Goal: Information Seeking & Learning: Learn about a topic

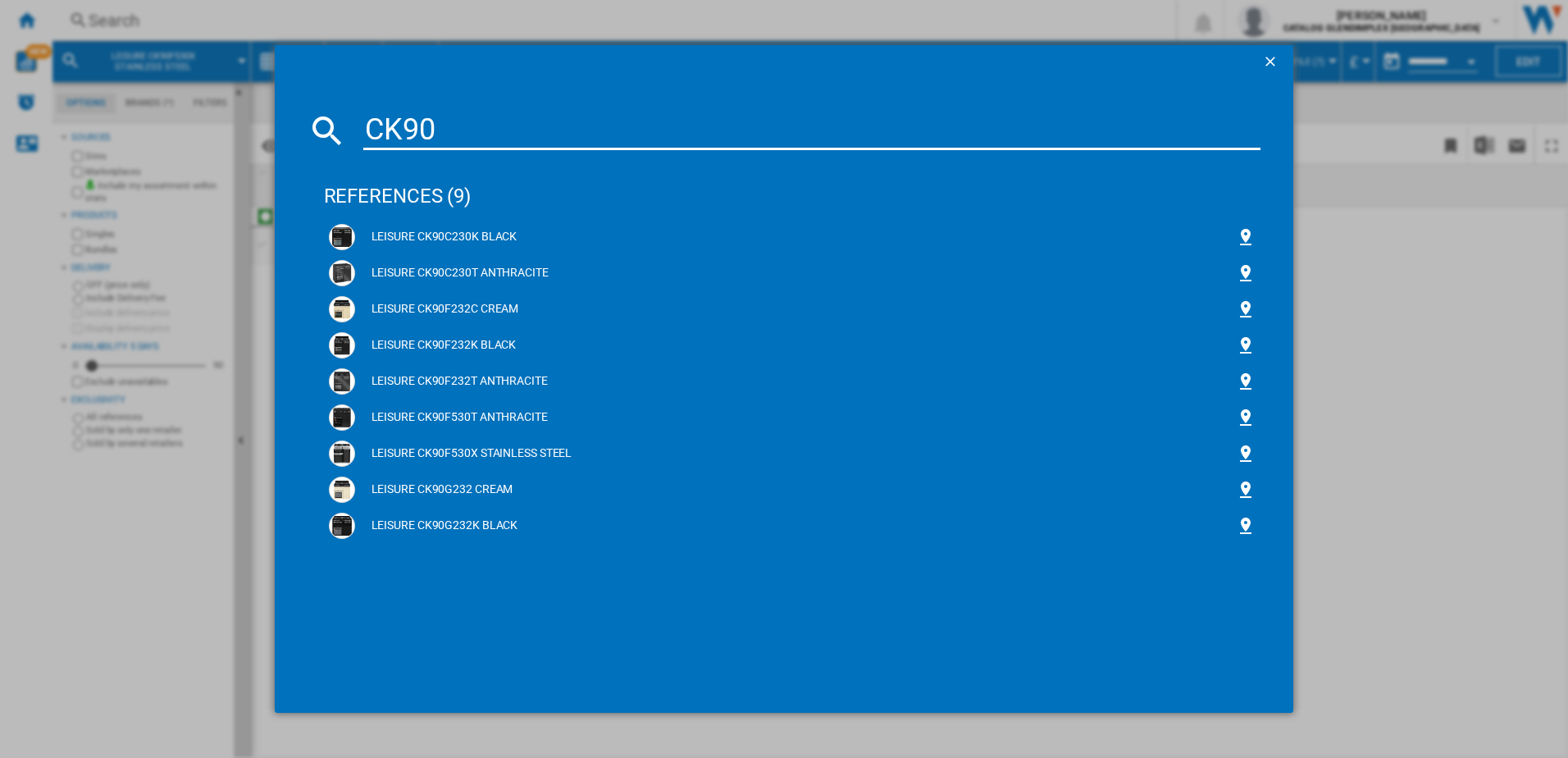
click at [1272, 61] on ng-md-icon "getI18NText('BUTTONS.CLOSE_DIALOG')" at bounding box center [1273, 63] width 20 height 20
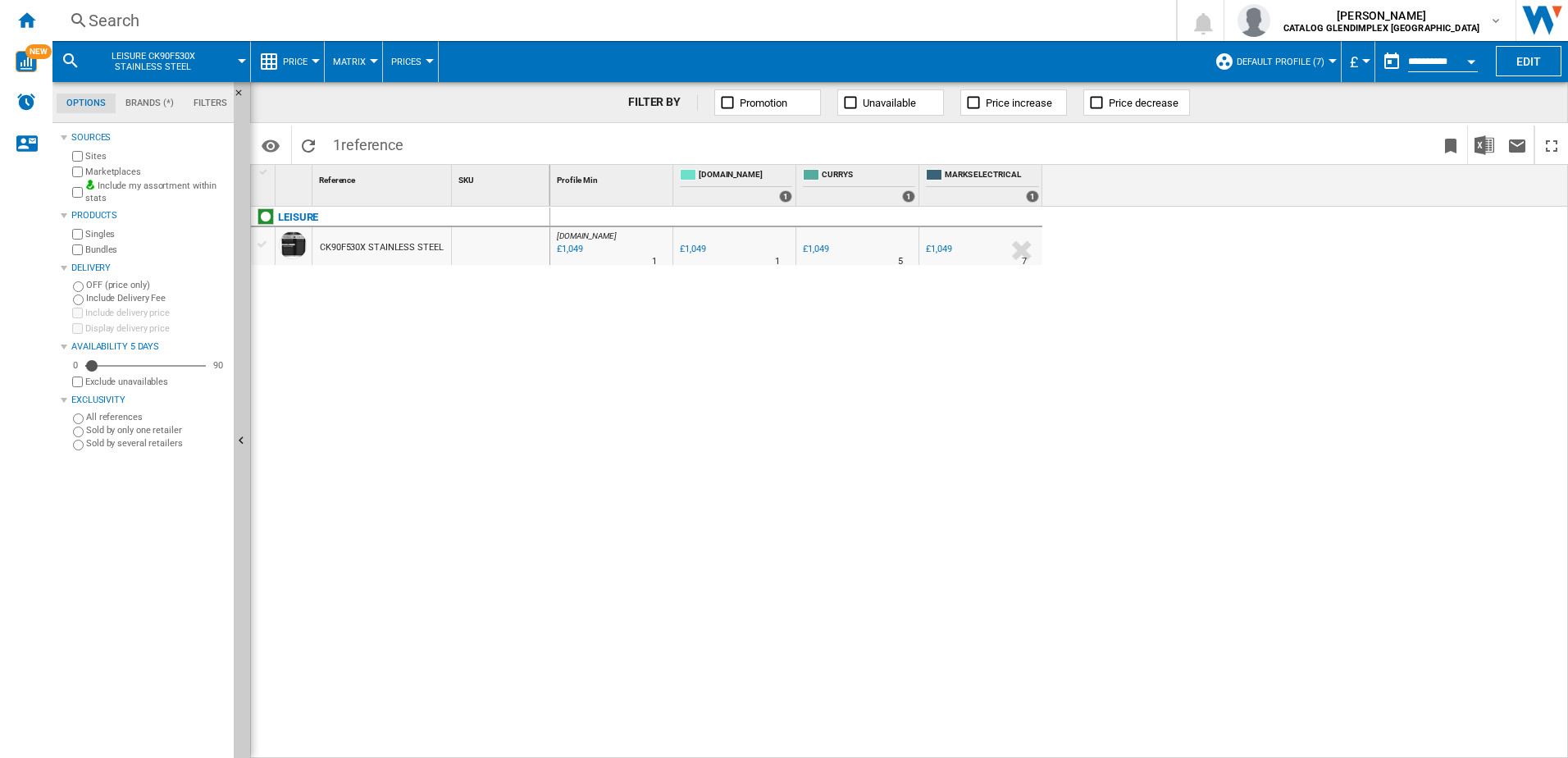
click at [120, 14] on div "Search" at bounding box center [611, 20] width 1045 height 23
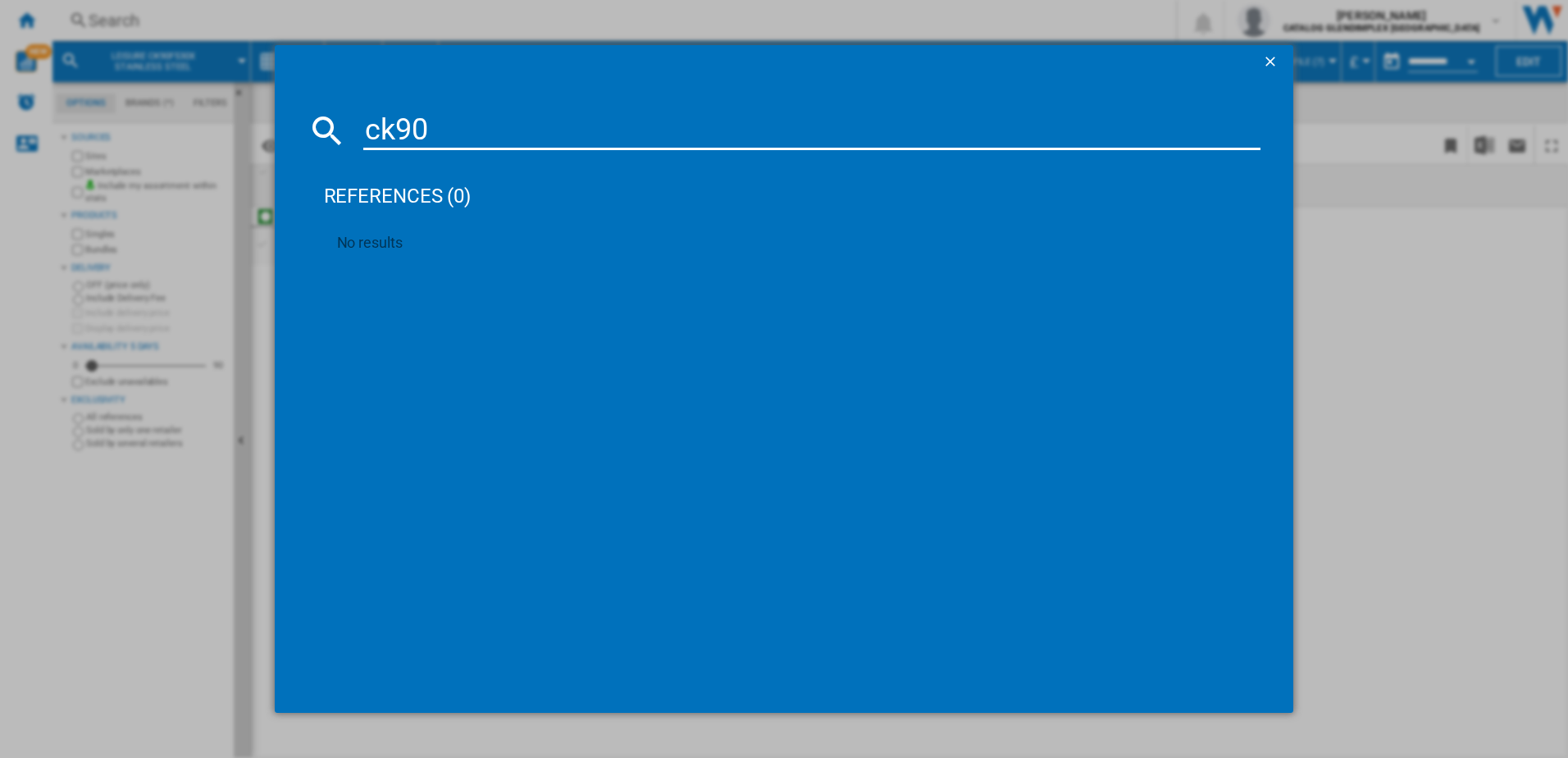
type input "ck90"
click at [1268, 56] on ng-md-icon "getI18NText('BUTTONS.CLOSE_DIALOG')" at bounding box center [1273, 63] width 20 height 20
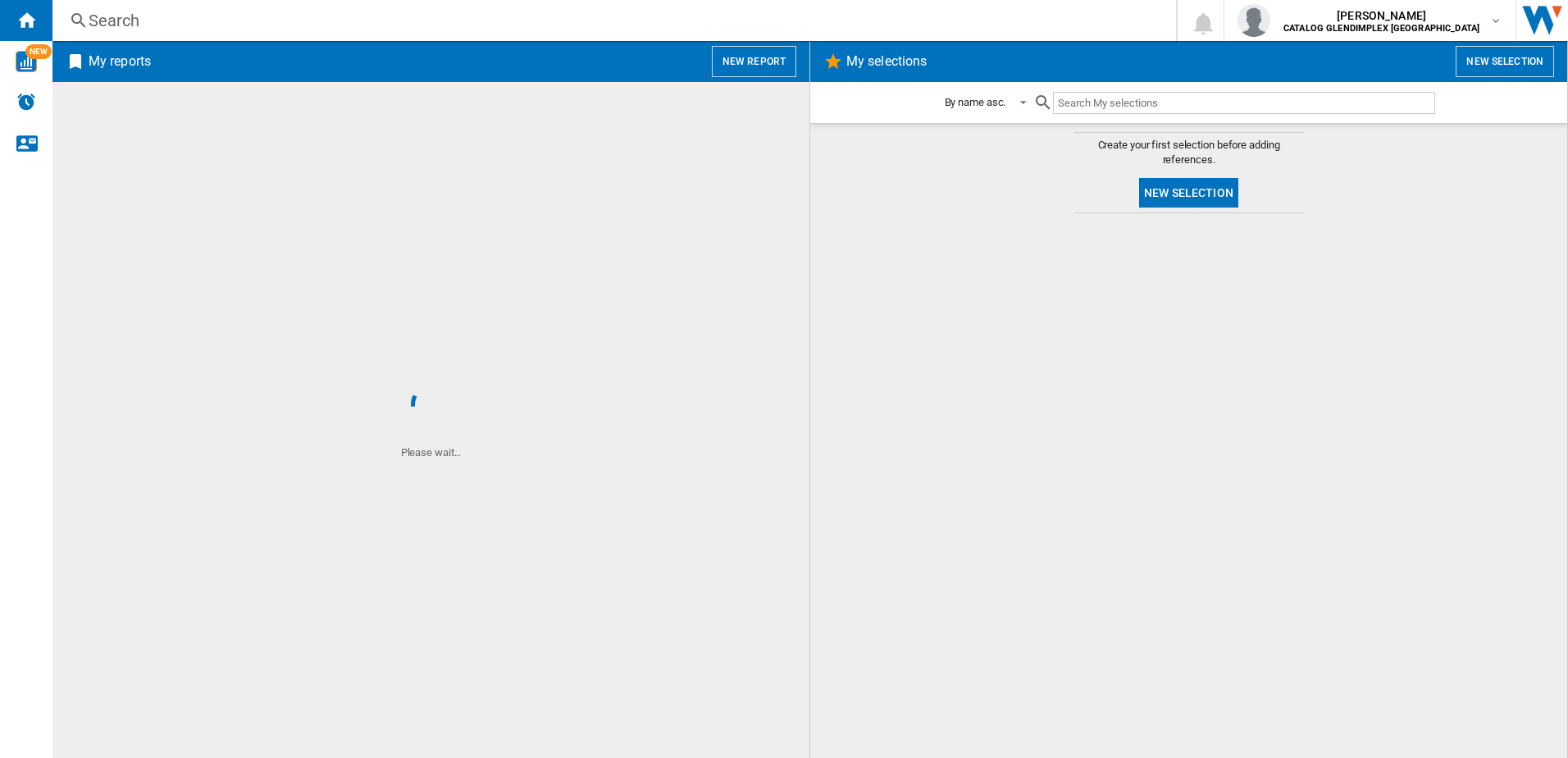
click at [366, 16] on div "Search" at bounding box center [611, 20] width 1045 height 23
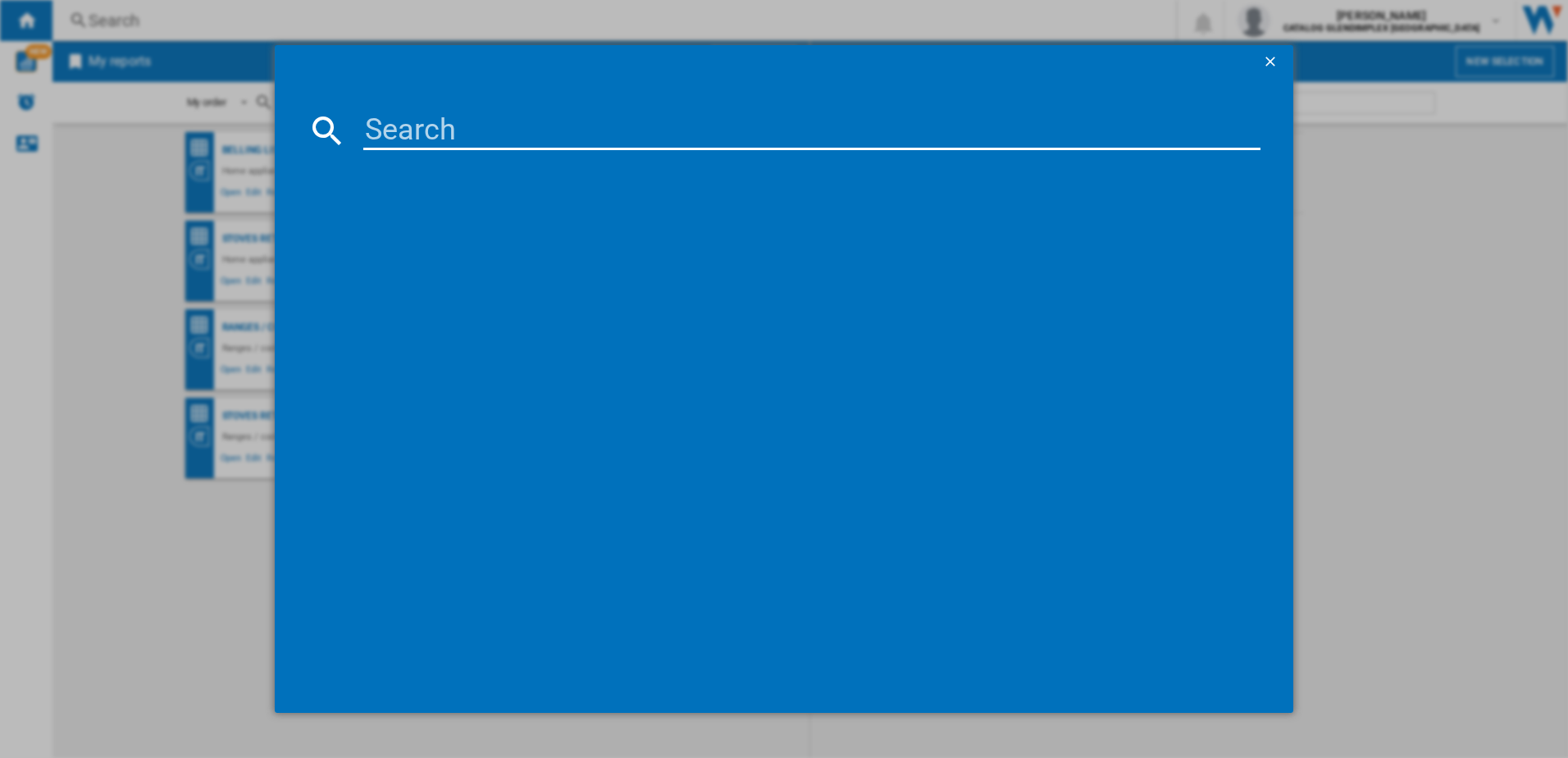
click at [398, 125] on input at bounding box center [812, 130] width 898 height 39
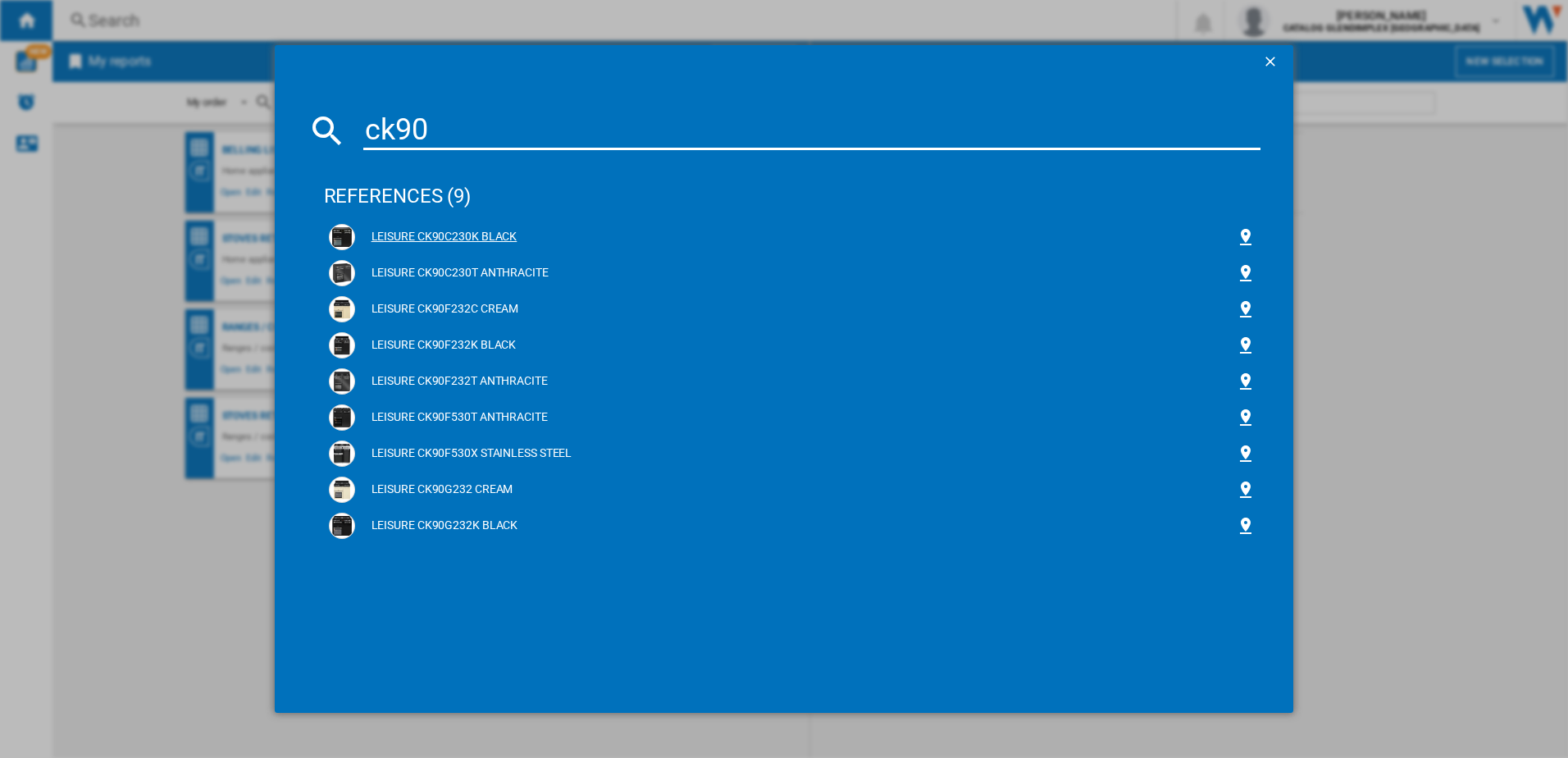
type input "ck90"
click at [442, 229] on div "LEISURE CK90C230K BLACK" at bounding box center [796, 237] width 882 height 16
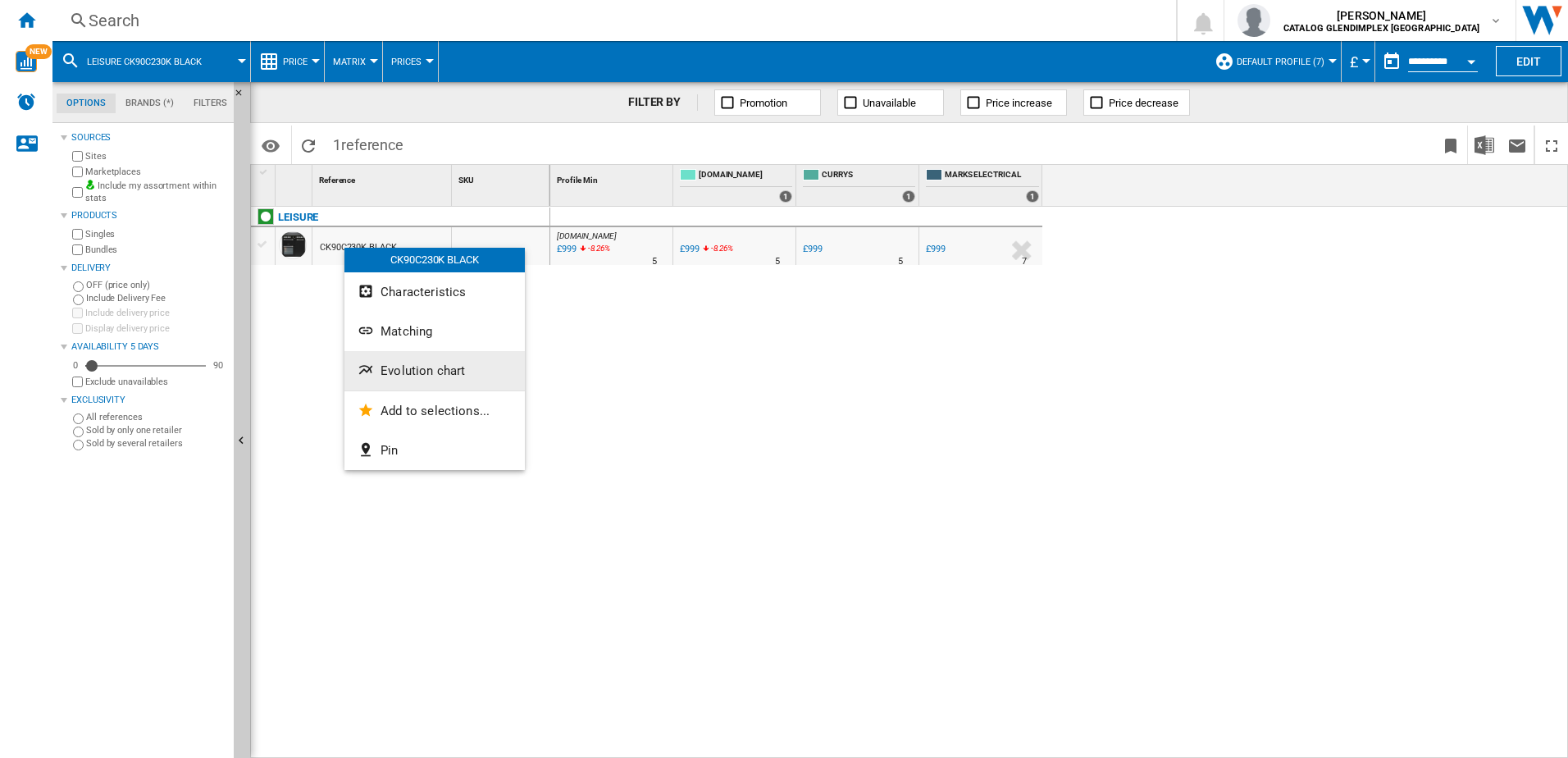
click at [405, 375] on span "Evolution chart" at bounding box center [422, 371] width 85 height 15
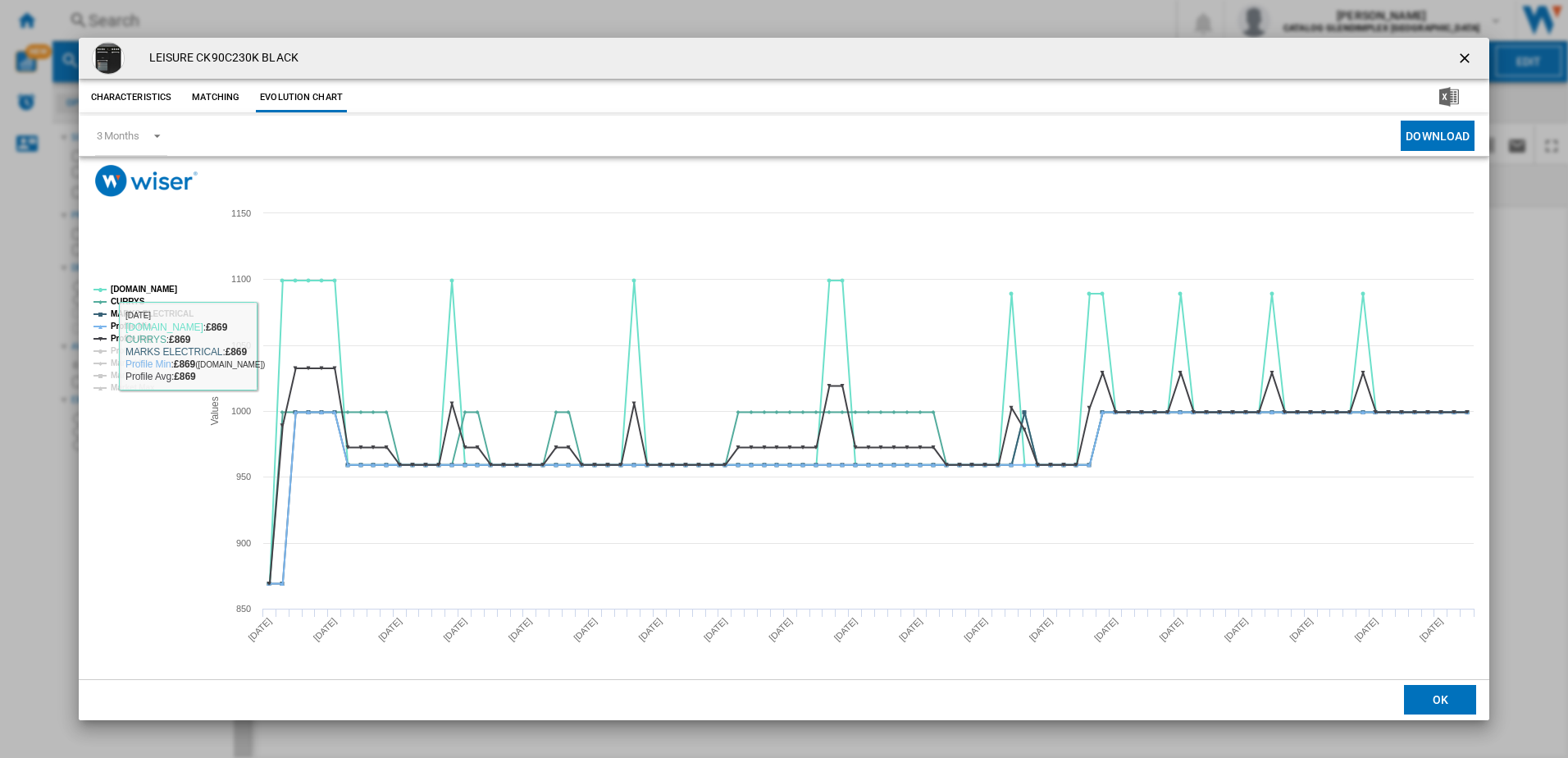
click at [126, 282] on rect "Product popup" at bounding box center [140, 338] width 108 height 119
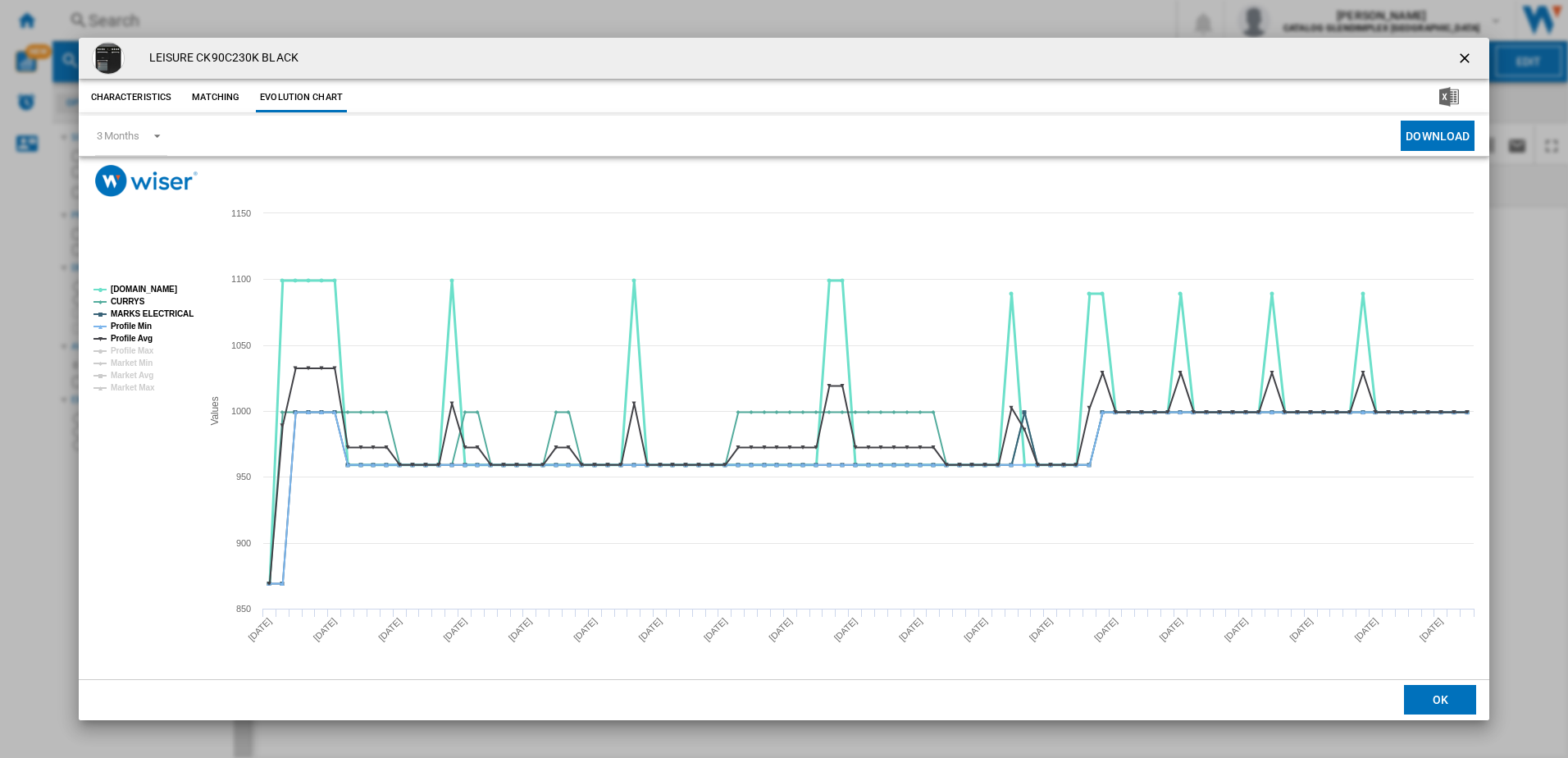
click at [121, 287] on tspan "AO.COM" at bounding box center [143, 289] width 67 height 9
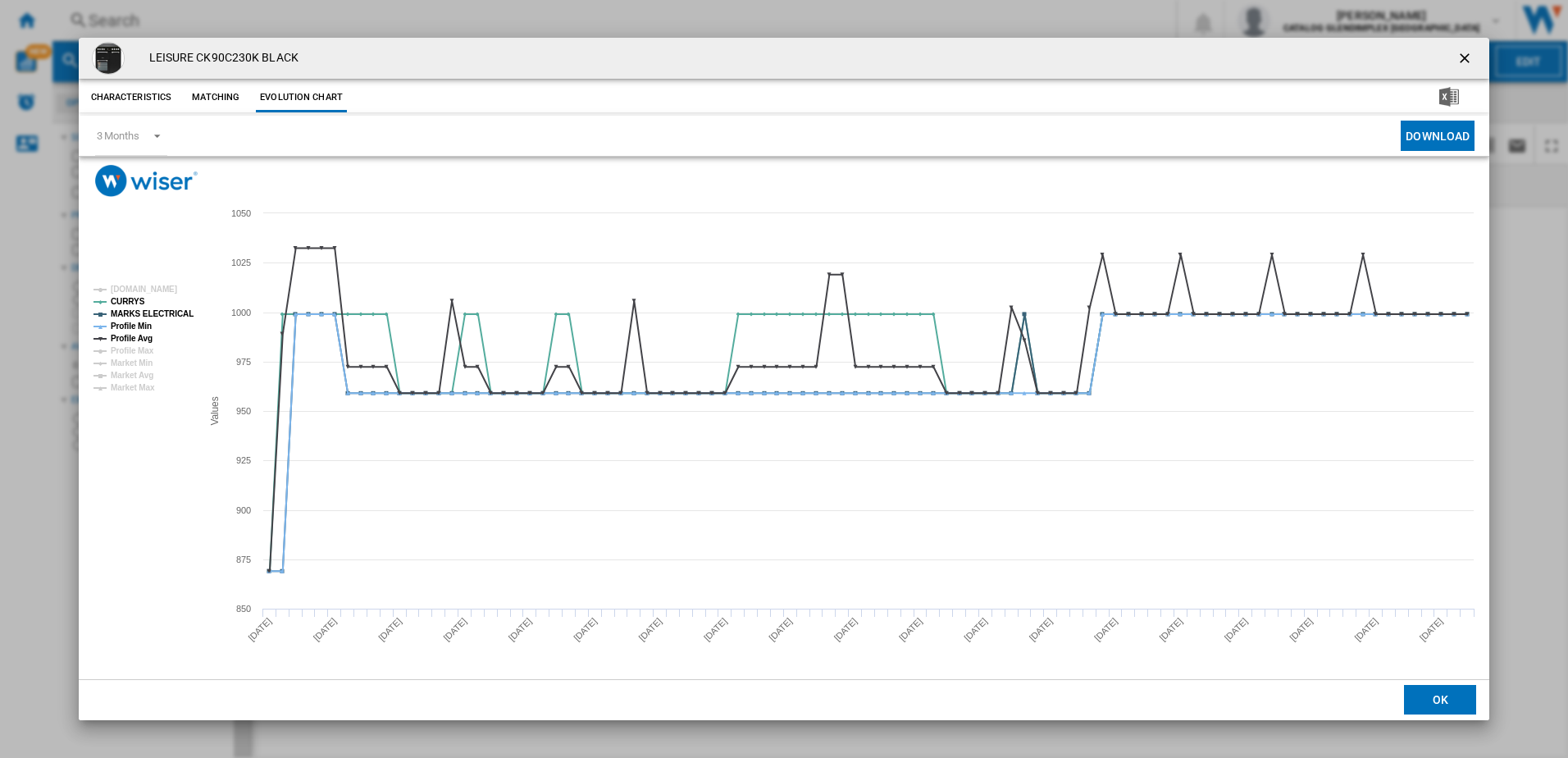
click at [119, 294] on tspan "AO.COM" at bounding box center [143, 289] width 67 height 9
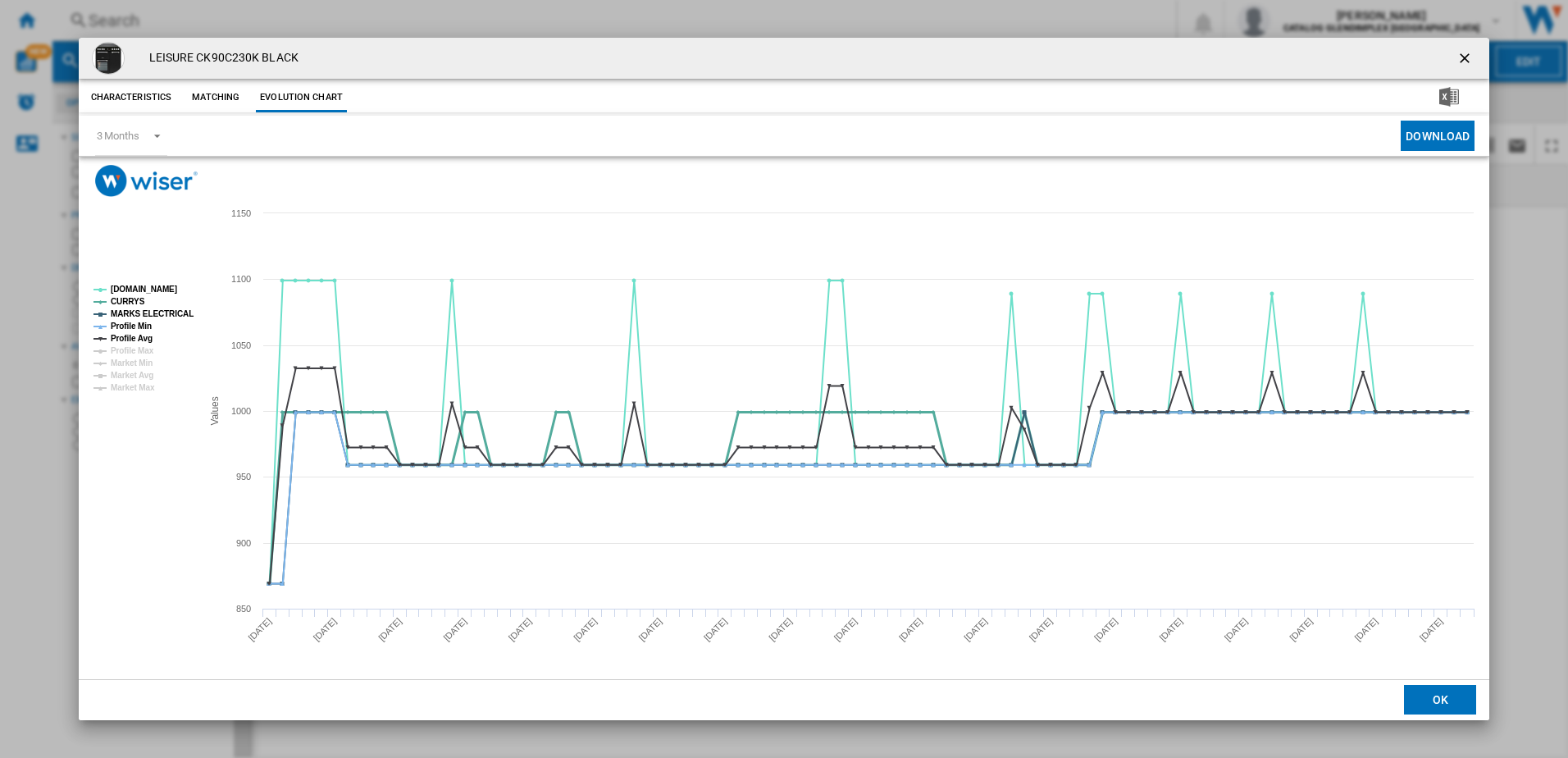
click at [119, 306] on tspan "CURRYS" at bounding box center [128, 302] width 35 height 9
click at [123, 322] on tspan "Profile Min" at bounding box center [130, 327] width 41 height 9
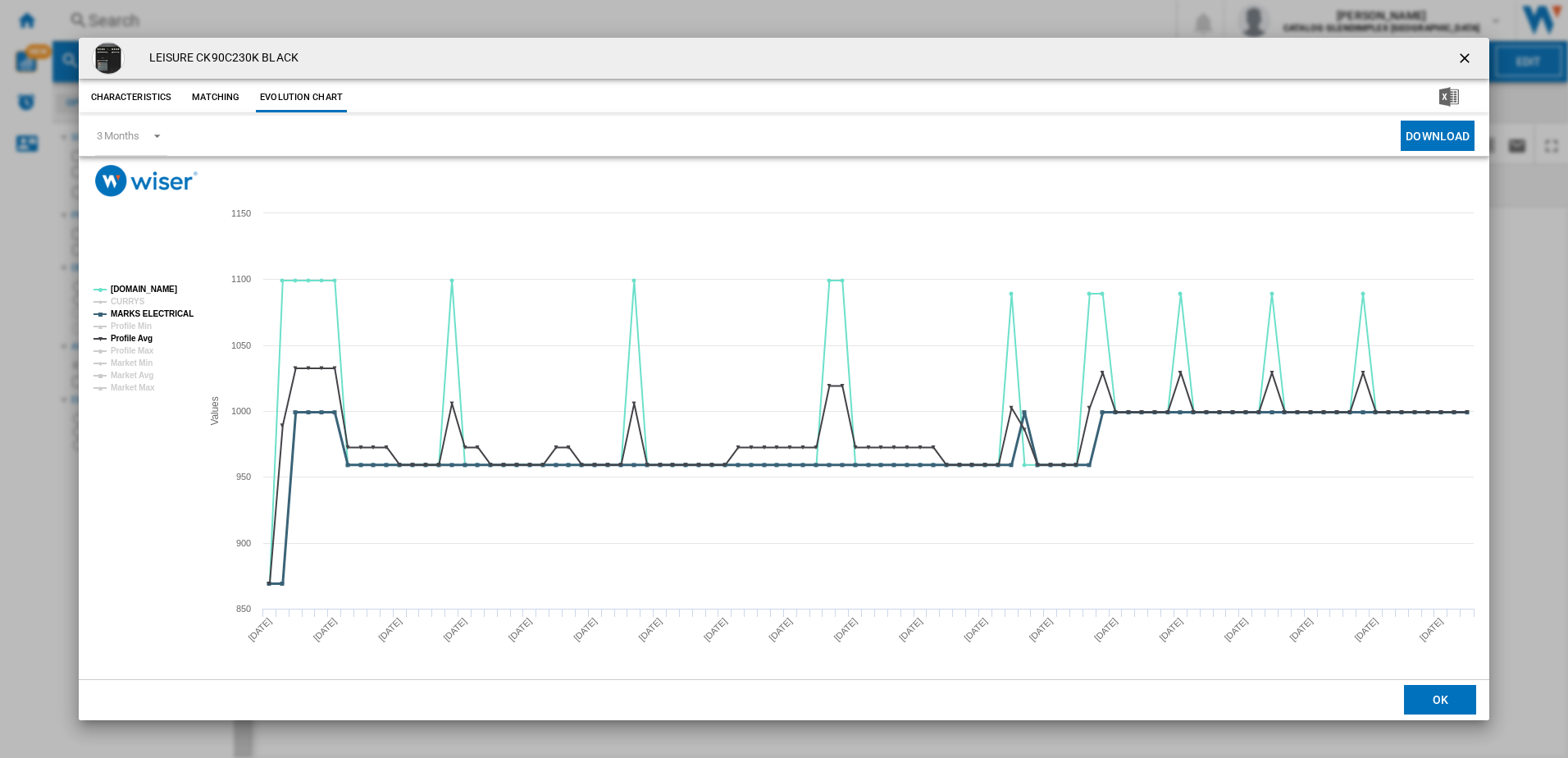
click at [127, 310] on tspan "MARKS ELECTRICAL" at bounding box center [151, 314] width 83 height 9
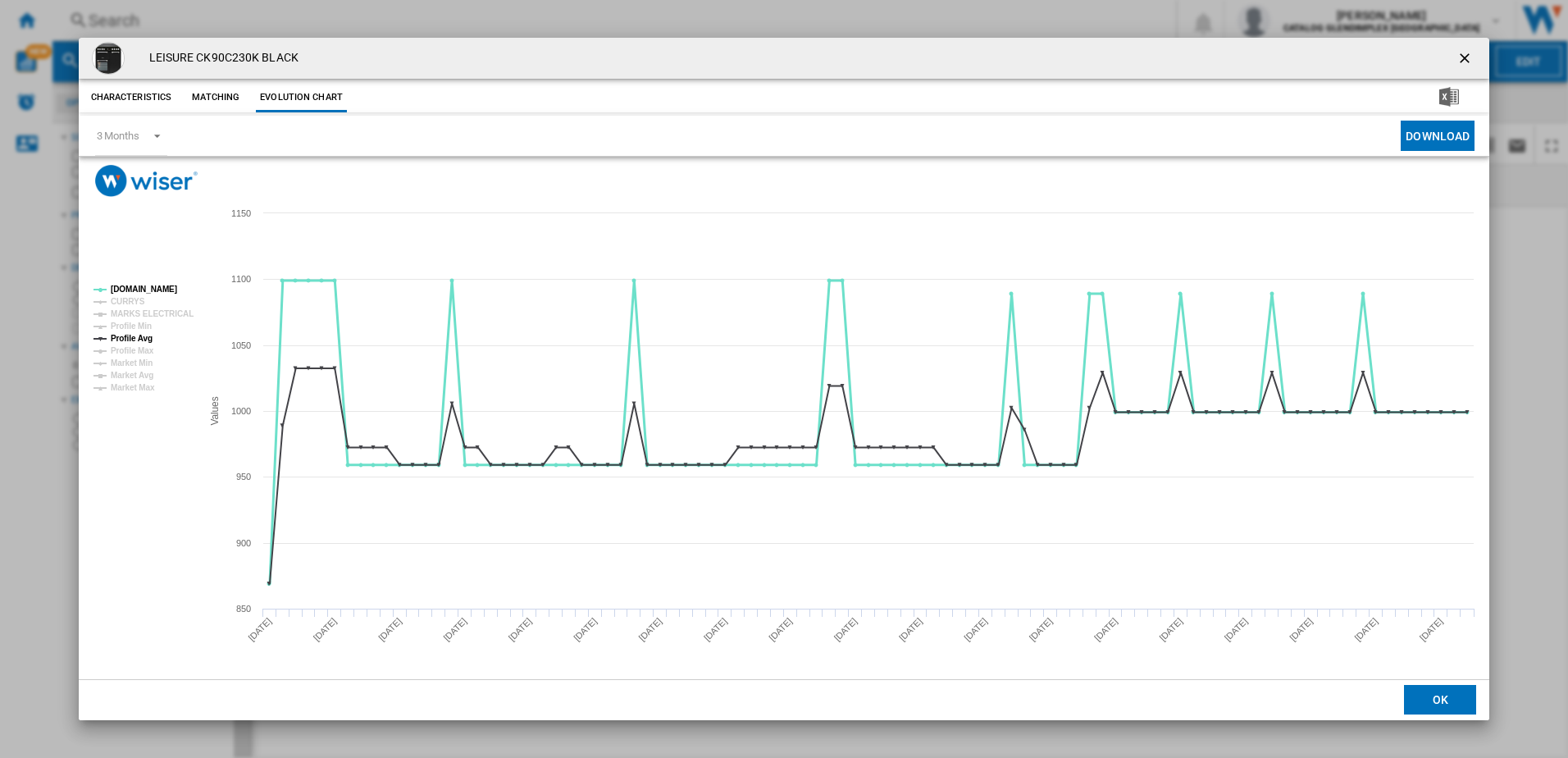
click at [127, 290] on tspan "AO.COM" at bounding box center [143, 289] width 67 height 9
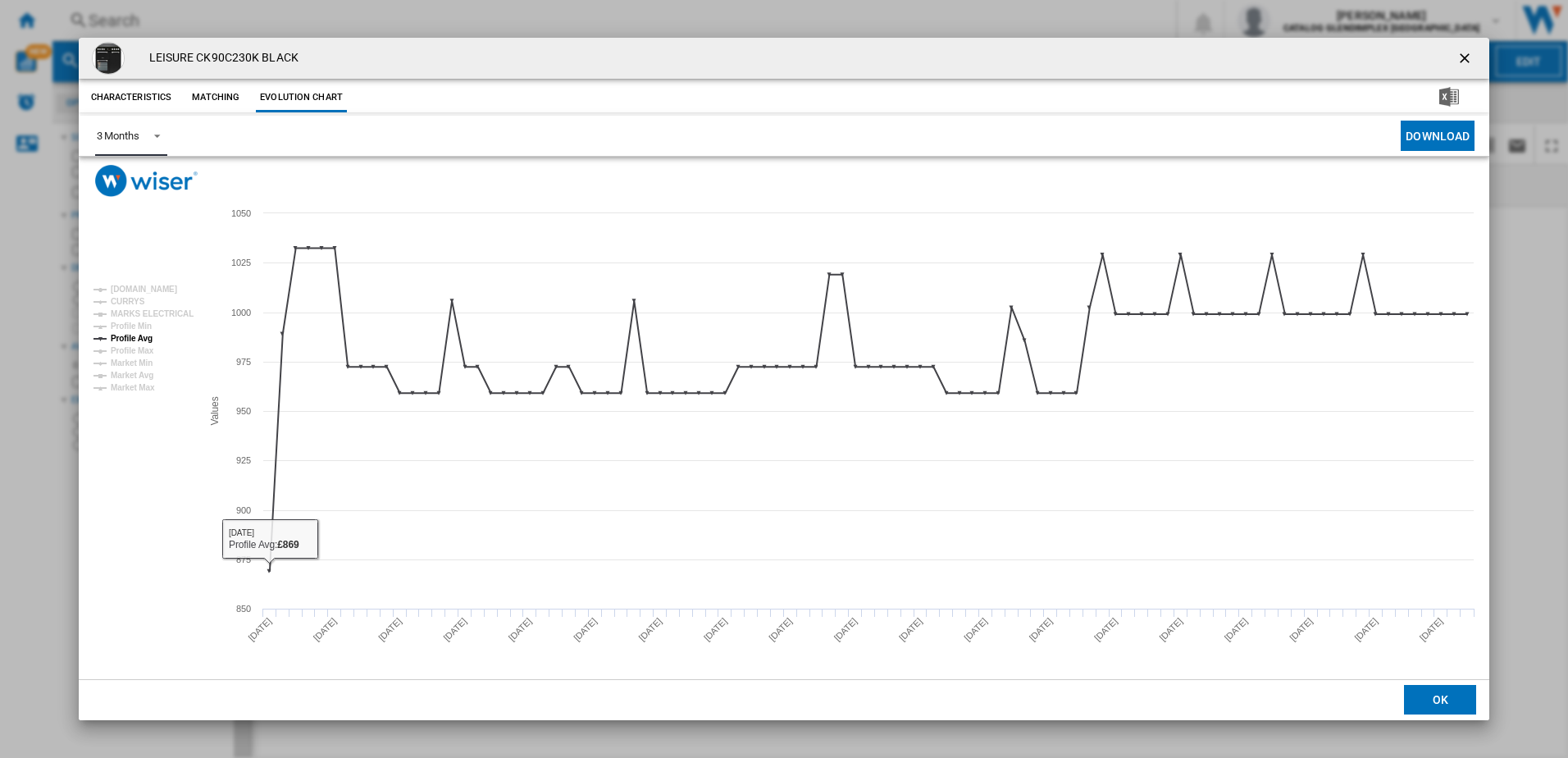
click at [143, 130] on span "Product popup" at bounding box center [153, 134] width 20 height 15
click at [146, 191] on md-option "6 Months" at bounding box center [139, 175] width 111 height 39
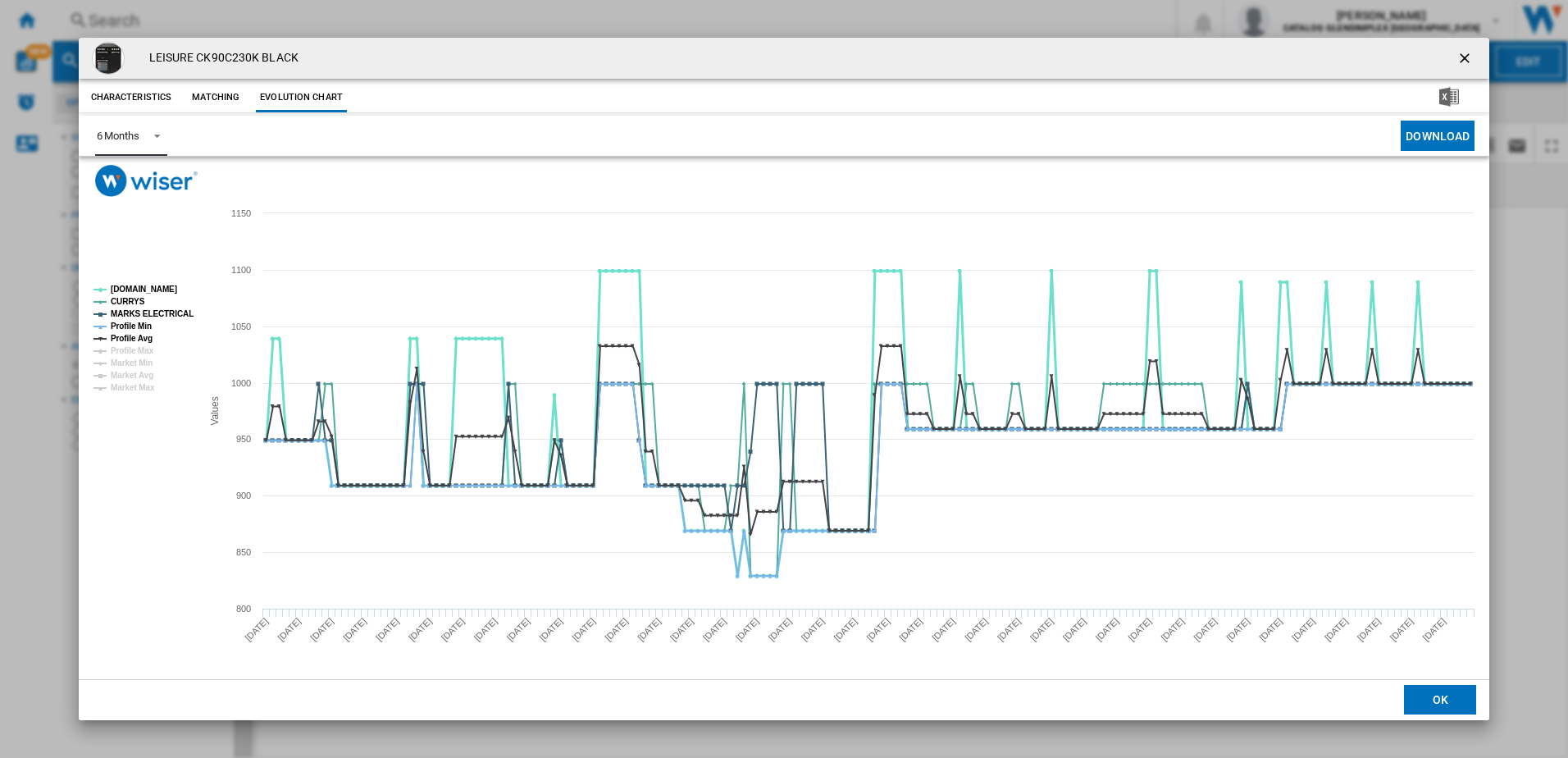
click at [128, 290] on tspan "AO.COM" at bounding box center [143, 289] width 67 height 9
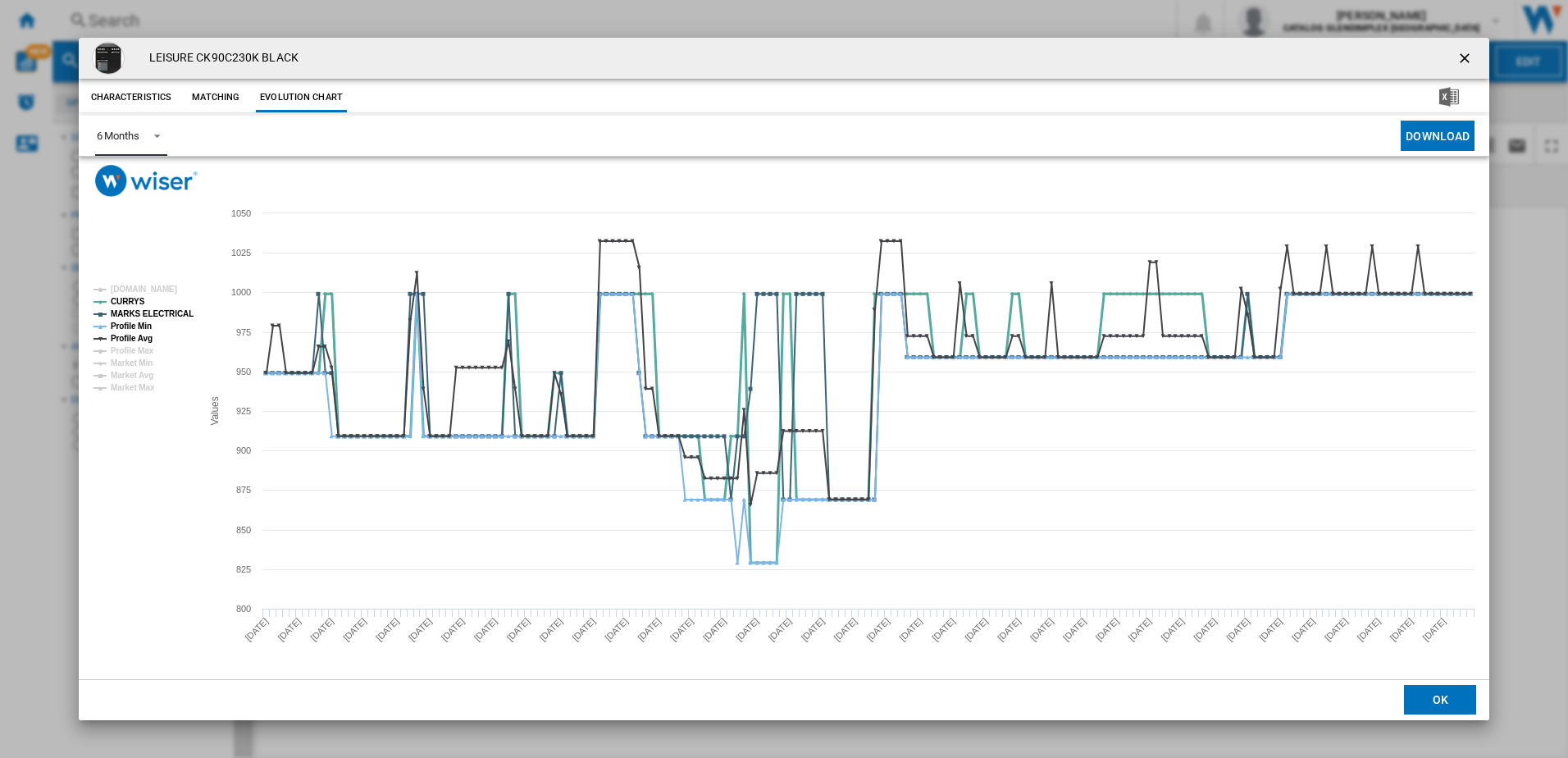
click at [127, 297] on tspan "CURRYS" at bounding box center [128, 302] width 35 height 9
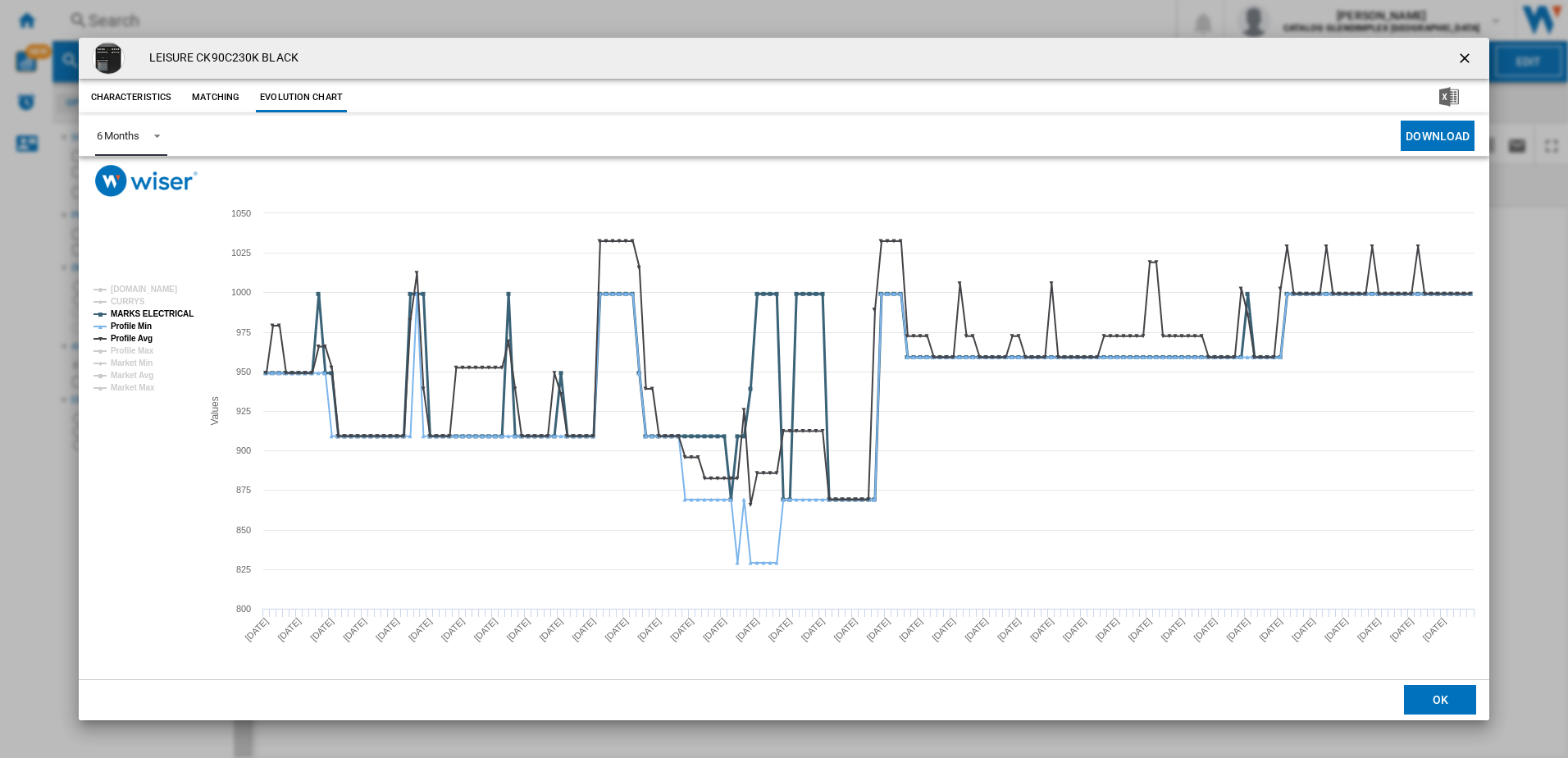
click at [128, 311] on tspan "MARKS ELECTRICAL" at bounding box center [151, 314] width 83 height 9
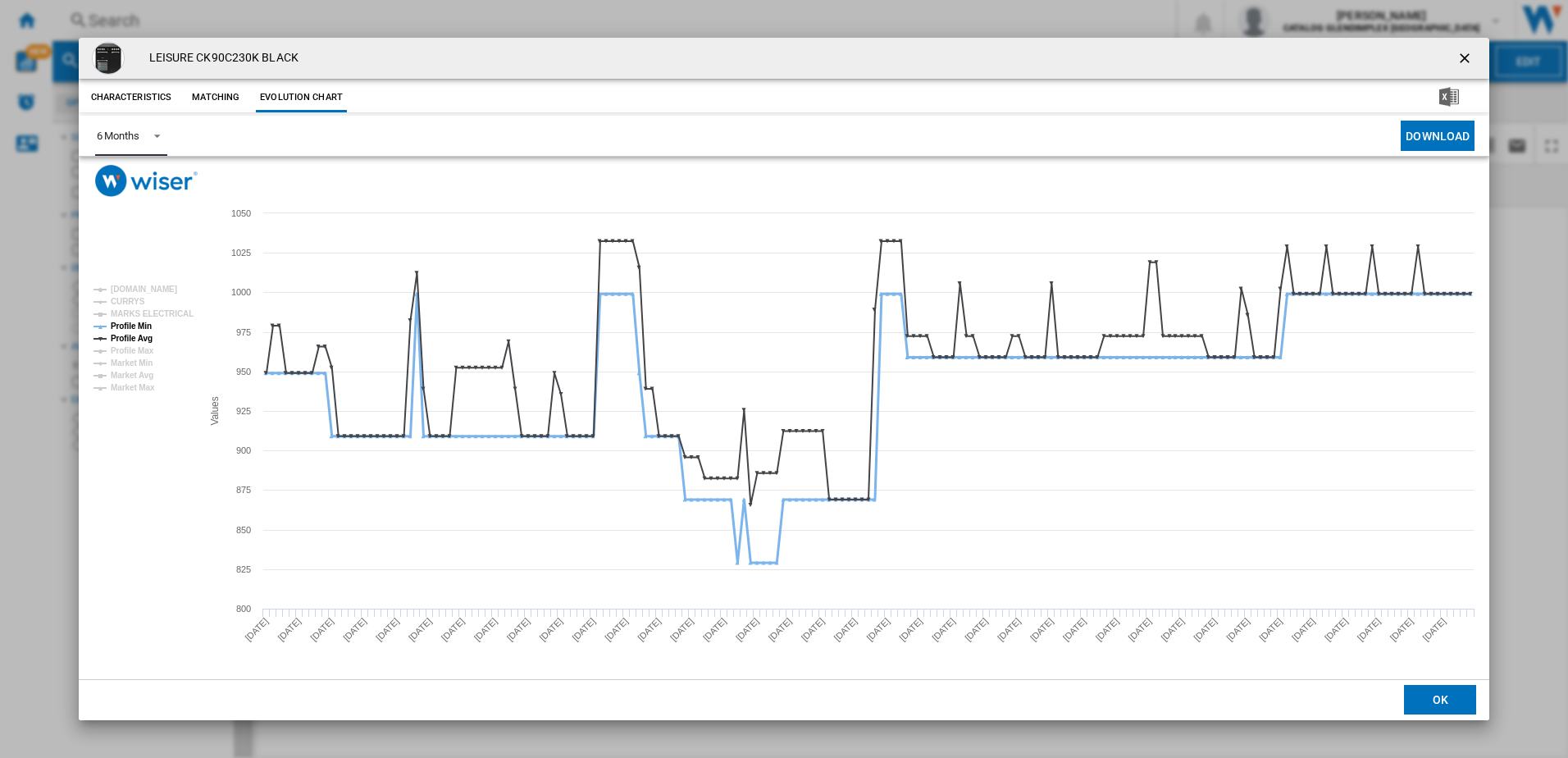
click at [127, 322] on tspan "Profile Min" at bounding box center [130, 327] width 41 height 9
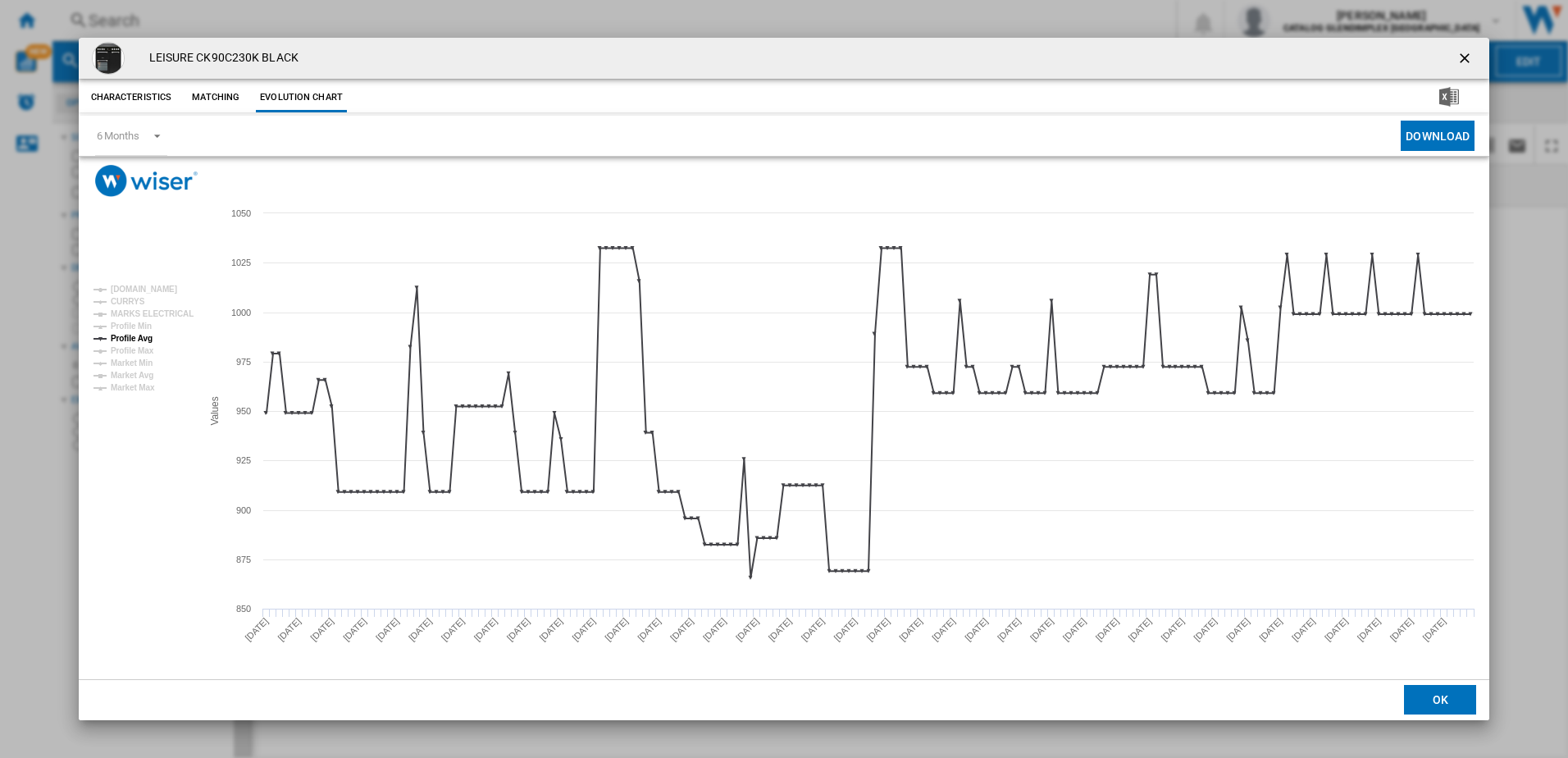
click at [1460, 64] on ng-md-icon "getI18NText('BUTTONS.CLOSE_DIALOG')" at bounding box center [1467, 60] width 20 height 20
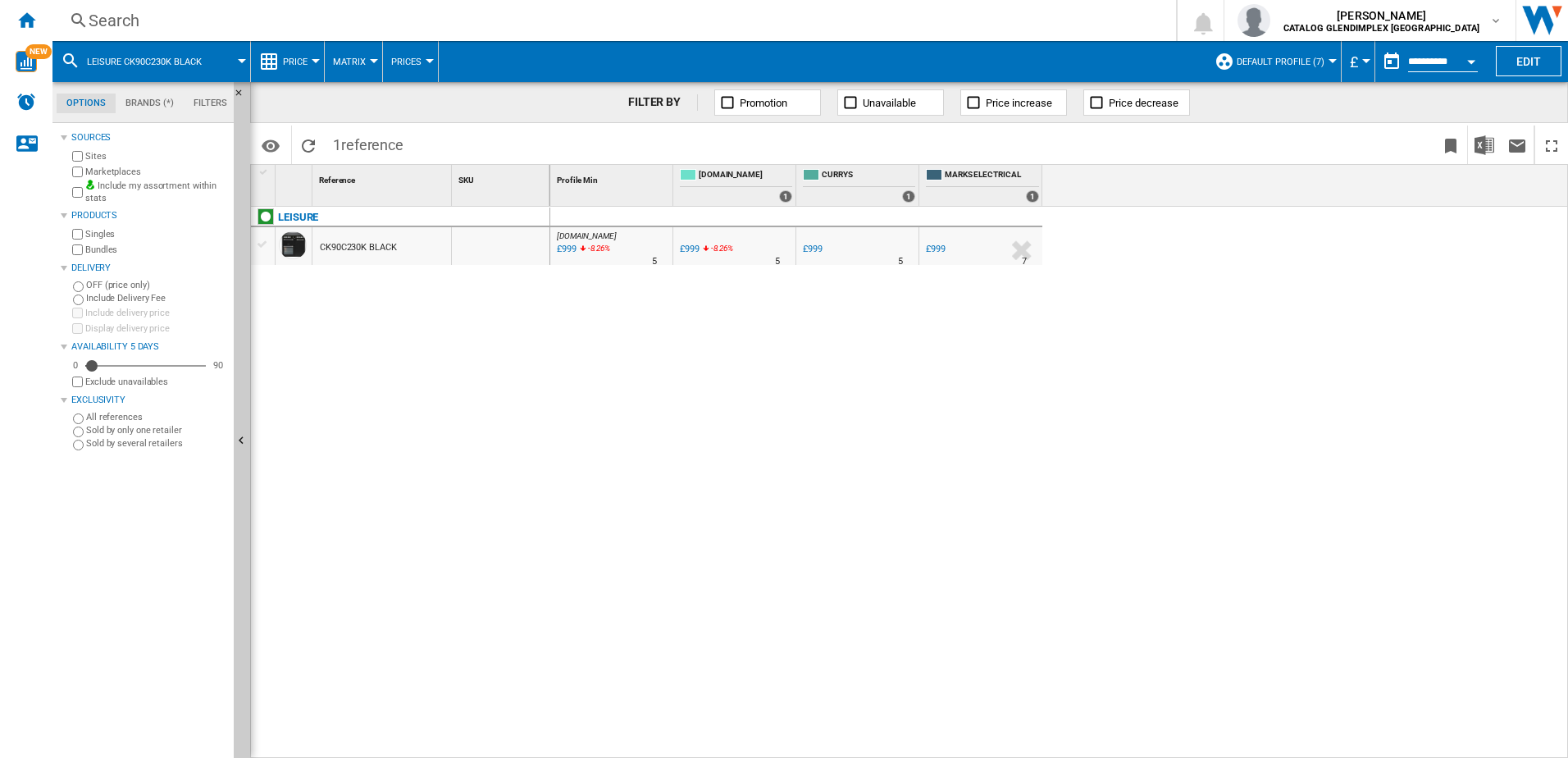
click at [305, 26] on div "Search" at bounding box center [611, 20] width 1045 height 23
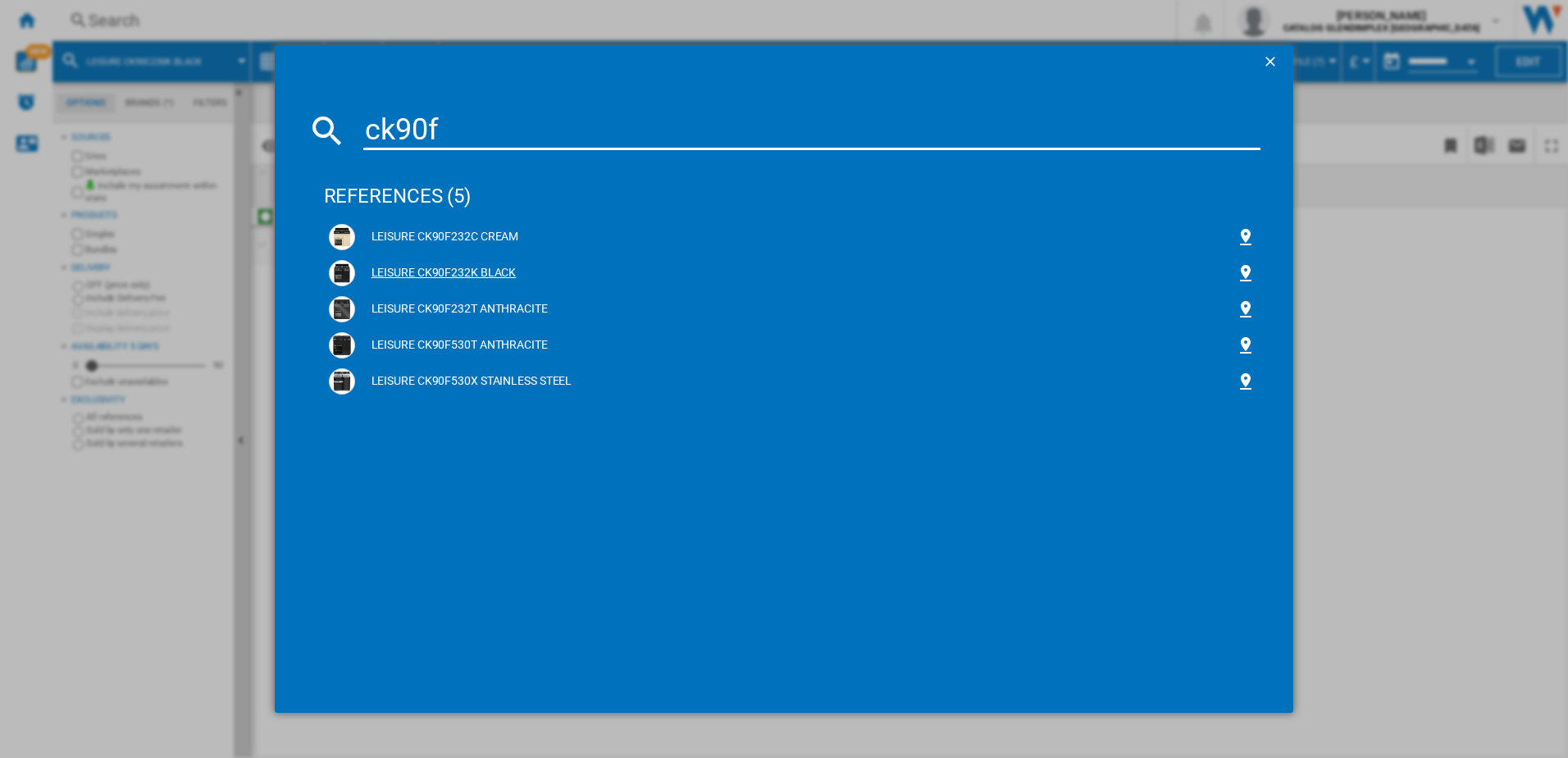
type input "ck90f"
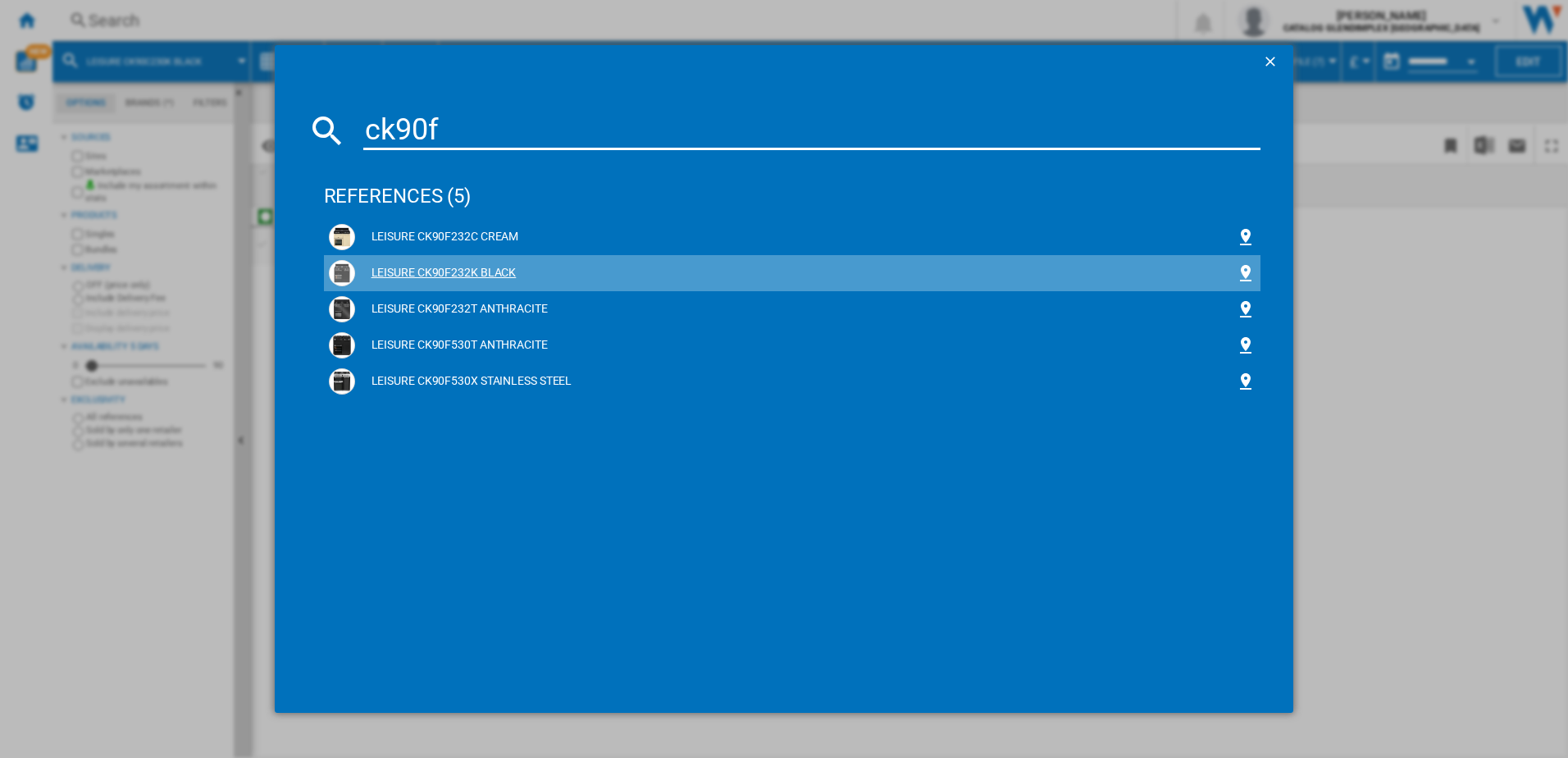
click at [429, 271] on div "LEISURE CK90F232K BLACK" at bounding box center [796, 274] width 882 height 16
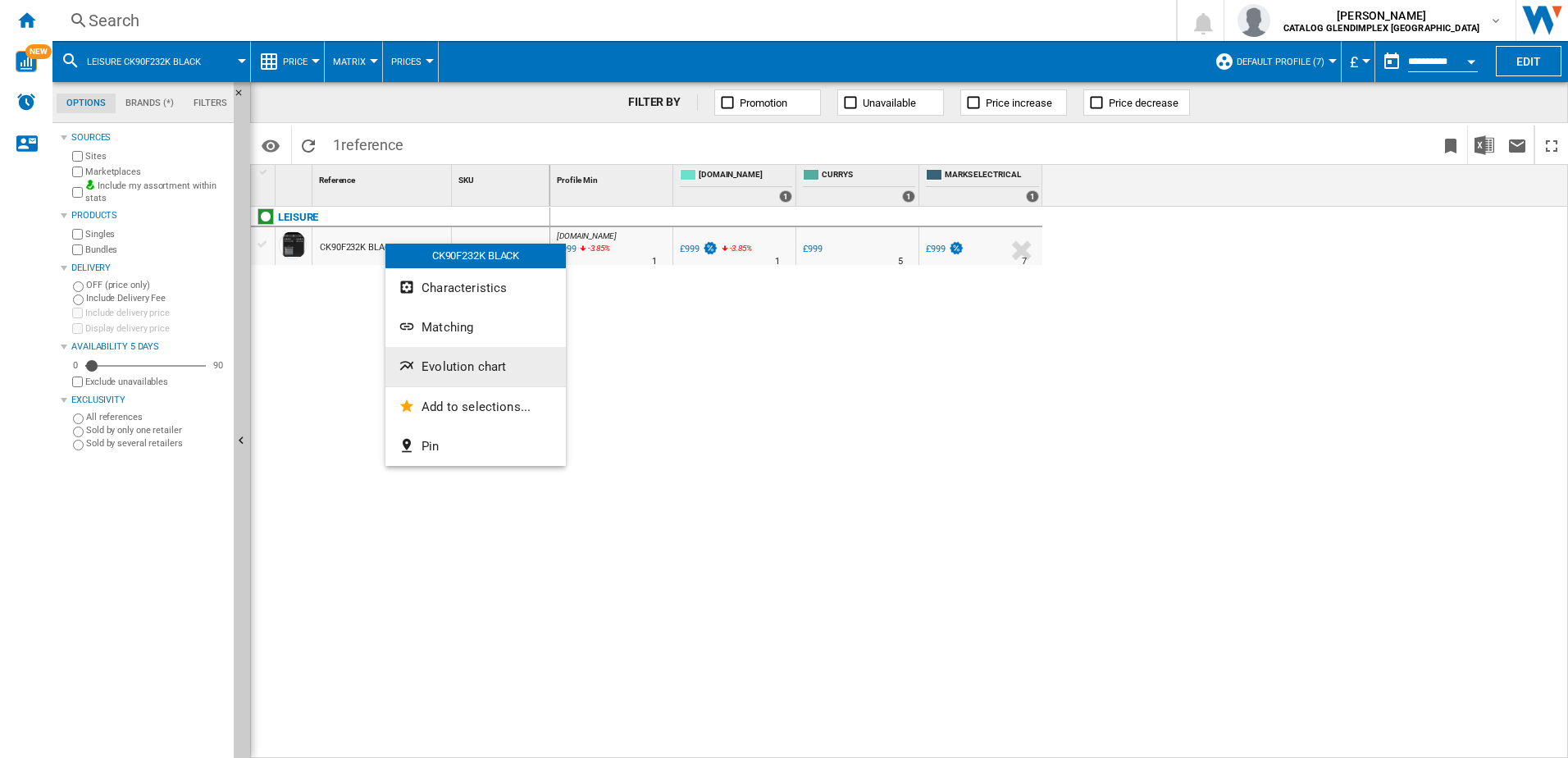
click at [459, 366] on span "Evolution chart" at bounding box center [463, 367] width 85 height 15
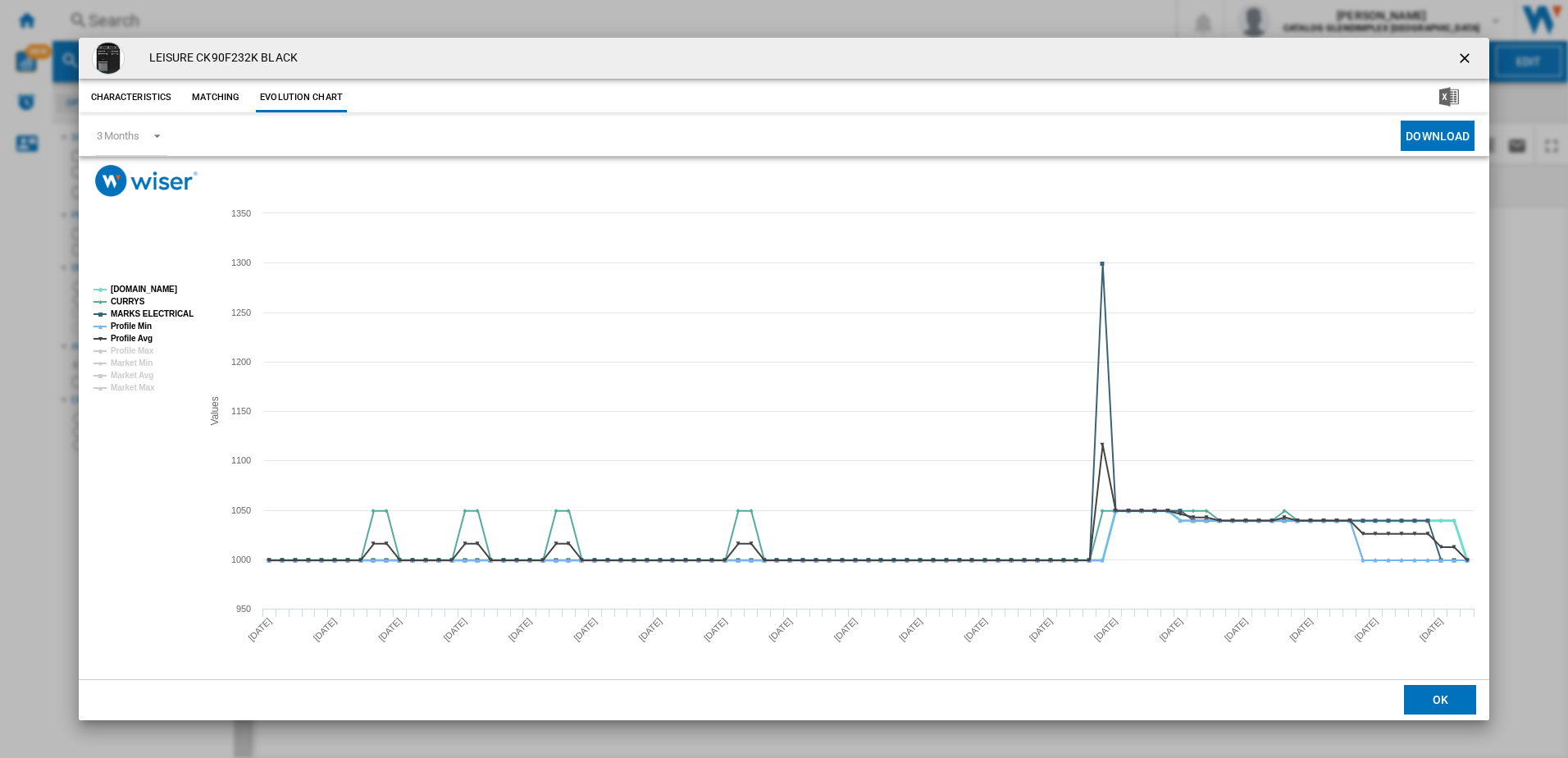
click at [130, 289] on tspan "AO.COM" at bounding box center [143, 289] width 67 height 9
click at [129, 298] on tspan "CURRYS" at bounding box center [128, 302] width 35 height 9
click at [127, 309] on tspan "MARKS ELECTRICAL" at bounding box center [151, 314] width 83 height 9
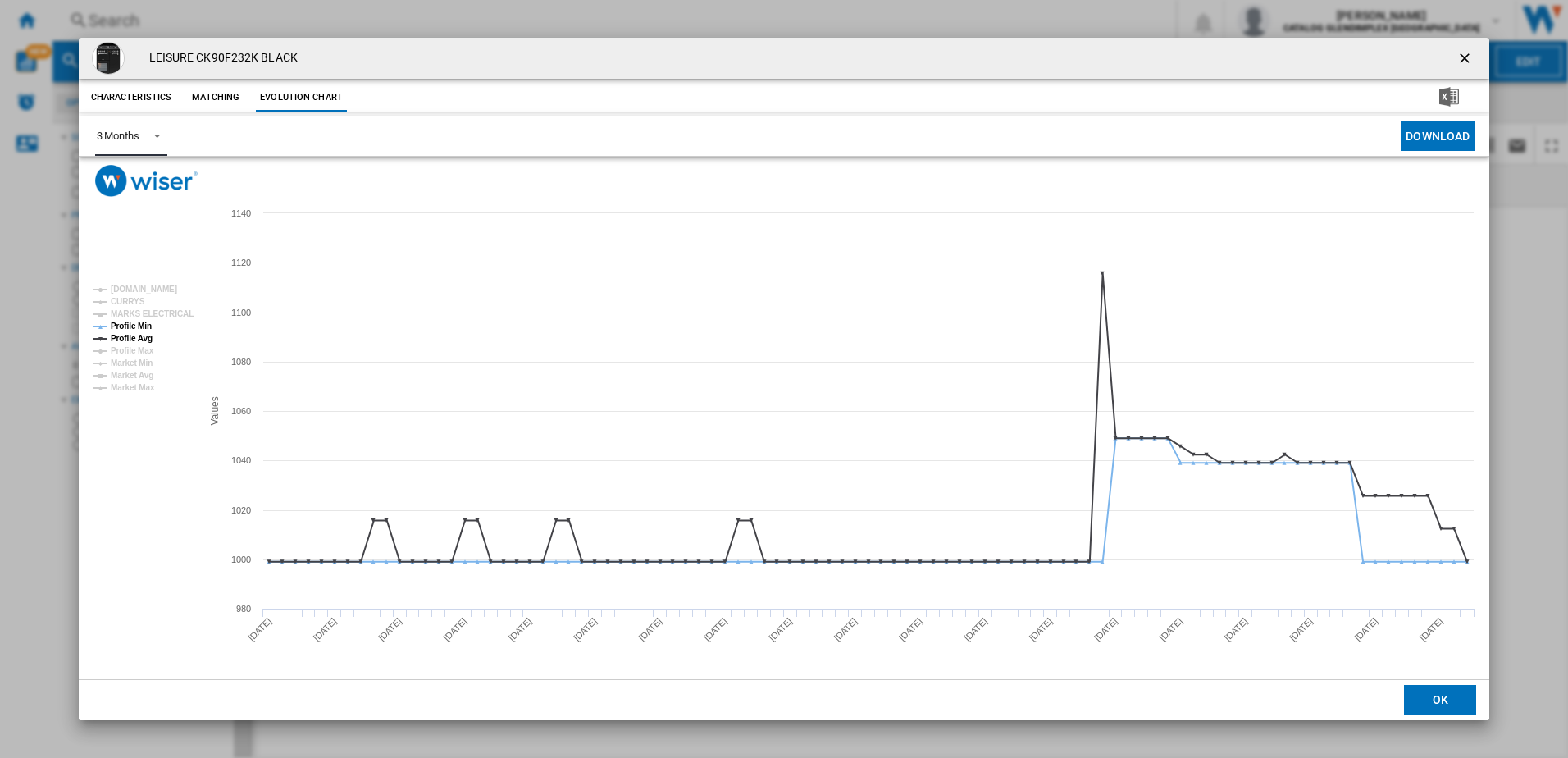
click at [145, 135] on span "Product popup" at bounding box center [153, 134] width 20 height 15
click at [143, 184] on md-option "6 Months" at bounding box center [139, 175] width 111 height 39
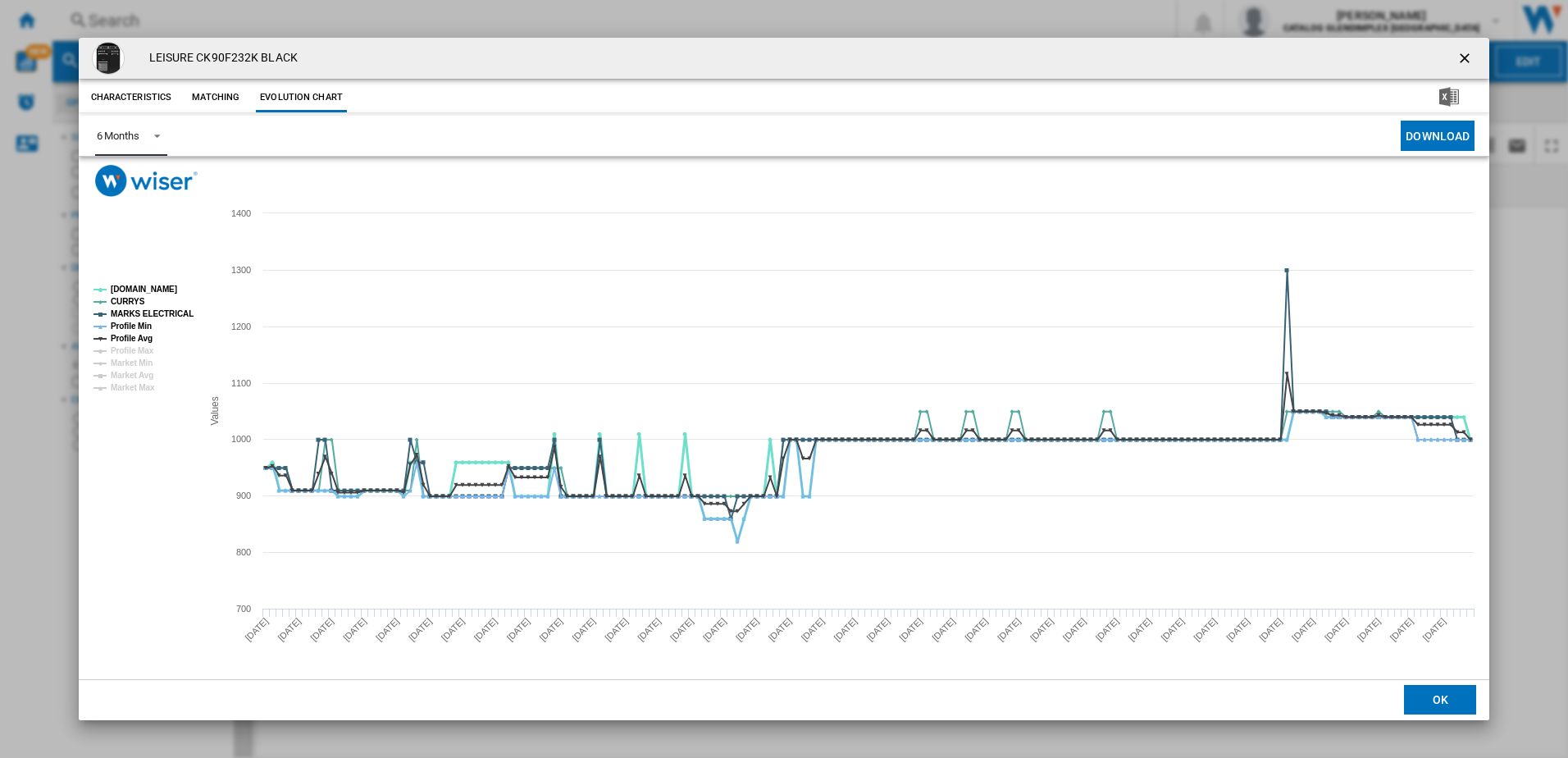
click at [135, 289] on tspan "AO.COM" at bounding box center [143, 289] width 67 height 9
click at [128, 298] on tspan "CURRYS" at bounding box center [128, 302] width 35 height 9
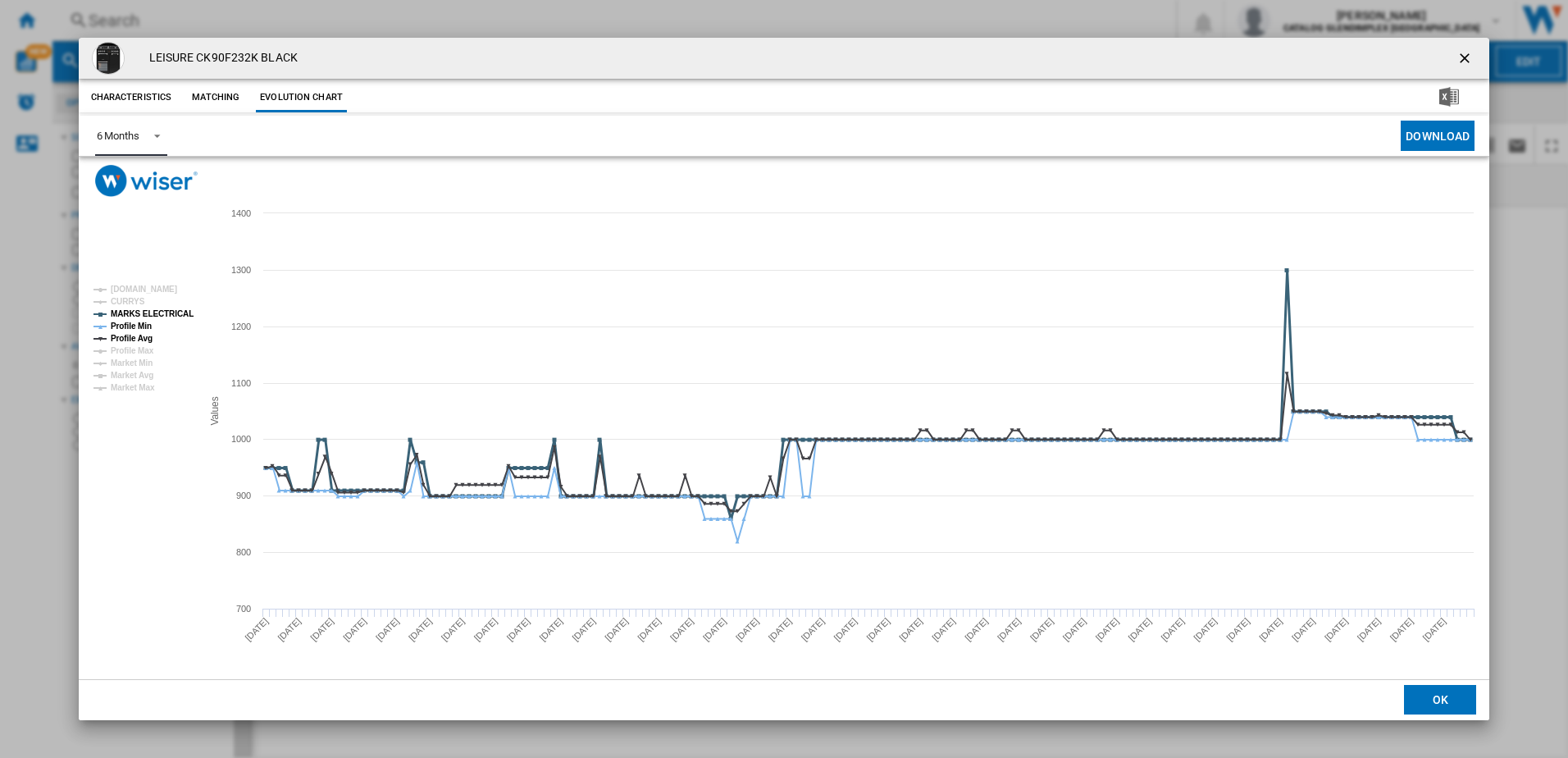
click at [129, 310] on tspan "MARKS ELECTRICAL" at bounding box center [151, 314] width 83 height 9
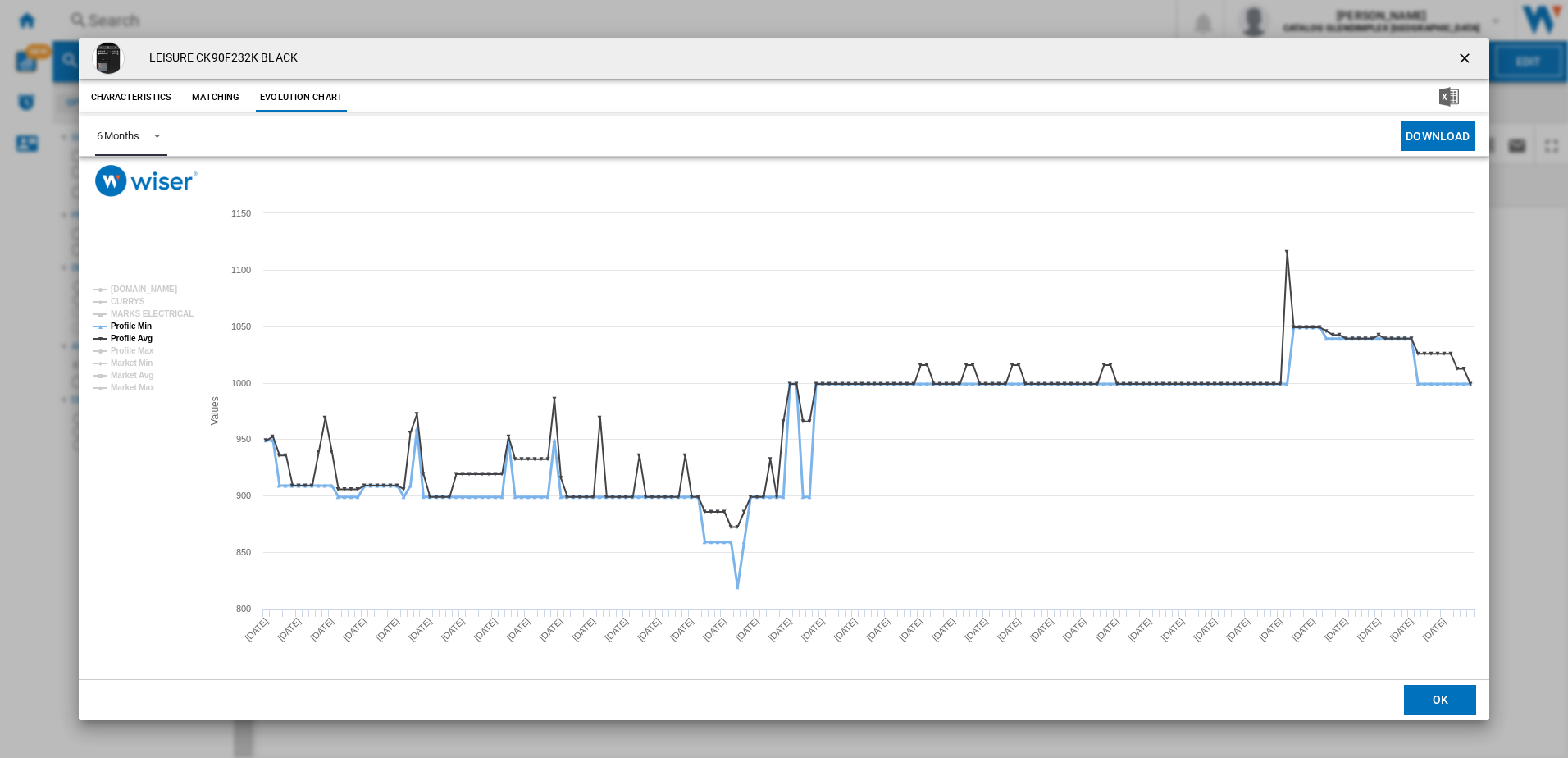
click at [130, 326] on tspan "Profile Min" at bounding box center [130, 327] width 41 height 9
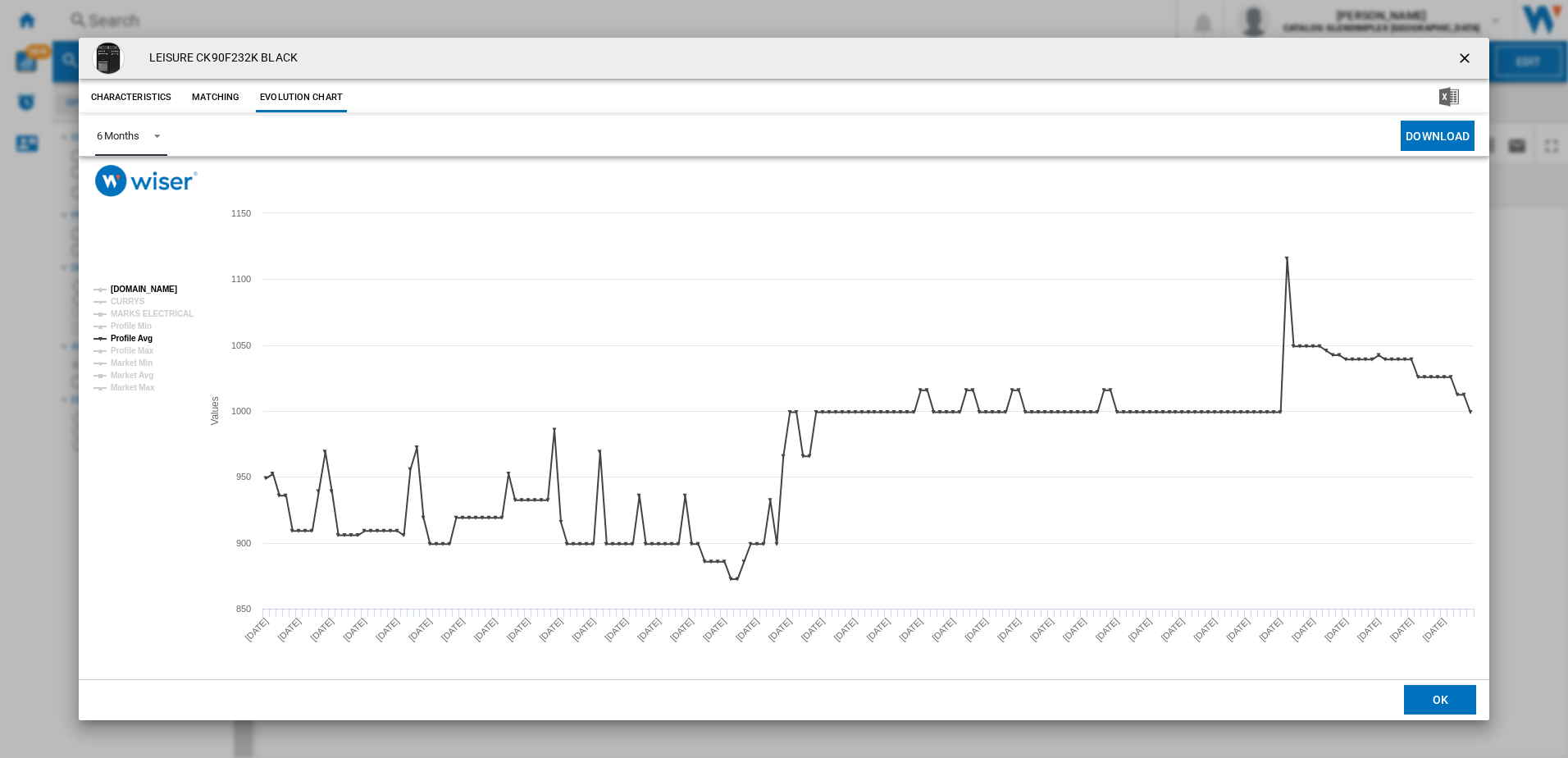
click at [134, 289] on tspan "AO.COM" at bounding box center [143, 289] width 67 height 9
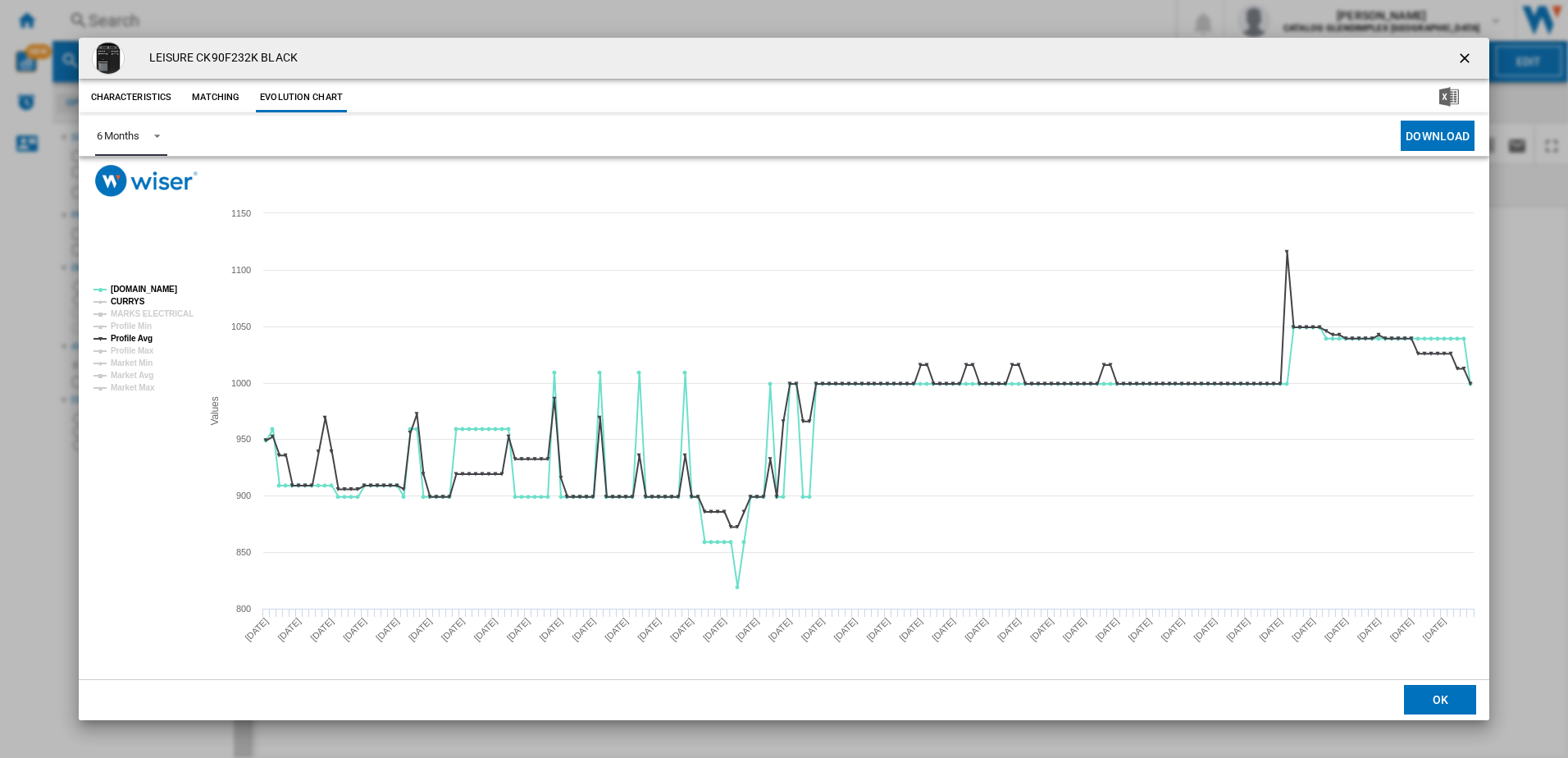
click at [130, 303] on tspan "CURRYS" at bounding box center [128, 302] width 35 height 9
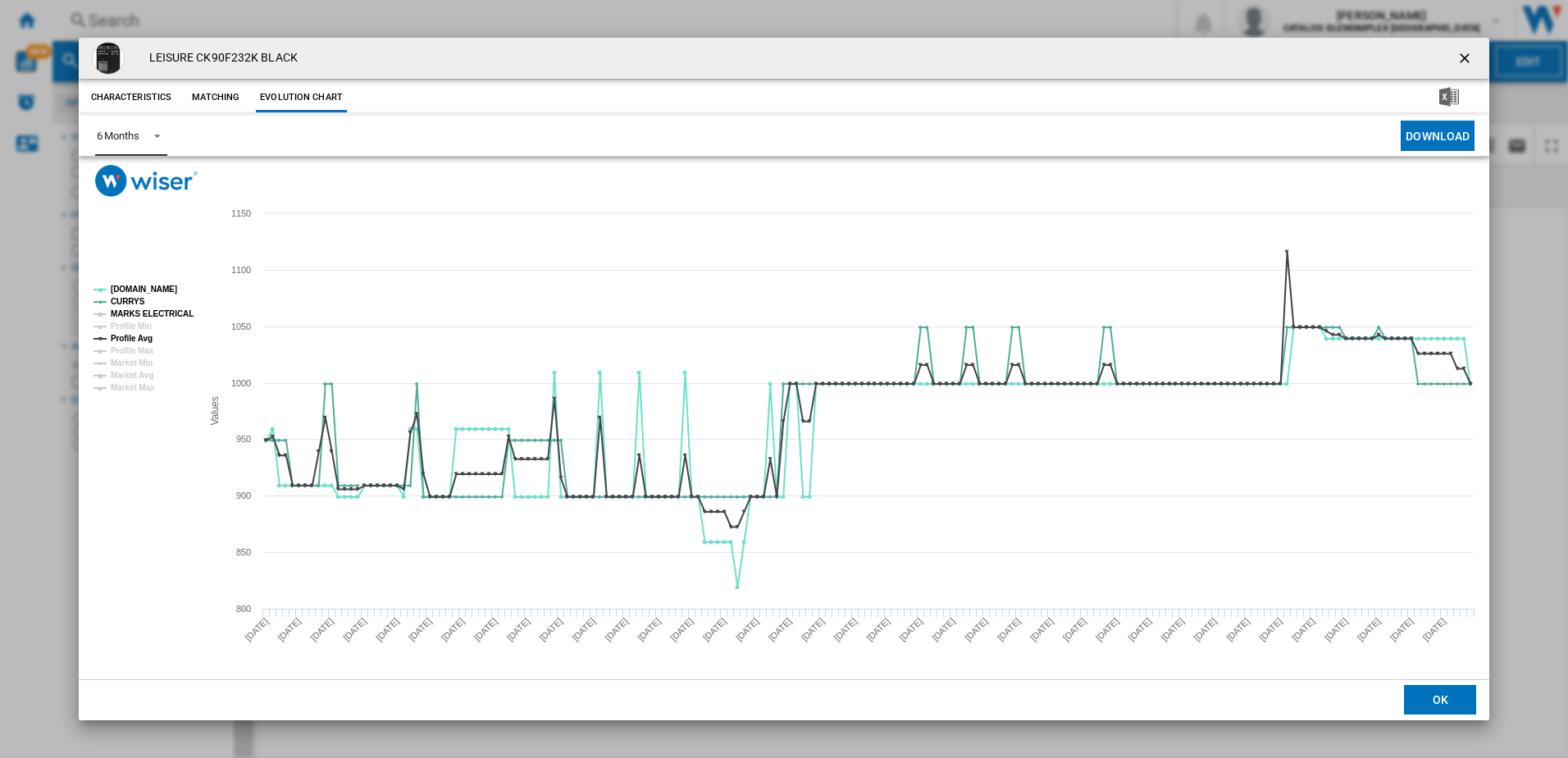
click at [128, 315] on tspan "MARKS ELECTRICAL" at bounding box center [151, 314] width 83 height 9
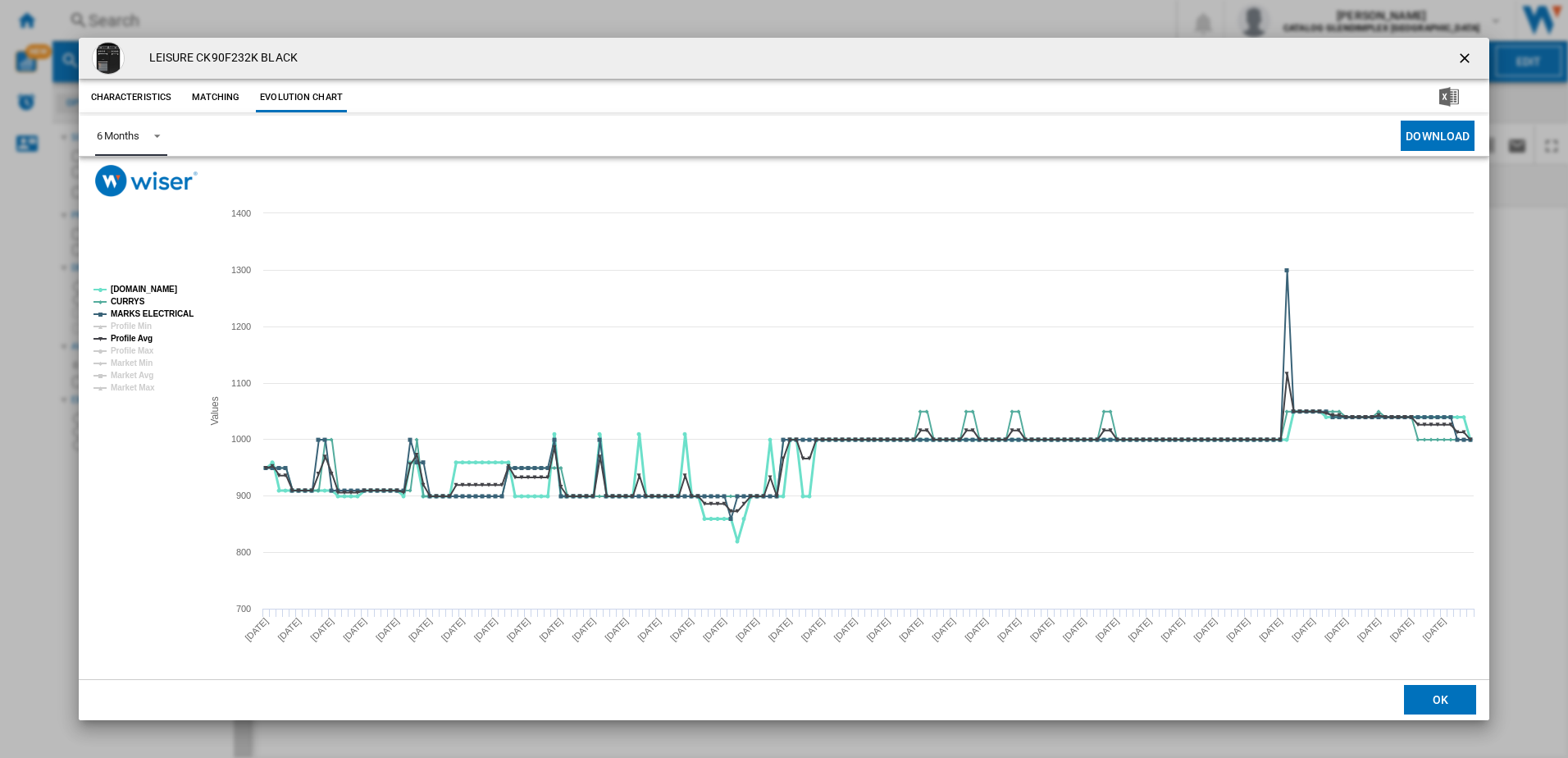
click at [126, 286] on tspan "AO.COM" at bounding box center [143, 289] width 67 height 9
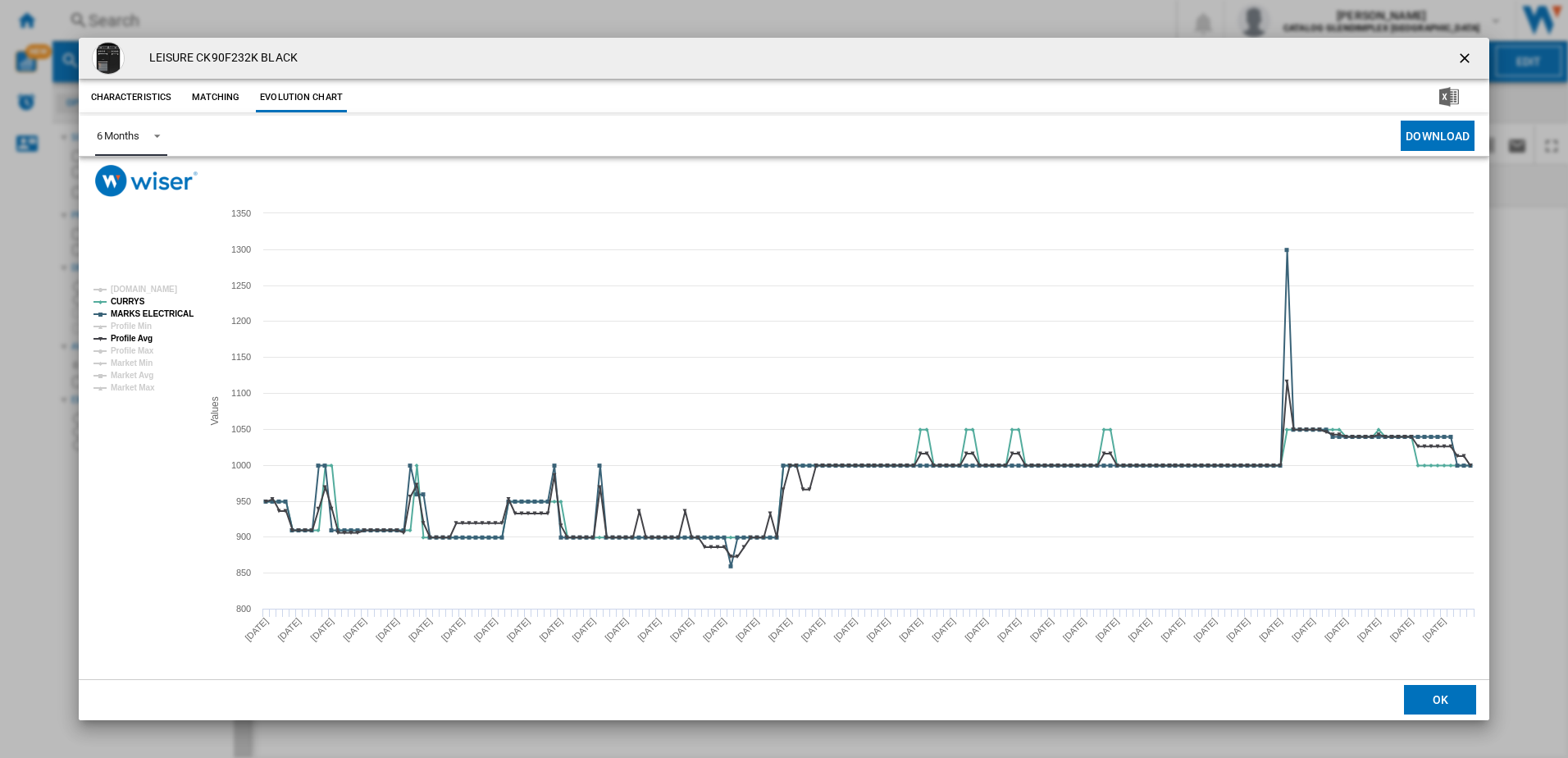
click at [122, 297] on tspan "CURRYS" at bounding box center [128, 302] width 35 height 9
click at [120, 311] on tspan "MARKS ELECTRICAL" at bounding box center [151, 314] width 83 height 9
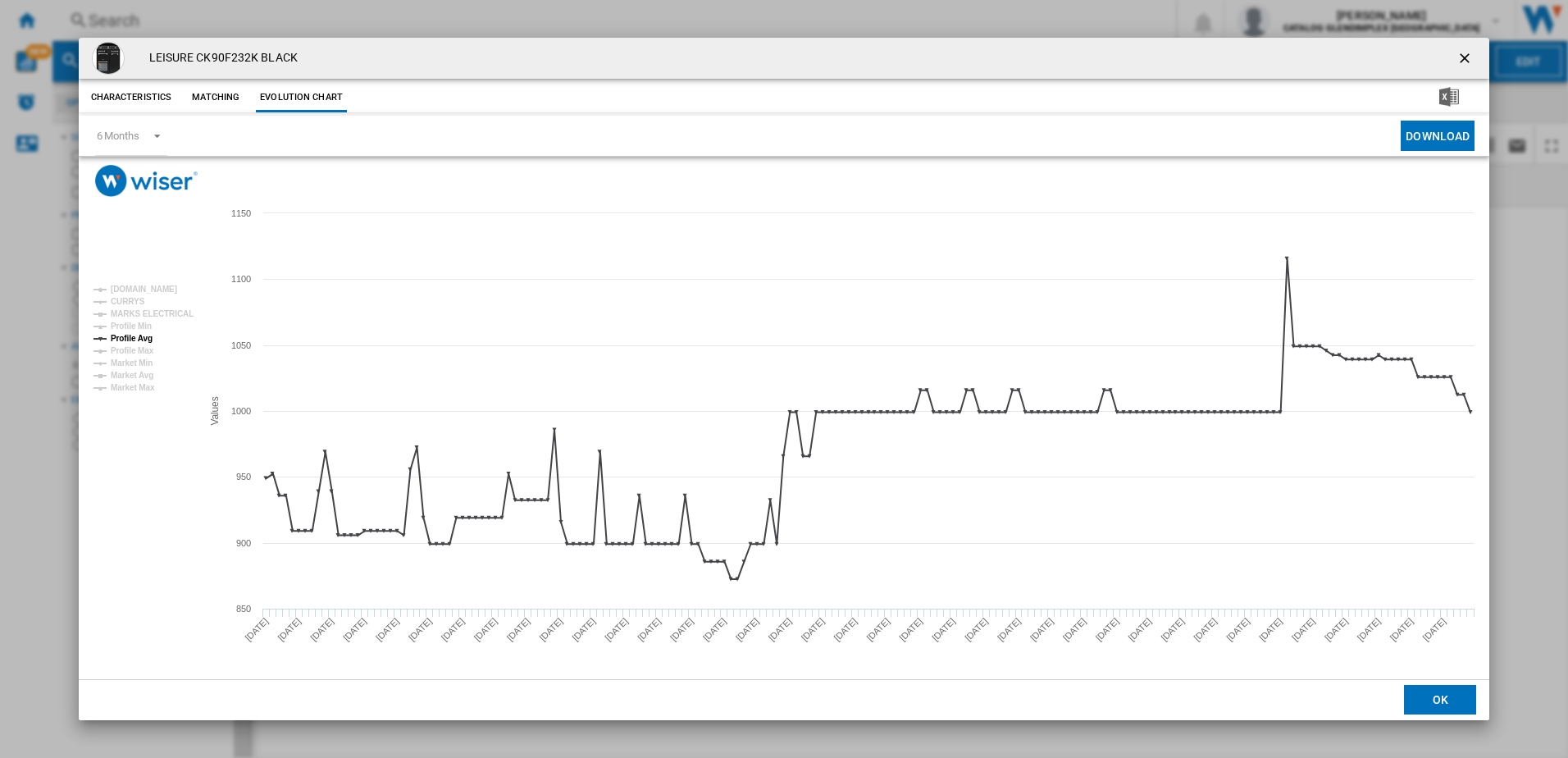
click at [1462, 62] on ng-md-icon "getI18NText('BUTTONS.CLOSE_DIALOG')" at bounding box center [1467, 60] width 20 height 20
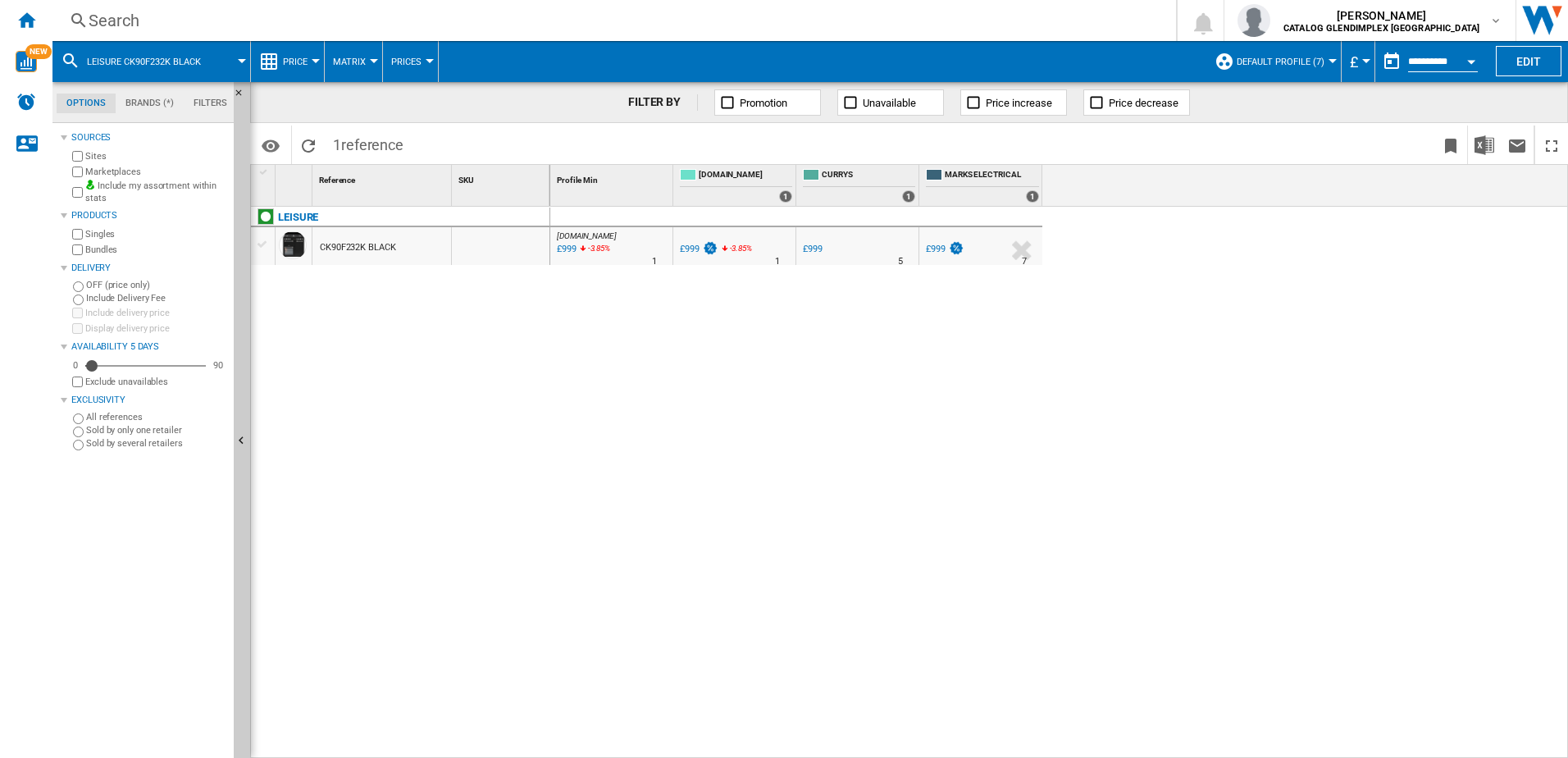
click at [471, 20] on div "Search" at bounding box center [611, 20] width 1045 height 23
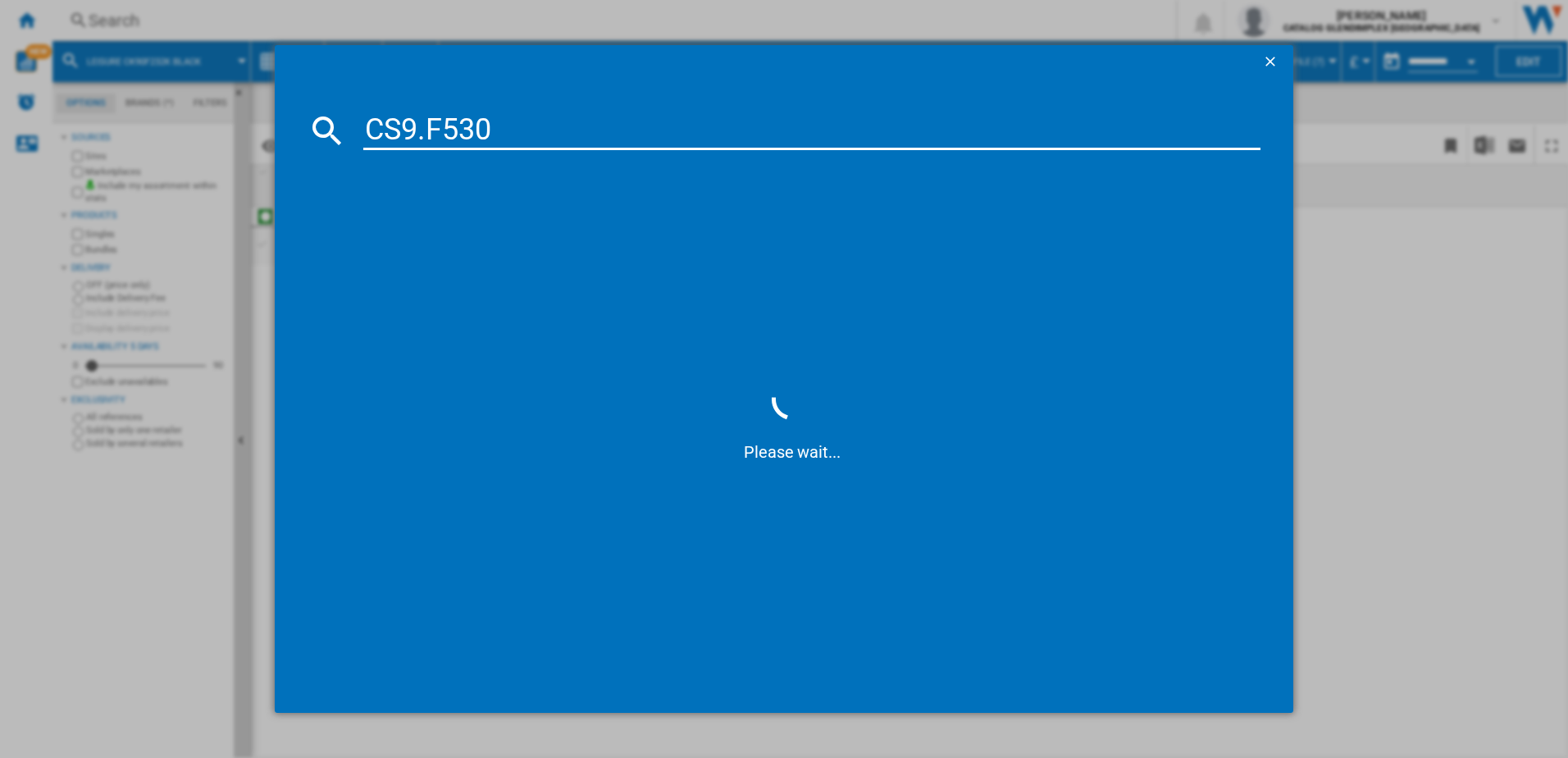
click at [428, 135] on input "CS9.F530" at bounding box center [812, 130] width 898 height 39
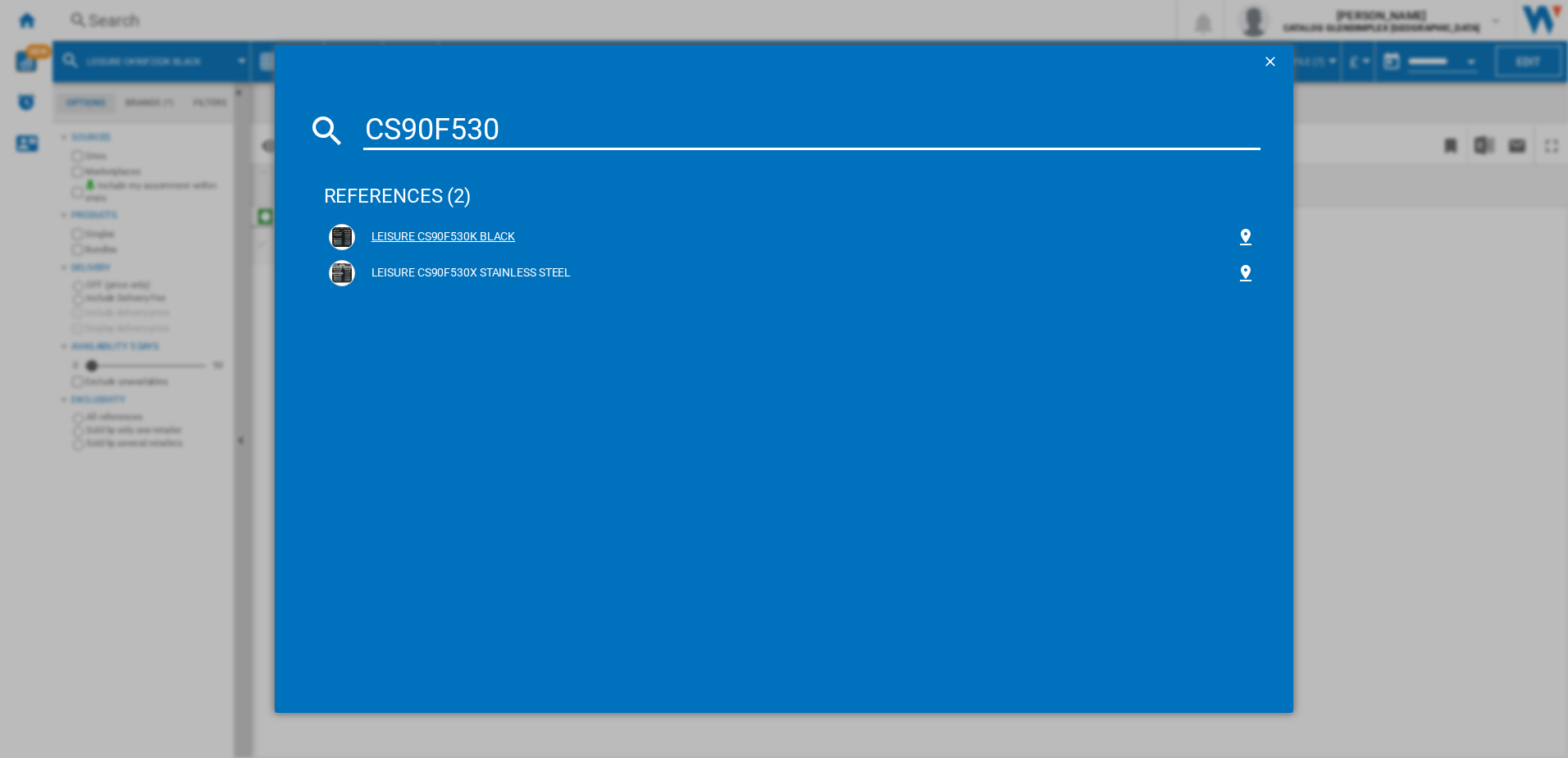
type input "CS90F530"
click at [498, 234] on div "LEISURE CS90F530K BLACK" at bounding box center [796, 237] width 882 height 16
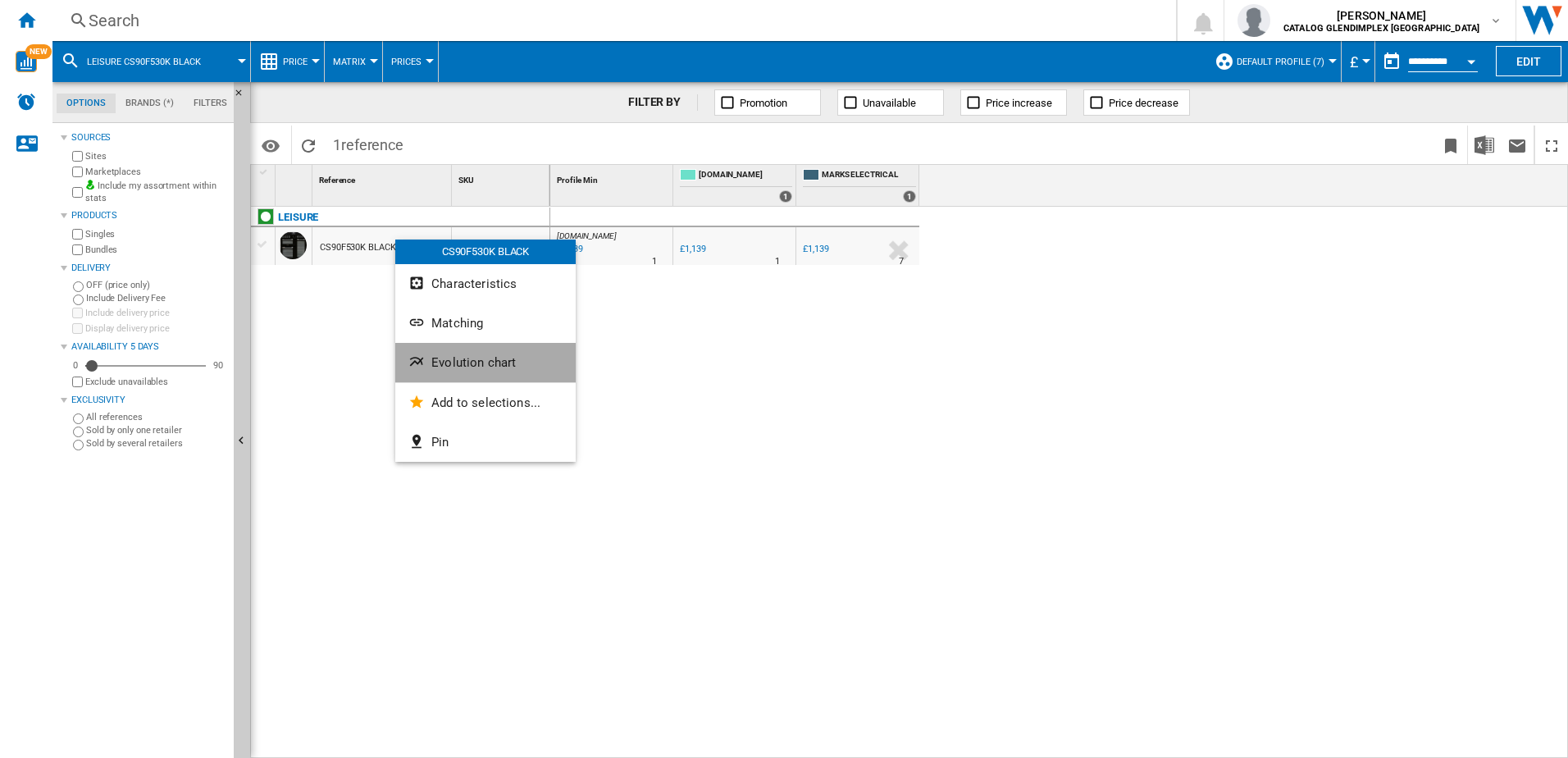
click at [513, 370] on button "Evolution chart" at bounding box center [486, 362] width 181 height 39
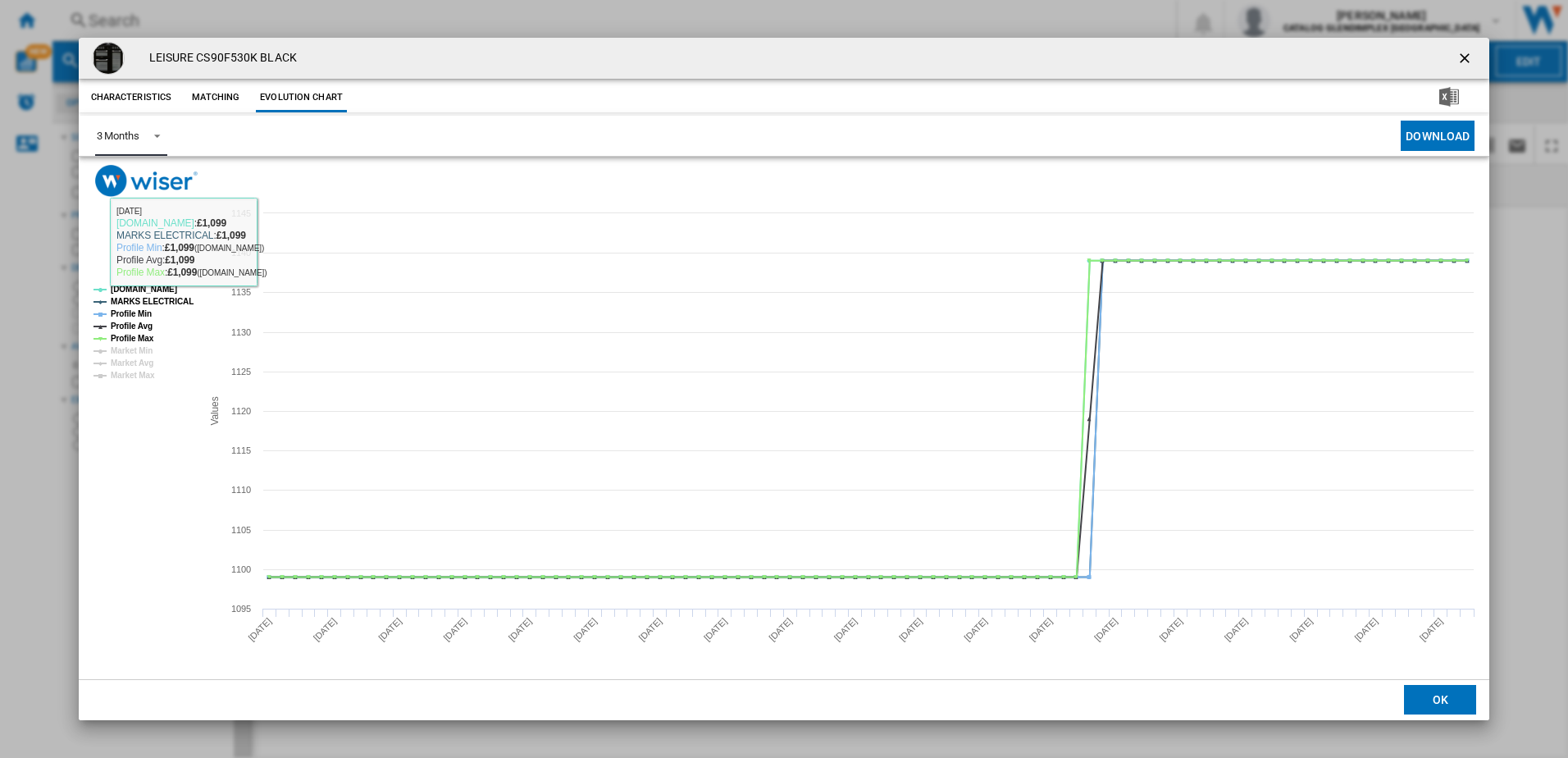
click at [129, 141] on div "3 Months" at bounding box center [118, 135] width 43 height 12
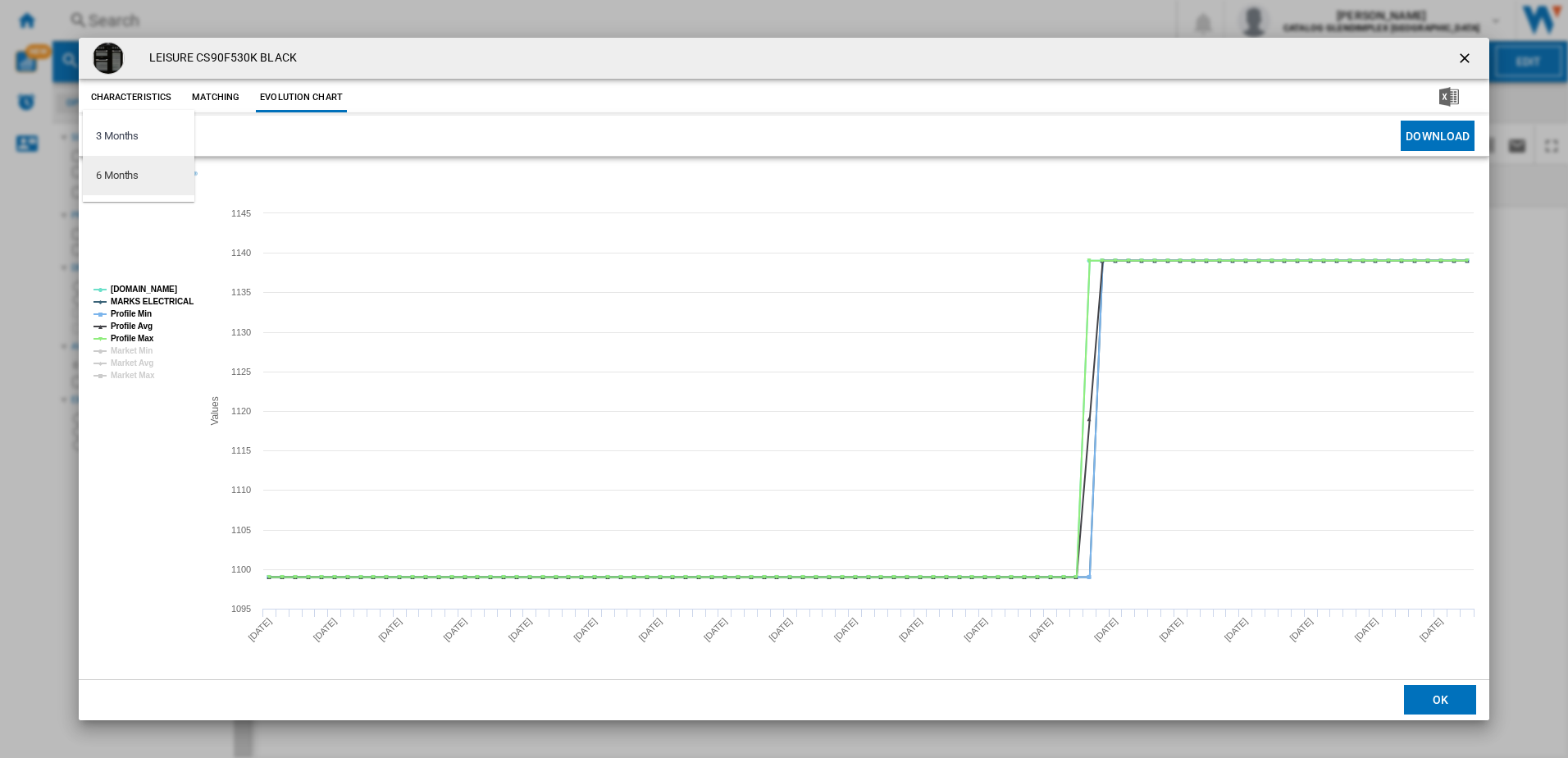
click at [160, 180] on md-option "6 Months" at bounding box center [139, 175] width 111 height 39
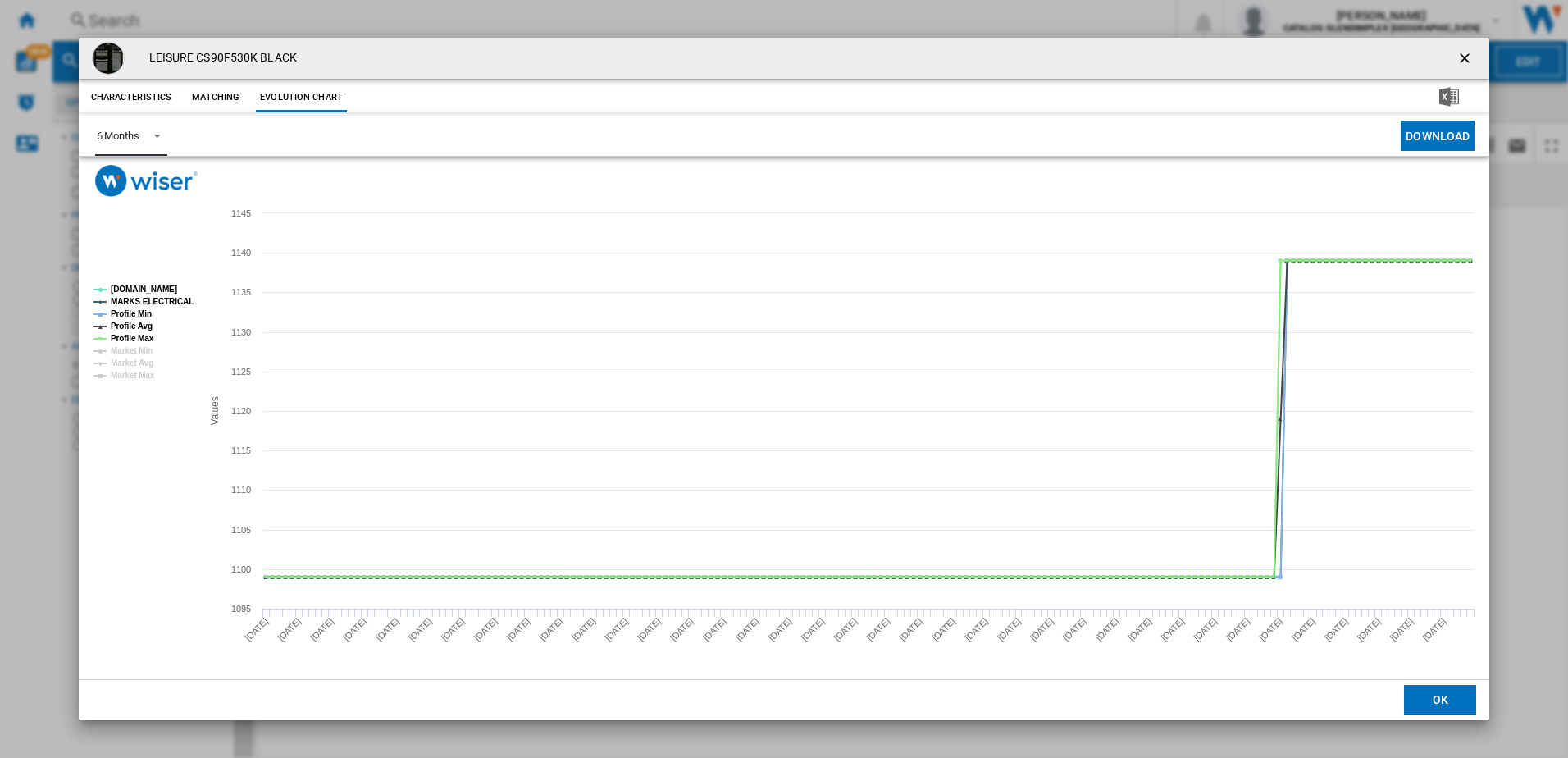
click at [143, 292] on tspan "AO.COM" at bounding box center [143, 289] width 67 height 9
click at [139, 306] on tspan "MARKS ELECTRICAL" at bounding box center [151, 302] width 83 height 9
click at [139, 315] on tspan "Profile Min" at bounding box center [130, 314] width 41 height 9
click at [140, 339] on tspan "Profile Max" at bounding box center [132, 338] width 44 height 9
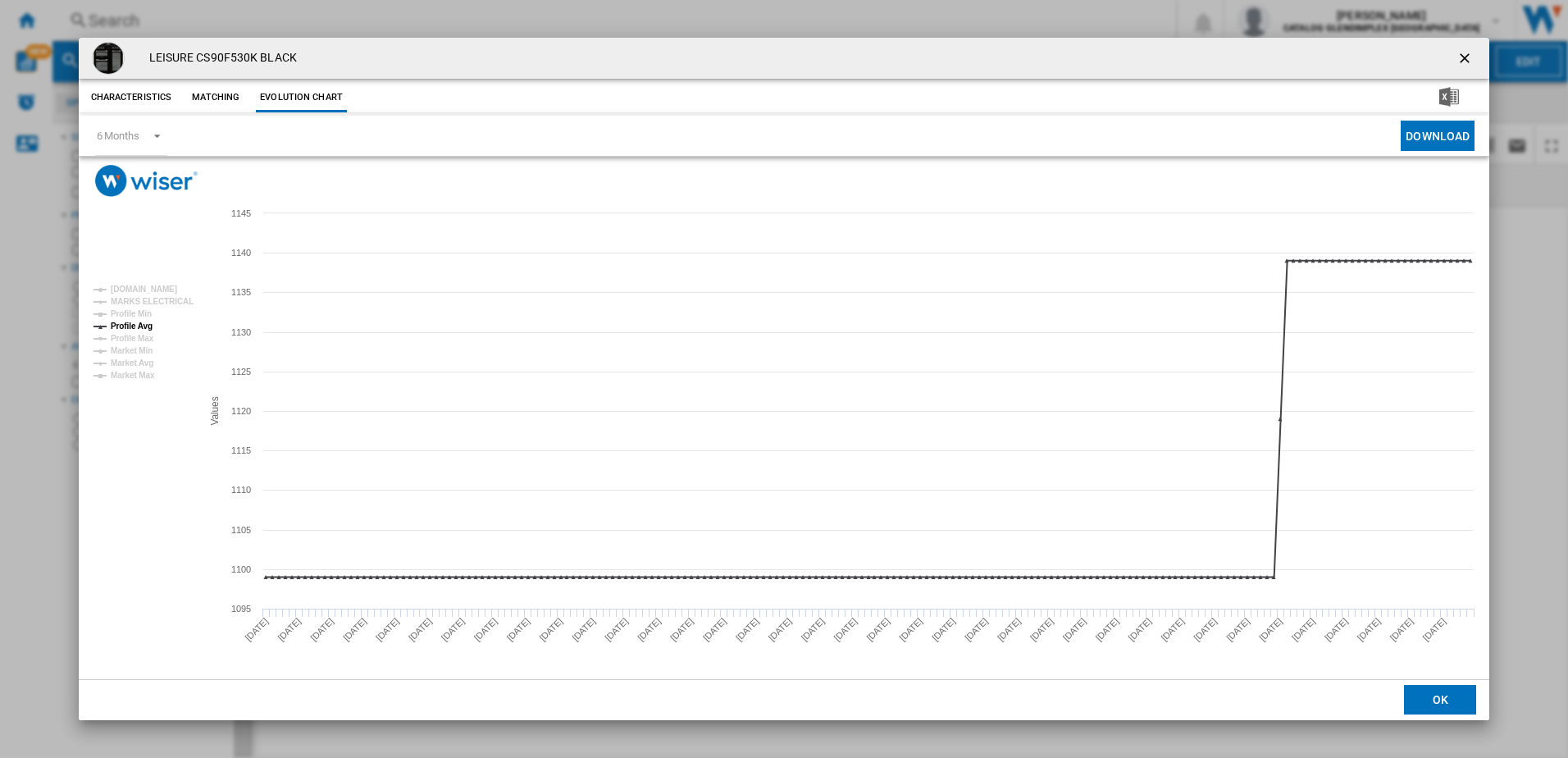
click at [1461, 62] on ng-md-icon "getI18NText('BUTTONS.CLOSE_DIALOG')" at bounding box center [1467, 60] width 20 height 20
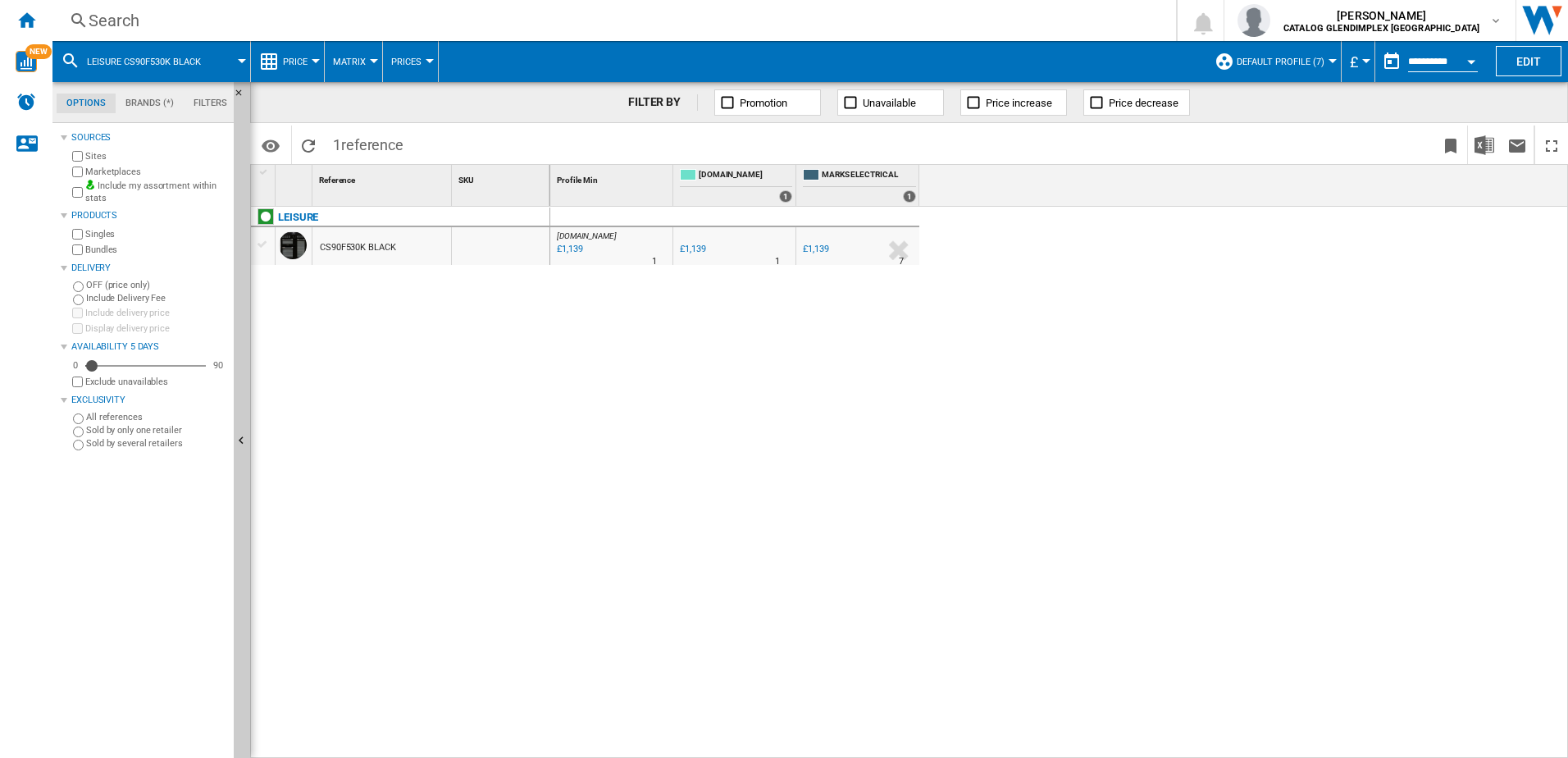
click at [488, 26] on div "Search" at bounding box center [611, 20] width 1045 height 23
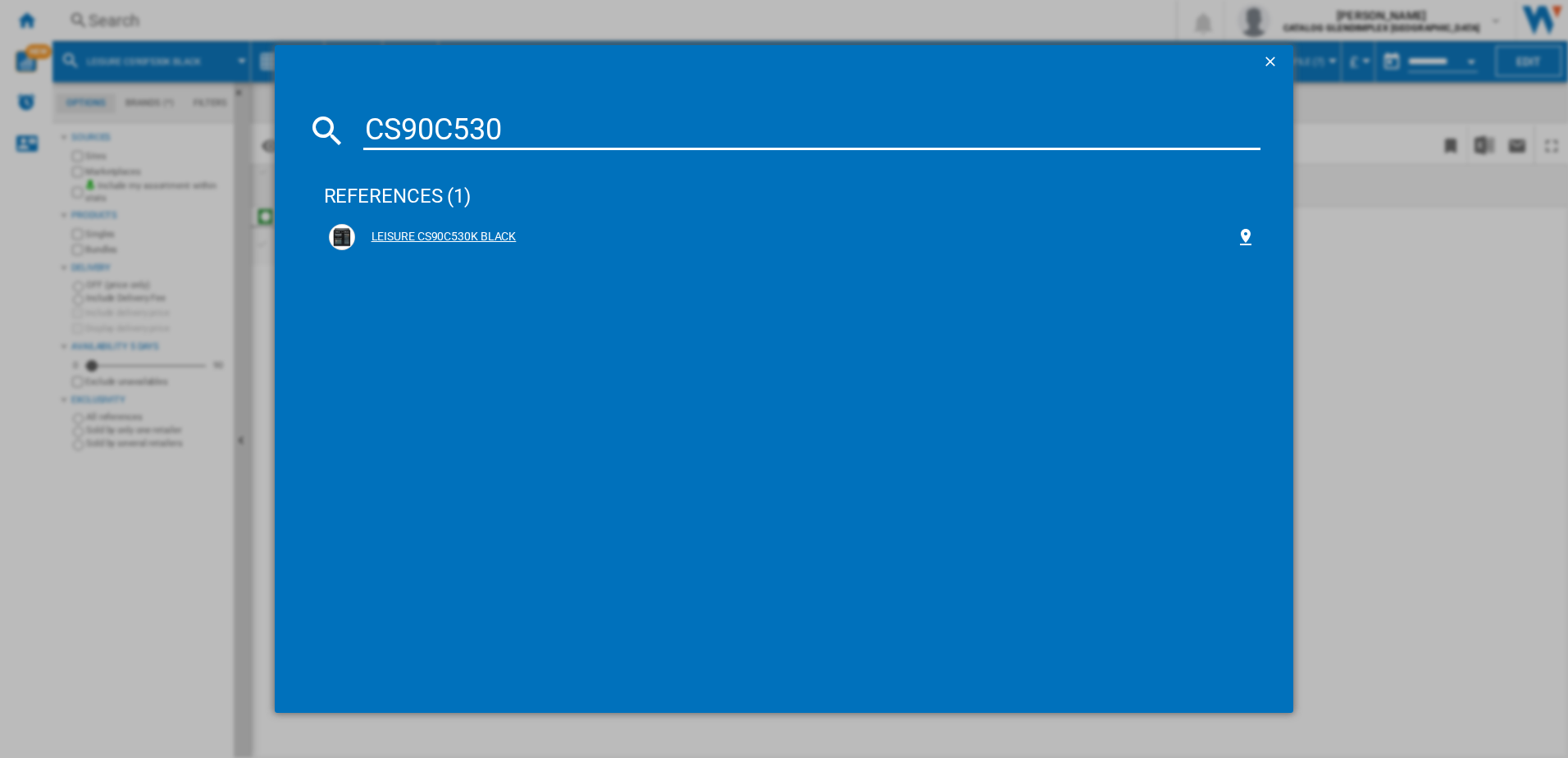
type input "CS90C530"
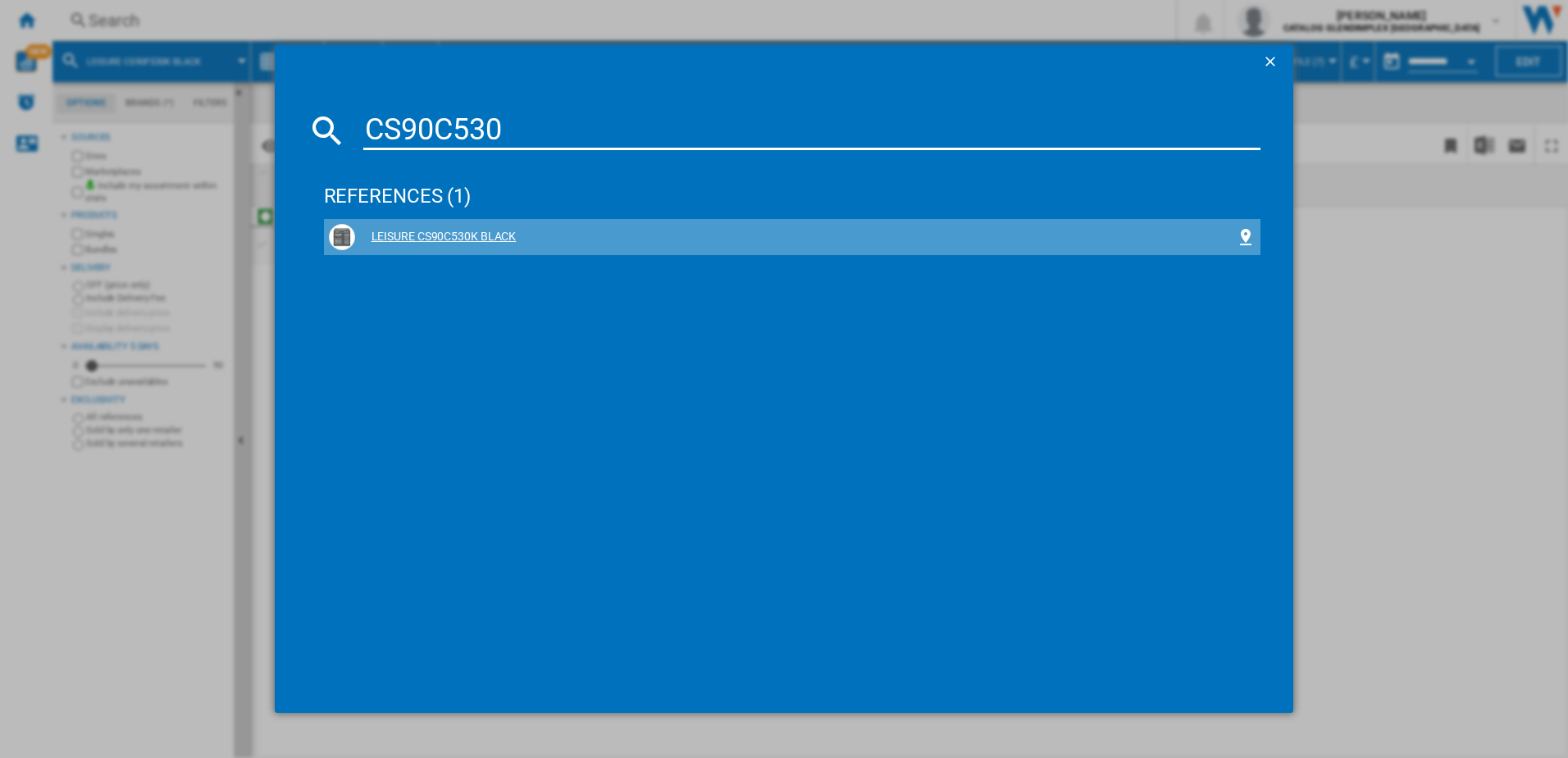
click at [464, 223] on div "LEISURE CS90C530K BLACK" at bounding box center [792, 237] width 937 height 36
click at [502, 228] on div "LEISURE CS90C530K BLACK" at bounding box center [793, 237] width 928 height 26
click at [485, 238] on div "LEISURE CS90C530K BLACK" at bounding box center [796, 237] width 882 height 16
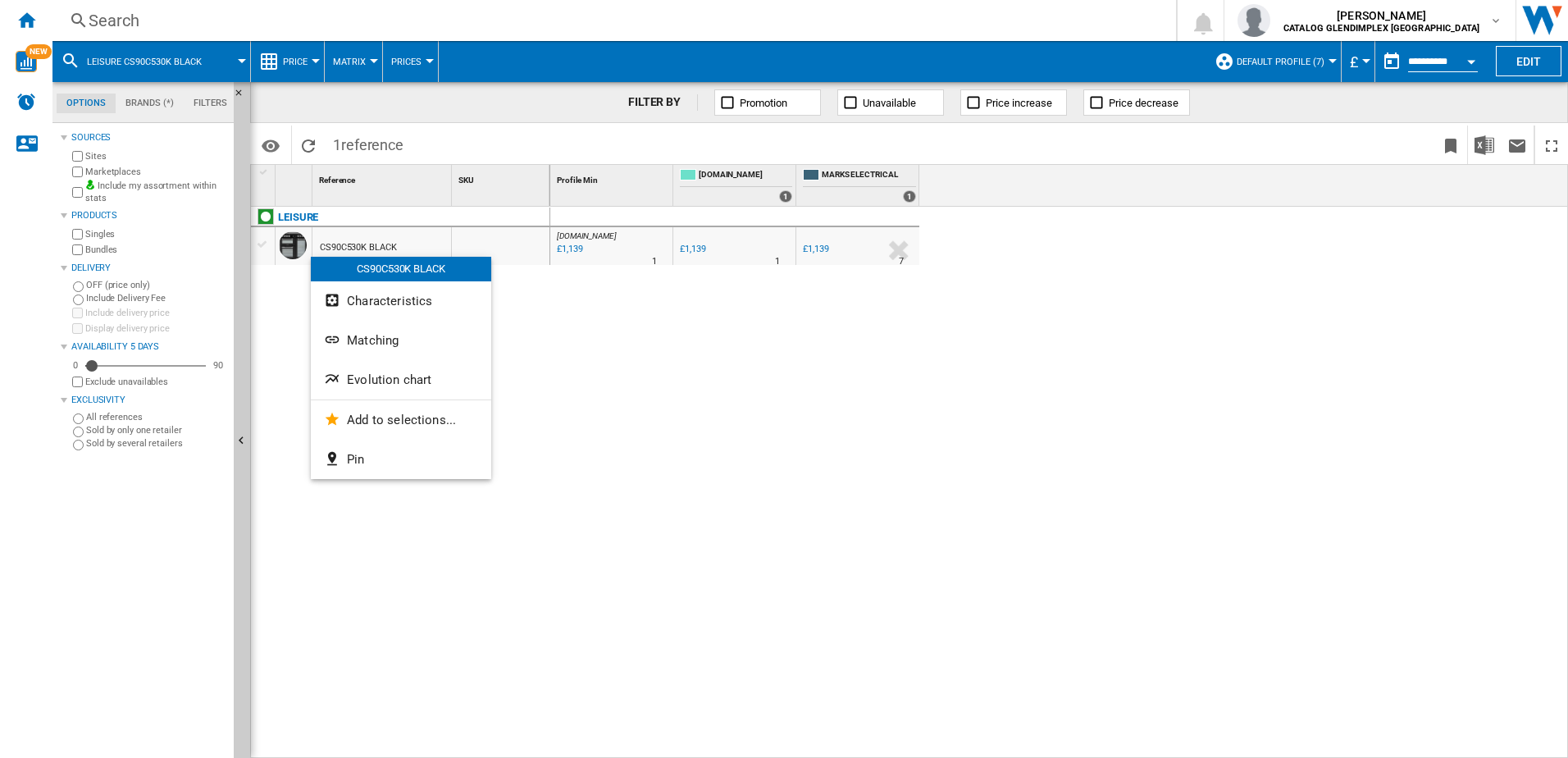
drag, startPoint x: 310, startPoint y: 257, endPoint x: 877, endPoint y: 485, distance: 611.1
click at [903, 490] on div at bounding box center [784, 379] width 1568 height 758
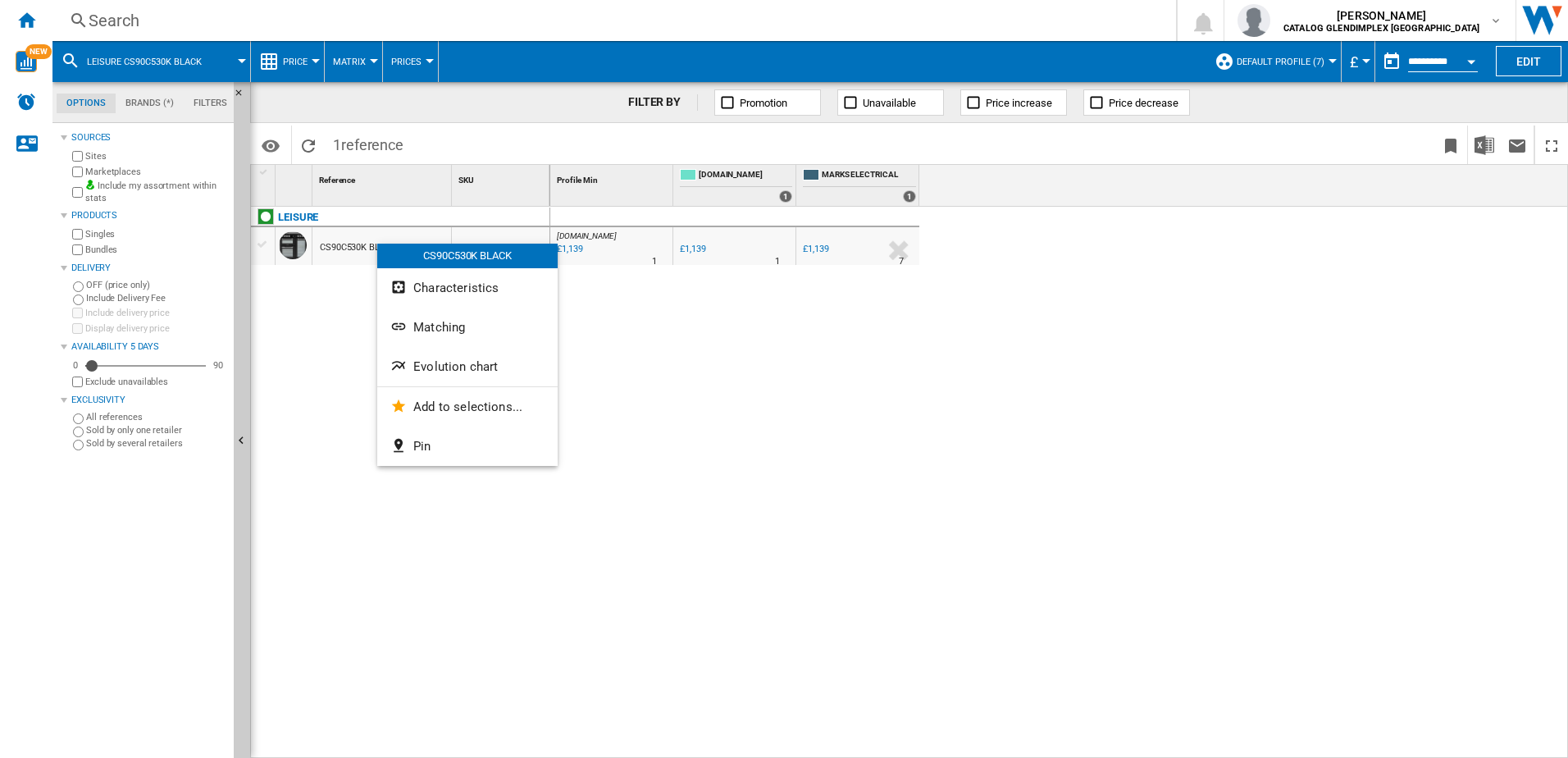
drag, startPoint x: 377, startPoint y: 244, endPoint x: 284, endPoint y: 249, distance: 93.1
drag, startPoint x: 284, startPoint y: 249, endPoint x: 651, endPoint y: 375, distance: 388.0
click at [762, 410] on div at bounding box center [784, 379] width 1568 height 758
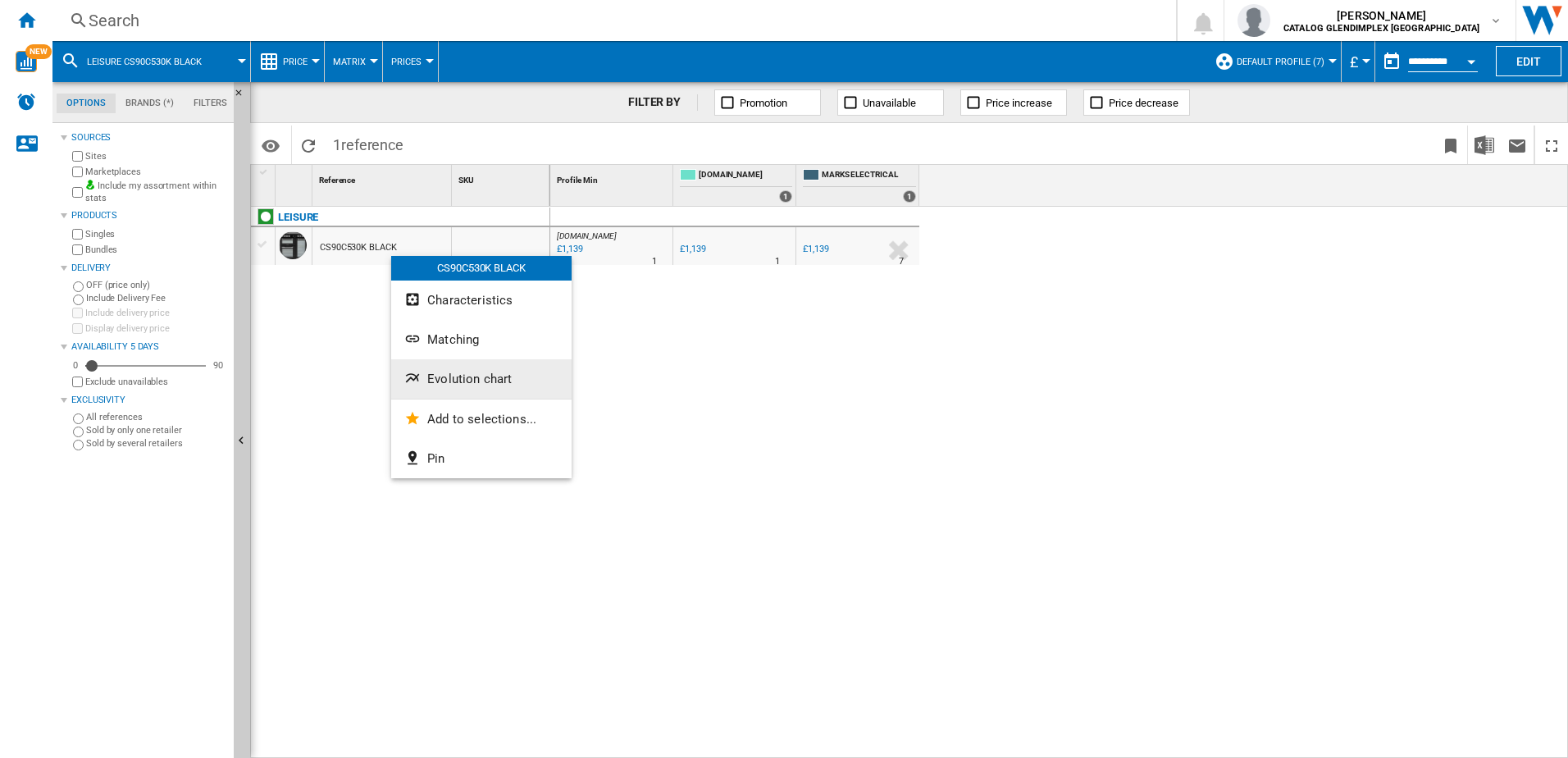
click at [469, 369] on button "Evolution chart" at bounding box center [481, 379] width 181 height 39
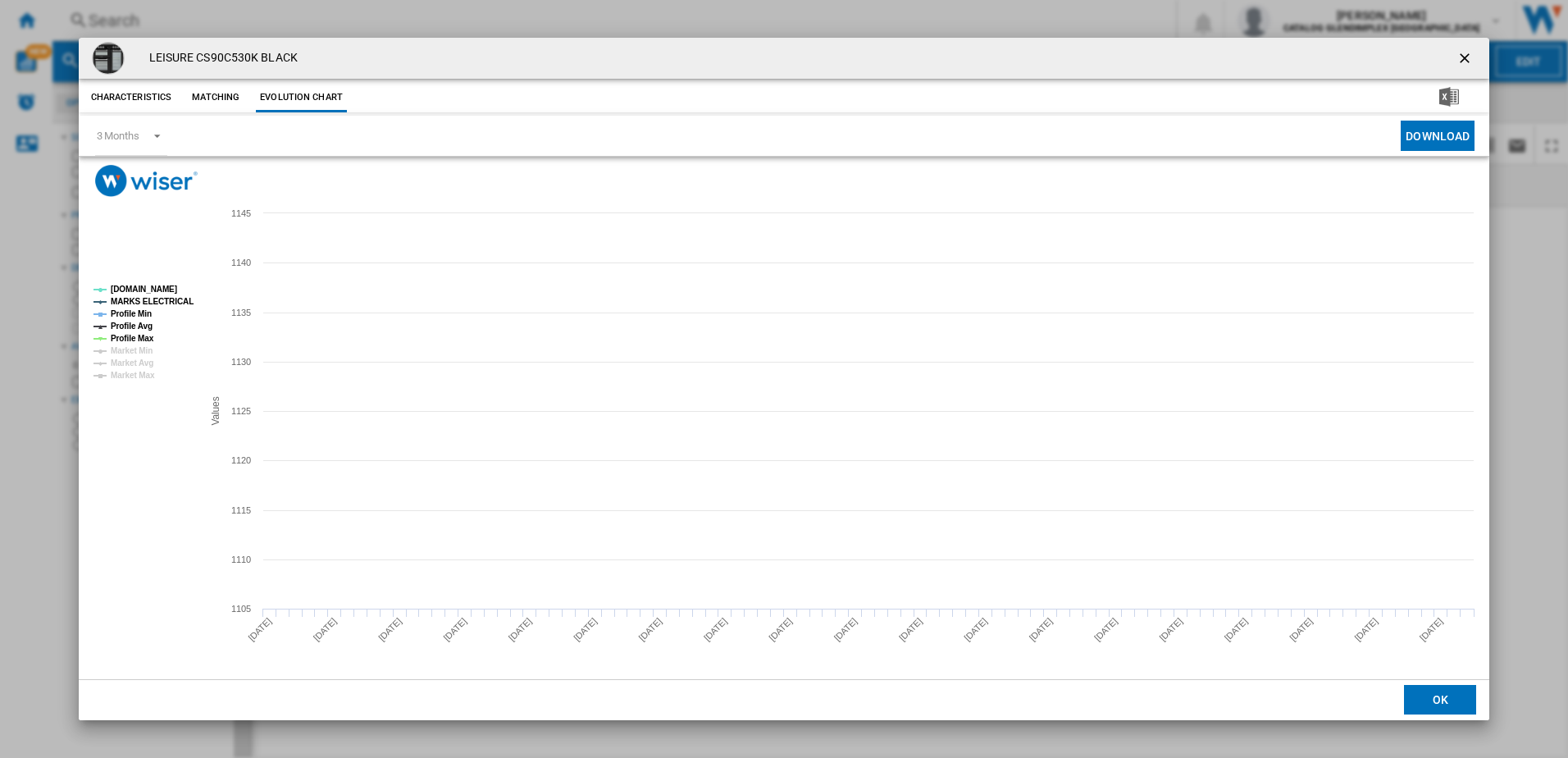
click at [136, 289] on tspan "AO.COM" at bounding box center [143, 289] width 67 height 9
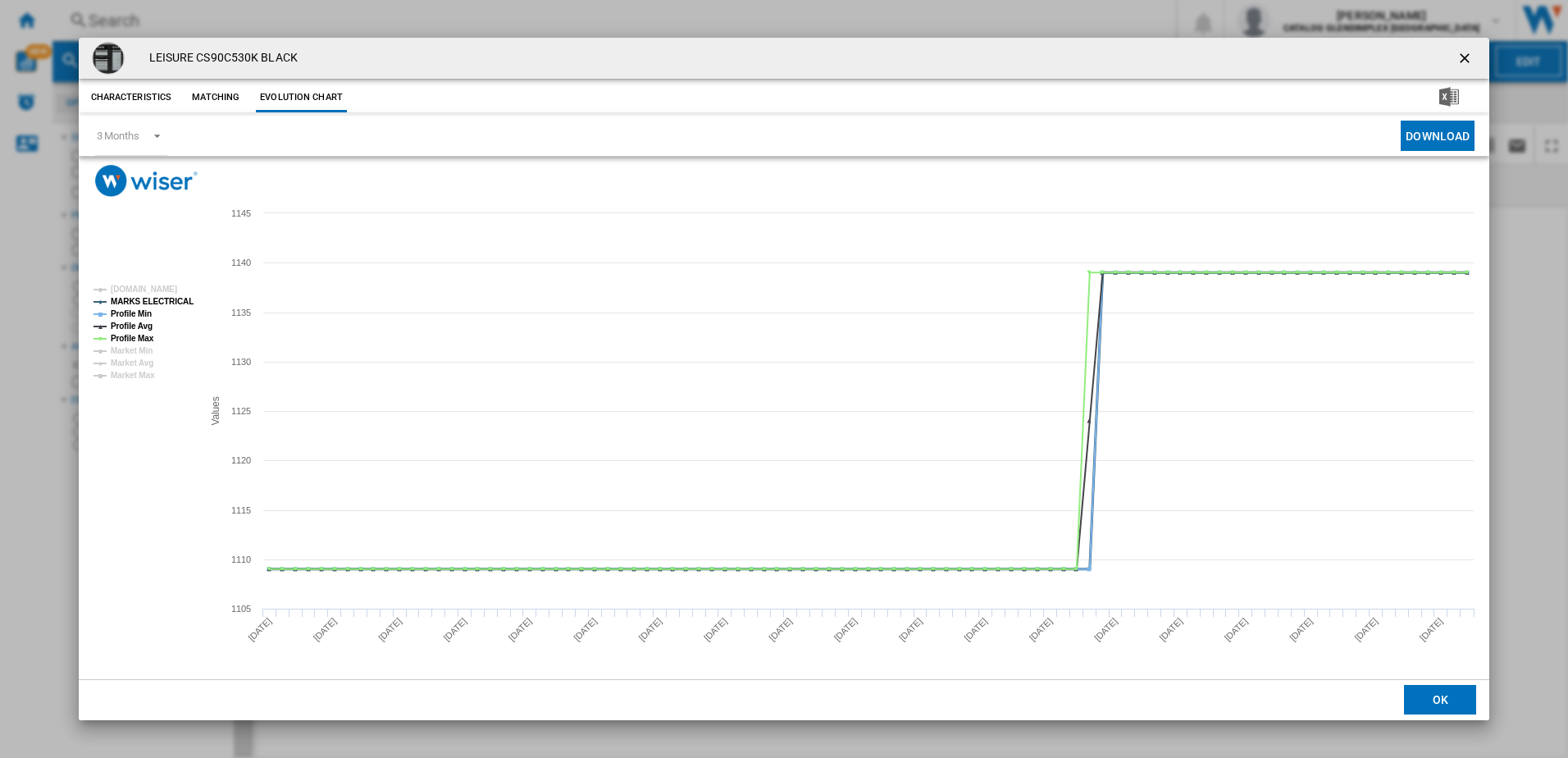
click at [139, 298] on tspan "MARKS ELECTRICAL" at bounding box center [151, 302] width 83 height 9
click at [143, 315] on tspan "Profile Min" at bounding box center [130, 314] width 41 height 9
click at [139, 337] on tspan "Profile Max" at bounding box center [132, 338] width 44 height 9
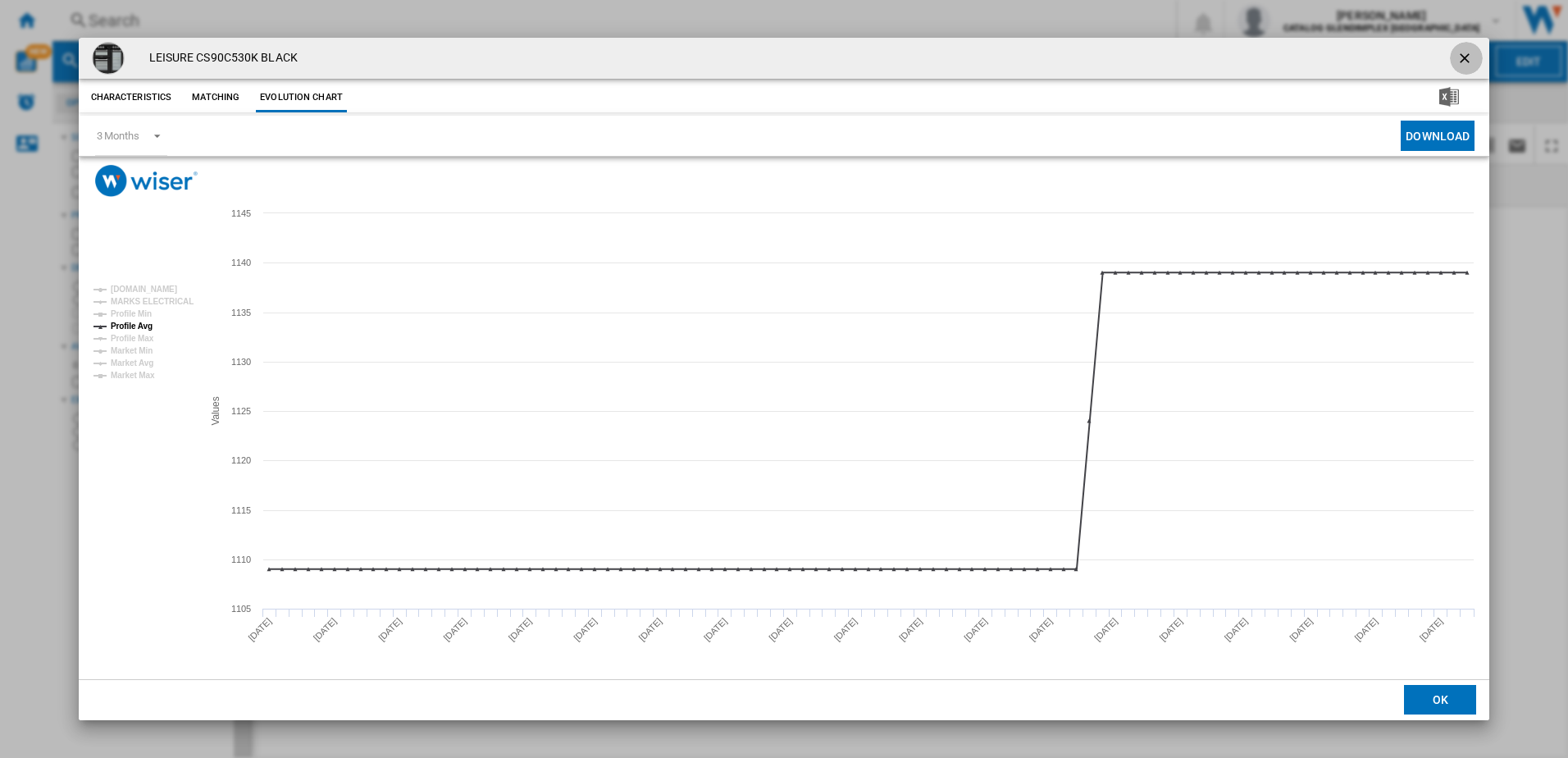
click at [1466, 50] on ng-md-icon "getI18NText('BUTTONS.CLOSE_DIALOG')" at bounding box center [1467, 60] width 20 height 20
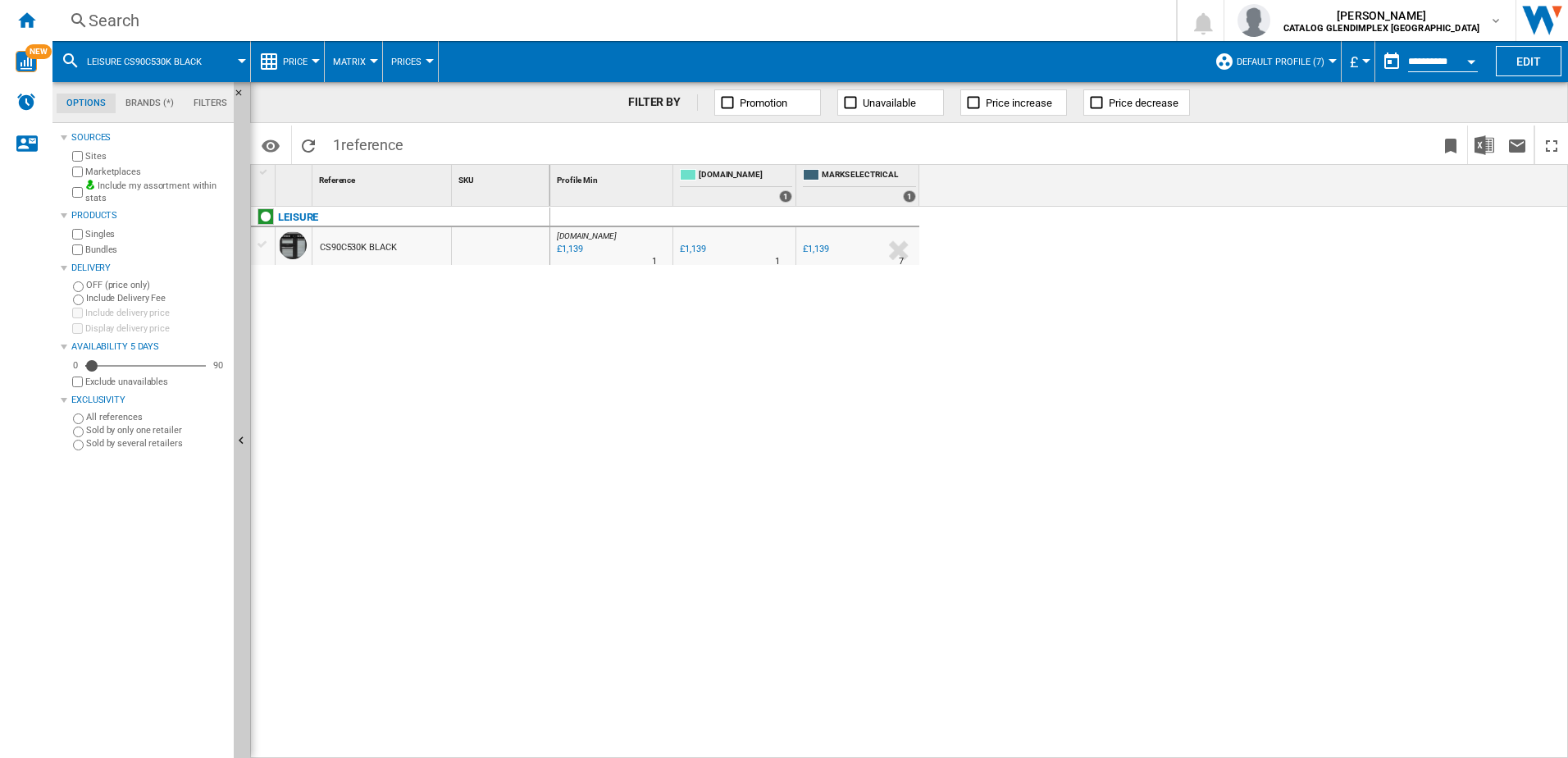
click at [240, 20] on div "Search" at bounding box center [611, 20] width 1045 height 23
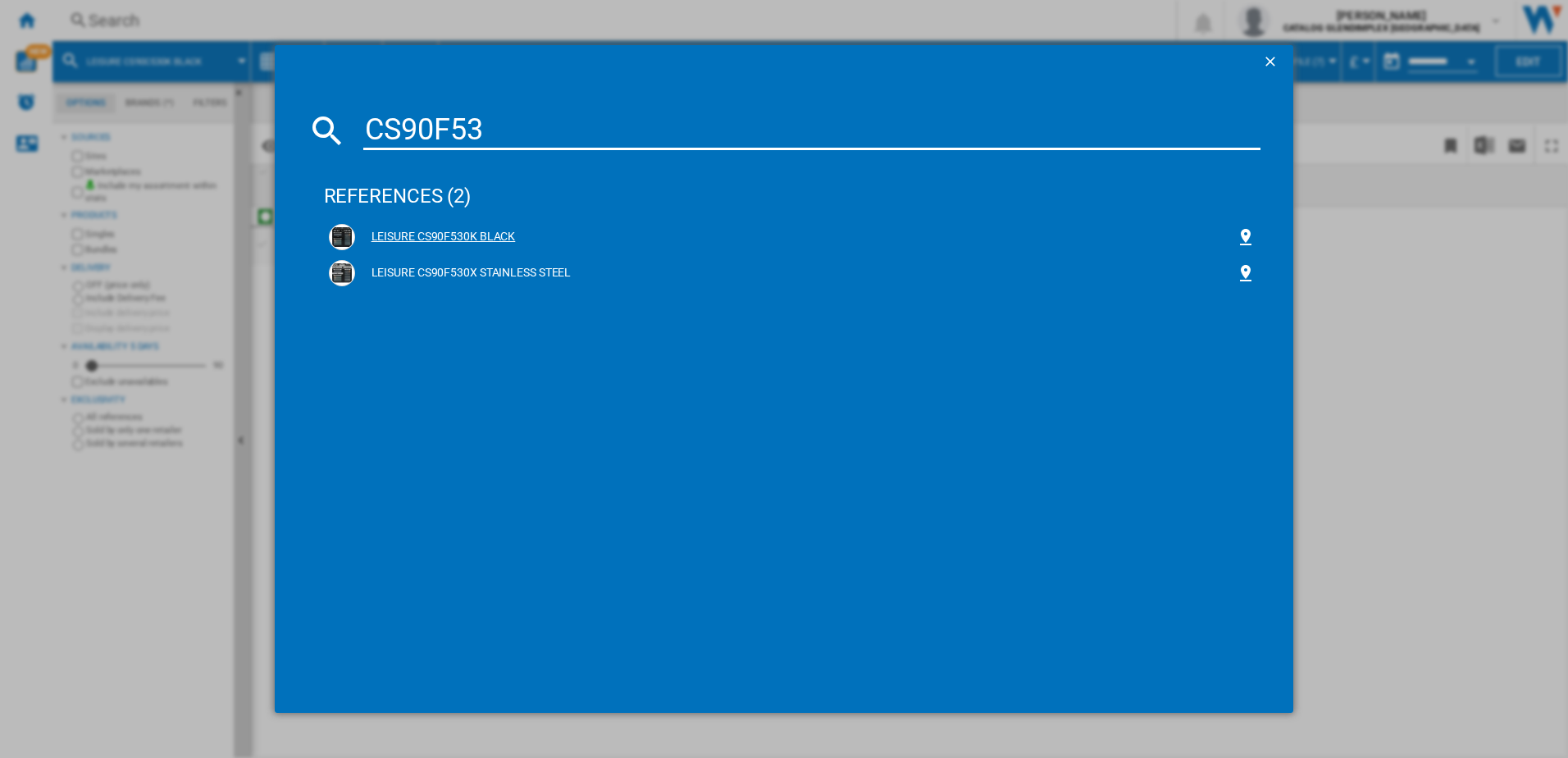
type input "CS90F53"
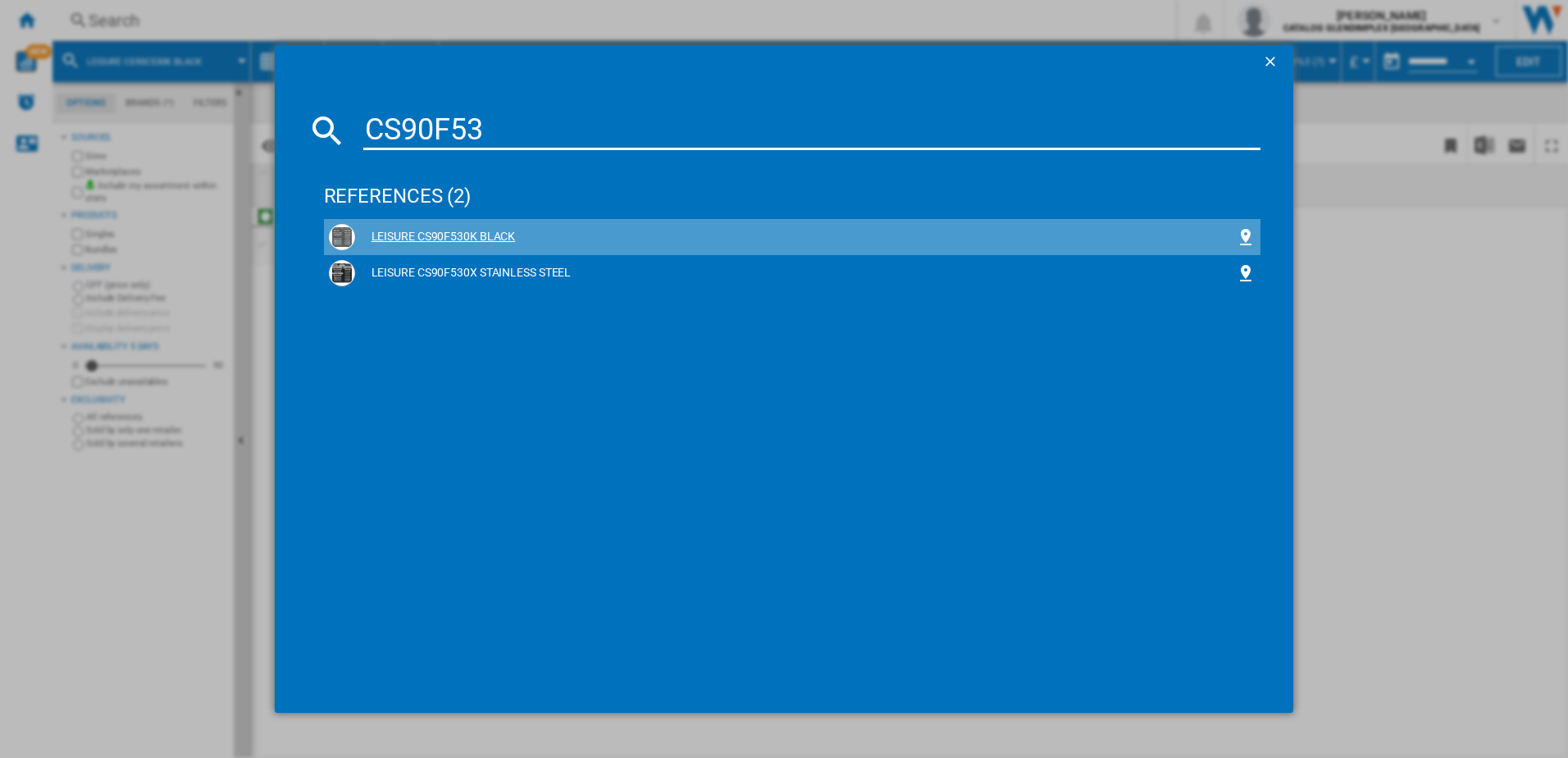
click at [425, 225] on div "LEISURE CS90F530K BLACK" at bounding box center [793, 237] width 928 height 26
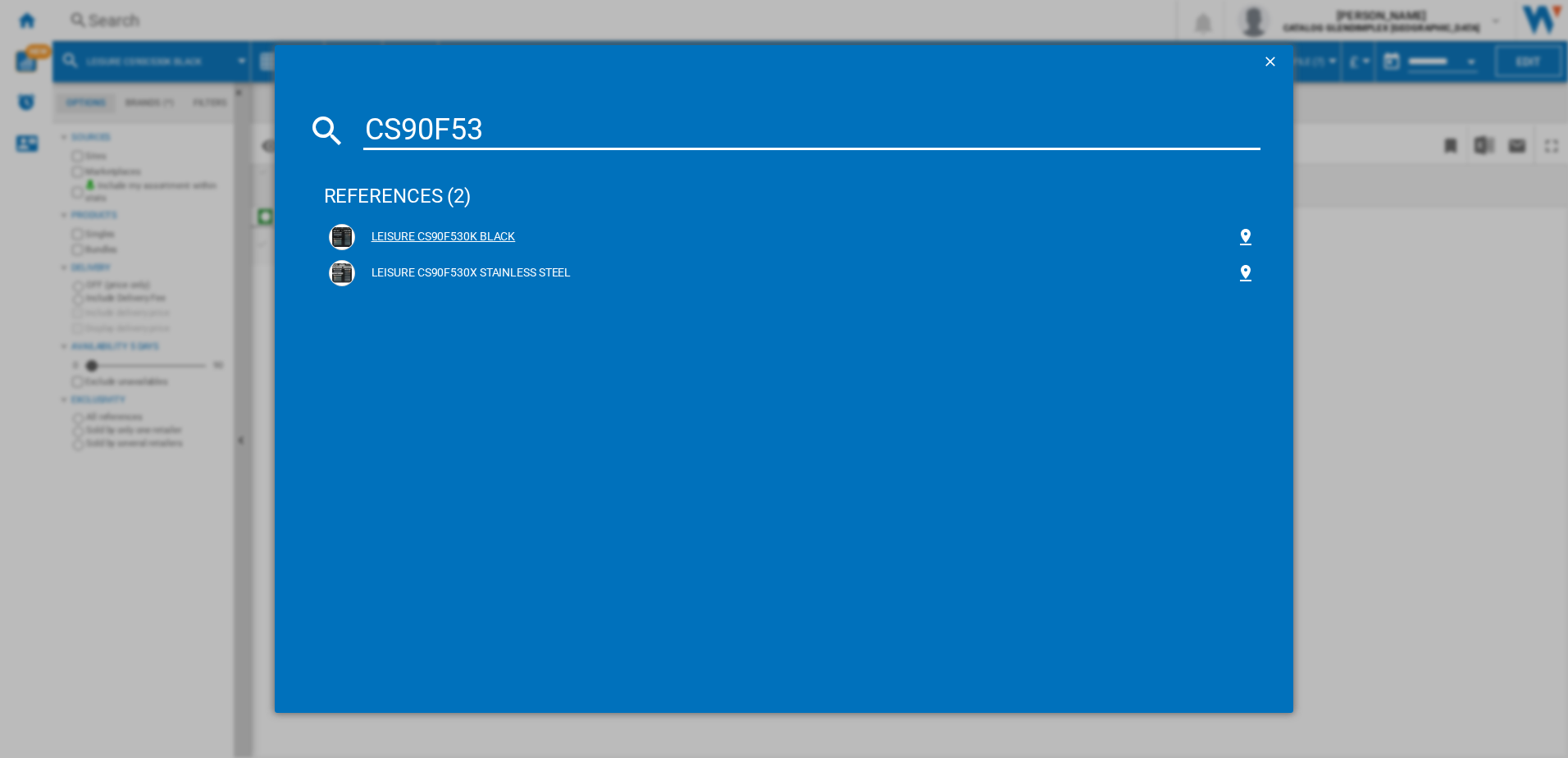
click at [429, 231] on div "LEISURE CS90F530K BLACK" at bounding box center [796, 237] width 882 height 16
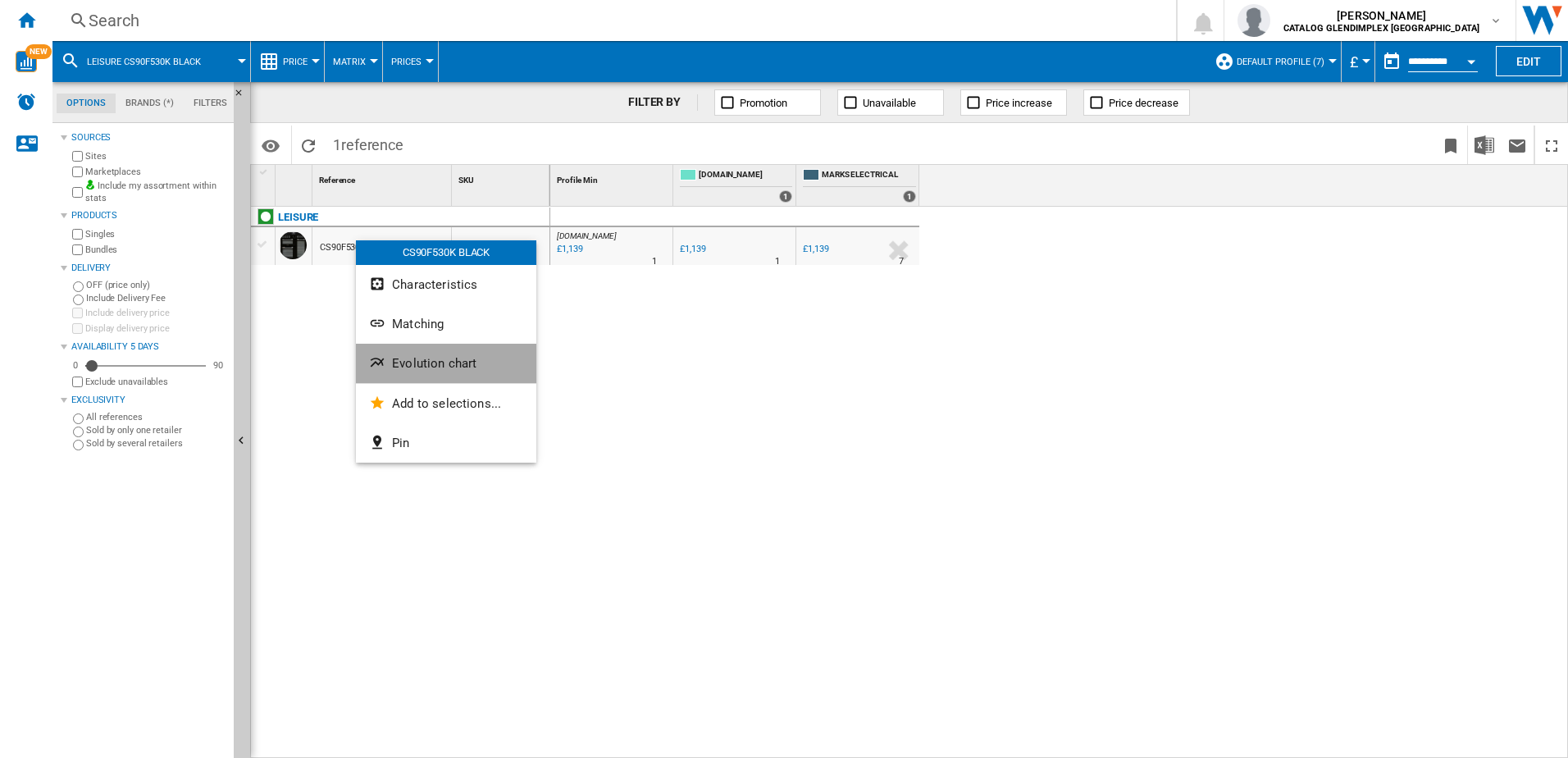
click at [418, 348] on button "Evolution chart" at bounding box center [446, 363] width 181 height 39
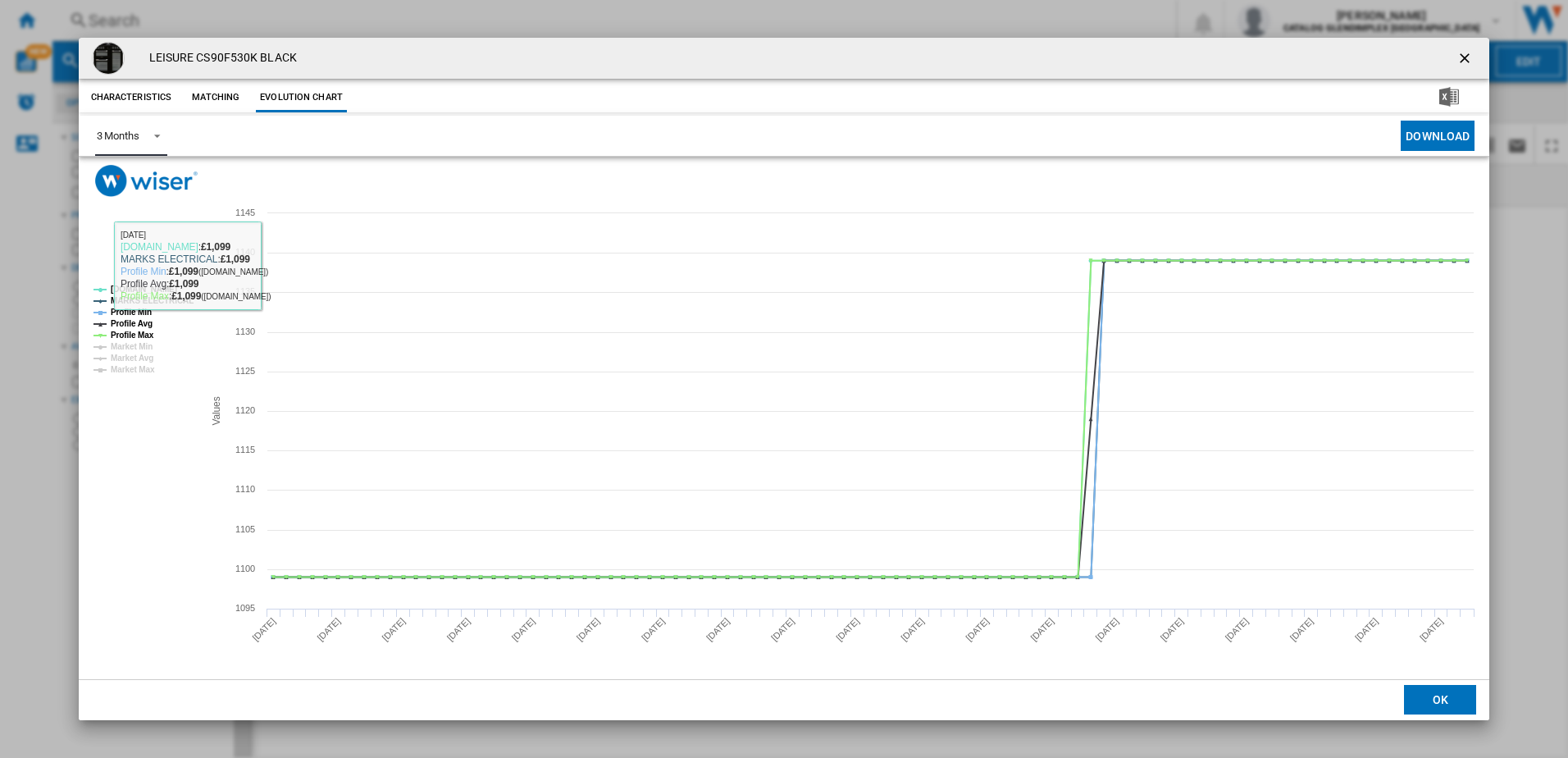
click at [157, 134] on span "Product popup" at bounding box center [153, 134] width 20 height 15
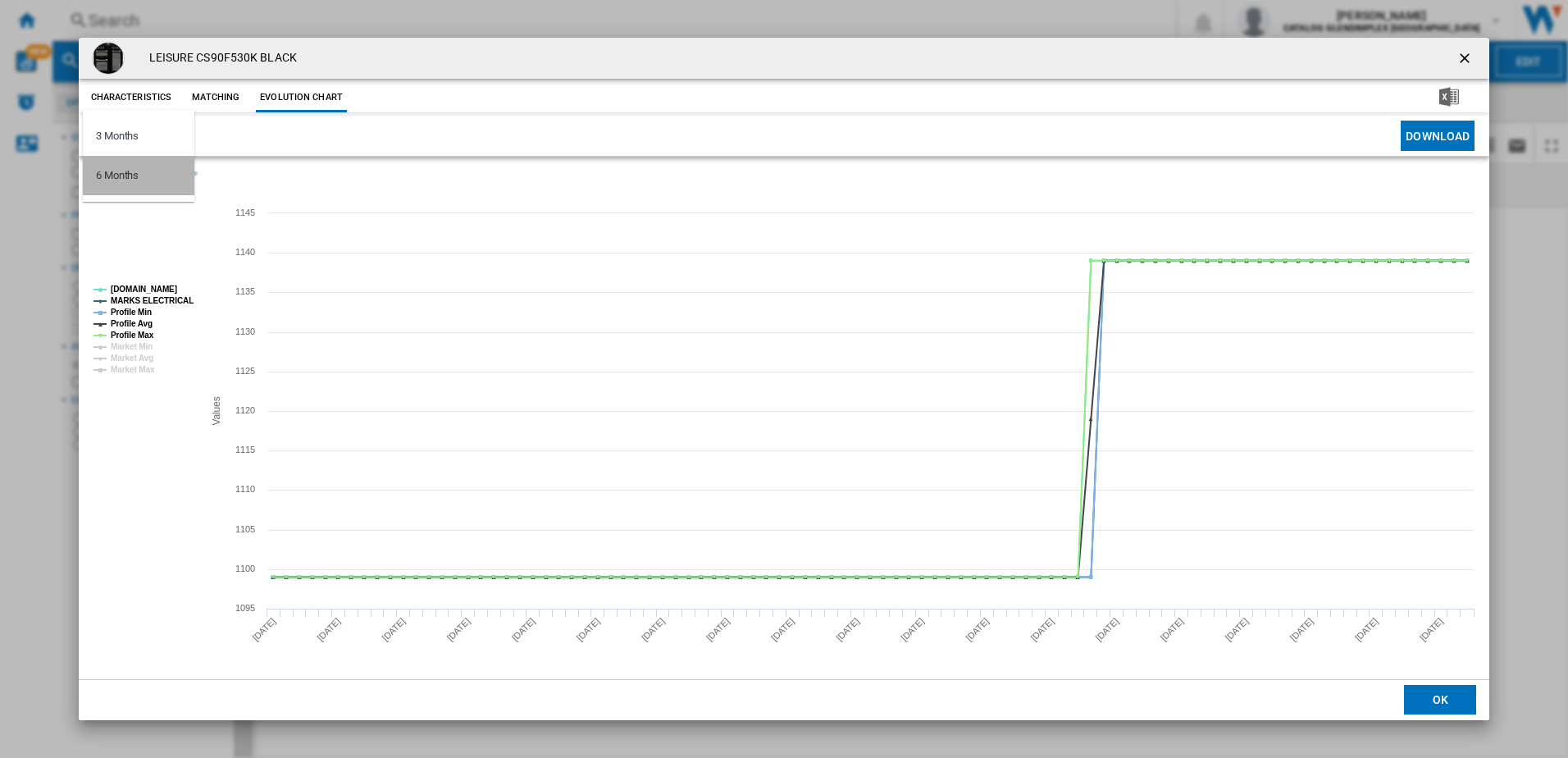
click at [149, 183] on md-option "6 Months" at bounding box center [139, 175] width 111 height 39
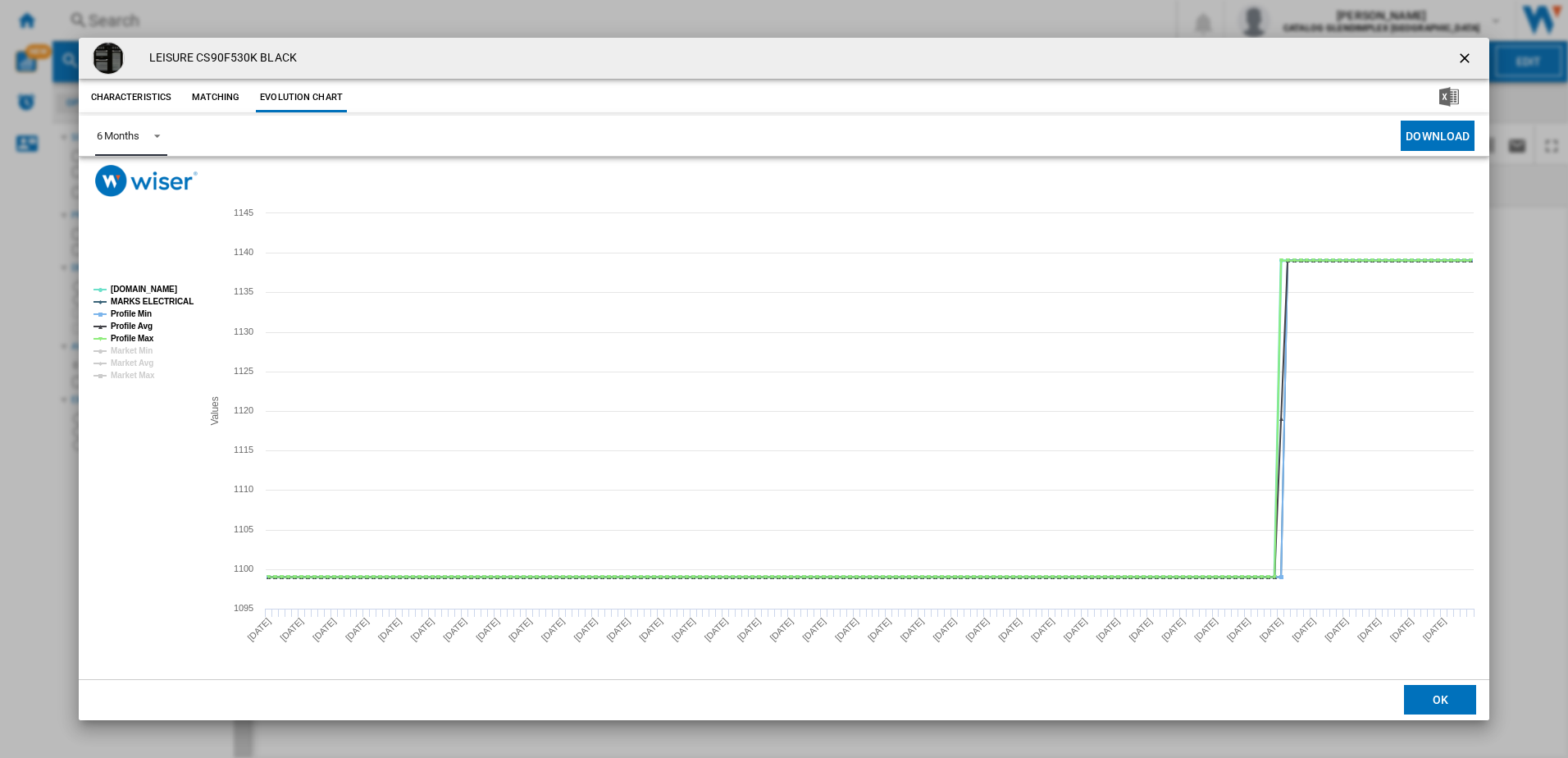
click at [134, 286] on tspan "AO.COM" at bounding box center [143, 289] width 67 height 9
click at [135, 302] on tspan "MARKS ELECTRICAL" at bounding box center [151, 302] width 83 height 9
click at [133, 310] on tspan "Profile Min" at bounding box center [130, 314] width 41 height 9
click at [132, 339] on tspan "Profile Max" at bounding box center [132, 338] width 44 height 9
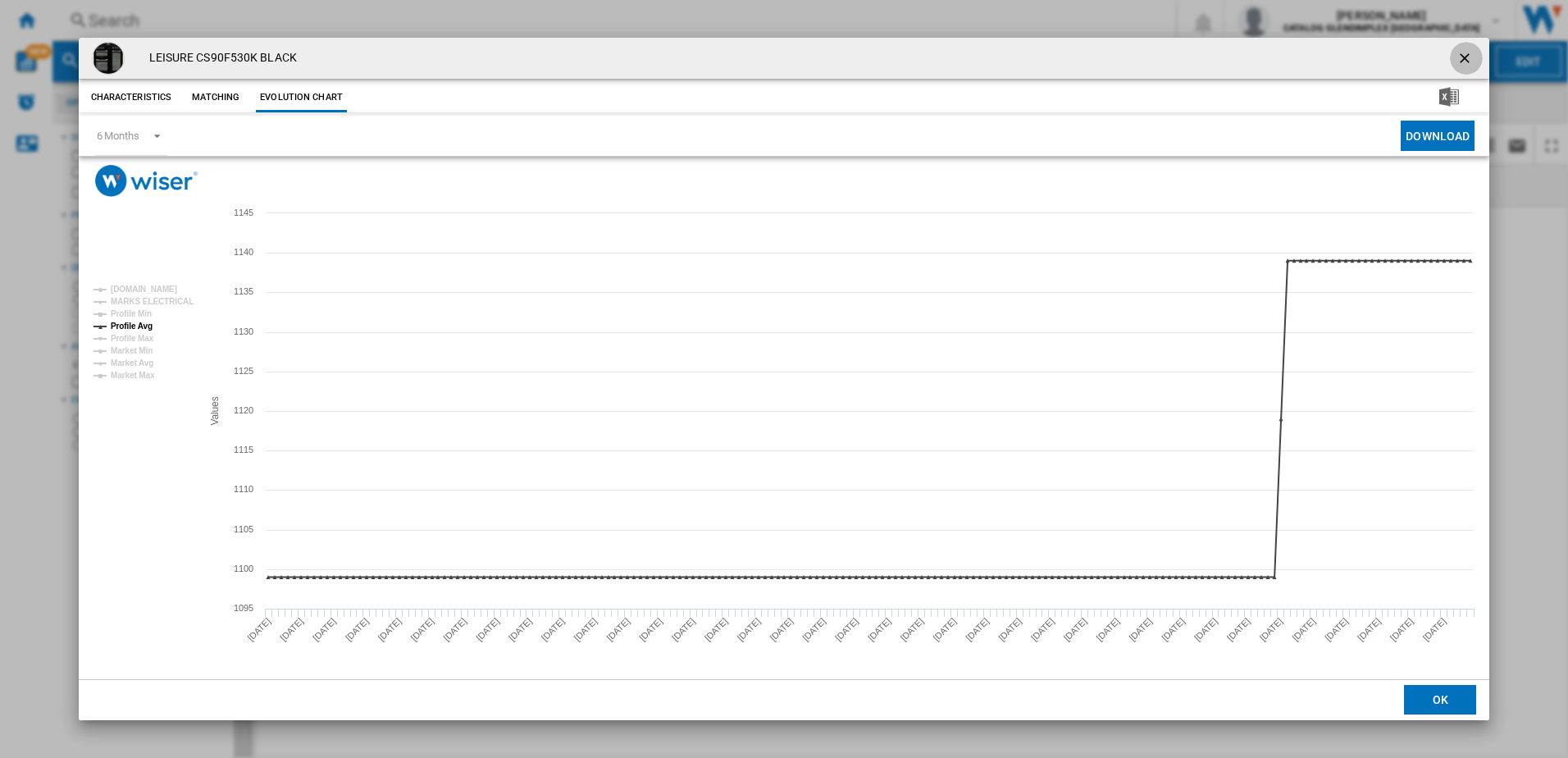
click at [1472, 54] on ng-md-icon "getI18NText('BUTTONS.CLOSE_DIALOG')" at bounding box center [1467, 60] width 20 height 20
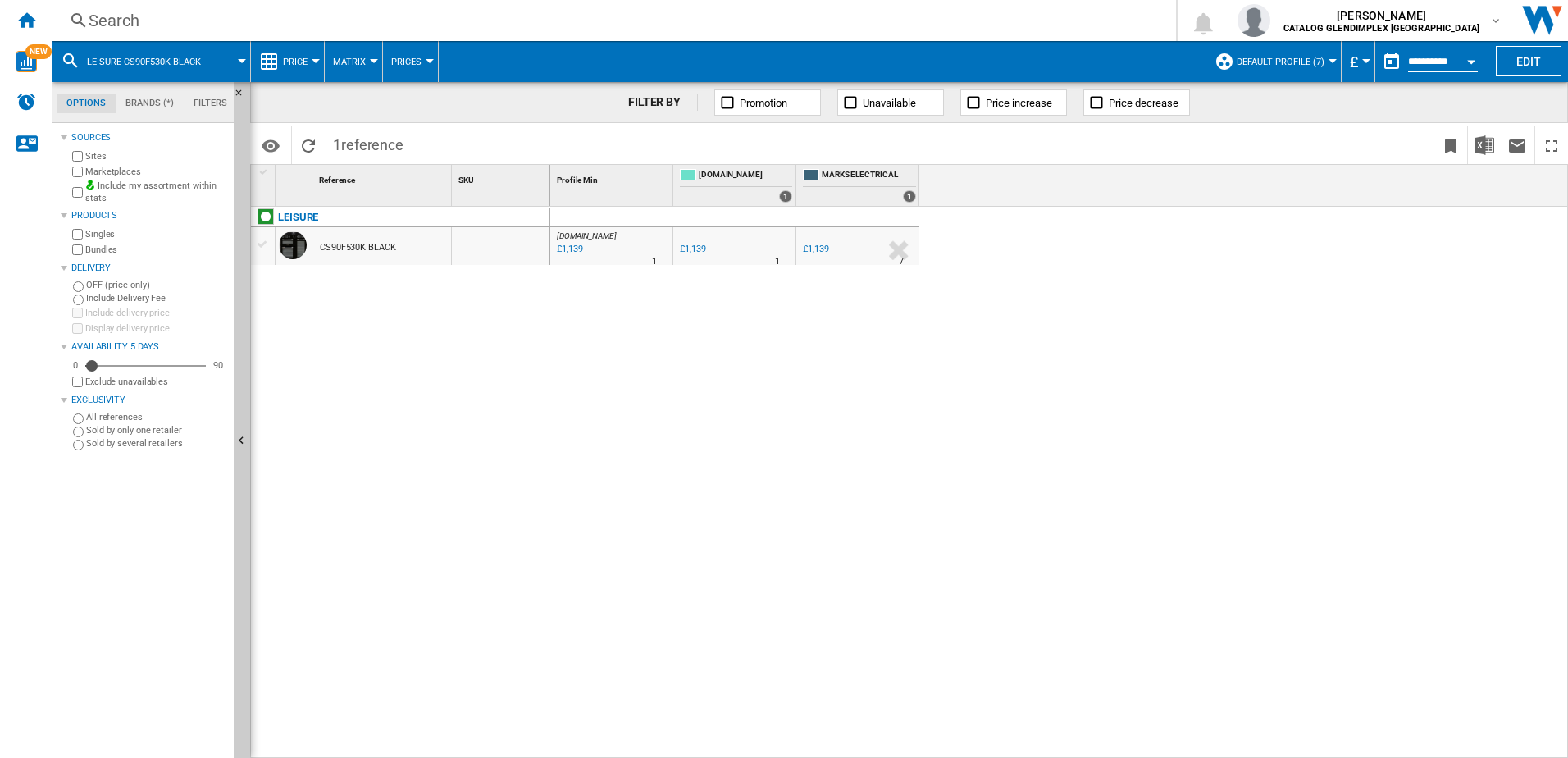
click at [339, 20] on div "Search" at bounding box center [611, 20] width 1045 height 23
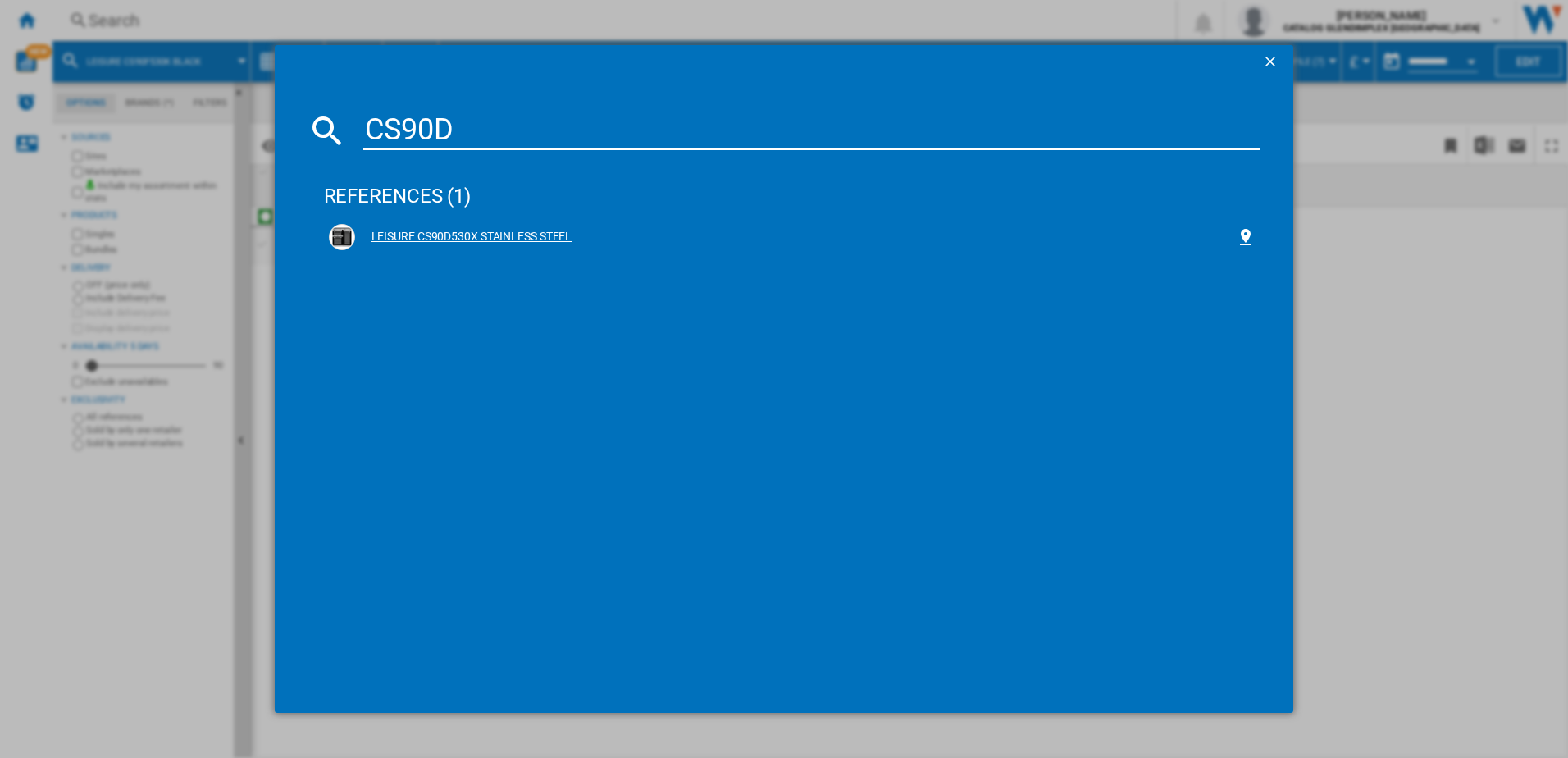
type input "CS90D"
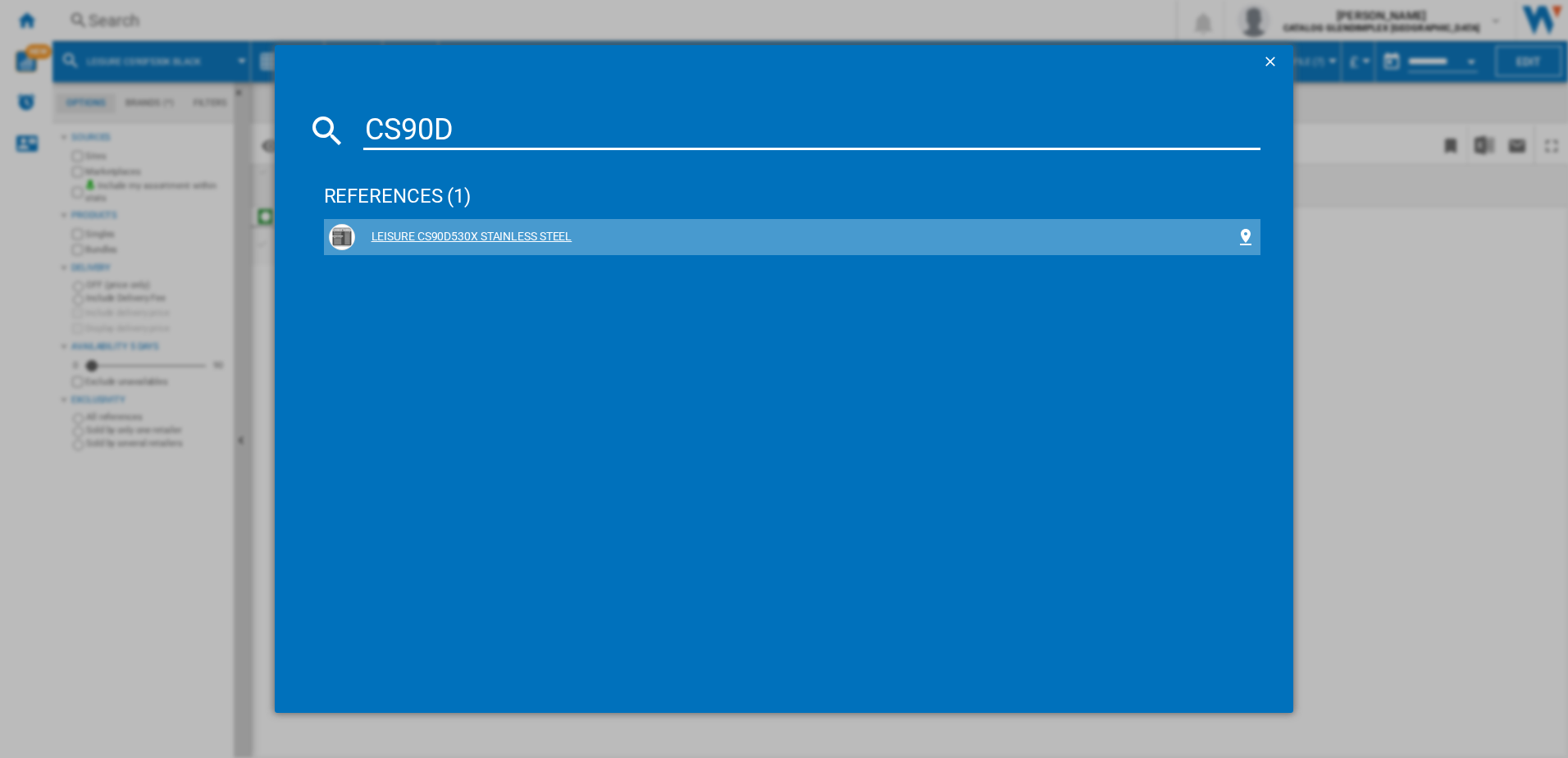
click at [426, 226] on div "LEISURE CS90D530X STAINLESS STEEL" at bounding box center [793, 237] width 928 height 26
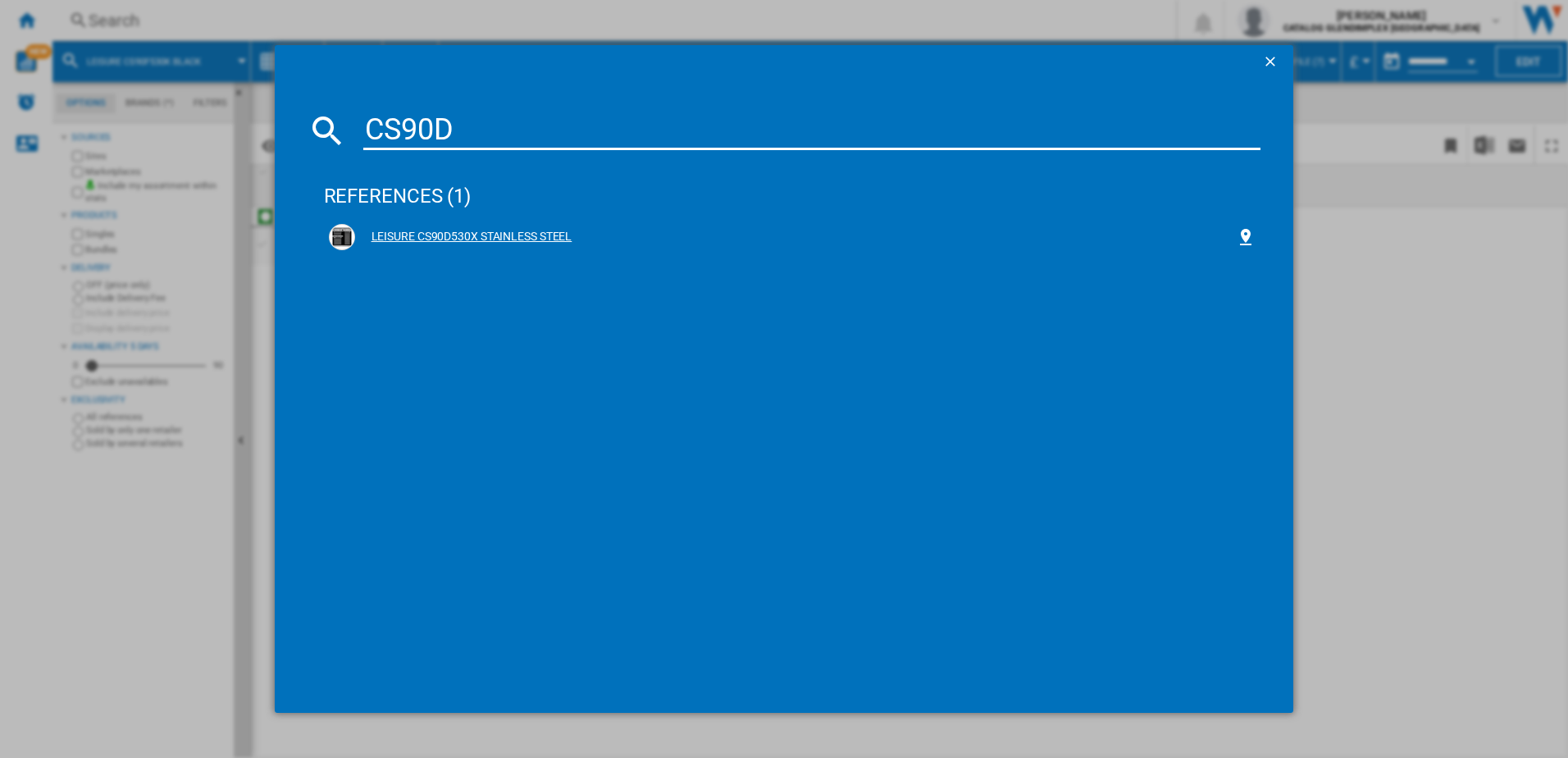
click at [485, 245] on div "LEISURE CS90D530X STAINLESS STEEL" at bounding box center [793, 237] width 928 height 26
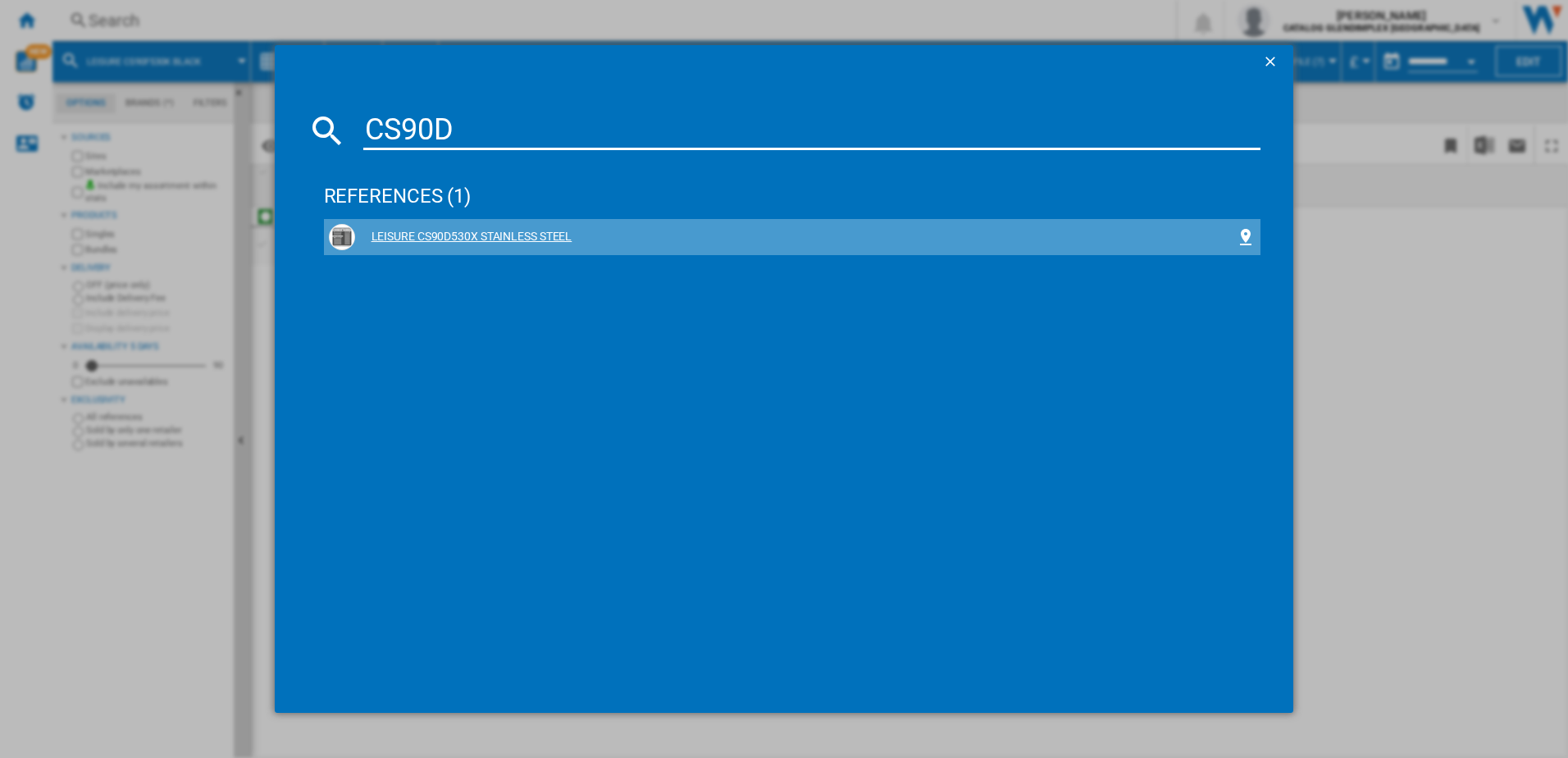
click at [367, 244] on div "LEISURE CS90D530X STAINLESS STEEL" at bounding box center [796, 237] width 882 height 16
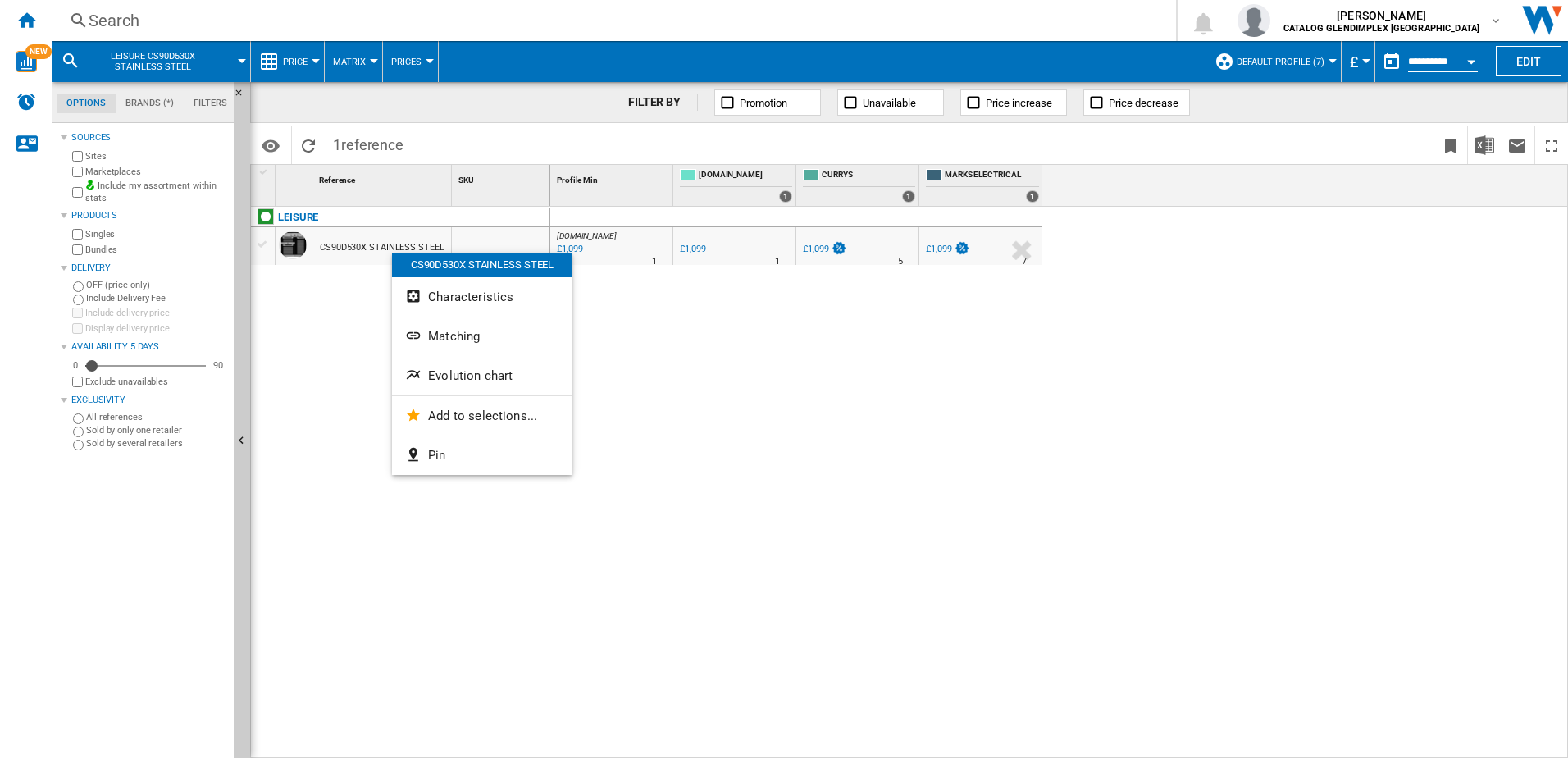
drag, startPoint x: 392, startPoint y: 253, endPoint x: 339, endPoint y: 232, distance: 57.0
drag, startPoint x: 339, startPoint y: 232, endPoint x: 294, endPoint y: 243, distance: 46.3
drag, startPoint x: 294, startPoint y: 243, endPoint x: 659, endPoint y: 381, distance: 390.2
click at [702, 406] on div at bounding box center [784, 379] width 1568 height 758
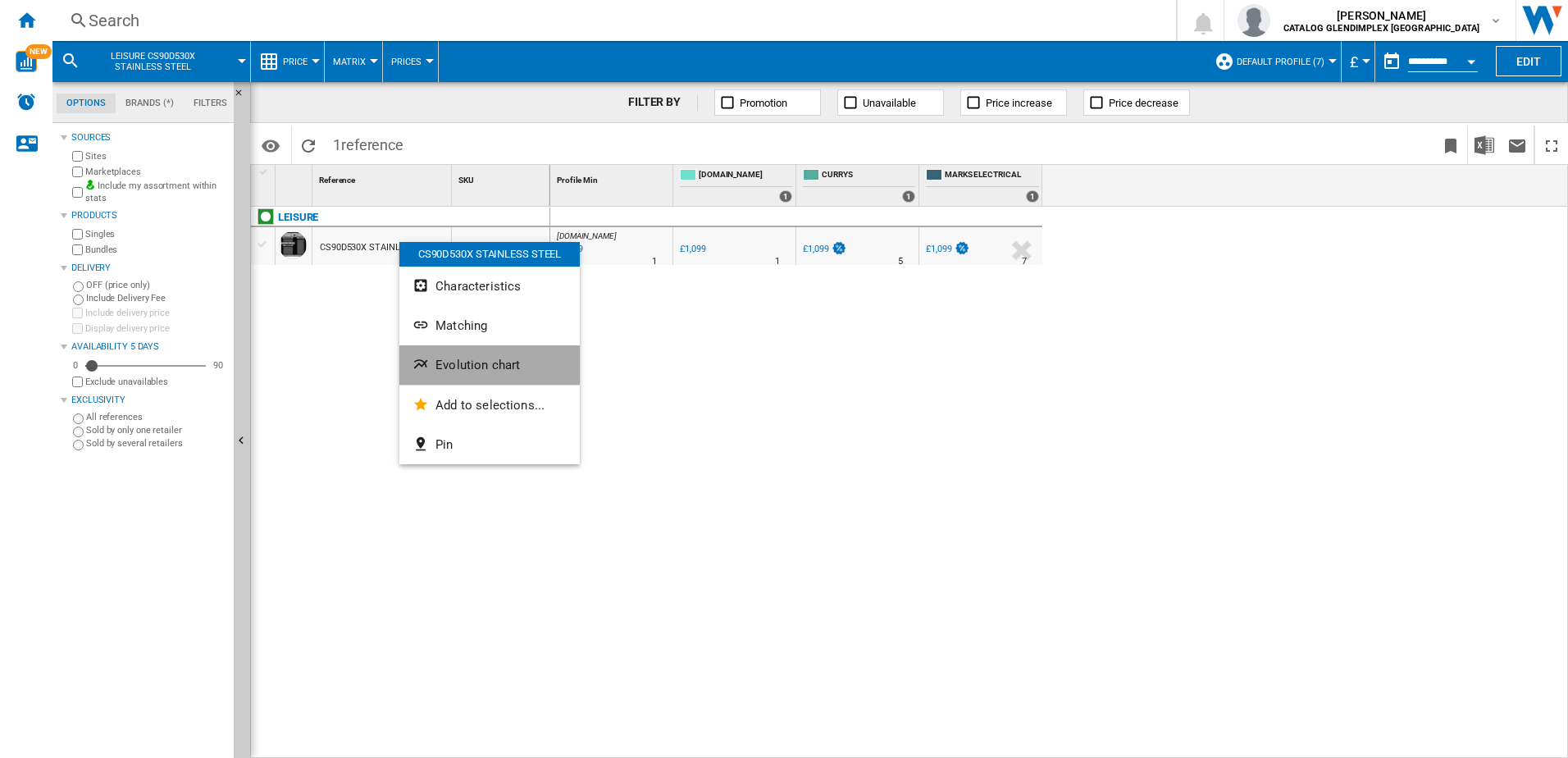
click at [502, 361] on span "Evolution chart" at bounding box center [478, 365] width 85 height 15
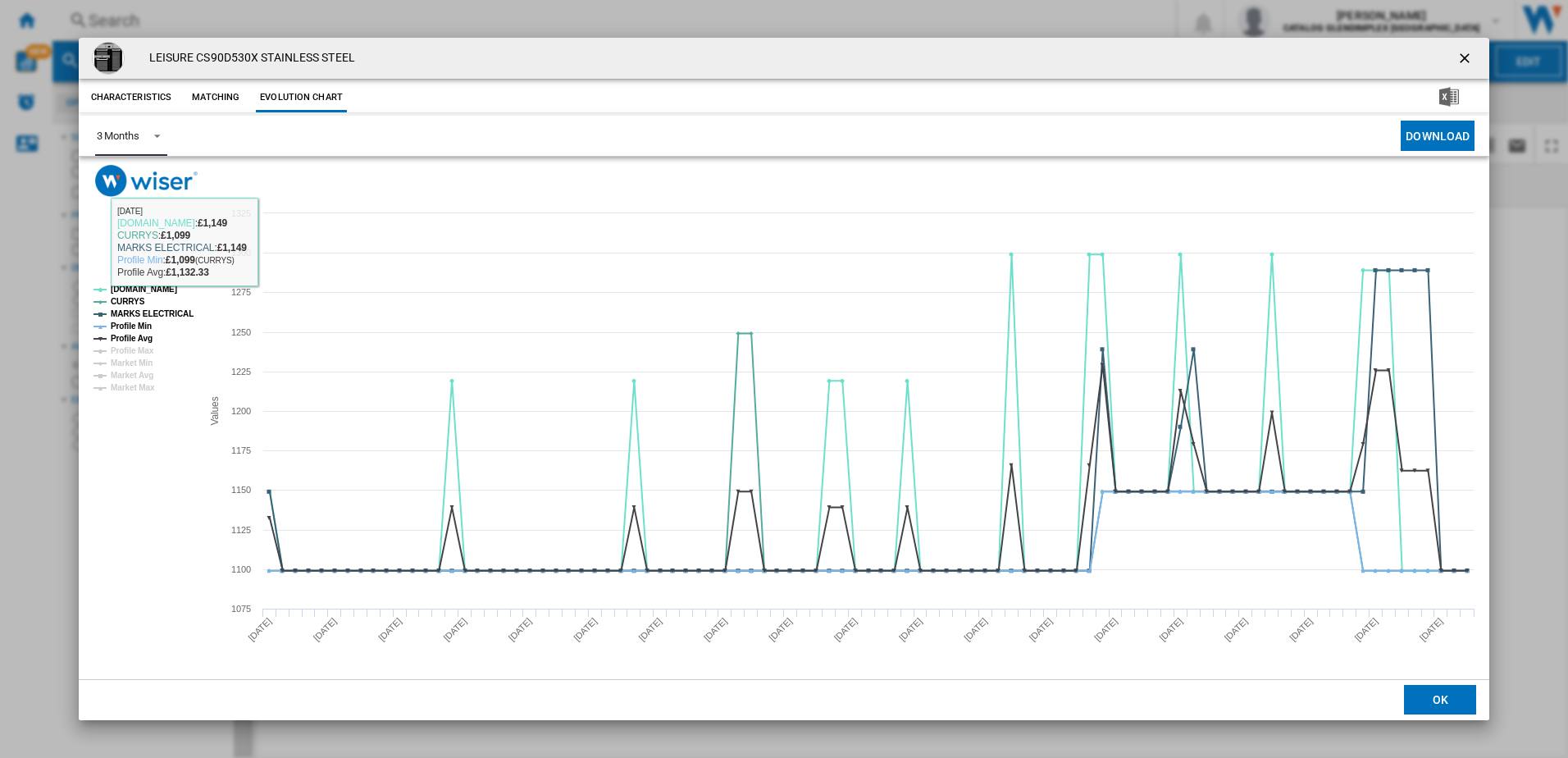
click at [160, 145] on md-select-value "3 Months" at bounding box center [130, 136] width 72 height 40
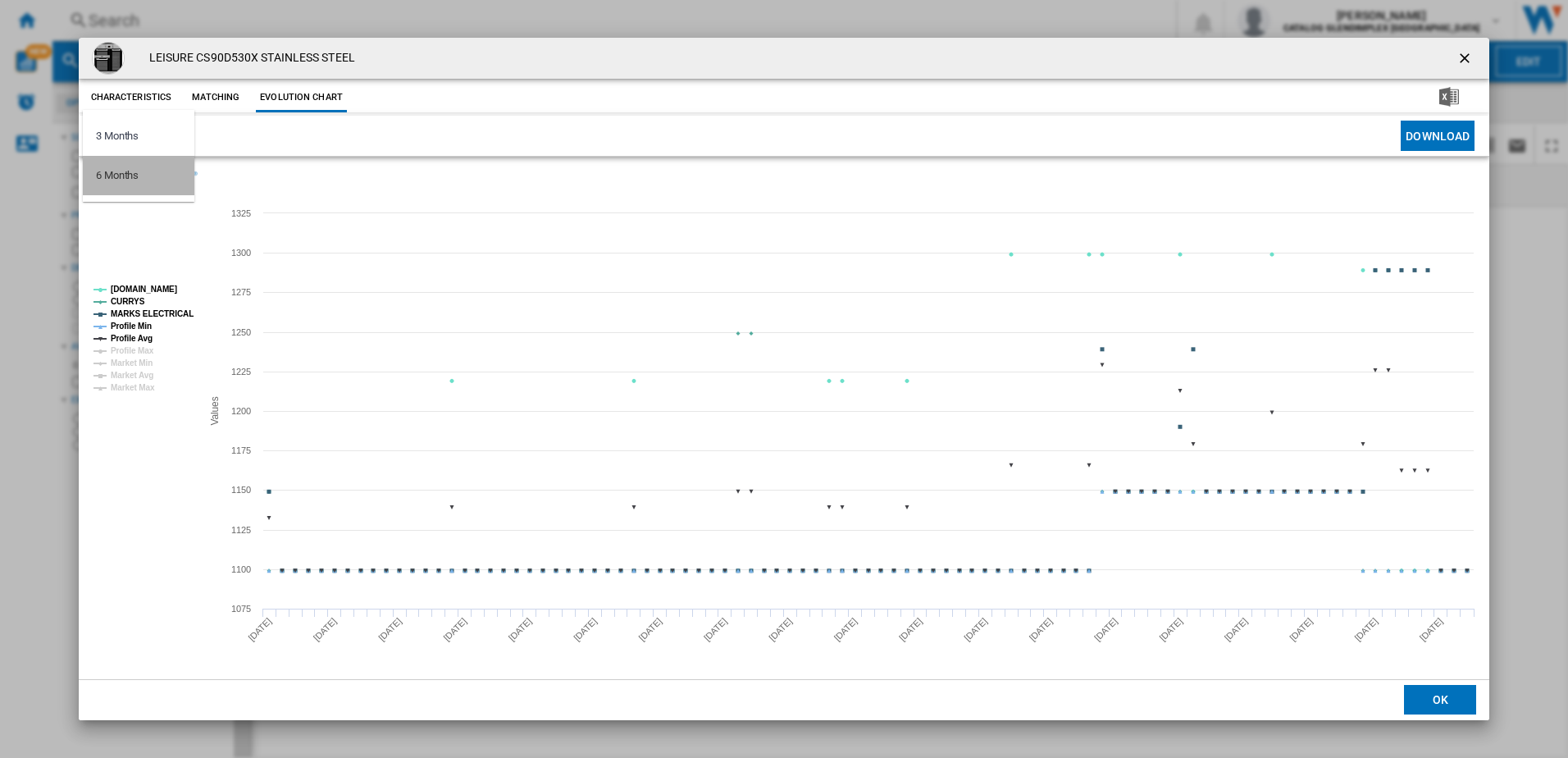
click at [151, 184] on md-option "6 Months" at bounding box center [139, 175] width 111 height 39
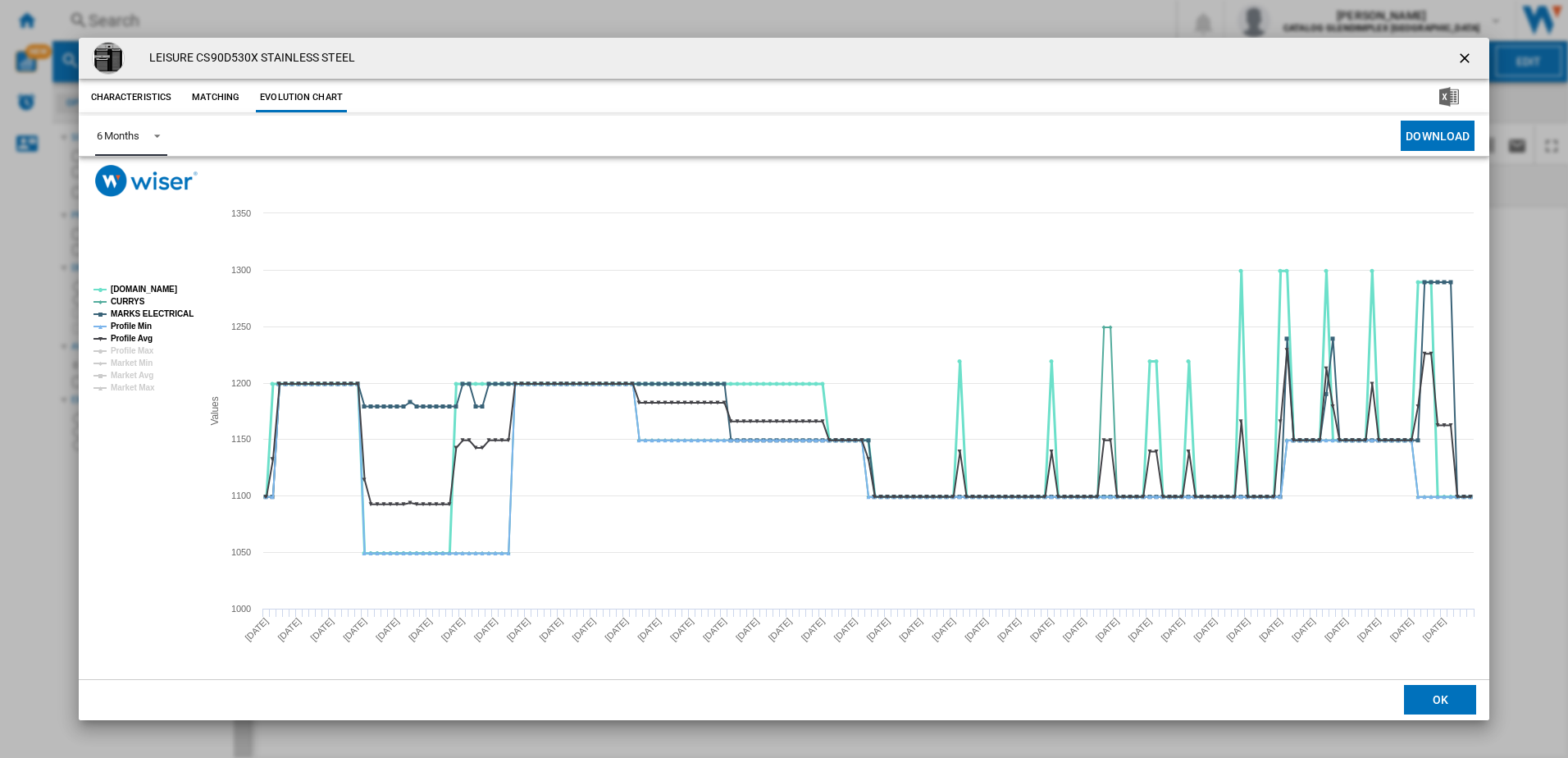
click at [132, 287] on tspan "AO.COM" at bounding box center [143, 289] width 67 height 9
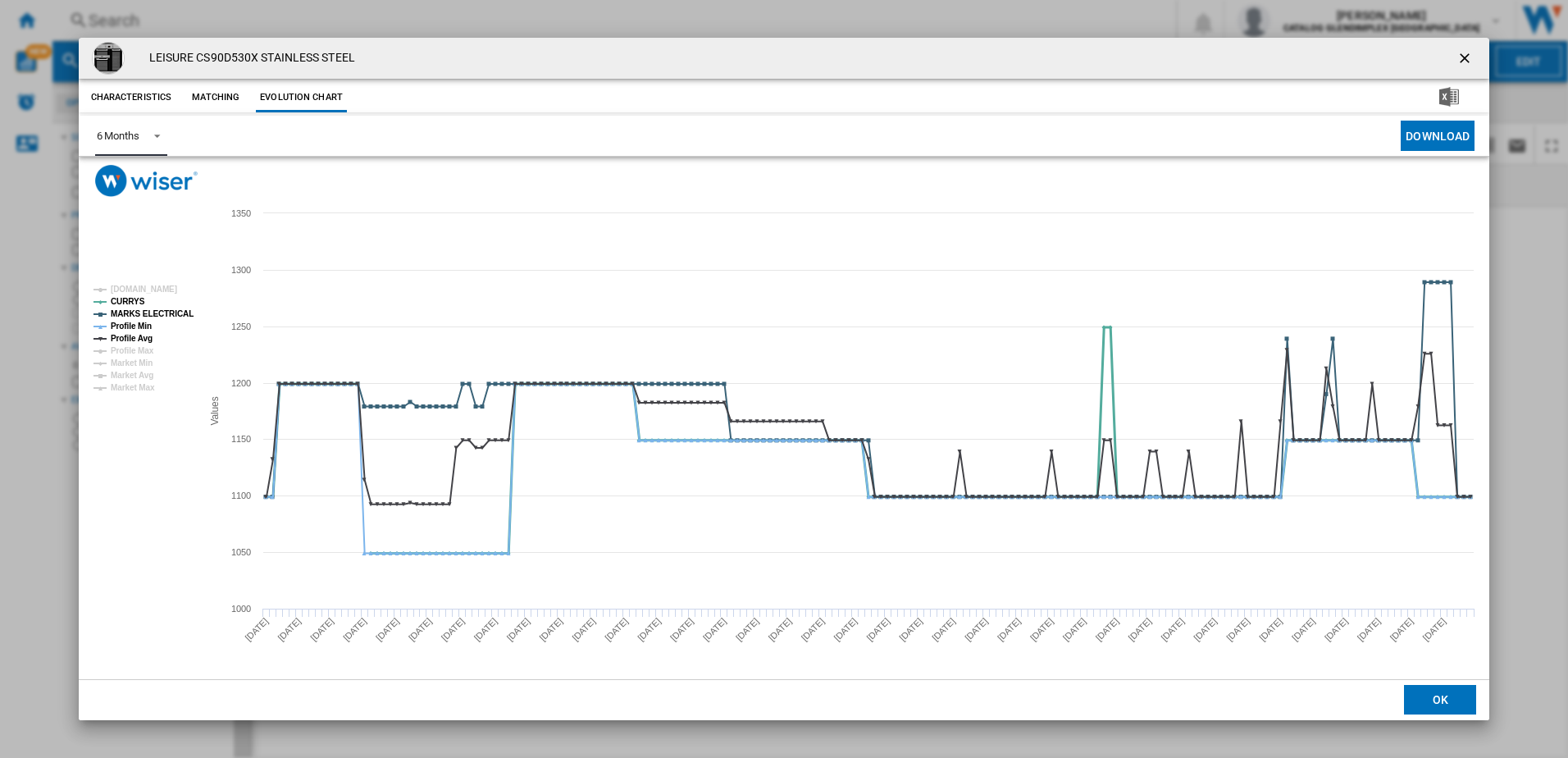
click at [132, 303] on tspan "CURRYS" at bounding box center [128, 302] width 35 height 9
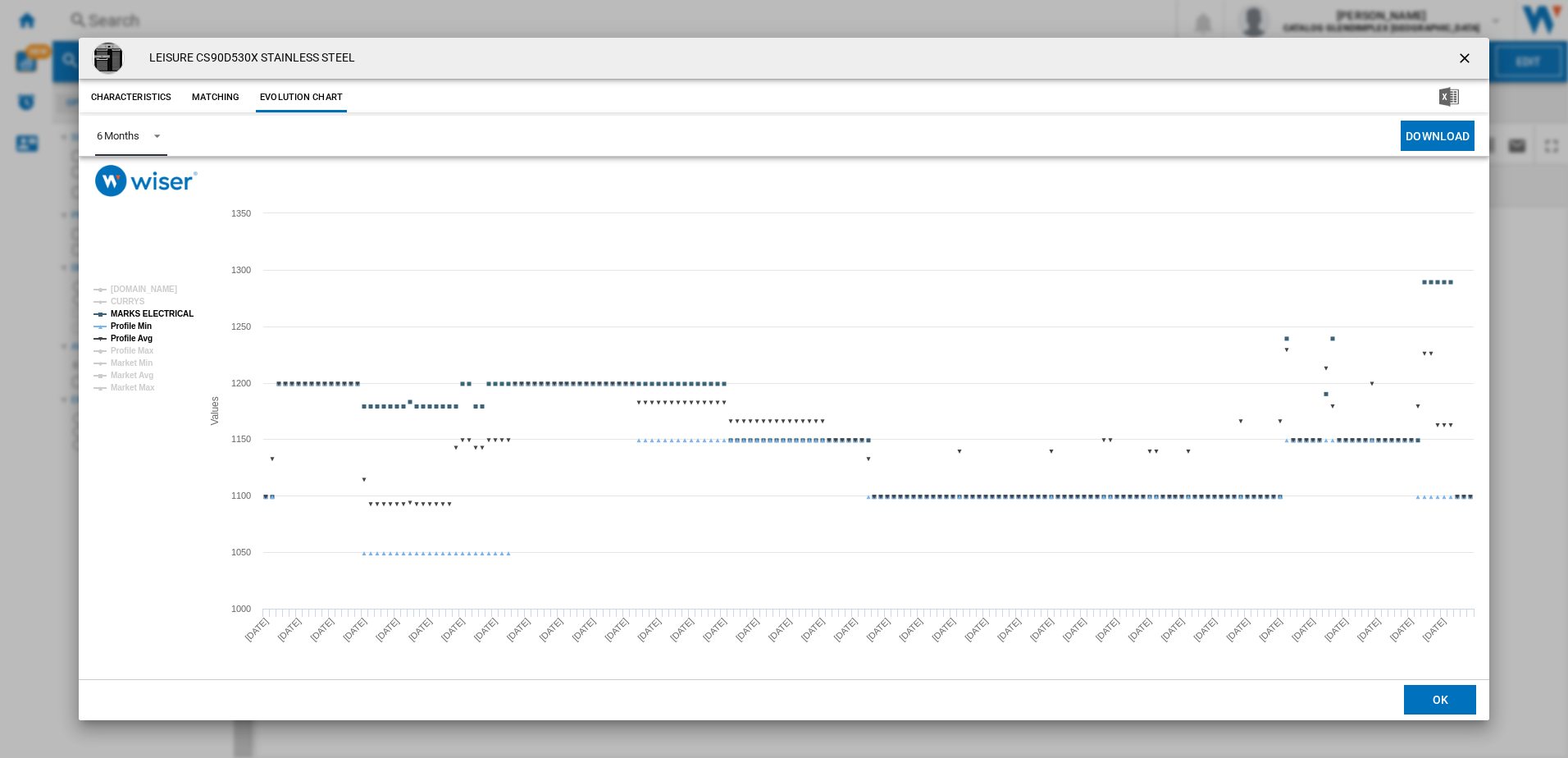
click at [132, 311] on tspan "MARKS ELECTRICAL" at bounding box center [151, 314] width 83 height 9
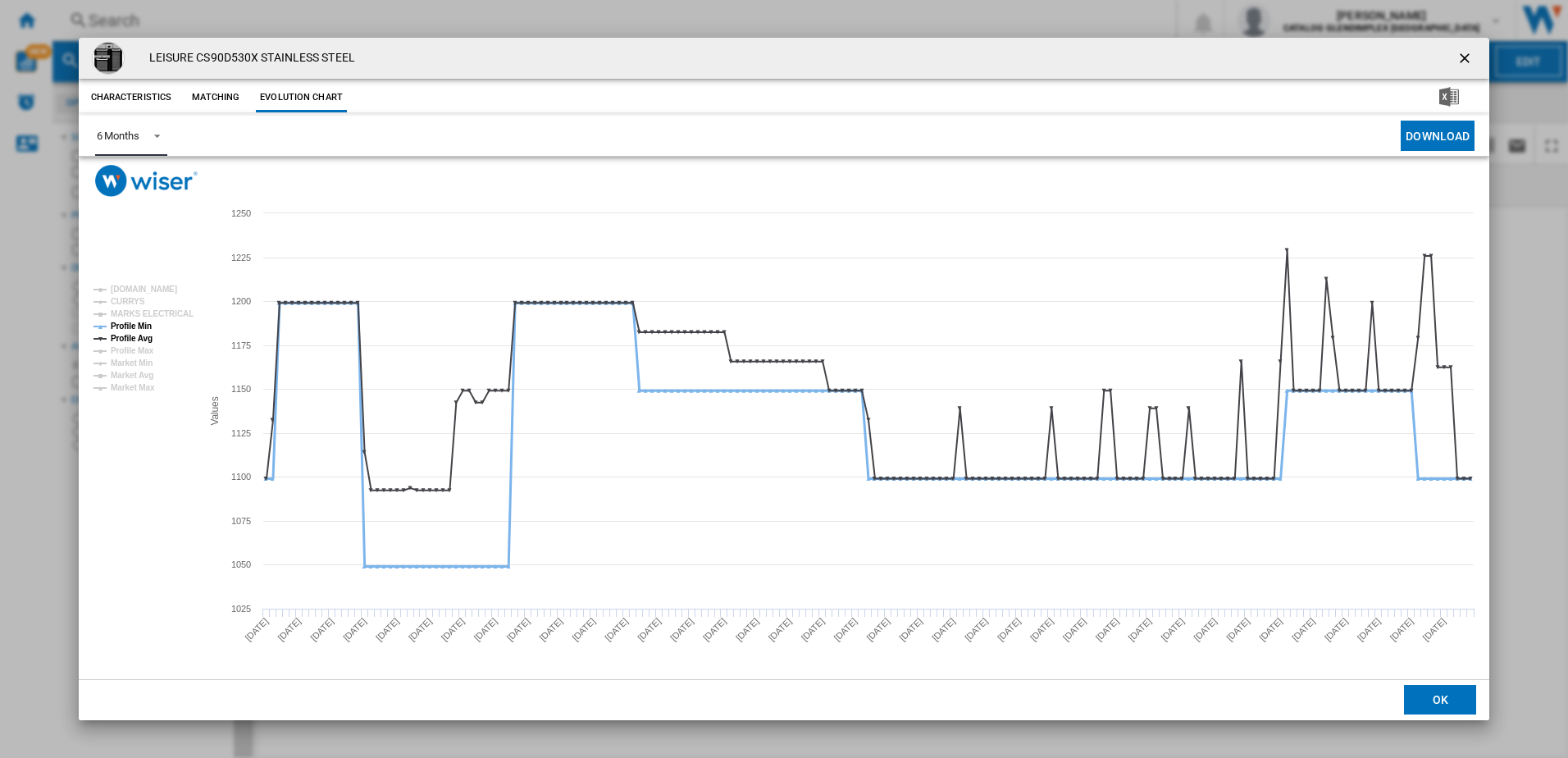
click at [132, 328] on tspan "Profile Min" at bounding box center [130, 327] width 41 height 9
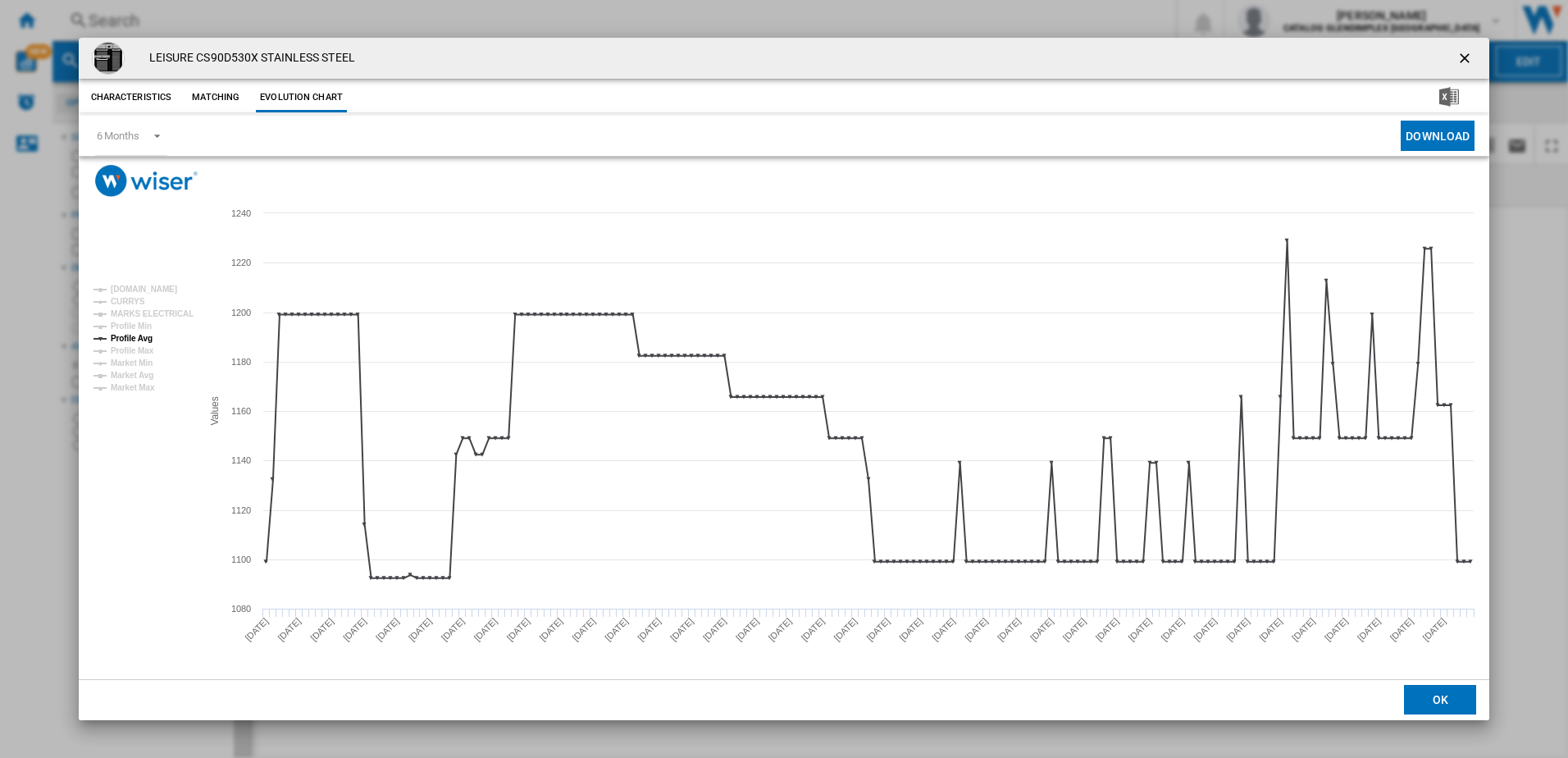
click at [1464, 60] on ng-md-icon "getI18NText('BUTTONS.CLOSE_DIALOG')" at bounding box center [1467, 60] width 20 height 20
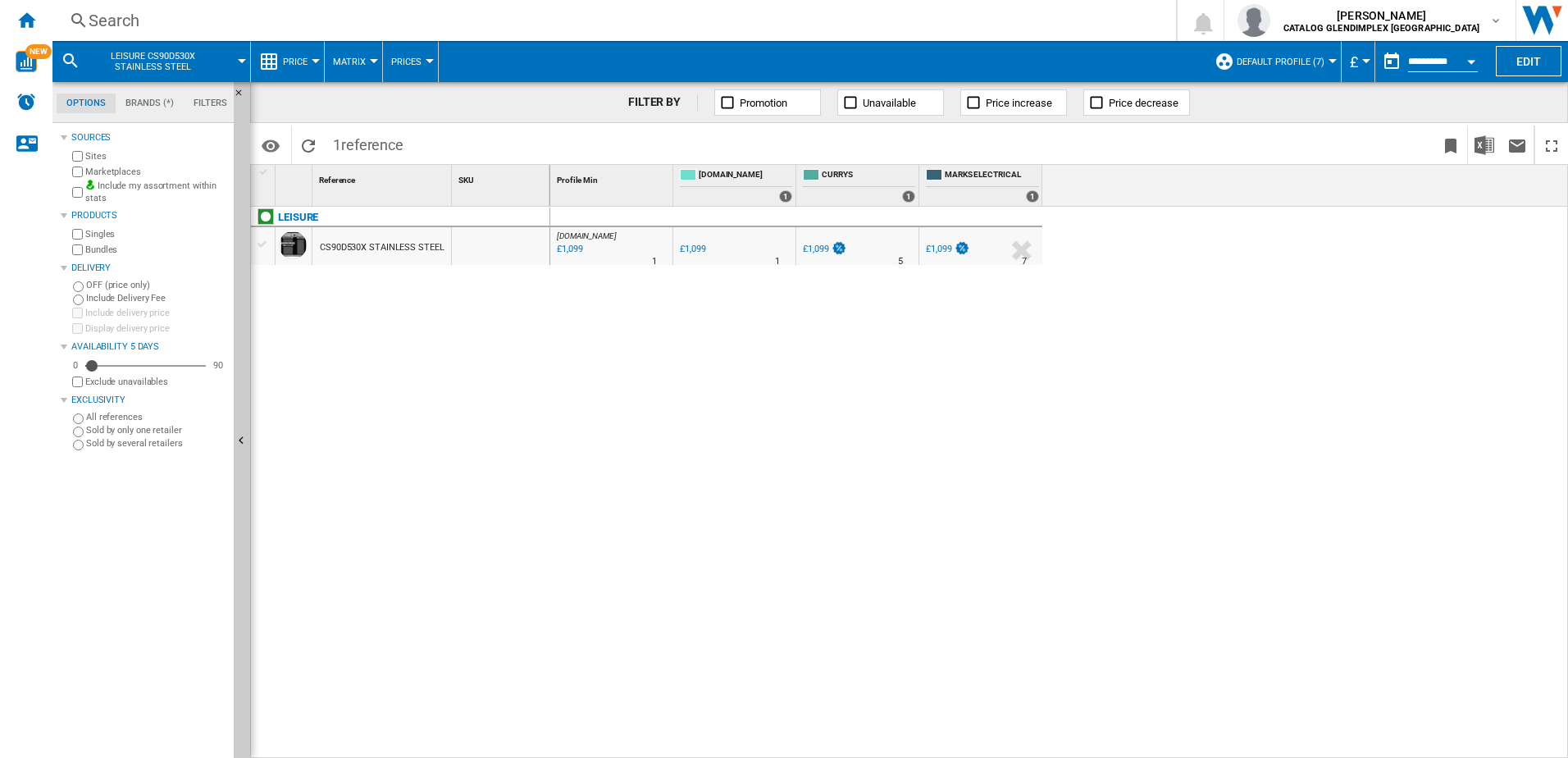
click at [394, 20] on div "Search" at bounding box center [611, 20] width 1045 height 23
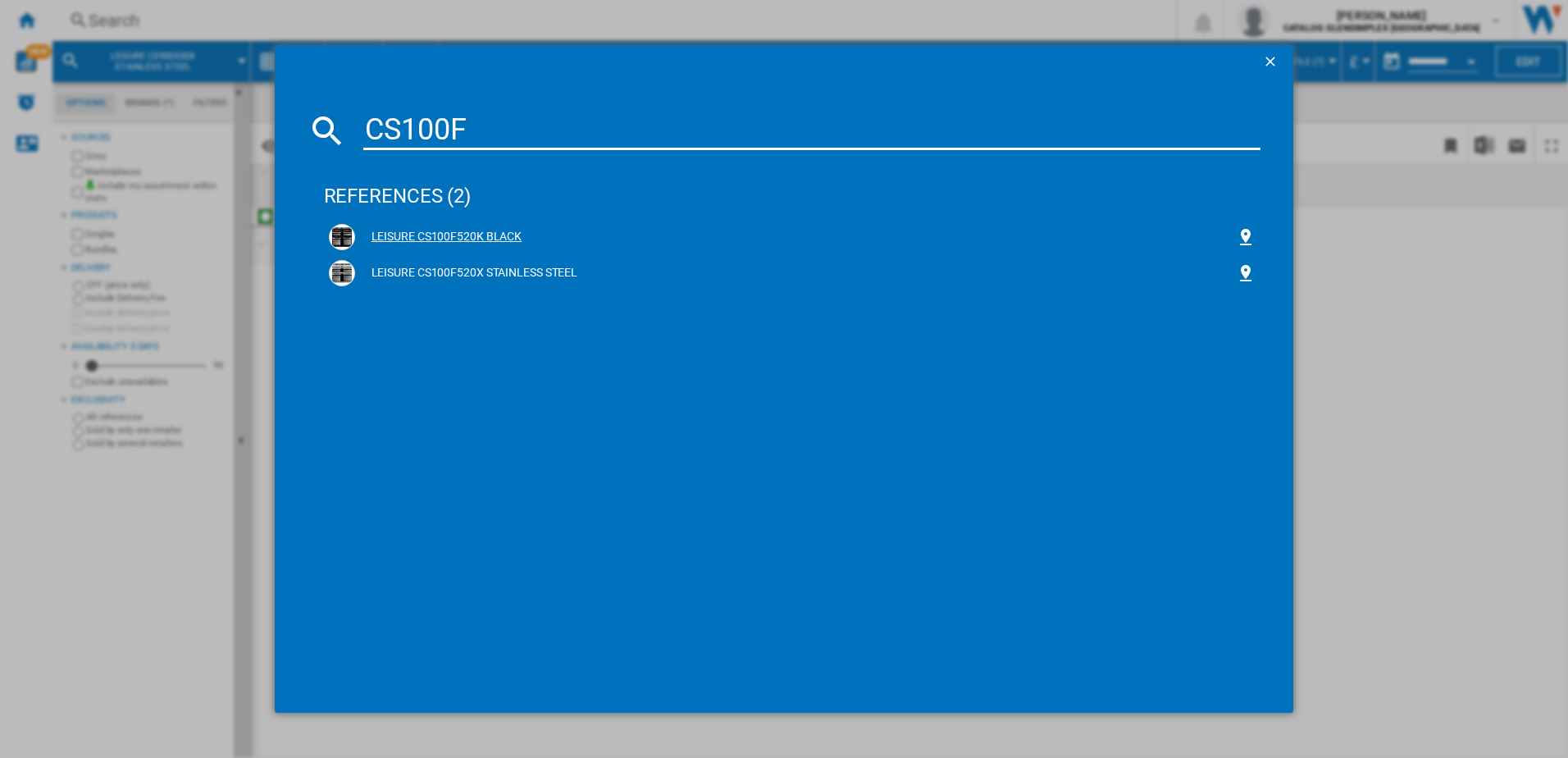
type input "CS100F"
click at [474, 246] on div "LEISURE CS100F520K BLACK" at bounding box center [793, 237] width 928 height 26
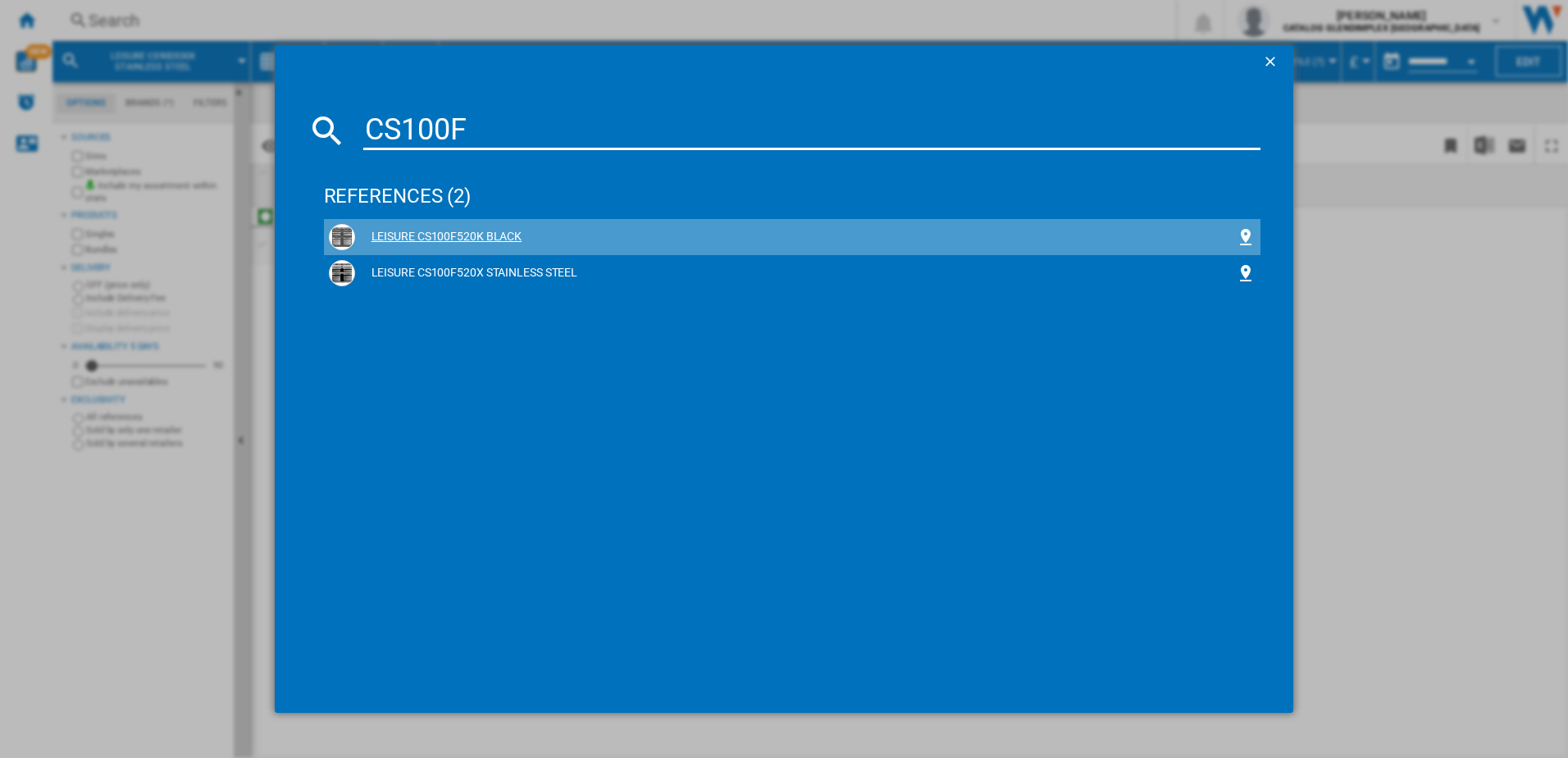
click at [346, 232] on img at bounding box center [342, 237] width 20 height 20
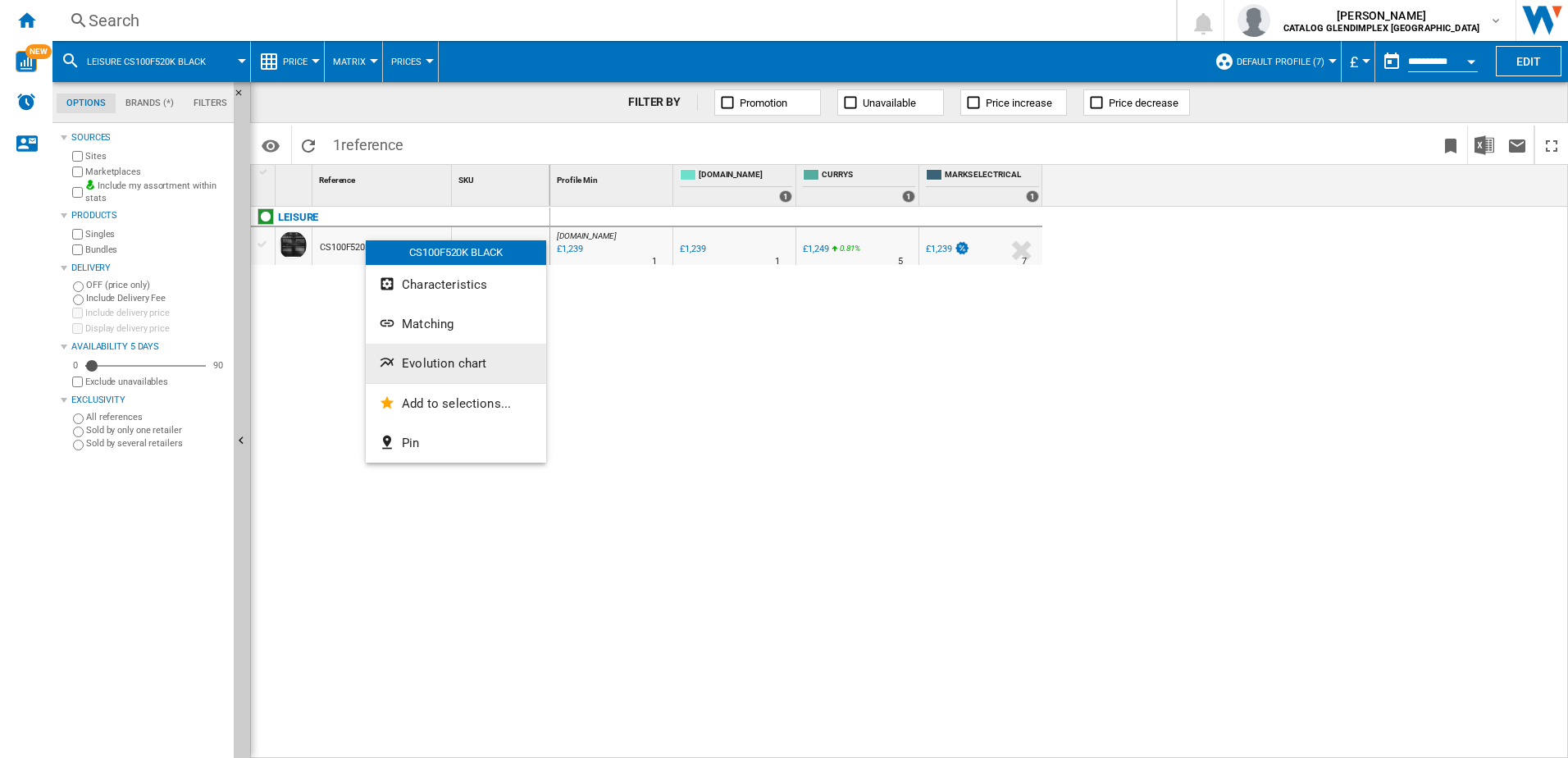
click at [450, 362] on span "Evolution chart" at bounding box center [444, 363] width 85 height 15
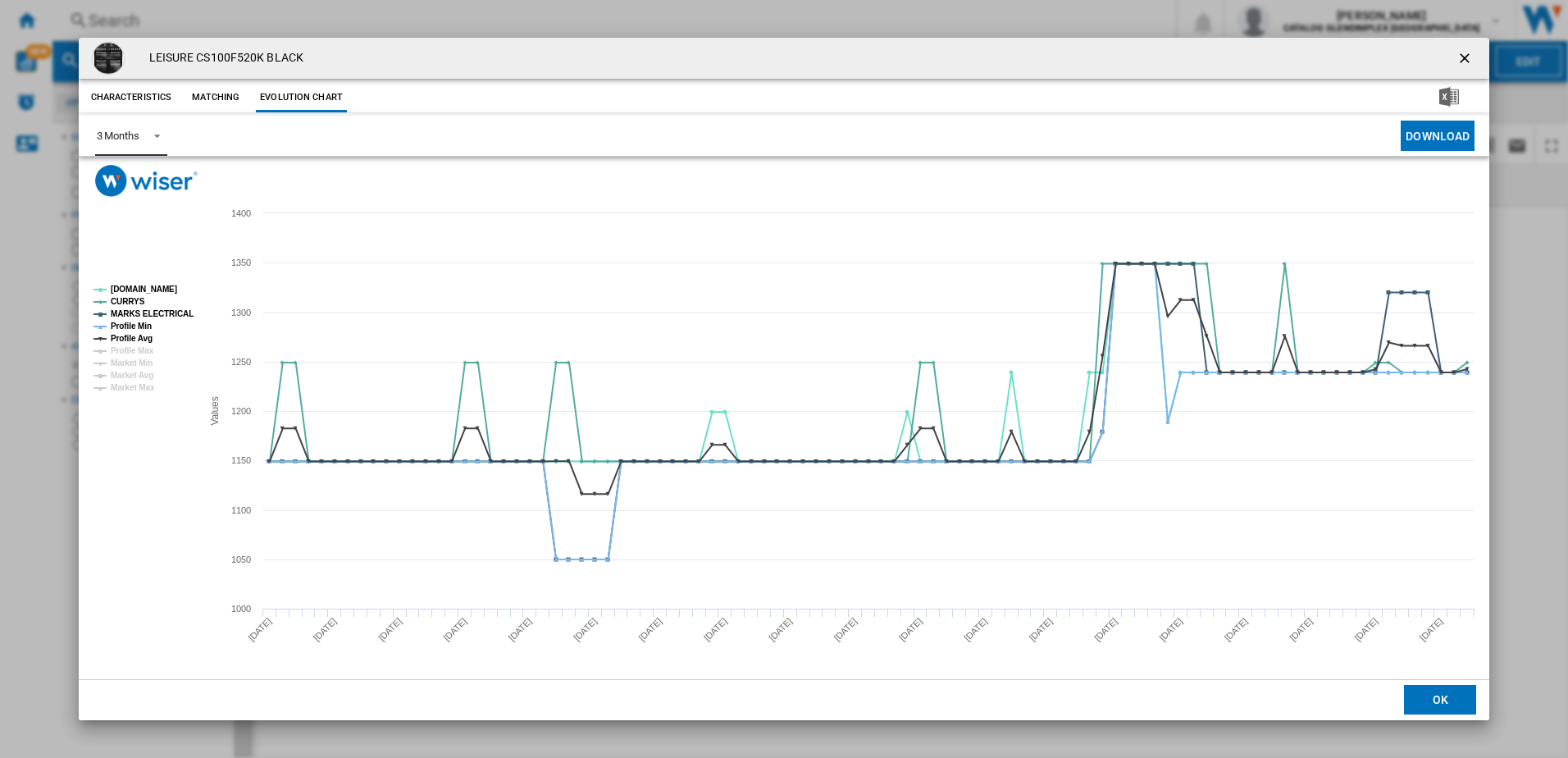
click at [115, 129] on span "3 Months" at bounding box center [118, 136] width 43 height 15
click at [142, 188] on md-option "6 Months" at bounding box center [139, 175] width 111 height 39
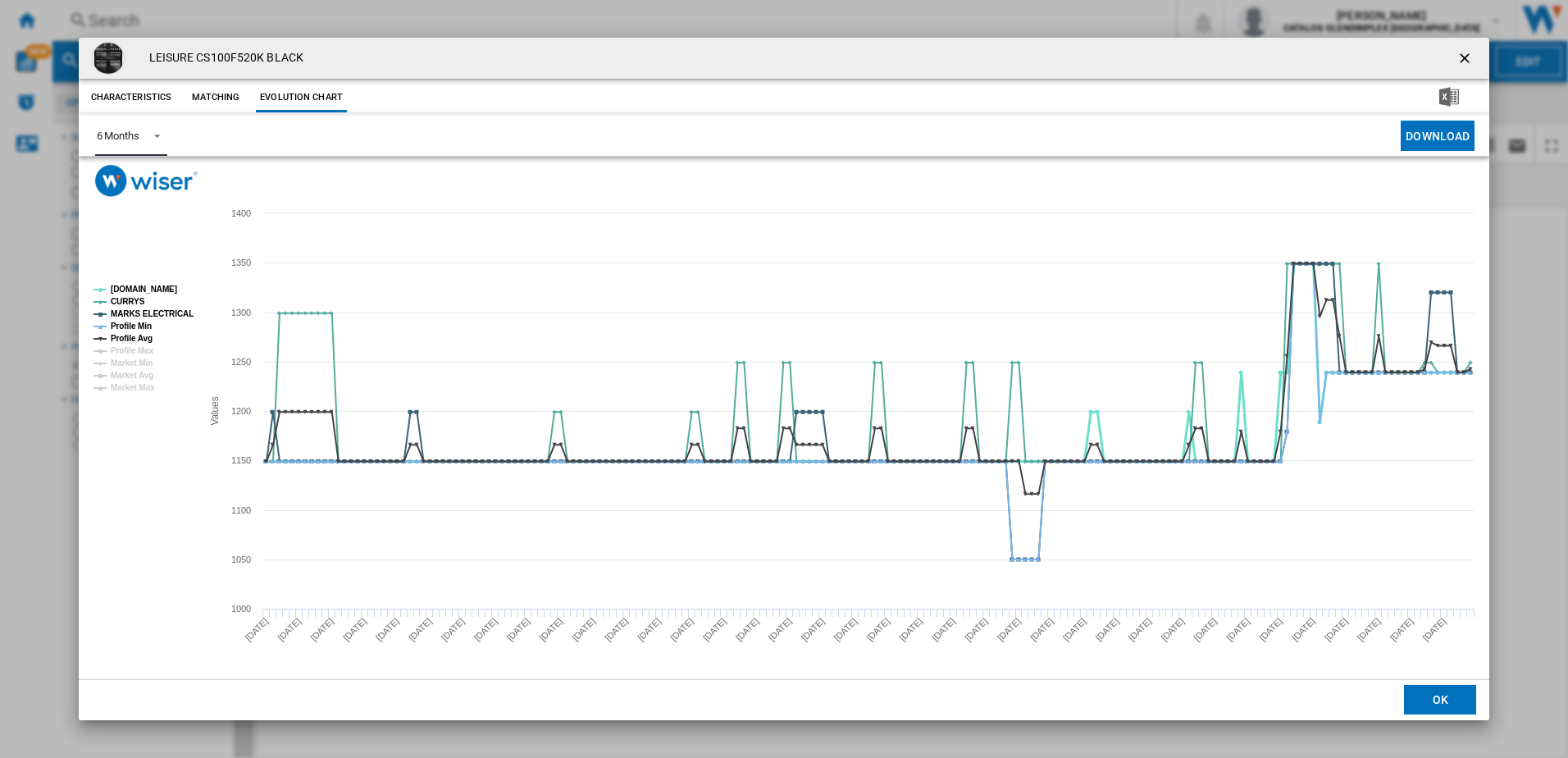
click at [131, 286] on tspan "AO.COM" at bounding box center [143, 289] width 67 height 9
click at [128, 299] on tspan "CURRYS" at bounding box center [128, 302] width 35 height 9
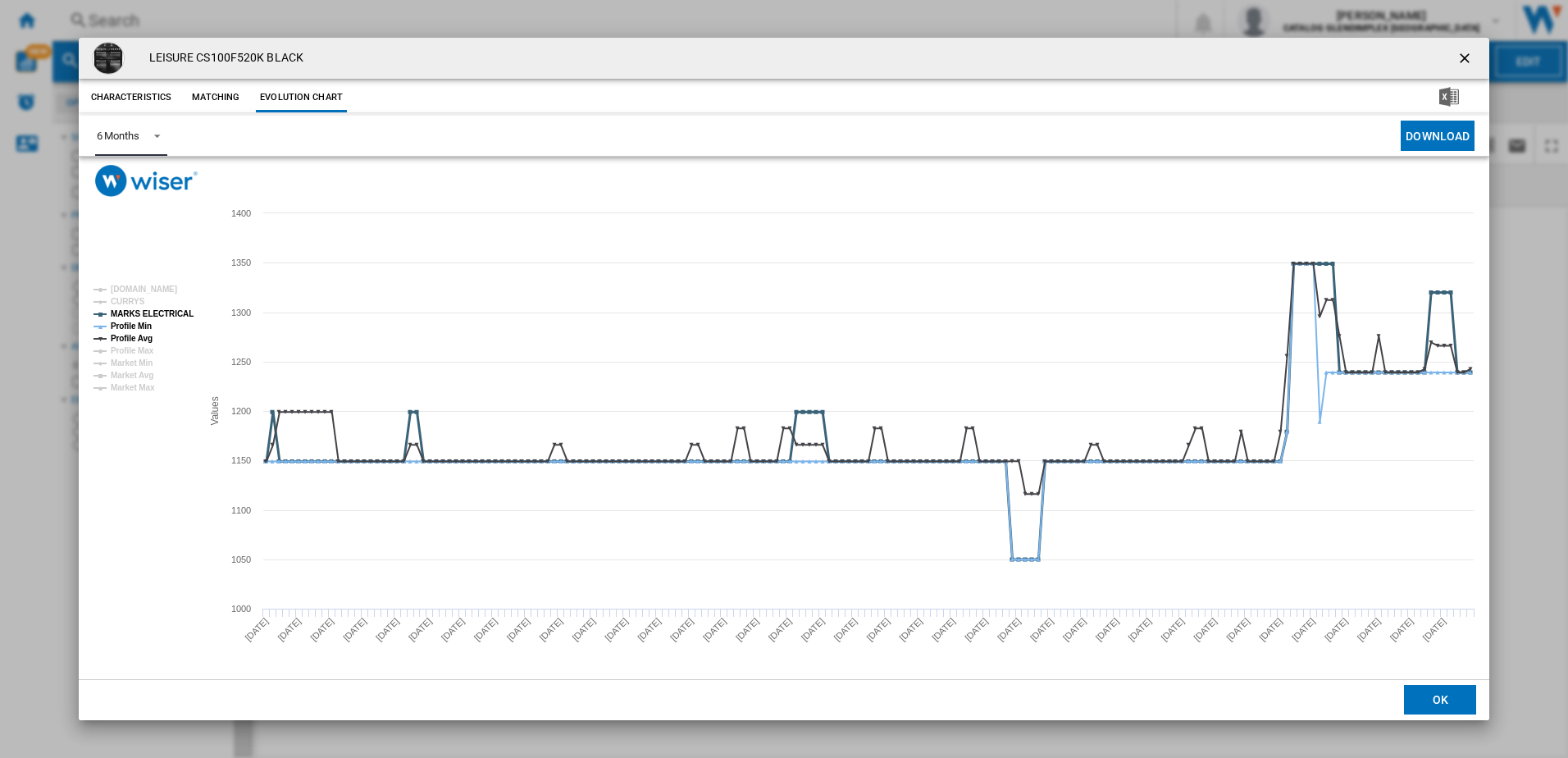
click at [129, 309] on tspan "MARKS ELECTRICAL" at bounding box center [151, 314] width 83 height 9
click at [131, 326] on tspan "Profile Min" at bounding box center [130, 327] width 41 height 9
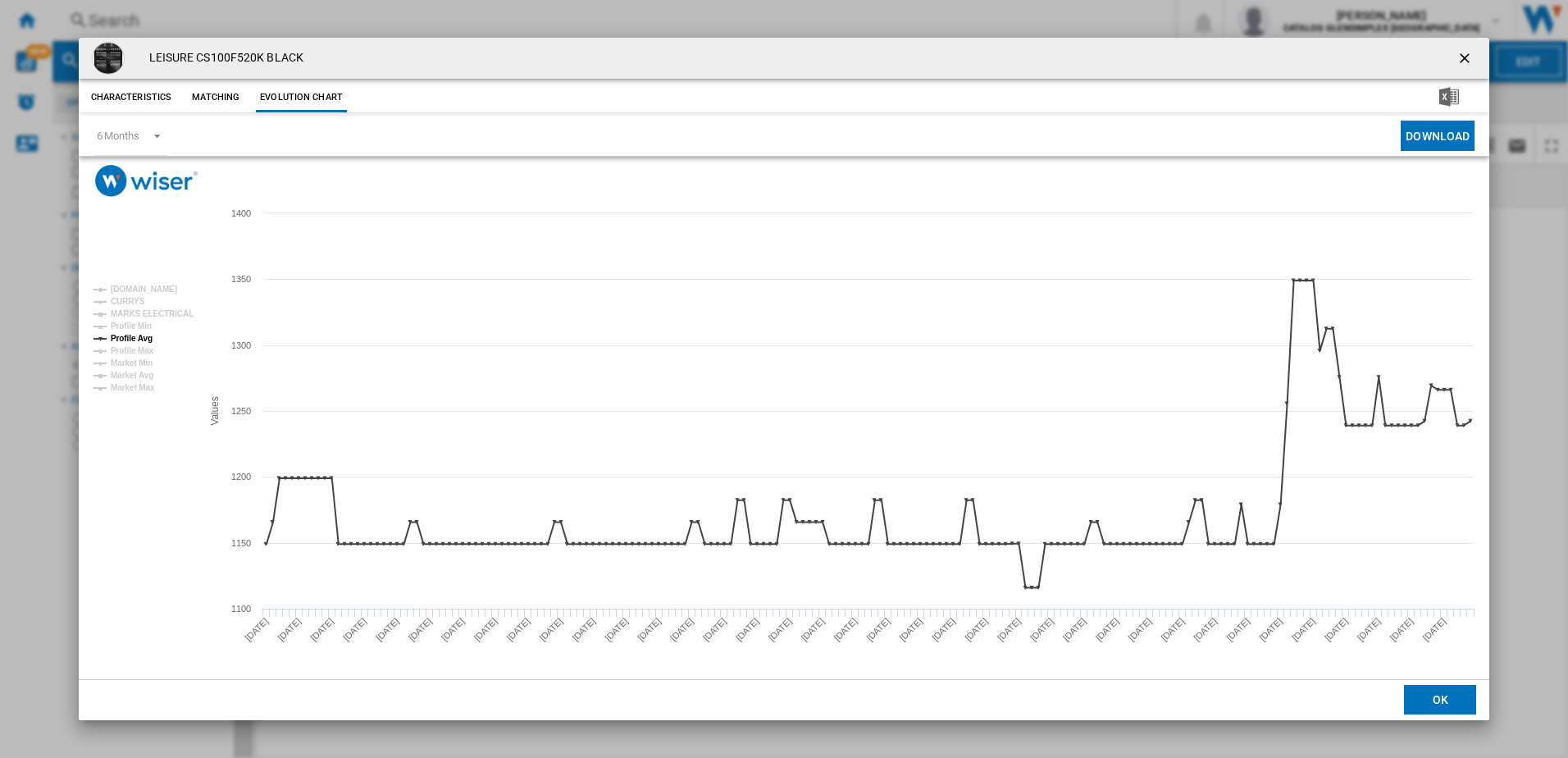
click at [1460, 57] on ng-md-icon "getI18NText('BUTTONS.CLOSE_DIALOG')" at bounding box center [1467, 60] width 20 height 20
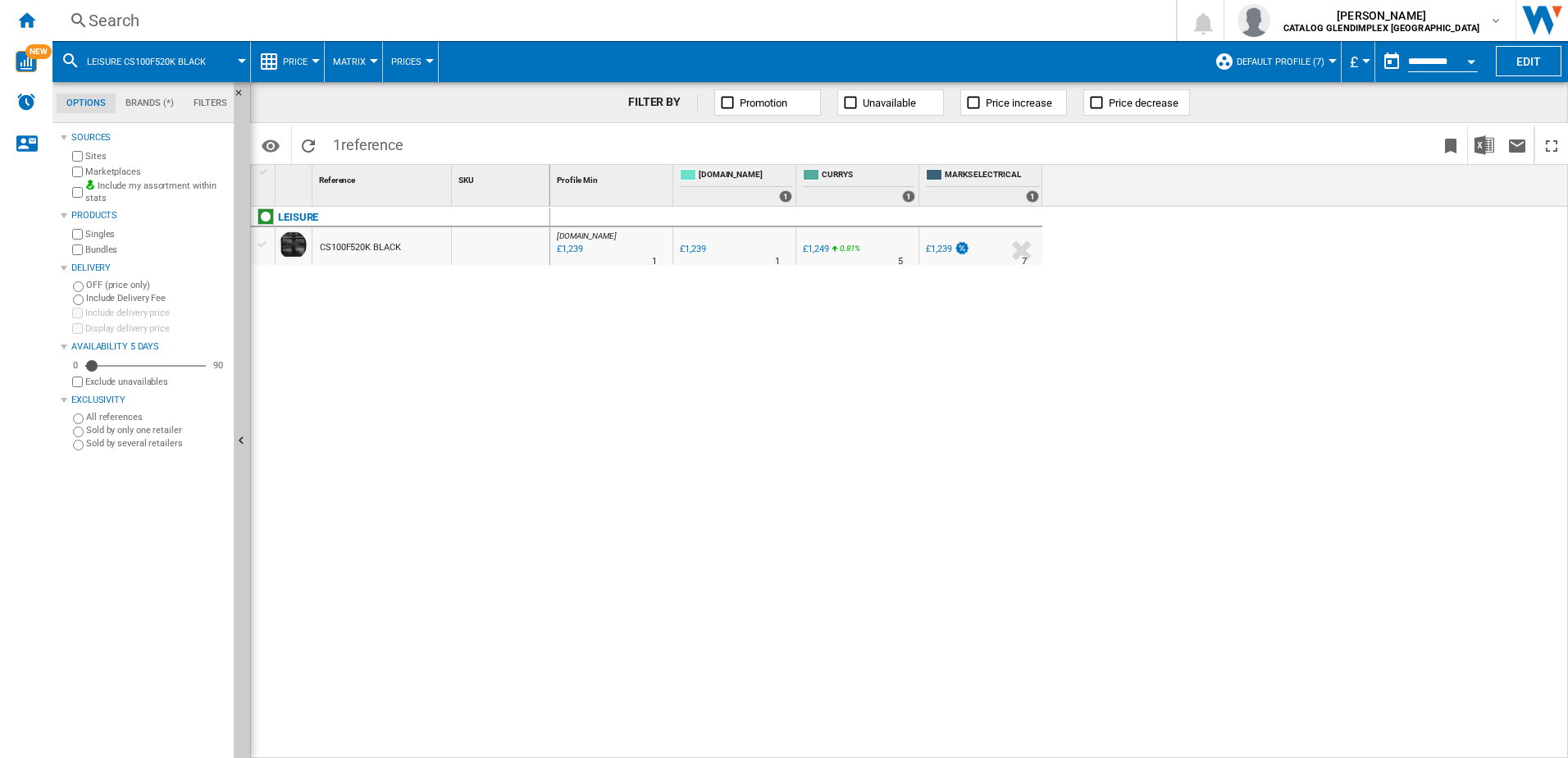
click at [359, 26] on div "Search" at bounding box center [611, 20] width 1045 height 23
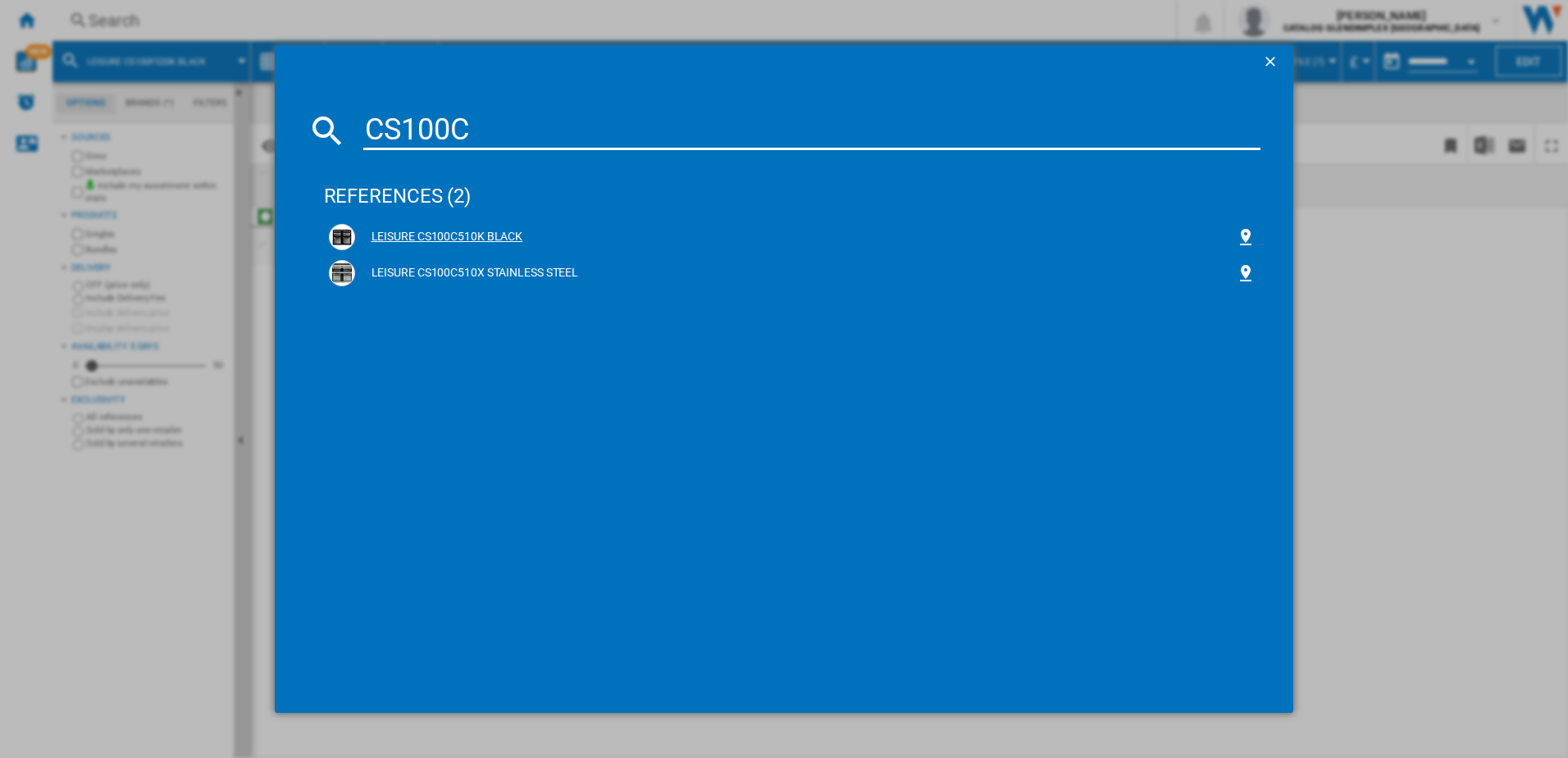
type input "CS100C"
click at [383, 234] on div "LEISURE CS100C510K BLACK" at bounding box center [796, 237] width 882 height 16
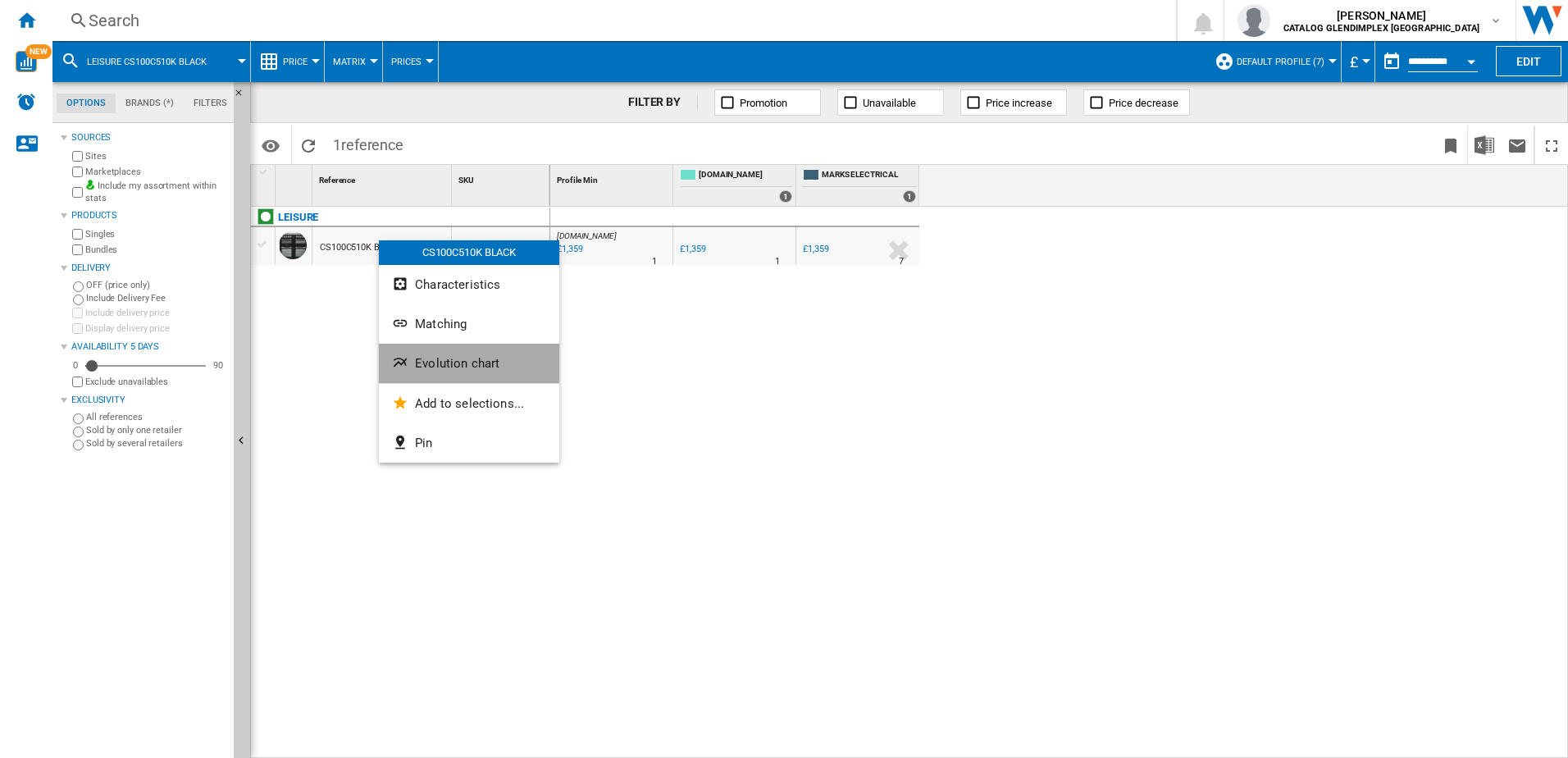
click at [404, 355] on ng-md-icon "Evolution chart" at bounding box center [402, 365] width 20 height 20
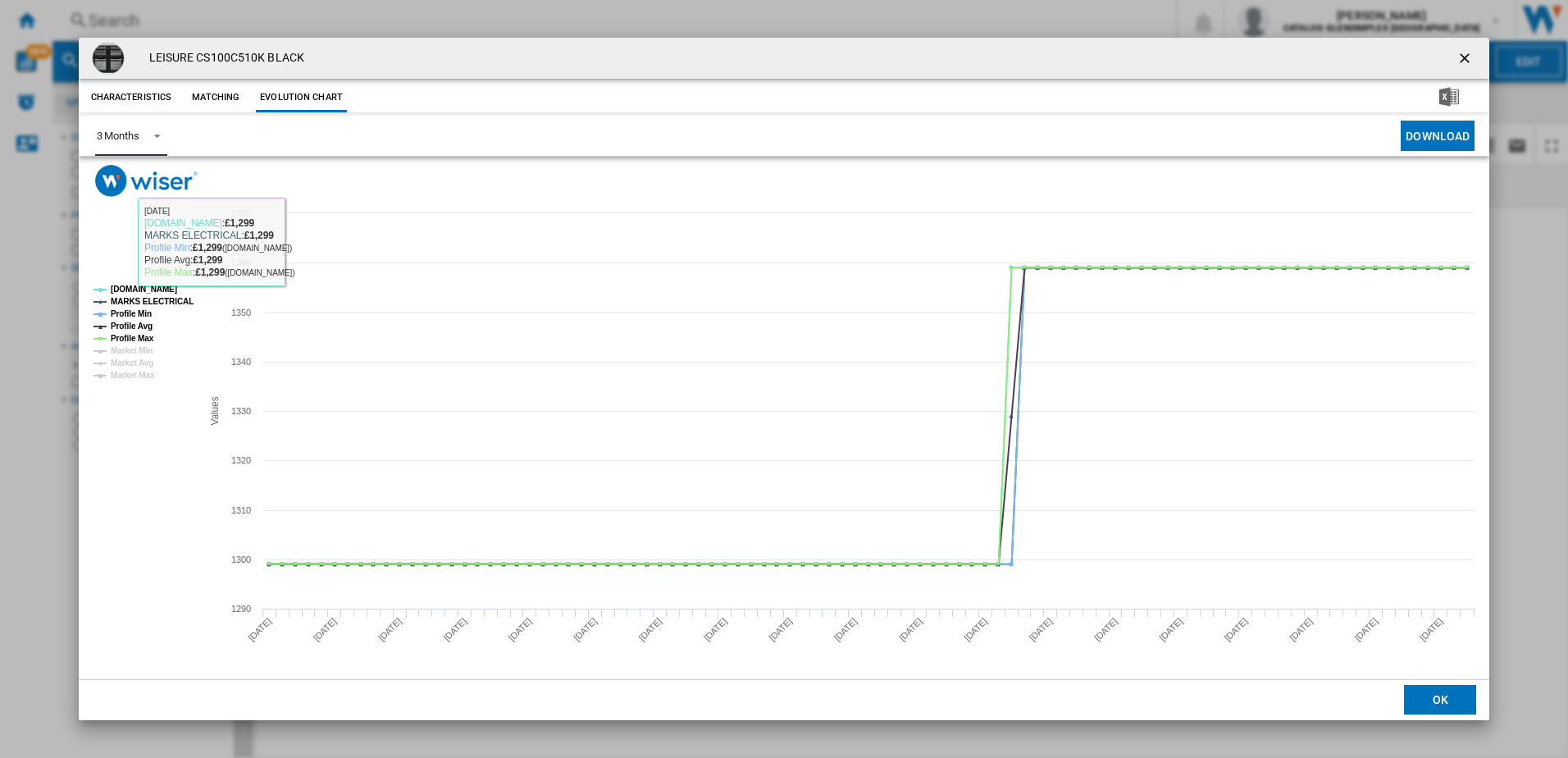
click at [121, 131] on div "3 Months" at bounding box center [118, 135] width 43 height 12
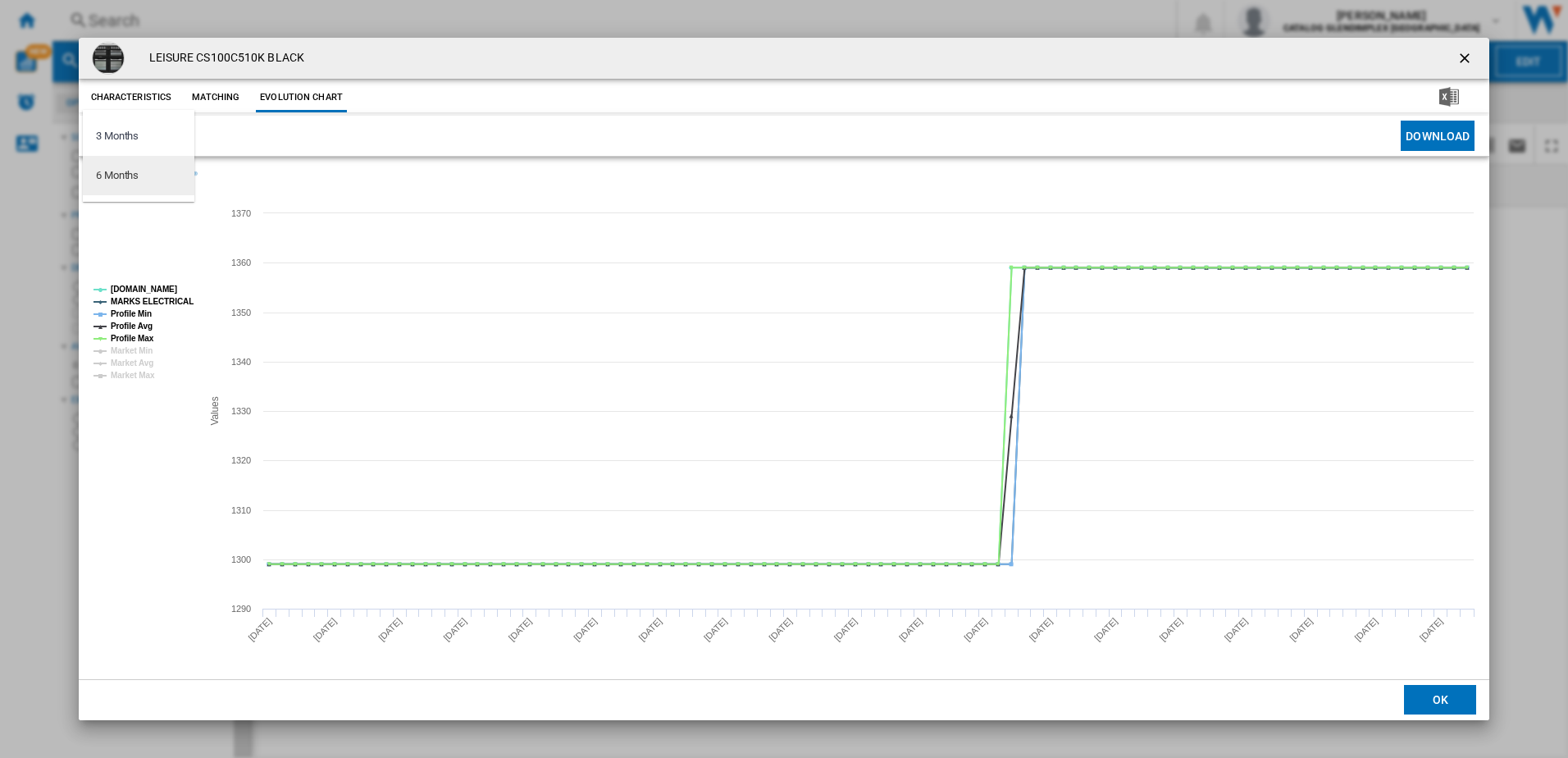
click at [144, 181] on md-option "6 Months" at bounding box center [139, 175] width 111 height 39
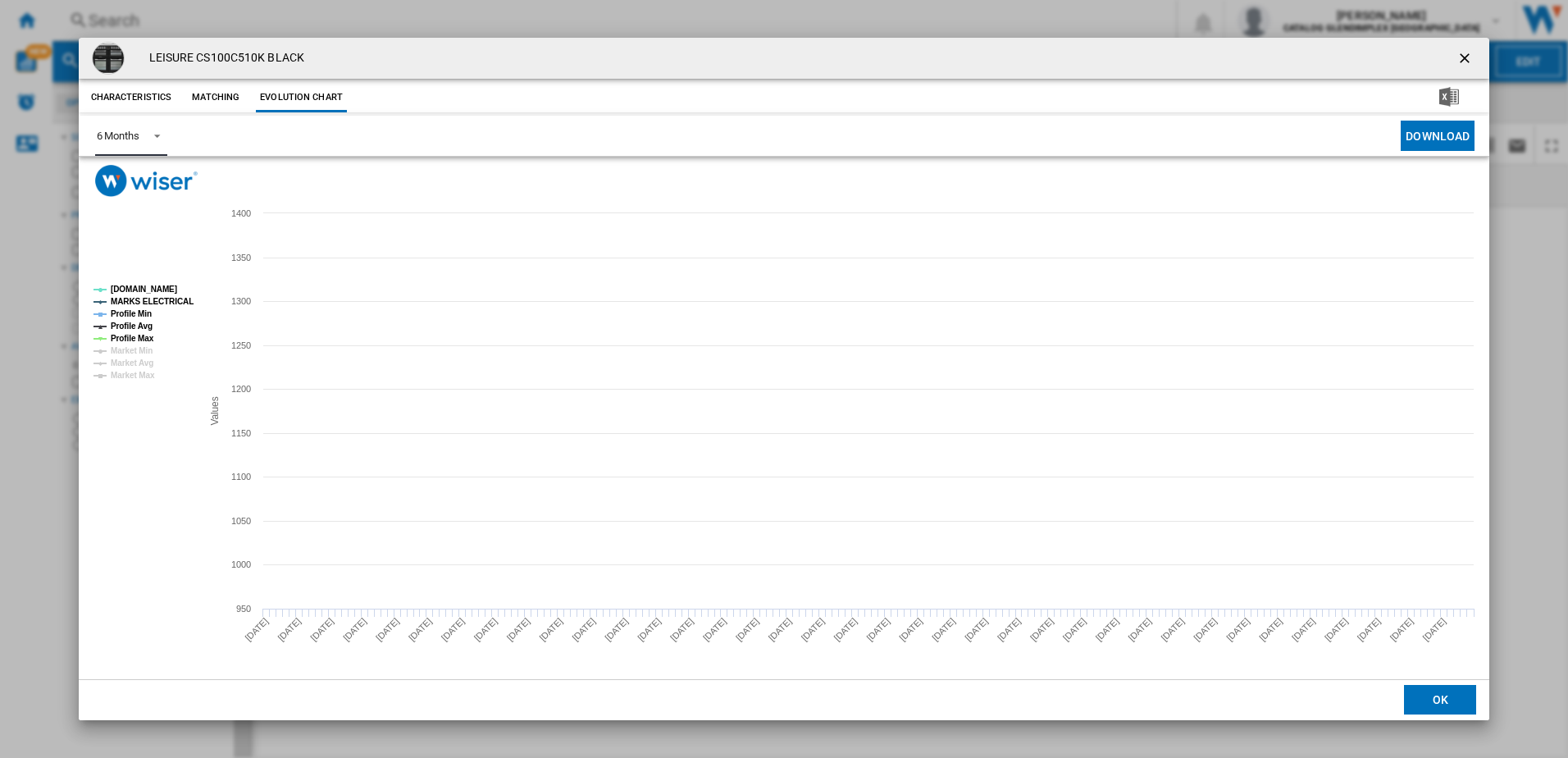
click at [134, 290] on tspan "AO.COM" at bounding box center [143, 289] width 67 height 9
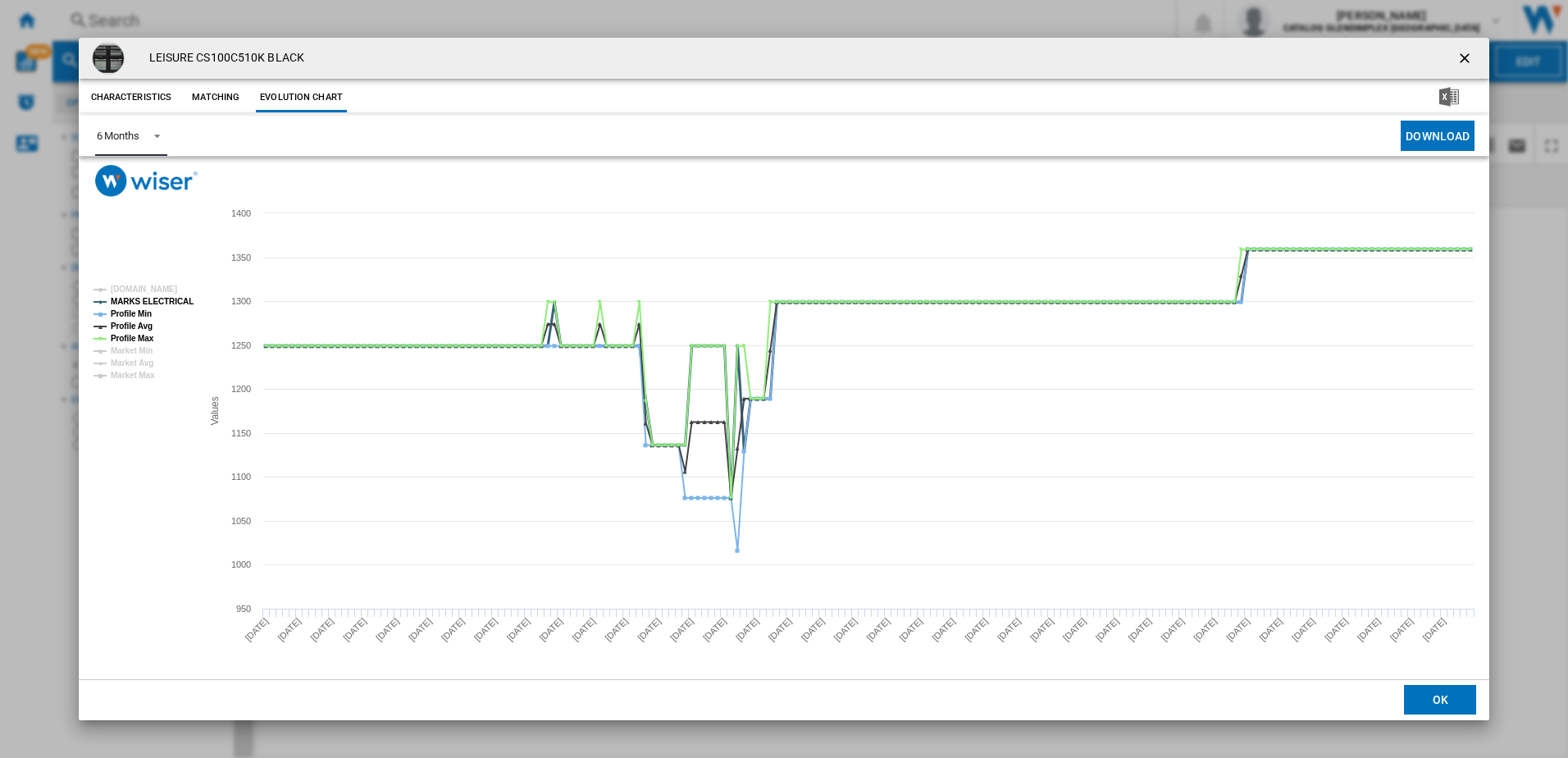
drag, startPoint x: 135, startPoint y: 298, endPoint x: 135, endPoint y: 306, distance: 8.0
click at [135, 298] on tspan "MARKS ELECTRICAL" at bounding box center [151, 302] width 83 height 9
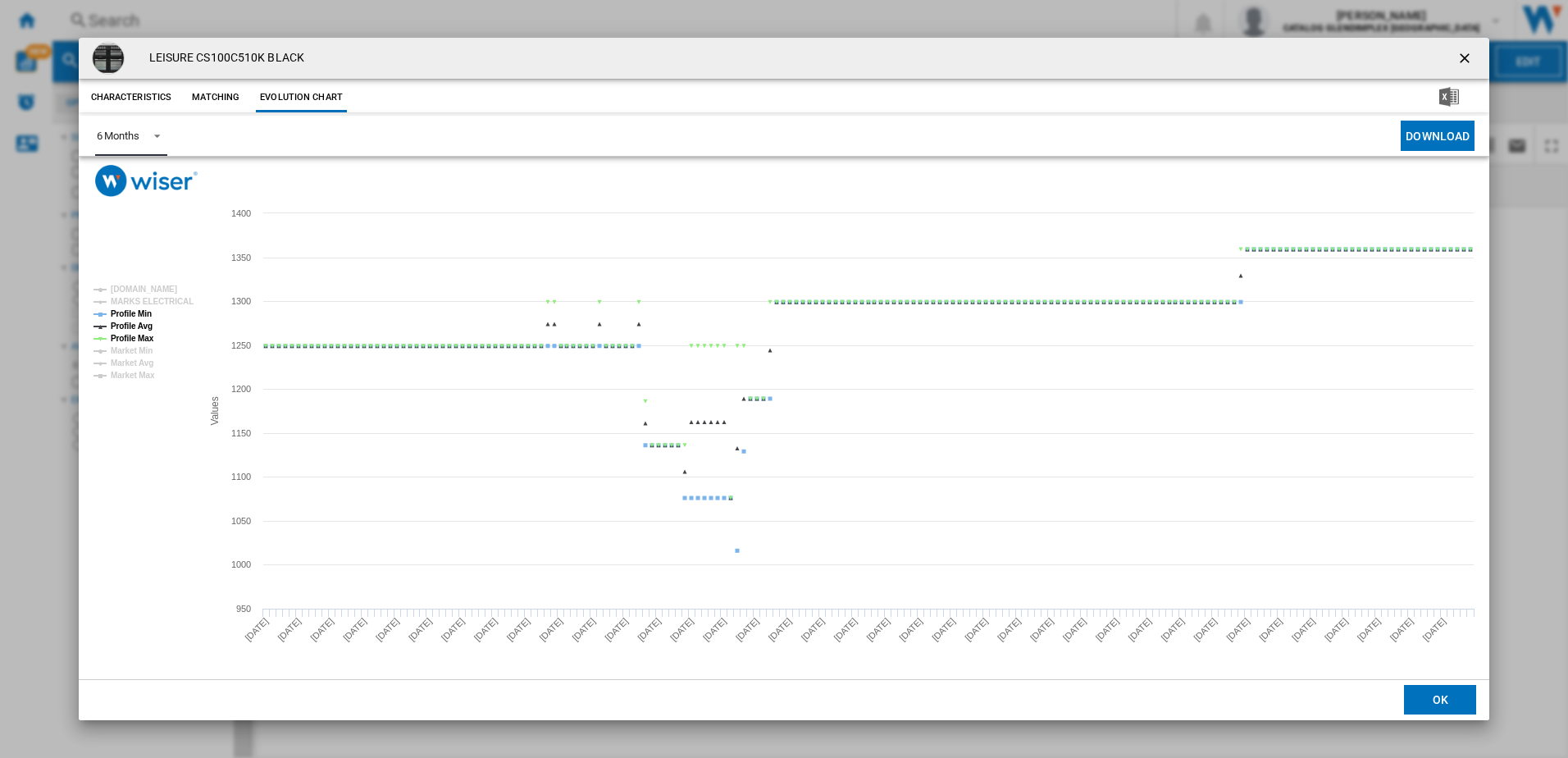
drag, startPoint x: 135, startPoint y: 310, endPoint x: 135, endPoint y: 331, distance: 21.0
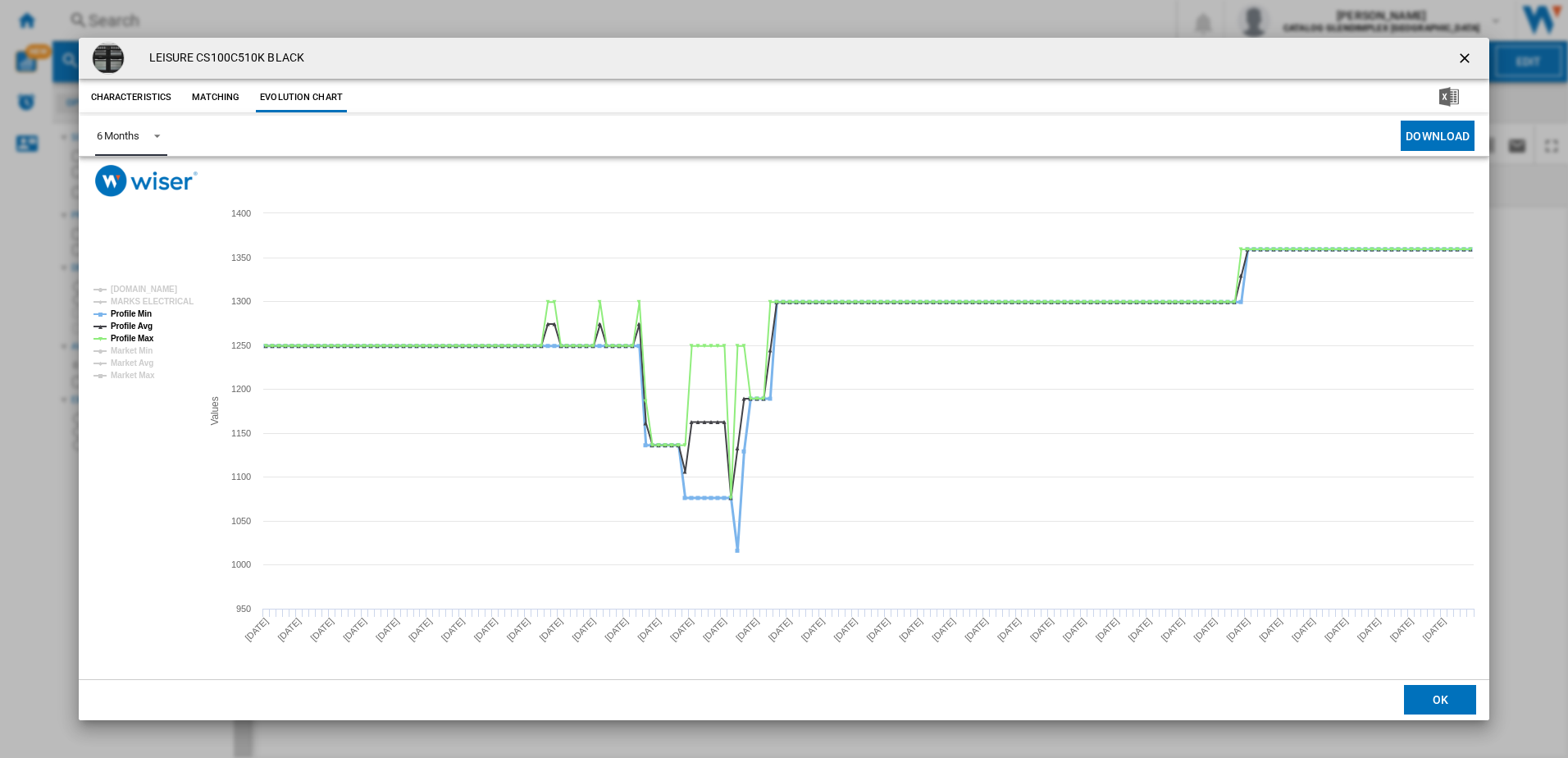
click at [135, 309] on tspan "Profile Min" at bounding box center [130, 314] width 41 height 9
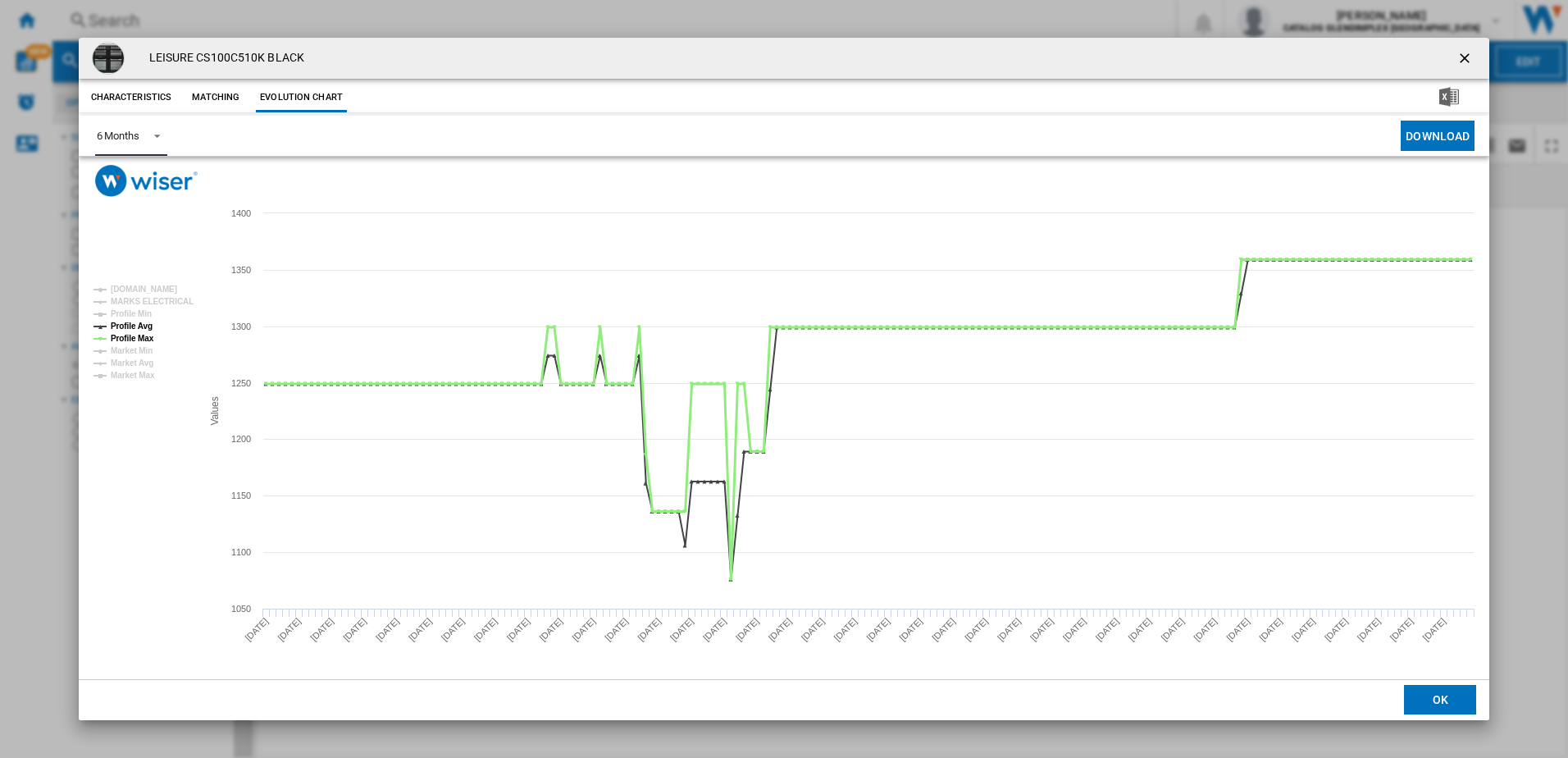
click at [135, 335] on tspan "Profile Max" at bounding box center [132, 338] width 44 height 9
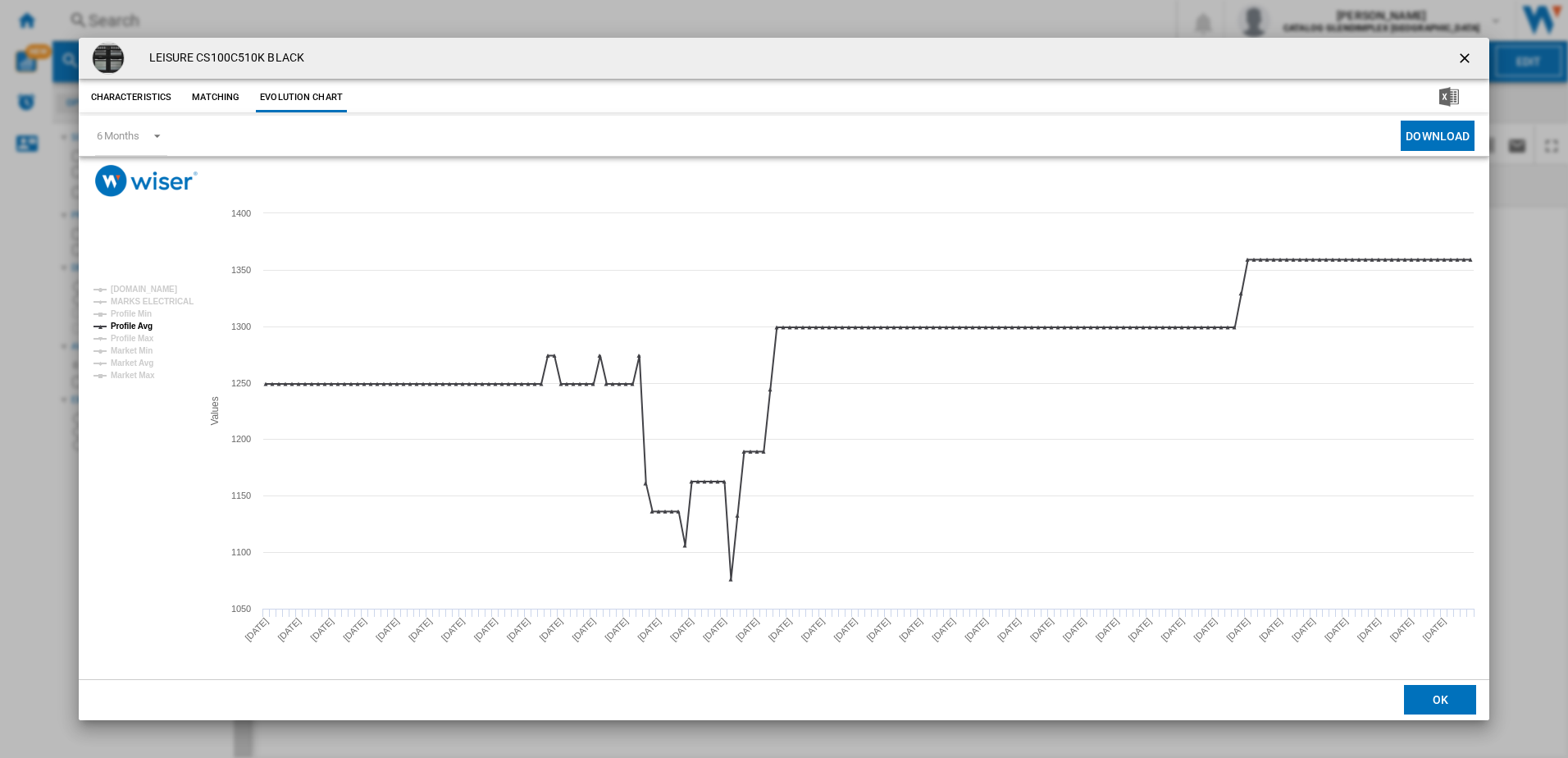
click at [1460, 53] on ng-md-icon "getI18NText('BUTTONS.CLOSE_DIALOG')" at bounding box center [1467, 60] width 20 height 20
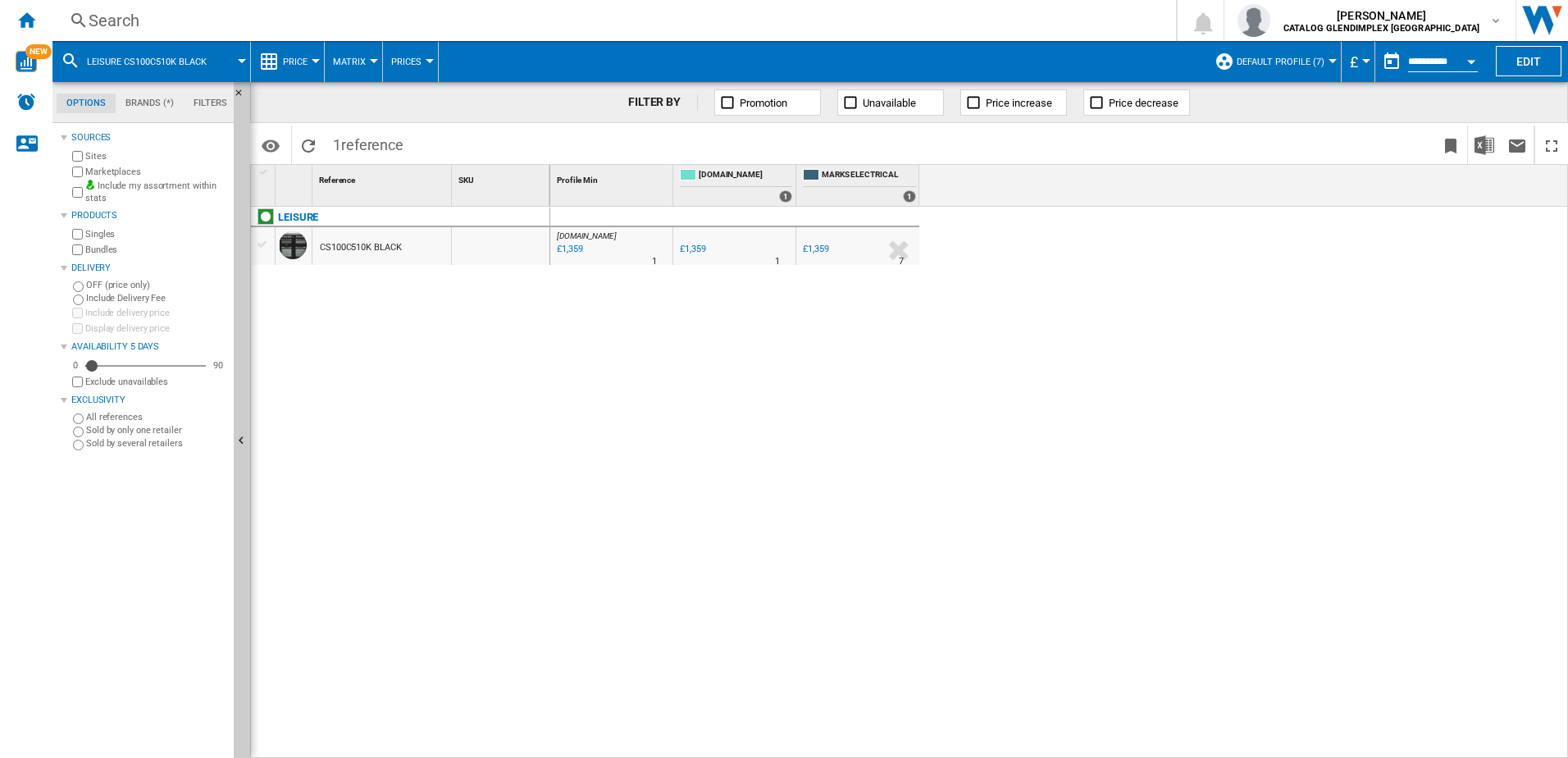
click at [427, 27] on div "Search" at bounding box center [611, 20] width 1045 height 23
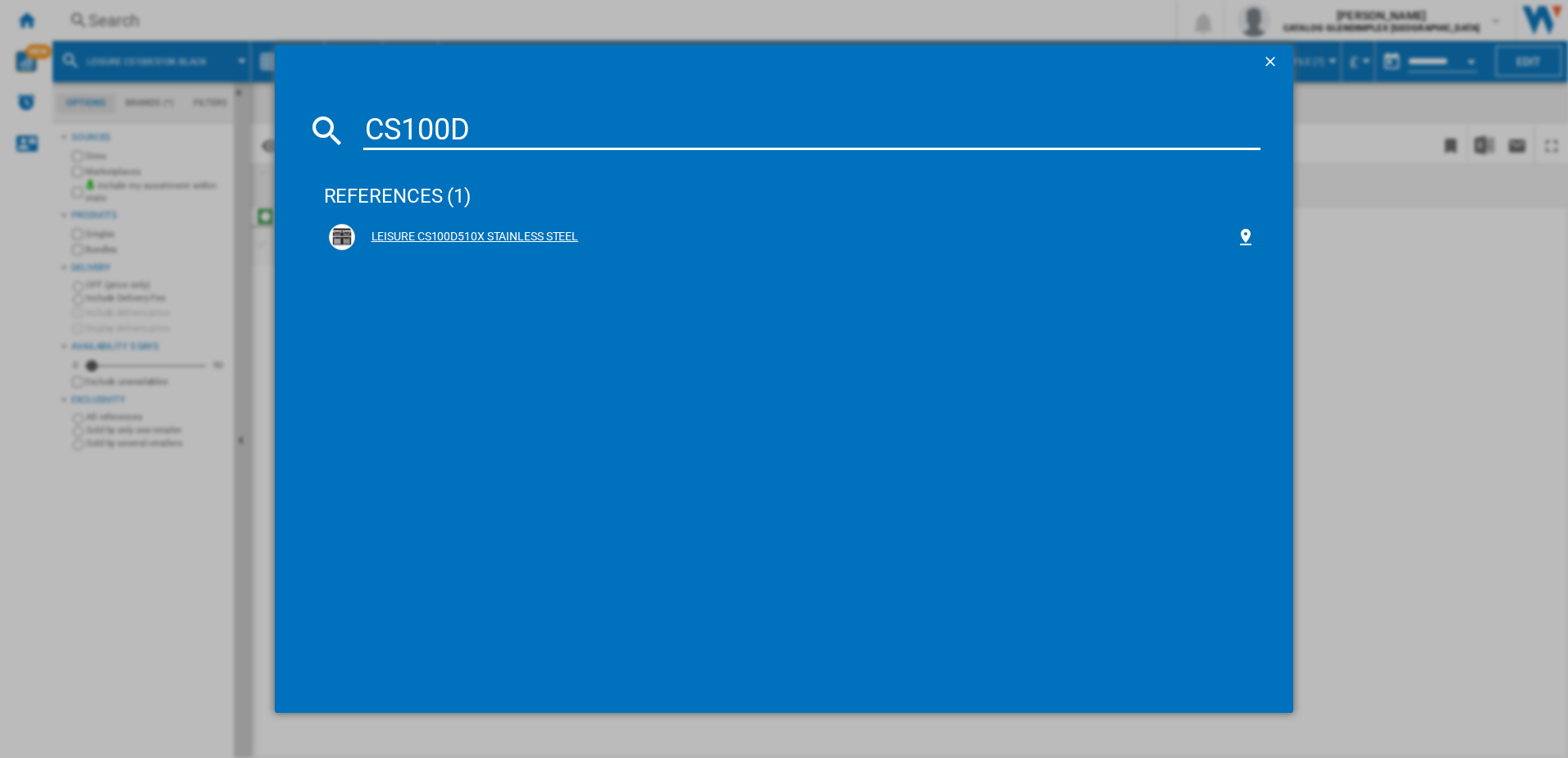
type input "CS100D"
click at [337, 235] on img at bounding box center [342, 237] width 20 height 20
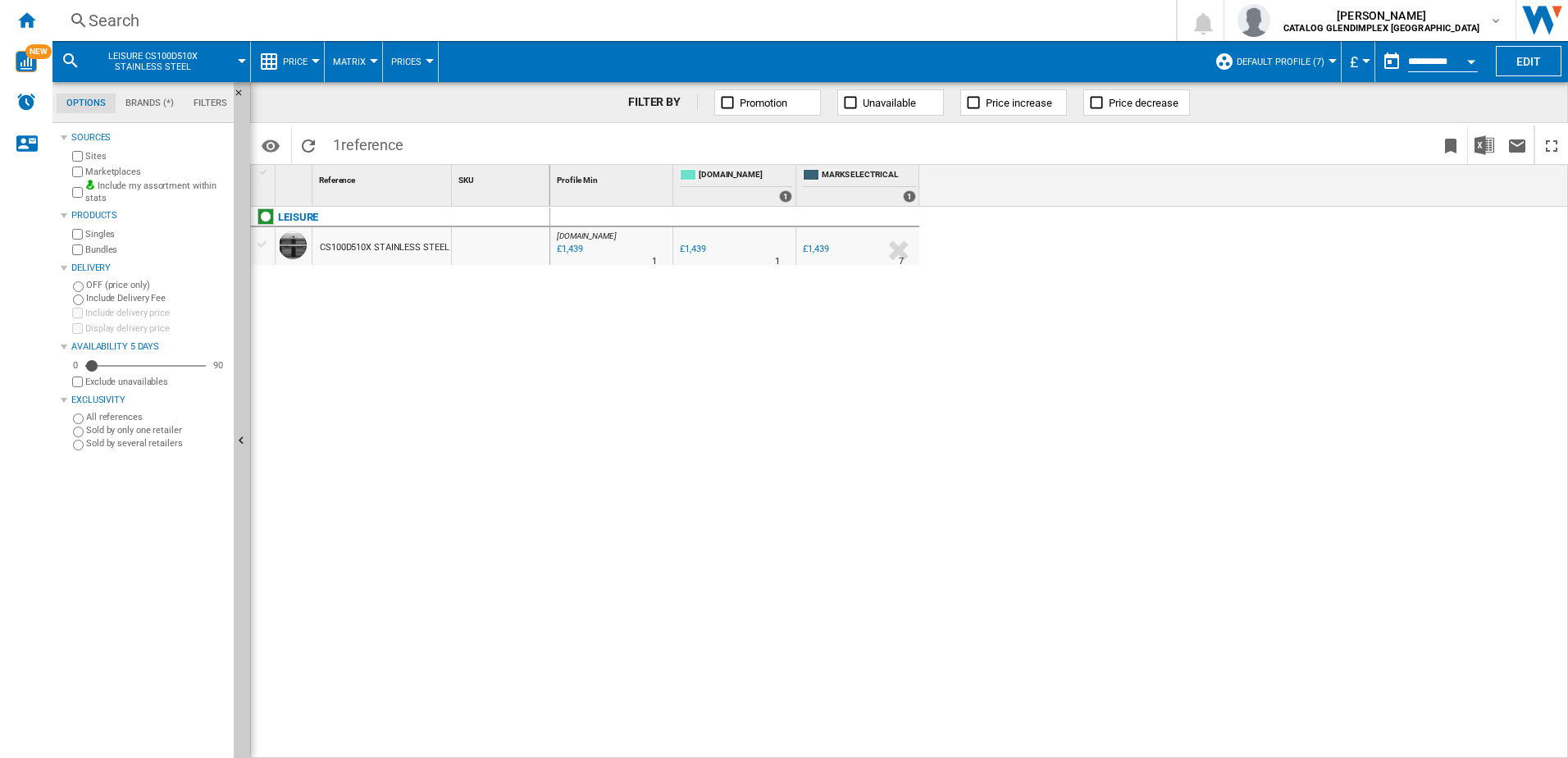
click at [353, 234] on div "CS100D510X STAINLESS STEEL" at bounding box center [384, 247] width 129 height 37
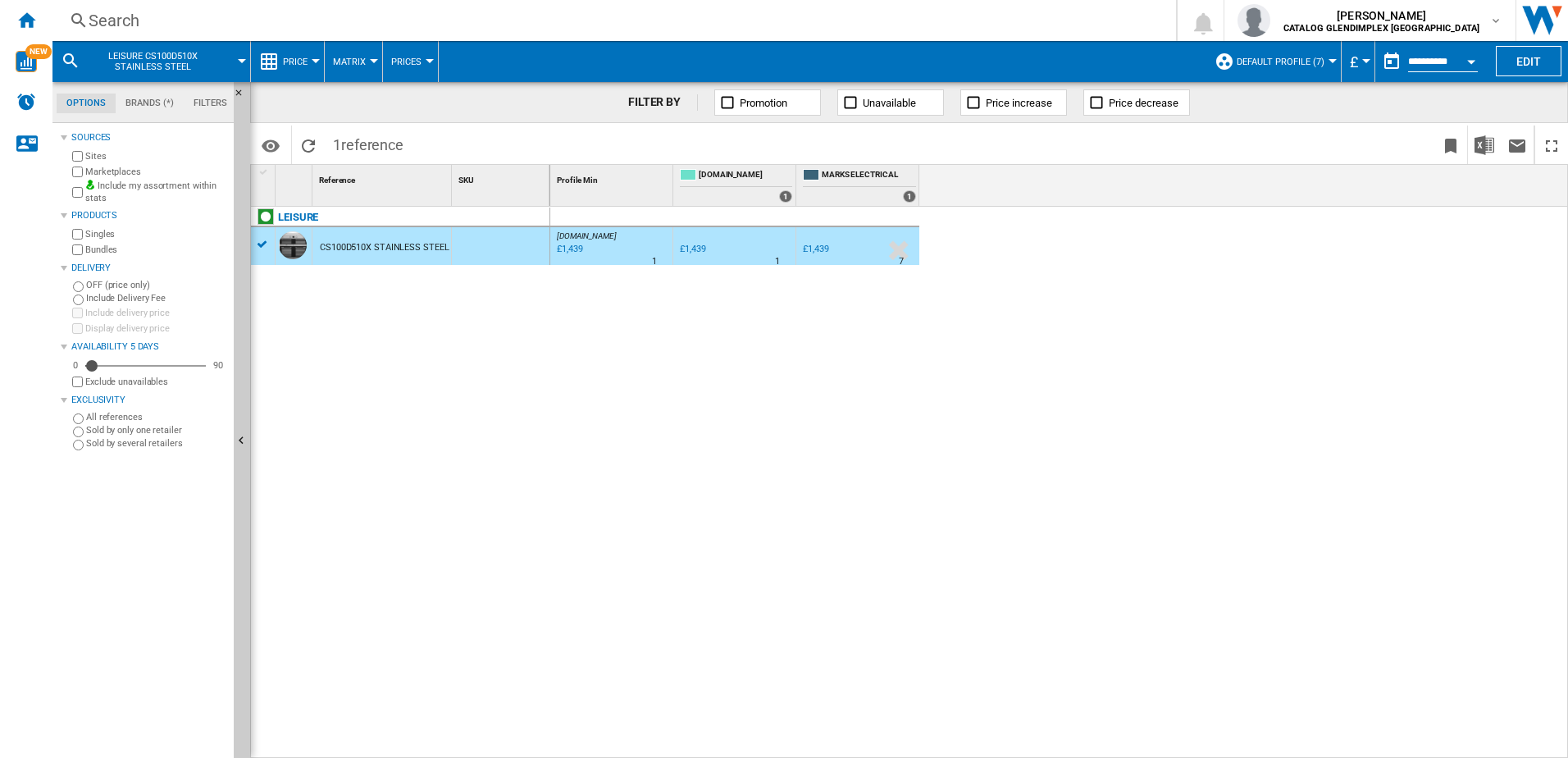
click at [353, 249] on div "CS100D510X STAINLESS STEEL" at bounding box center [384, 247] width 129 height 37
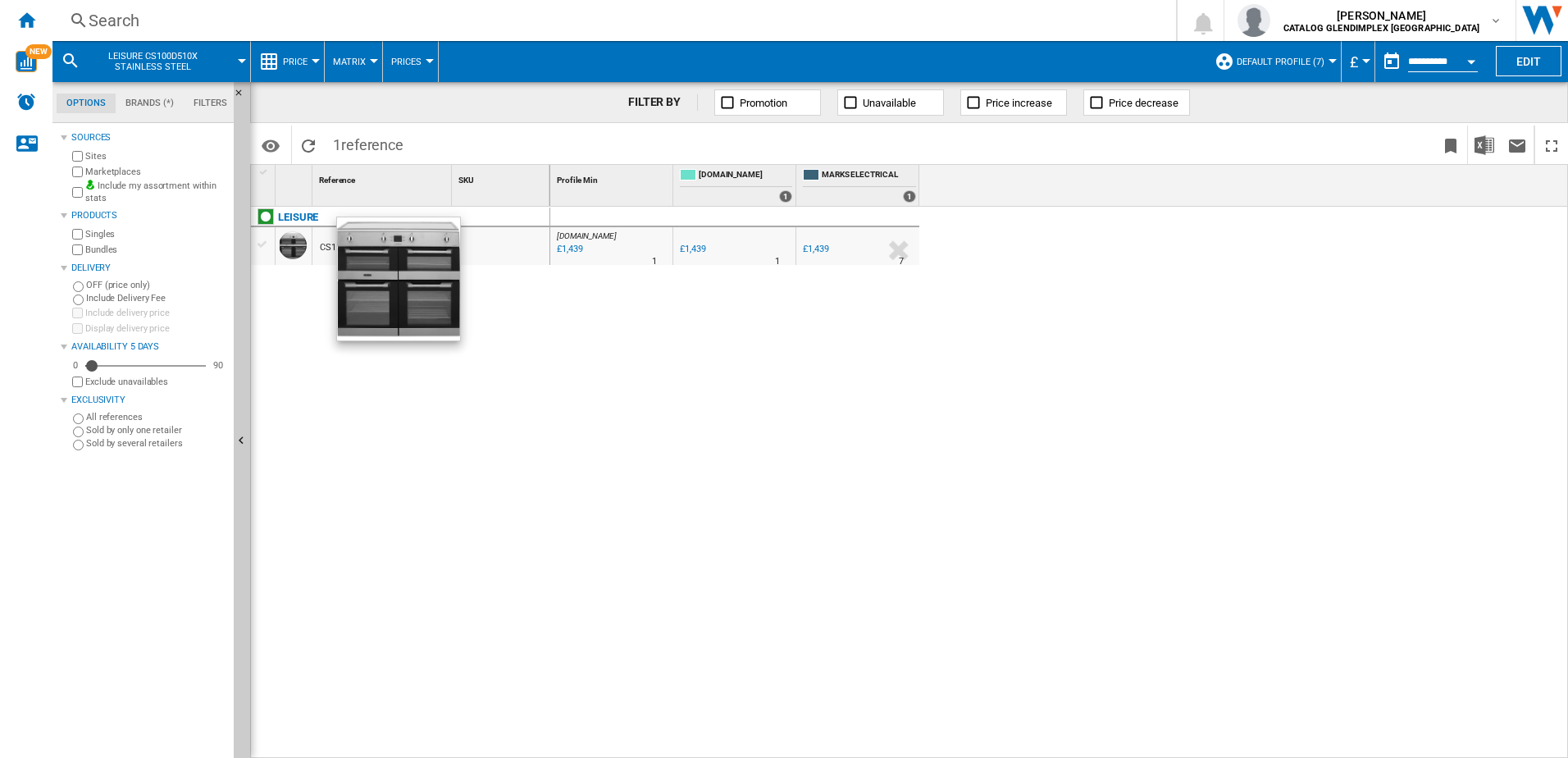
click at [302, 240] on div at bounding box center [294, 248] width 36 height 37
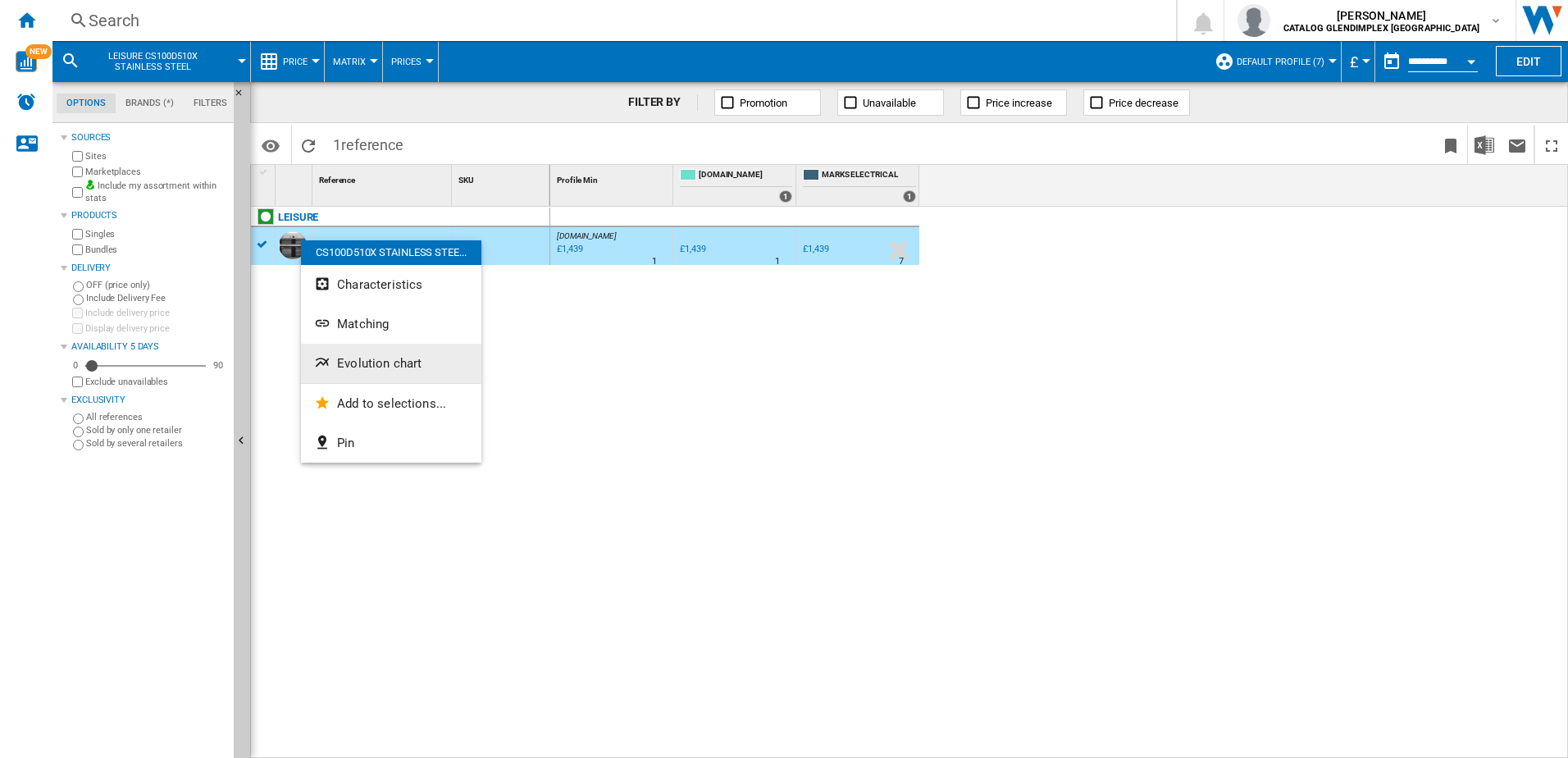
click at [399, 368] on span "Evolution chart" at bounding box center [379, 363] width 85 height 15
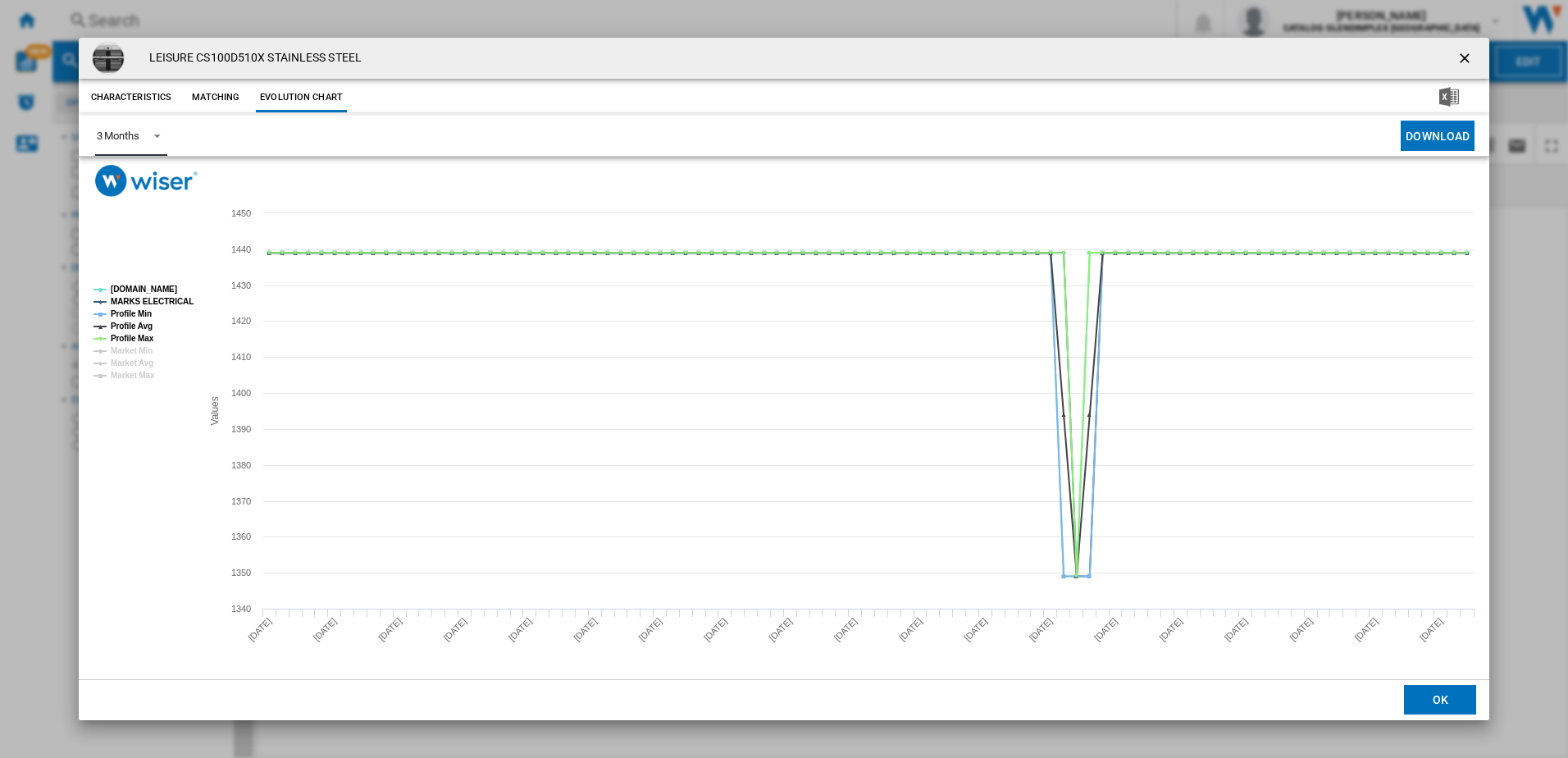
click at [151, 134] on span "Product popup" at bounding box center [153, 134] width 20 height 15
click at [151, 184] on md-option "6 Months" at bounding box center [139, 175] width 111 height 39
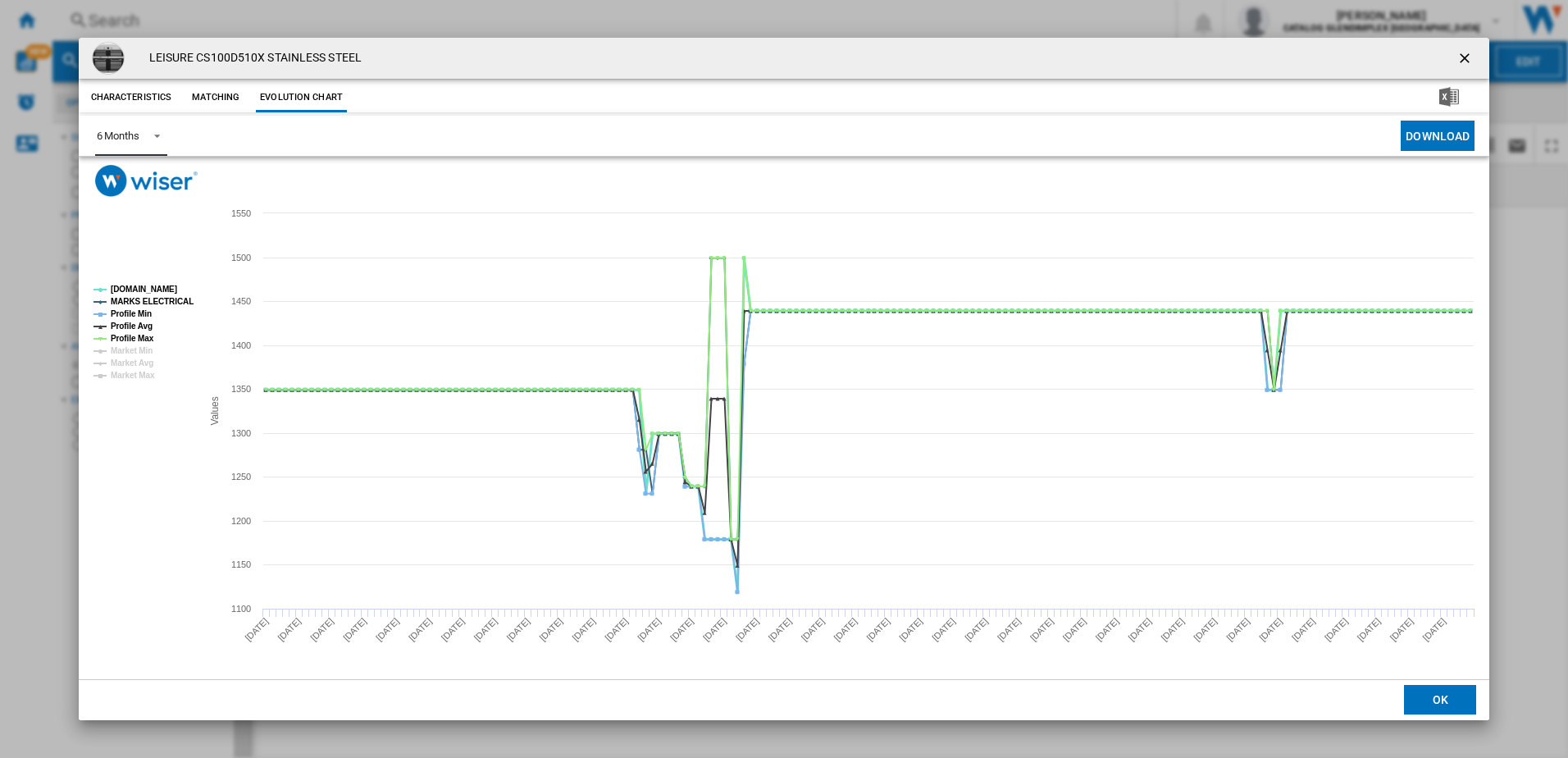
click at [134, 292] on tspan "AO.COM" at bounding box center [143, 289] width 67 height 9
click at [135, 298] on tspan "MARKS ELECTRICAL" at bounding box center [151, 302] width 83 height 9
click at [138, 311] on tspan "Profile Min" at bounding box center [130, 314] width 41 height 9
click at [137, 340] on tspan "Profile Max" at bounding box center [132, 338] width 44 height 9
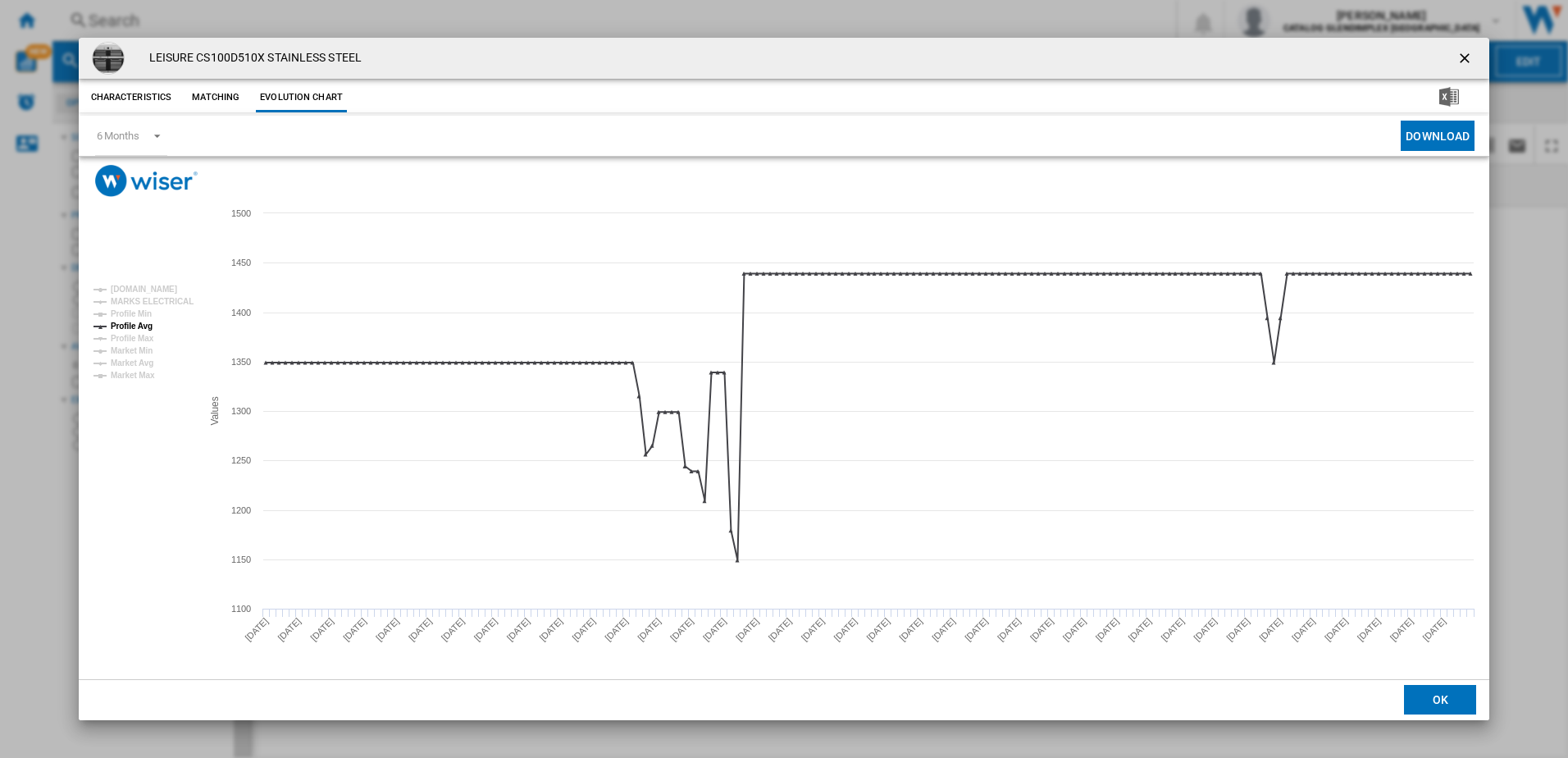
click at [1465, 60] on ng-md-icon "getI18NText('BUTTONS.CLOSE_DIALOG')" at bounding box center [1467, 60] width 20 height 20
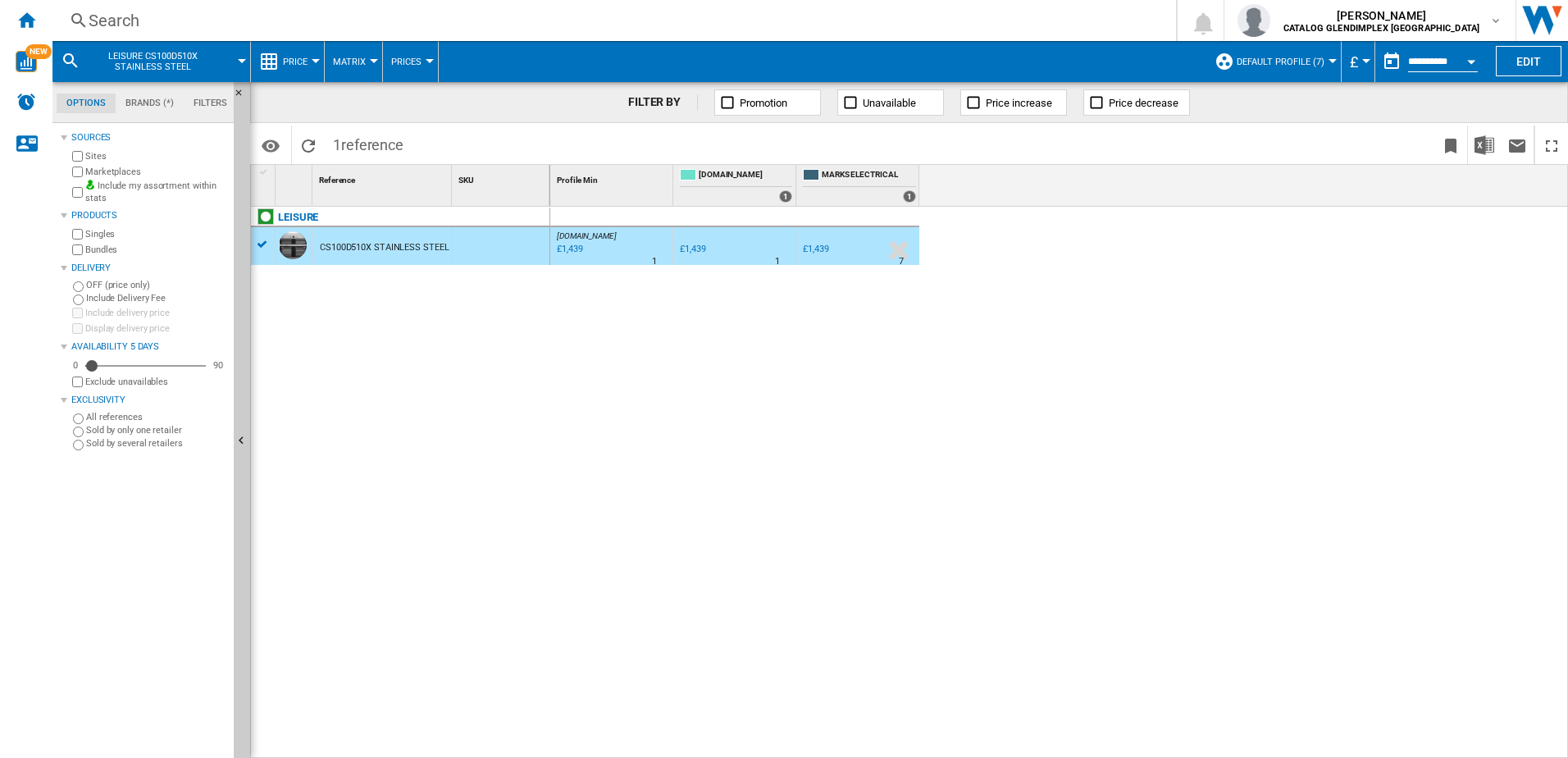
click at [142, 20] on div "Search" at bounding box center [611, 20] width 1045 height 23
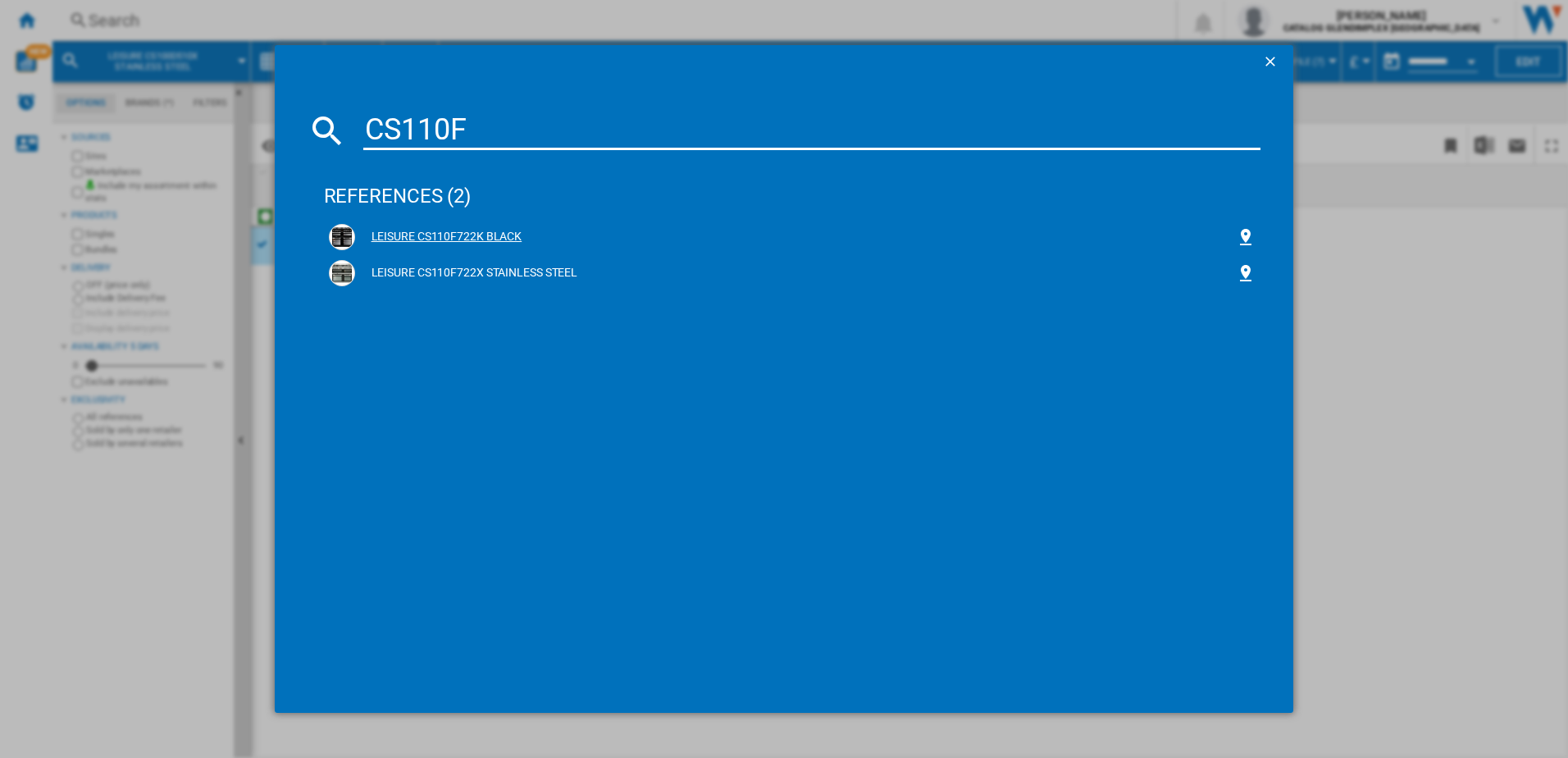
type input "CS110F"
click at [377, 232] on div "LEISURE CS110F722K BLACK" at bounding box center [796, 237] width 882 height 16
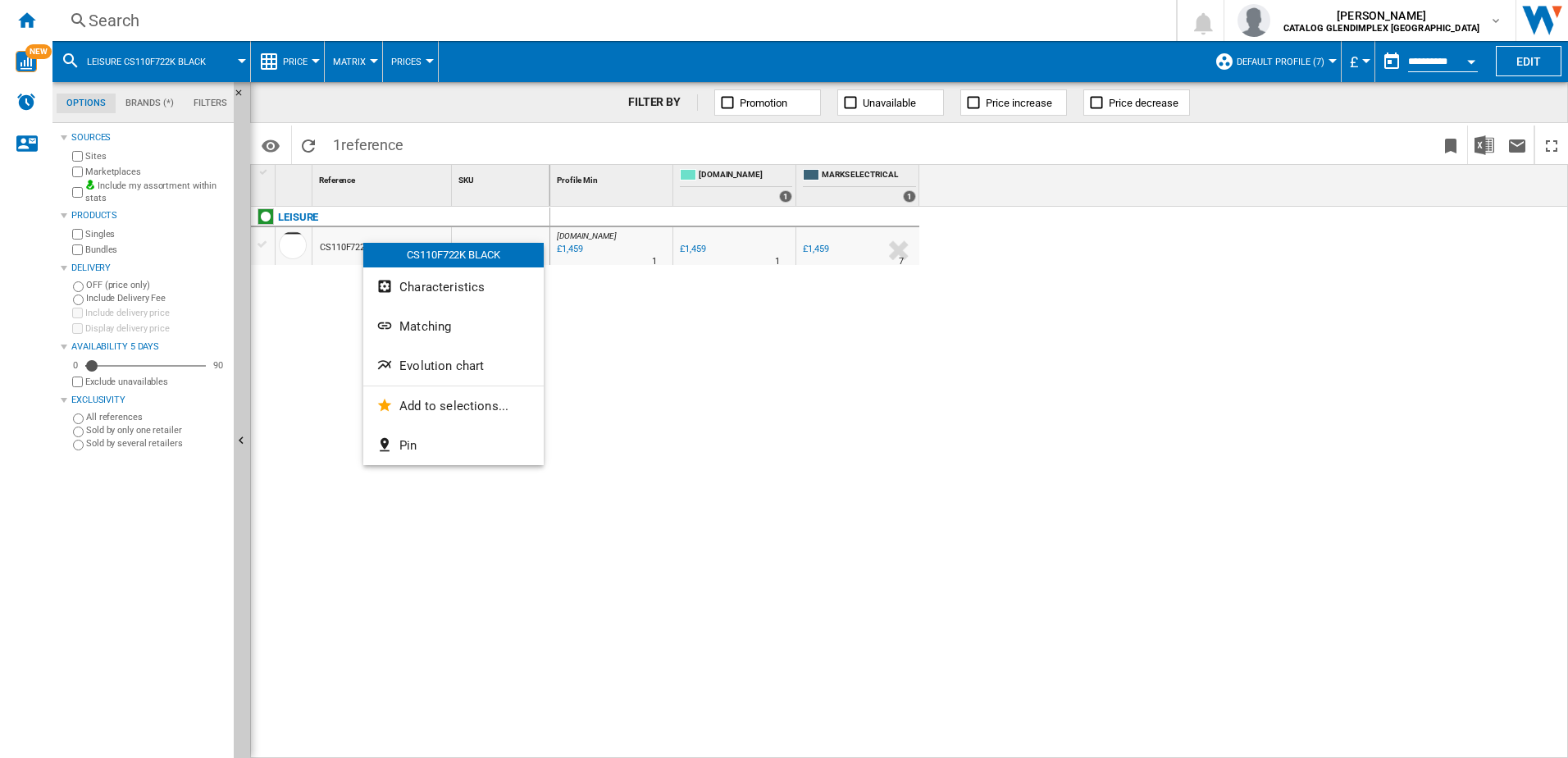
drag, startPoint x: 364, startPoint y: 243, endPoint x: 286, endPoint y: 259, distance: 79.6
click at [287, 263] on div at bounding box center [784, 379] width 1568 height 758
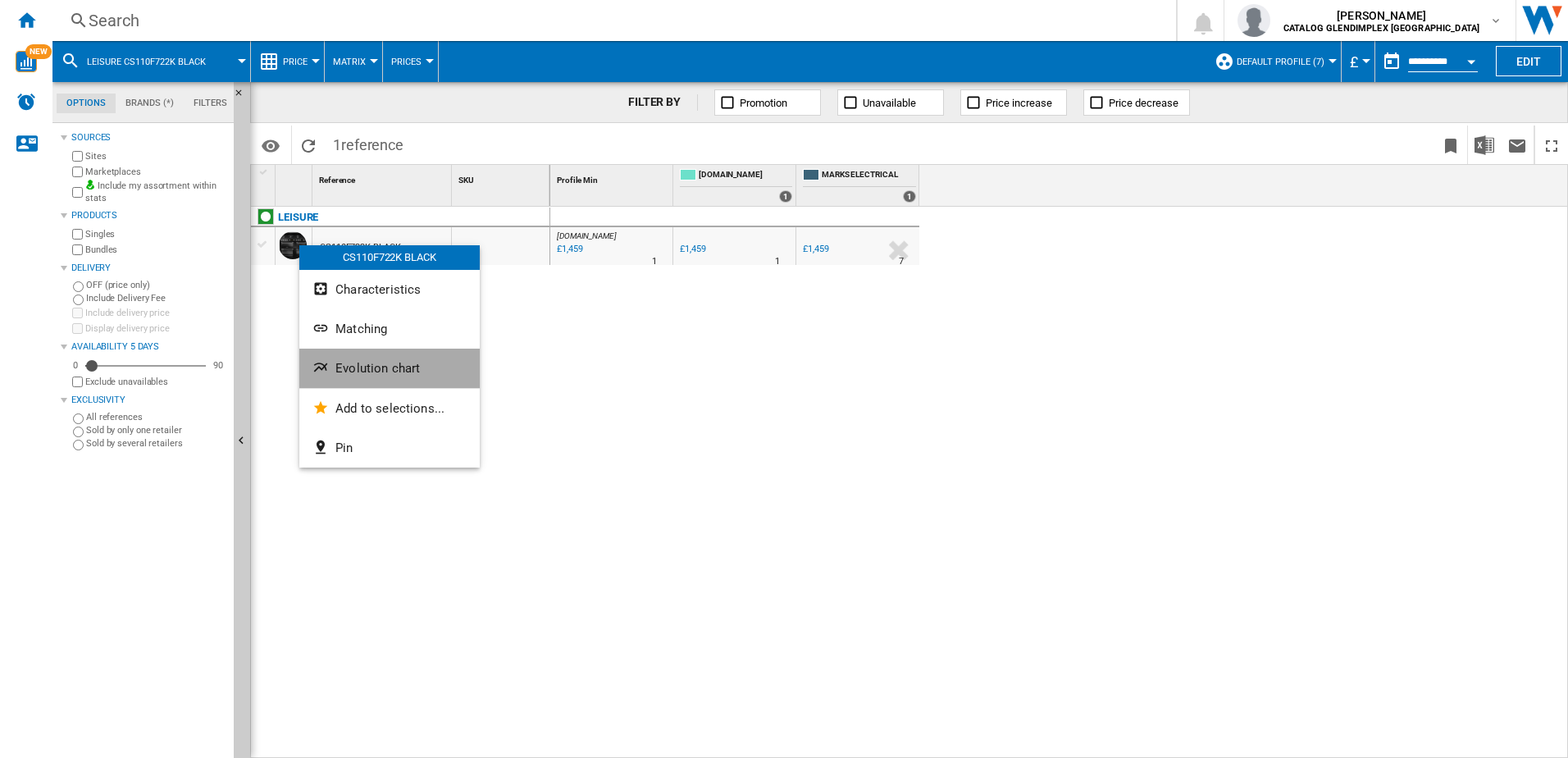
click at [407, 364] on span "Evolution chart" at bounding box center [377, 369] width 85 height 15
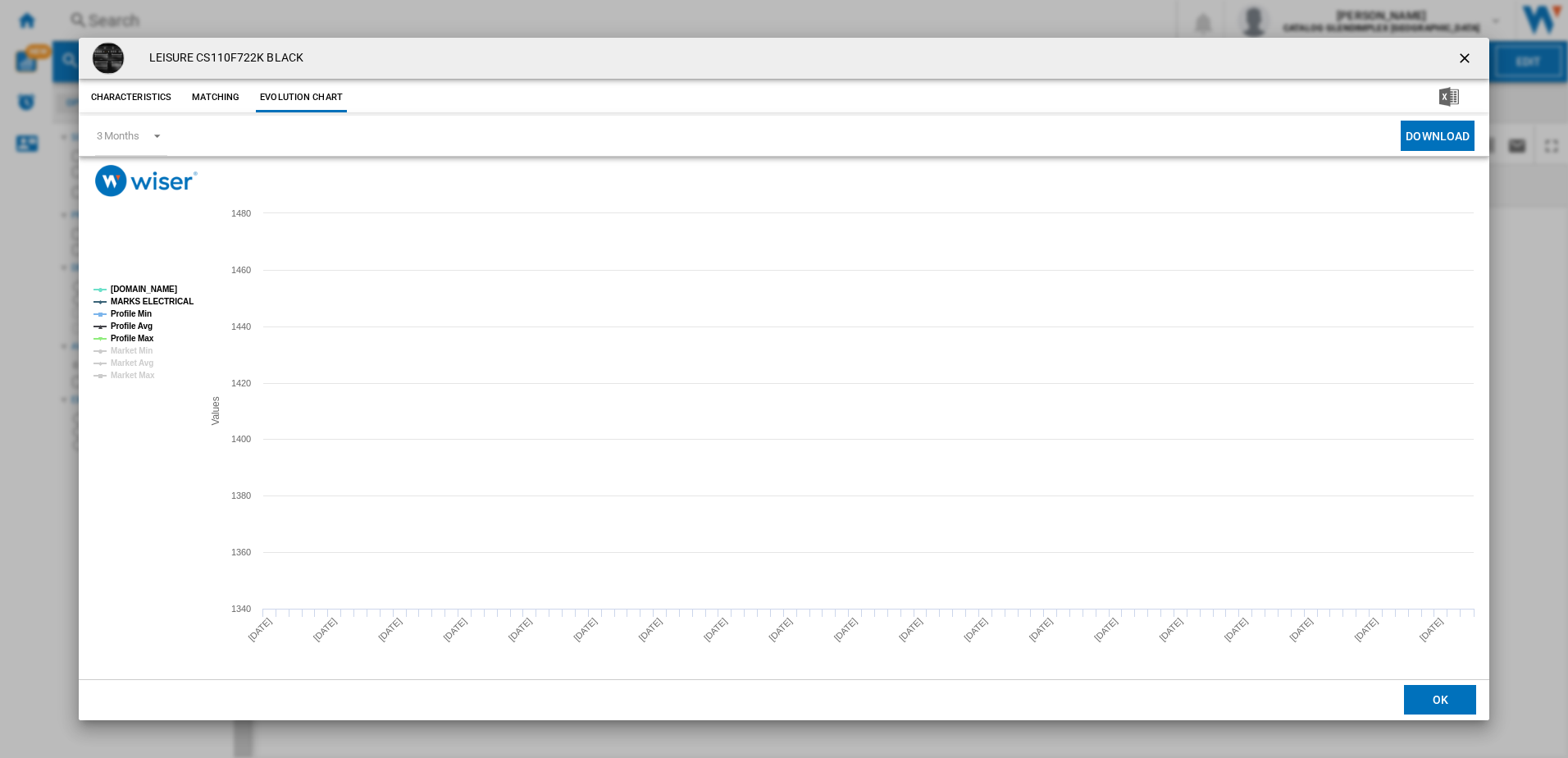
click at [134, 292] on tspan "AO.COM" at bounding box center [143, 289] width 67 height 9
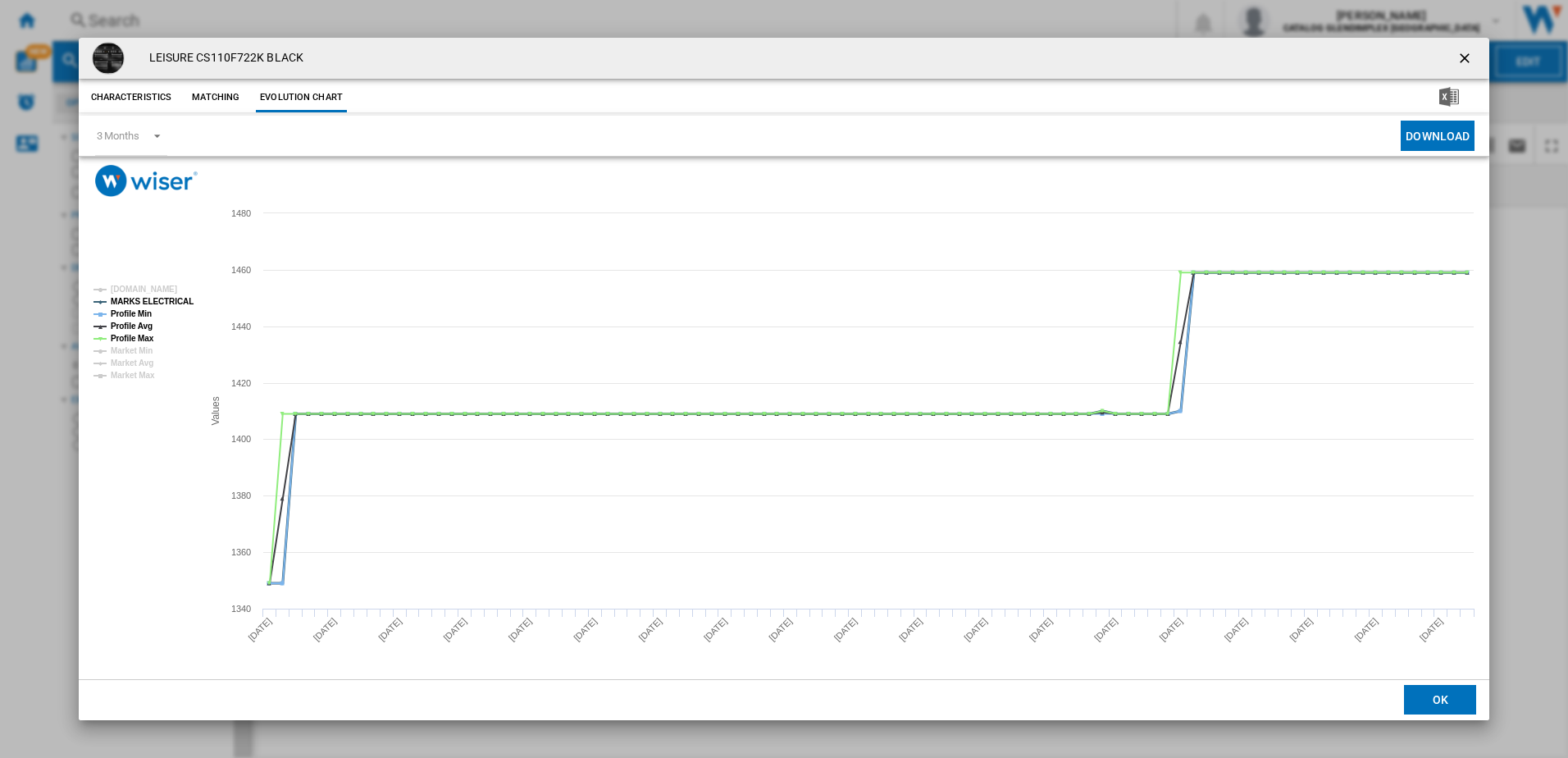
click at [131, 303] on tspan "MARKS ELECTRICAL" at bounding box center [151, 302] width 83 height 9
click at [132, 312] on tspan "Profile Min" at bounding box center [130, 314] width 41 height 9
click at [127, 337] on tspan "Profile Max" at bounding box center [132, 338] width 44 height 9
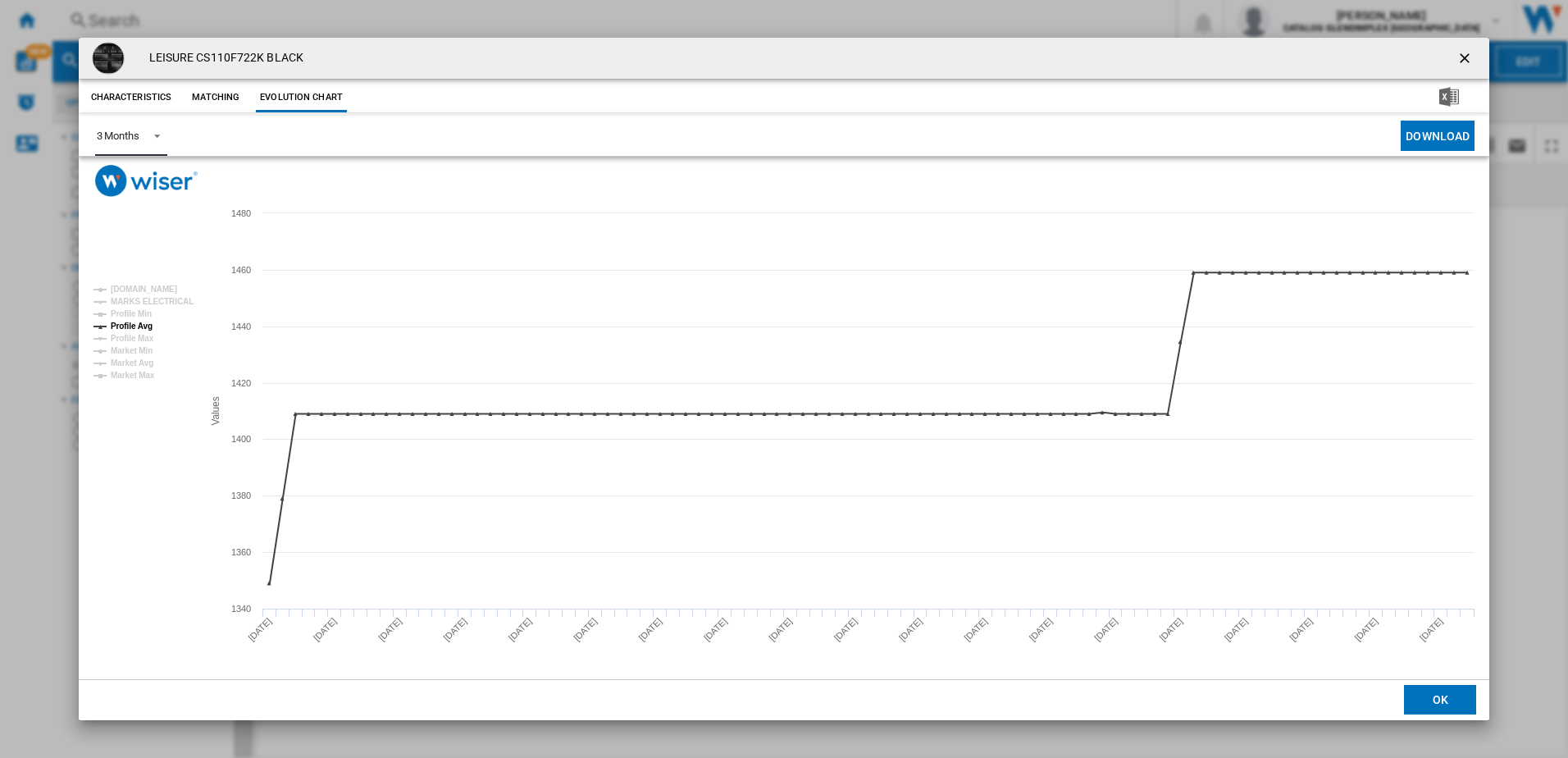
click at [151, 140] on span "Product popup" at bounding box center [153, 134] width 20 height 15
click at [144, 187] on md-option "6 Months" at bounding box center [139, 175] width 111 height 39
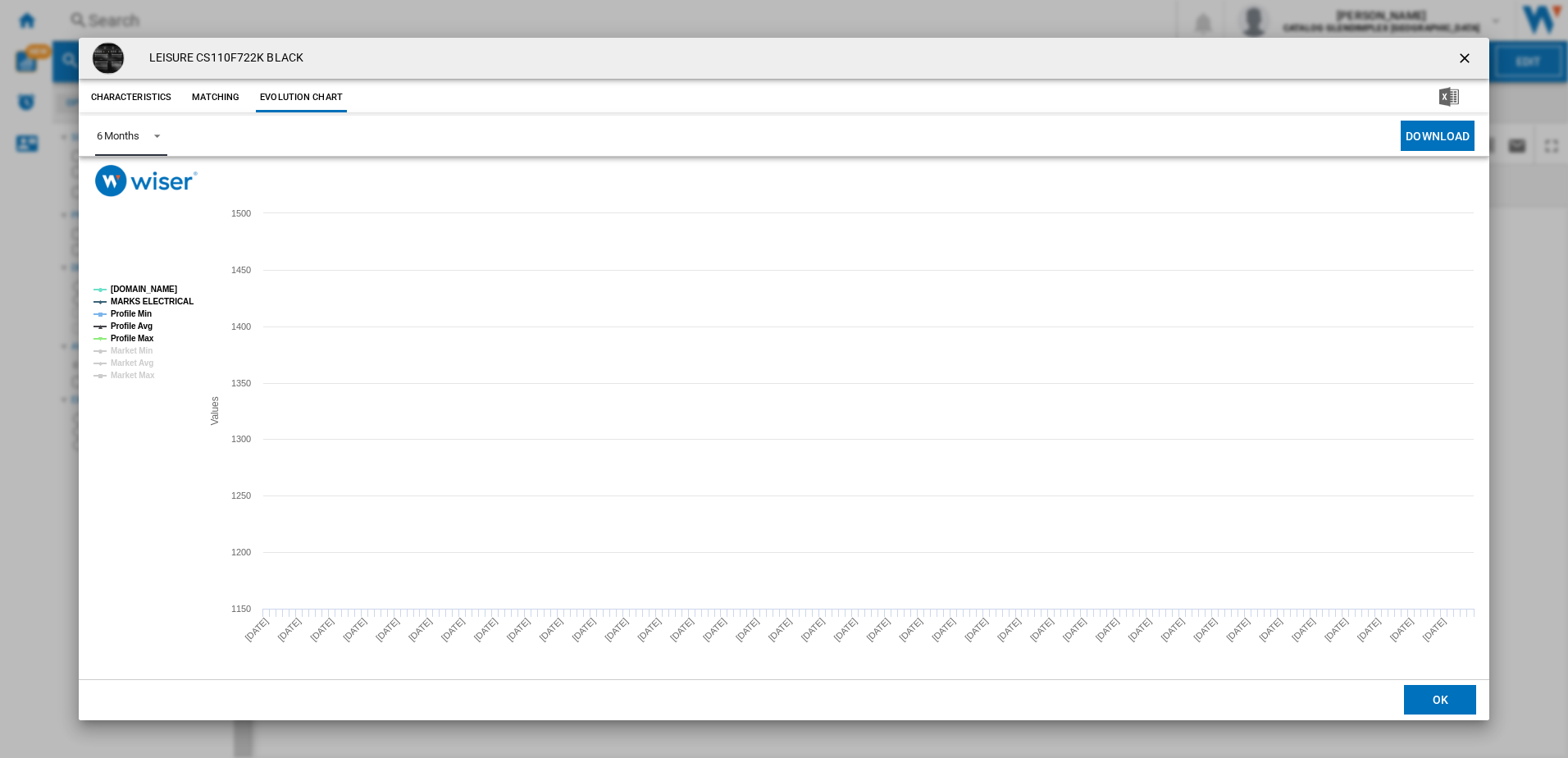
click at [142, 294] on tspan "AO.COM" at bounding box center [143, 289] width 67 height 9
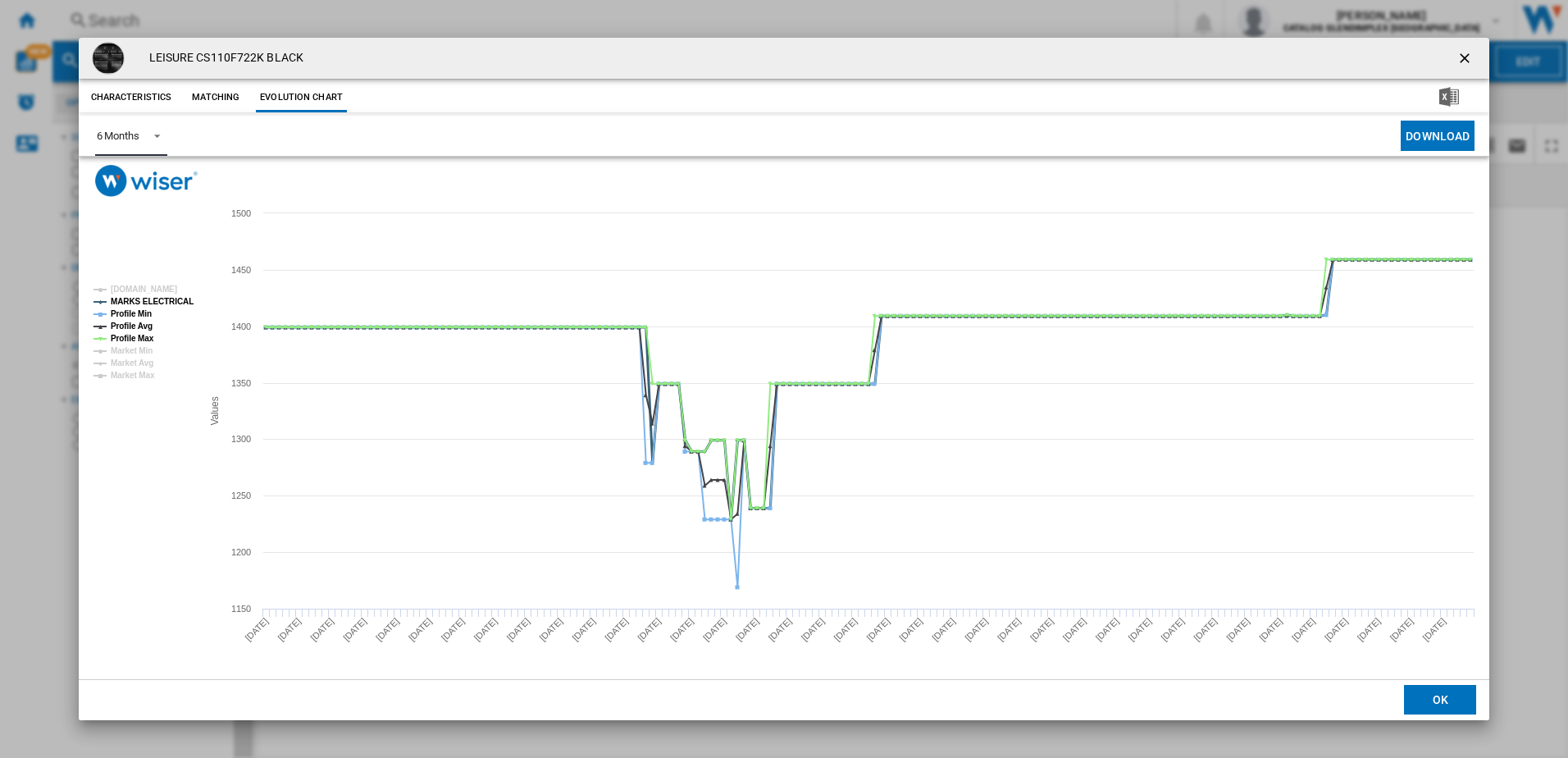
drag, startPoint x: 142, startPoint y: 305, endPoint x: 137, endPoint y: 312, distance: 8.6
click at [140, 304] on tspan "MARKS ELECTRICAL" at bounding box center [151, 302] width 83 height 9
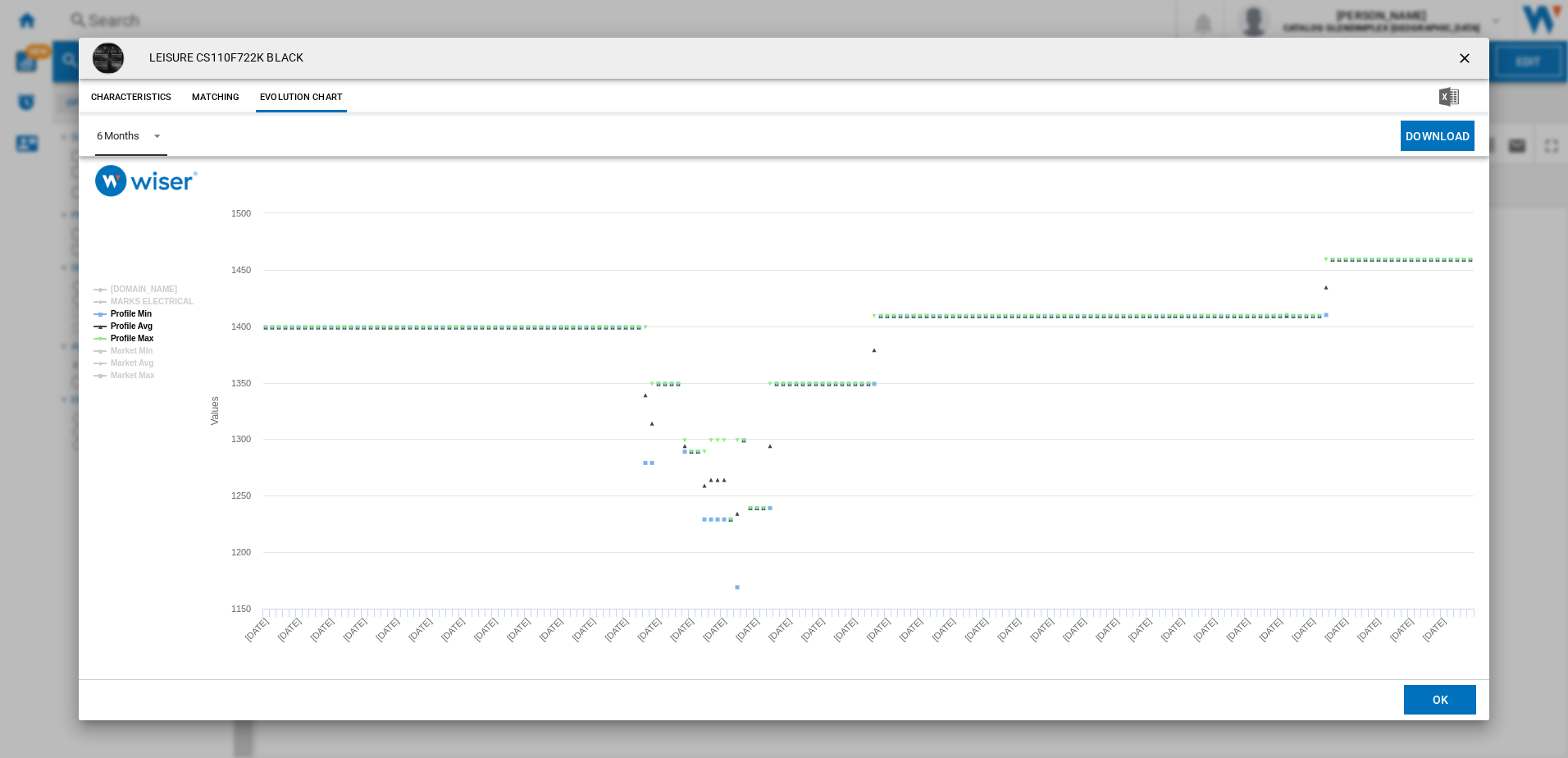
click at [139, 315] on tspan "Profile Min" at bounding box center [130, 314] width 41 height 9
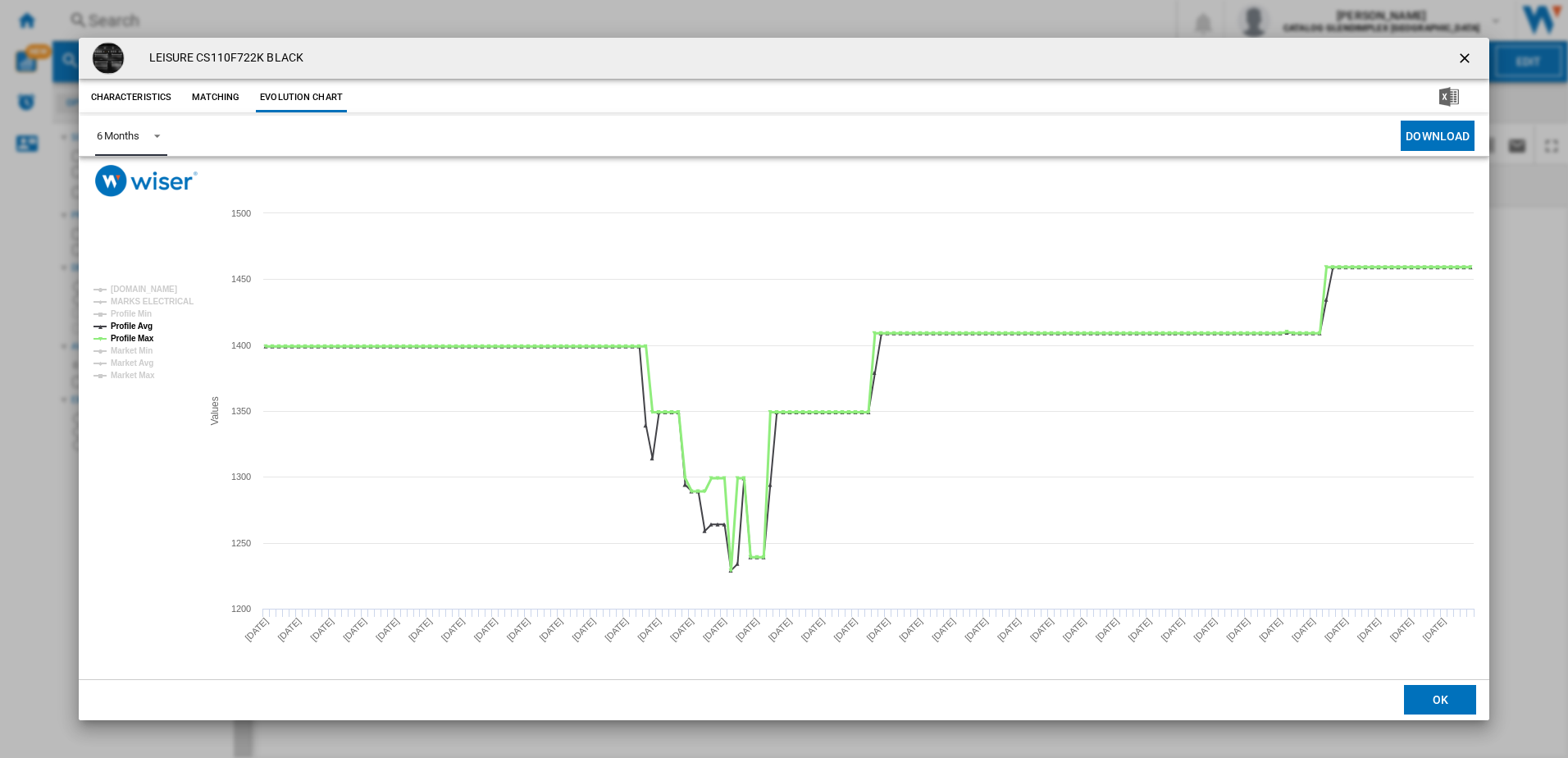
click at [135, 339] on tspan "Profile Max" at bounding box center [132, 338] width 44 height 9
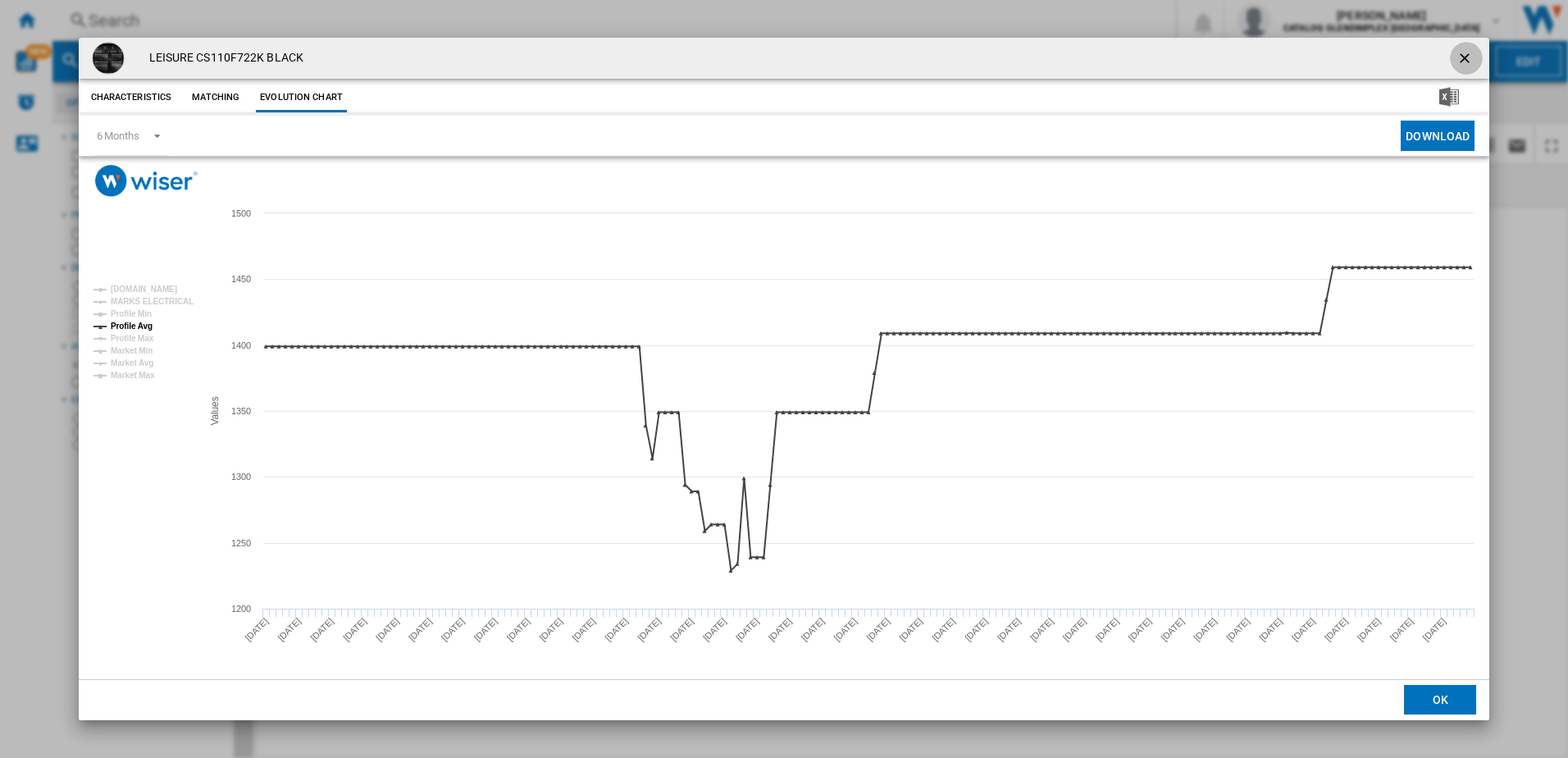
click at [1470, 55] on ng-md-icon "getI18NText('BUTTONS.CLOSE_DIALOG')" at bounding box center [1467, 60] width 20 height 20
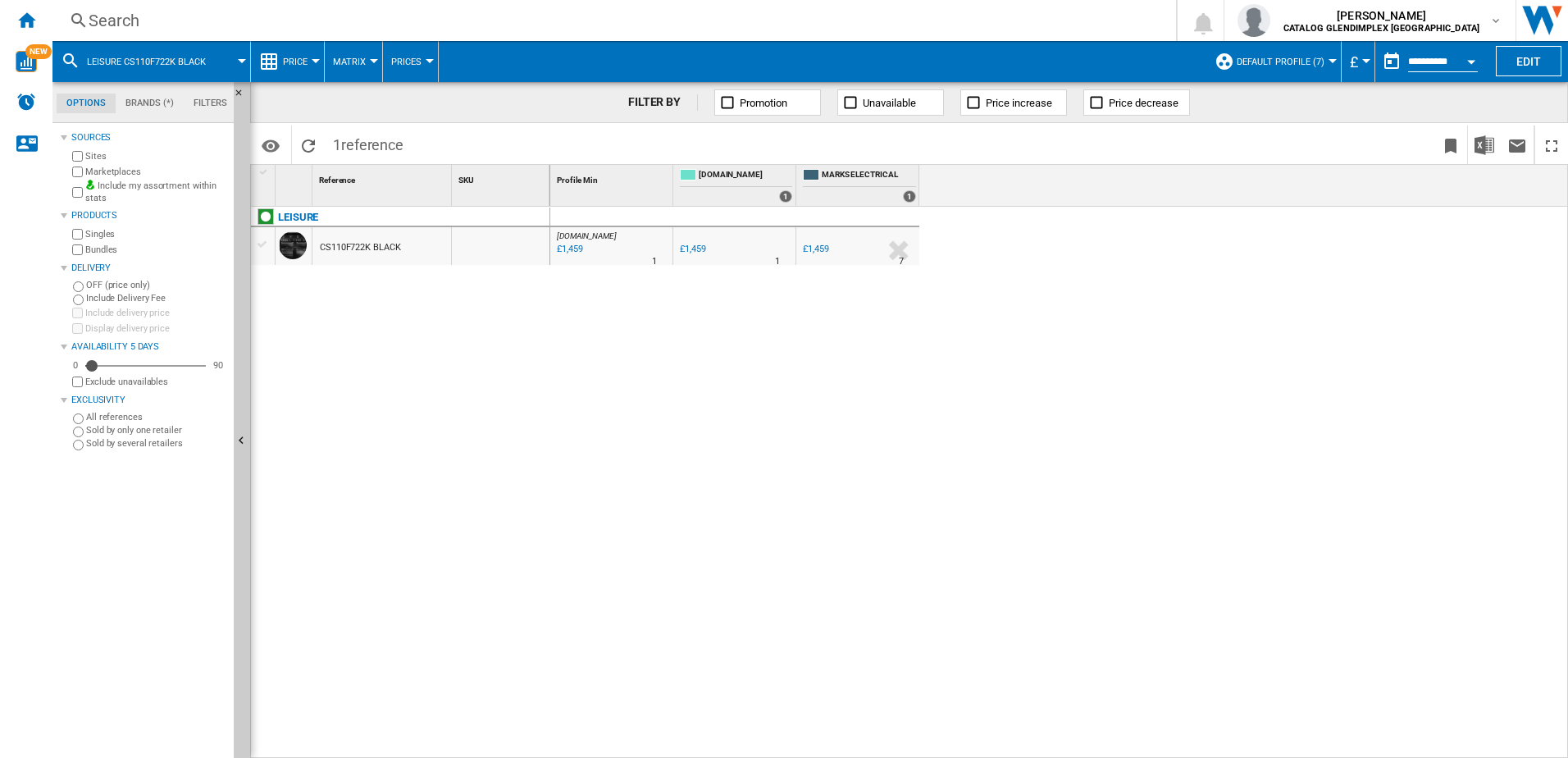
click at [282, 30] on div "Search" at bounding box center [611, 20] width 1045 height 23
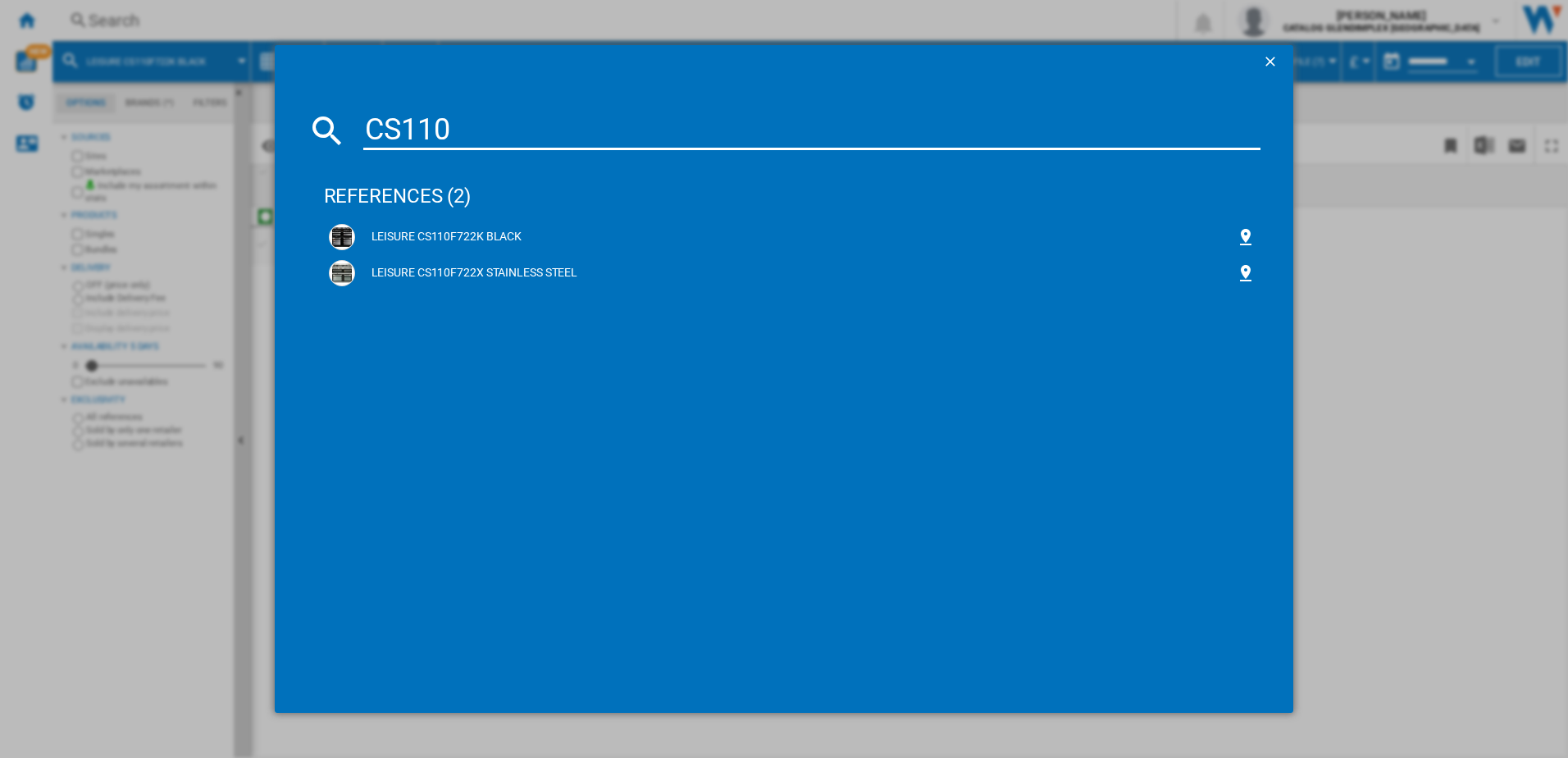
drag, startPoint x: 457, startPoint y: 132, endPoint x: 340, endPoint y: 112, distance: 118.7
click at [340, 112] on div "CS110" at bounding box center [784, 130] width 954 height 39
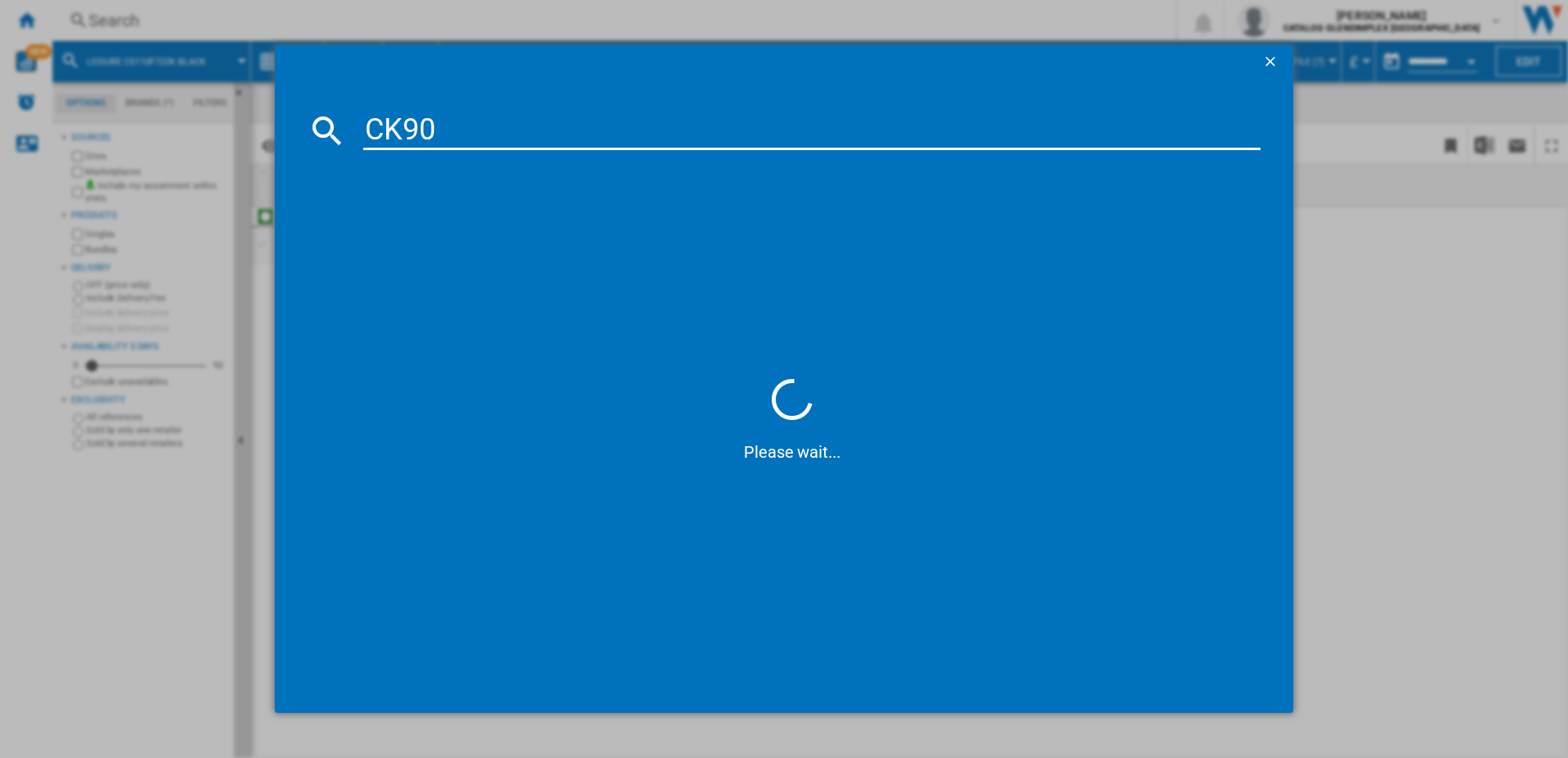
type input "CK90"
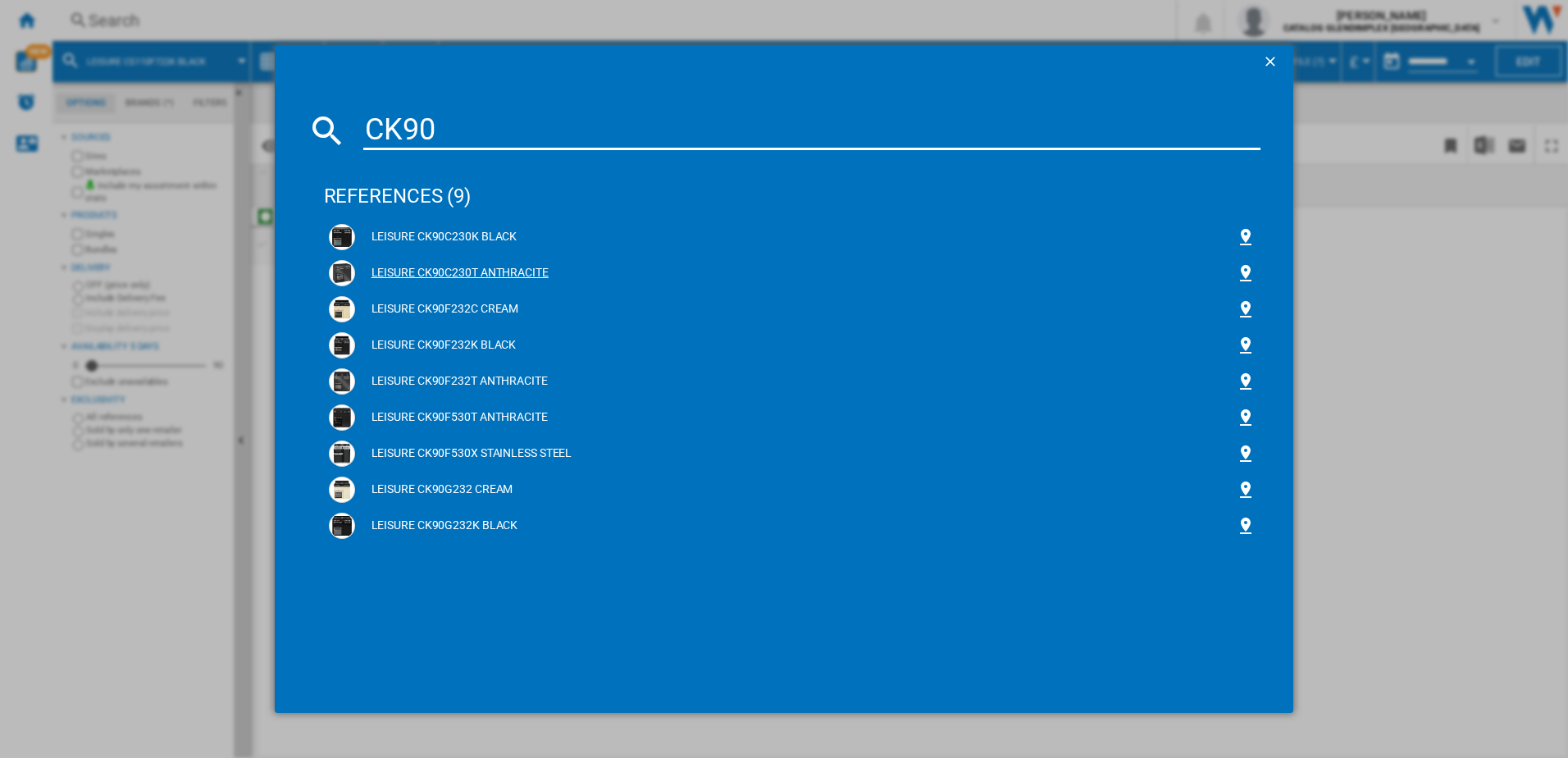
click at [469, 277] on div "LEISURE CK90C230T ANTHRACITE" at bounding box center [796, 274] width 882 height 16
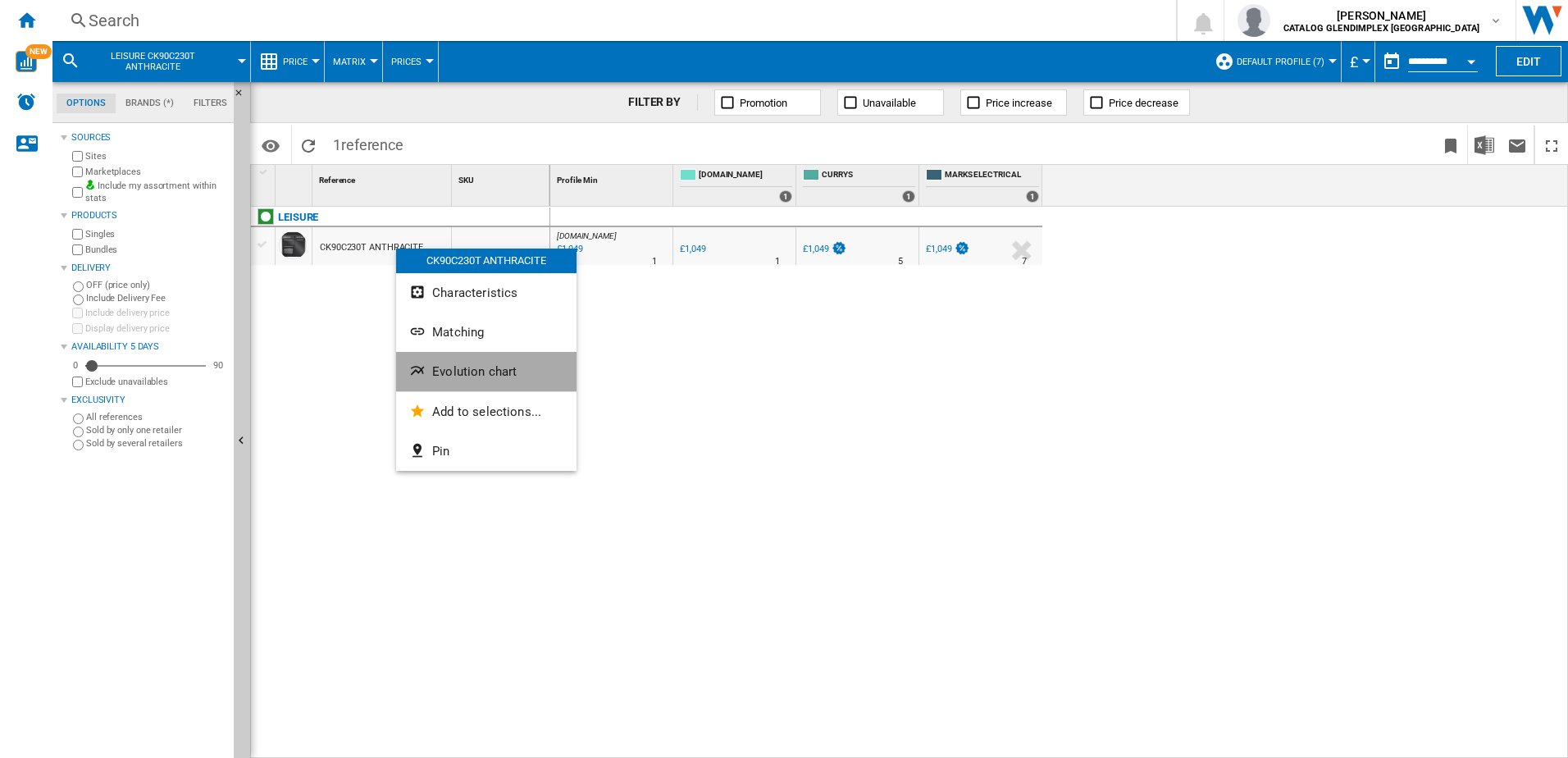
click at [471, 369] on span "Evolution chart" at bounding box center [474, 371] width 85 height 15
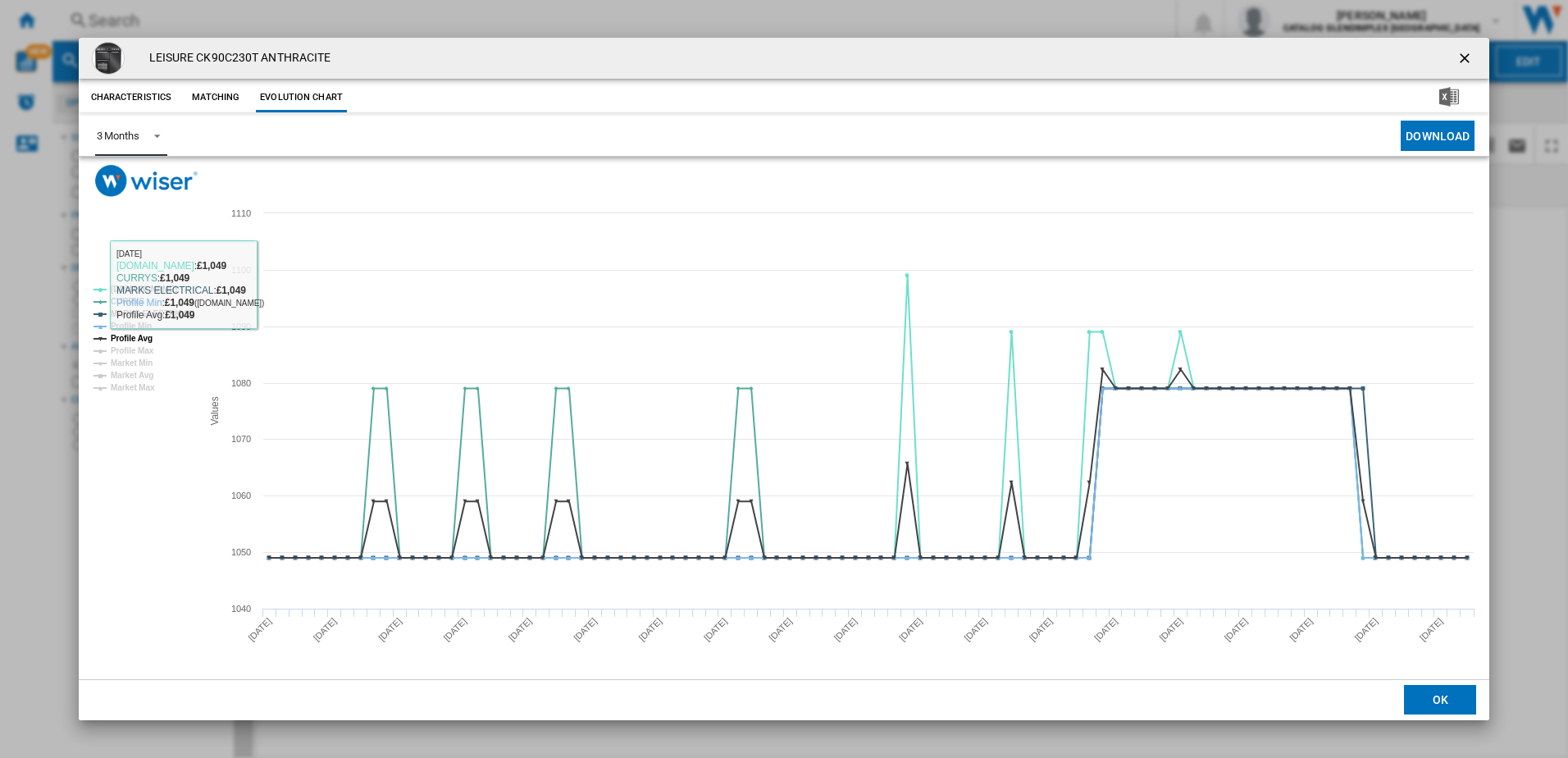
click at [138, 127] on md-select-value "3 Months" at bounding box center [130, 136] width 72 height 40
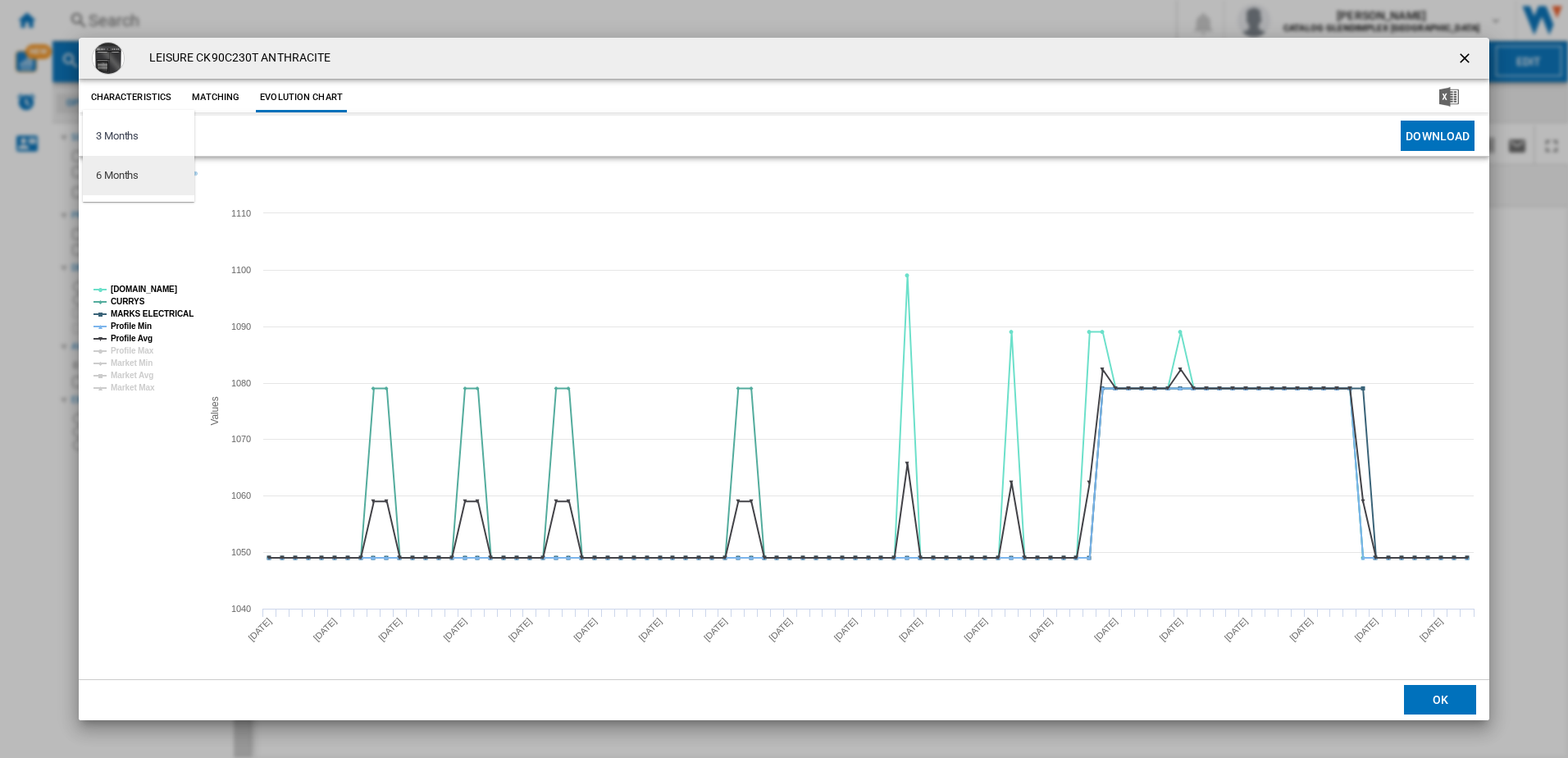
click at [150, 183] on md-option "6 Months" at bounding box center [139, 175] width 111 height 39
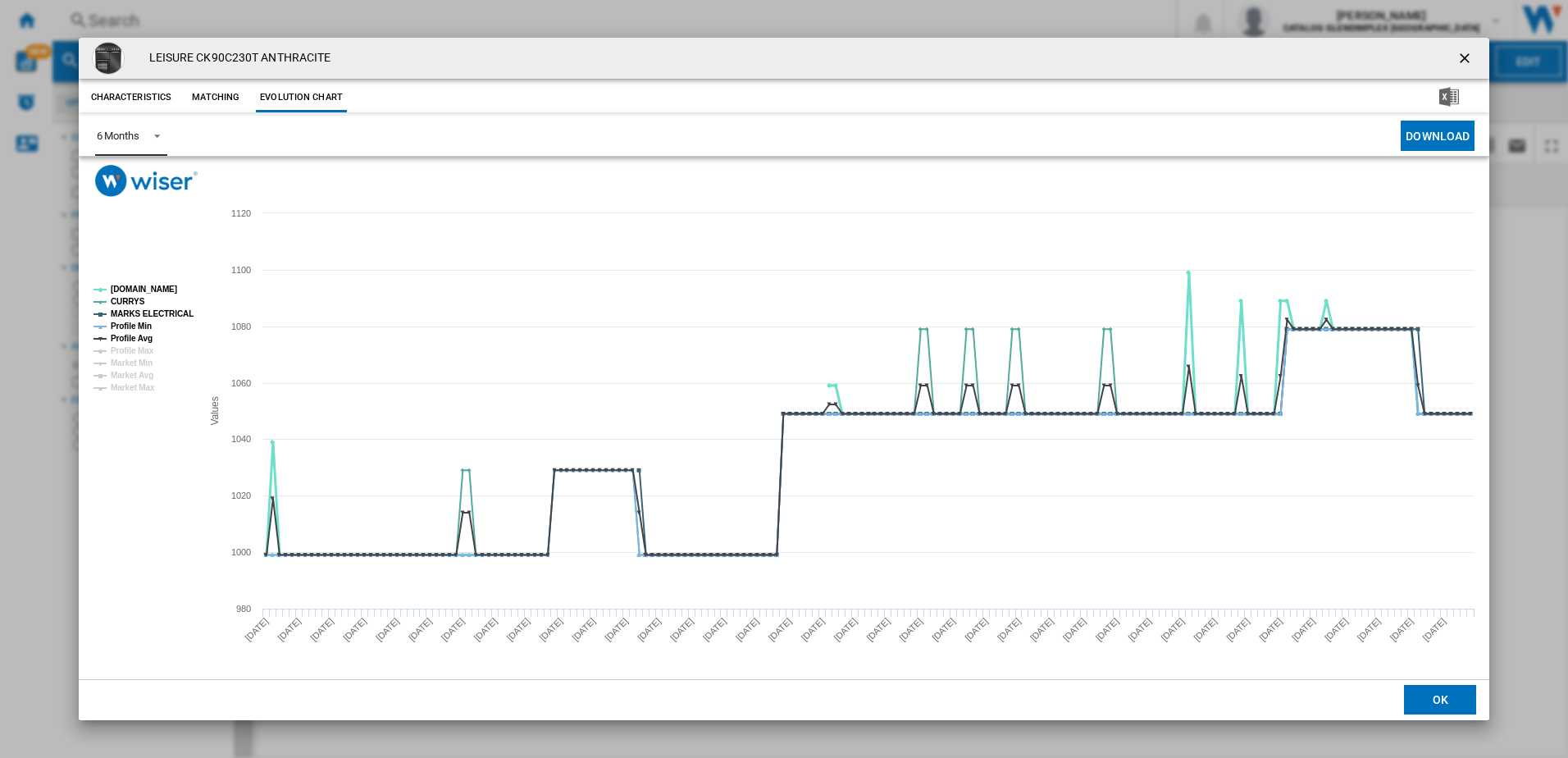
click at [134, 291] on tspan "AO.COM" at bounding box center [143, 289] width 67 height 9
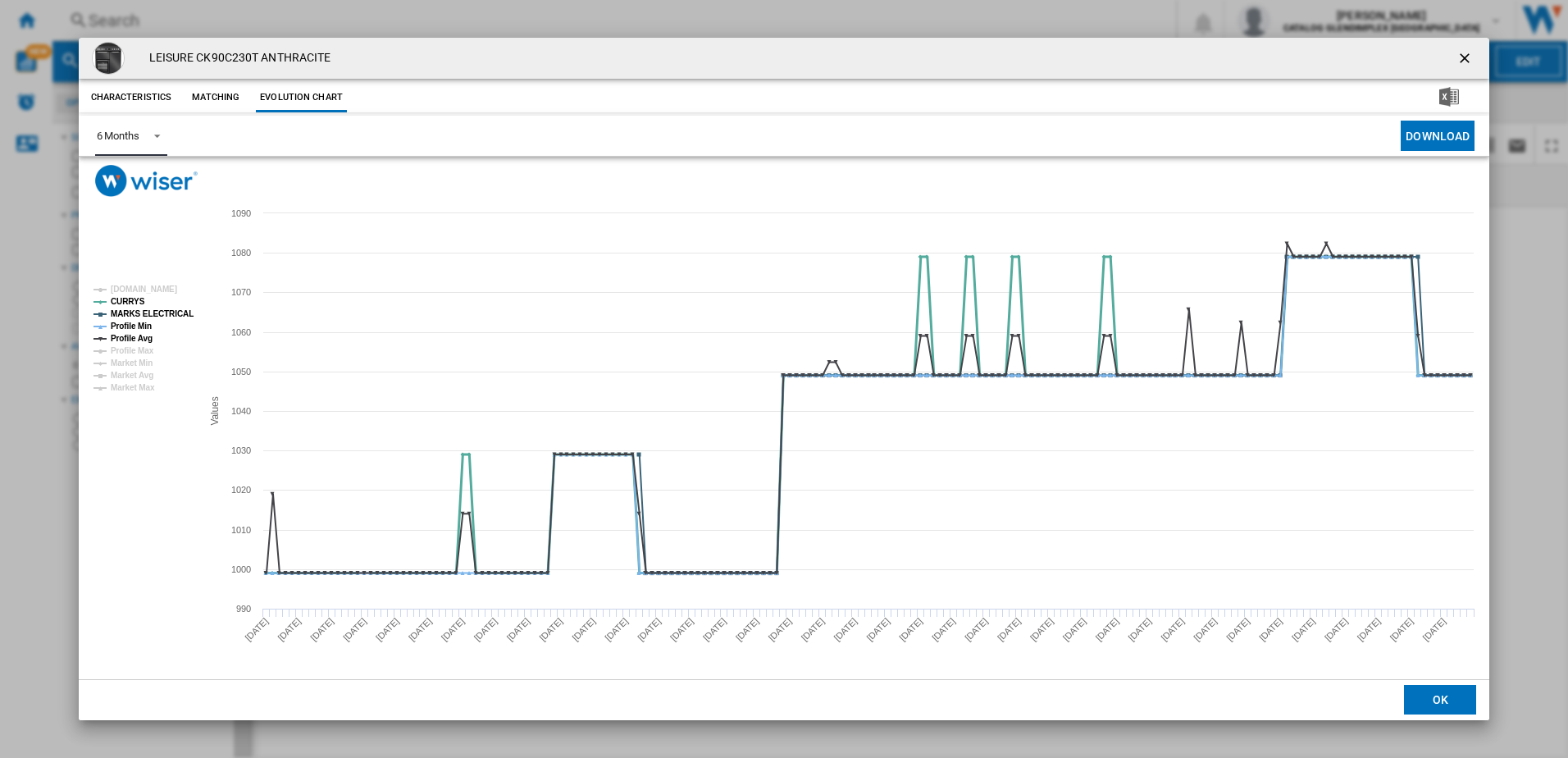
click at [128, 303] on tspan "CURRYS" at bounding box center [128, 302] width 35 height 9
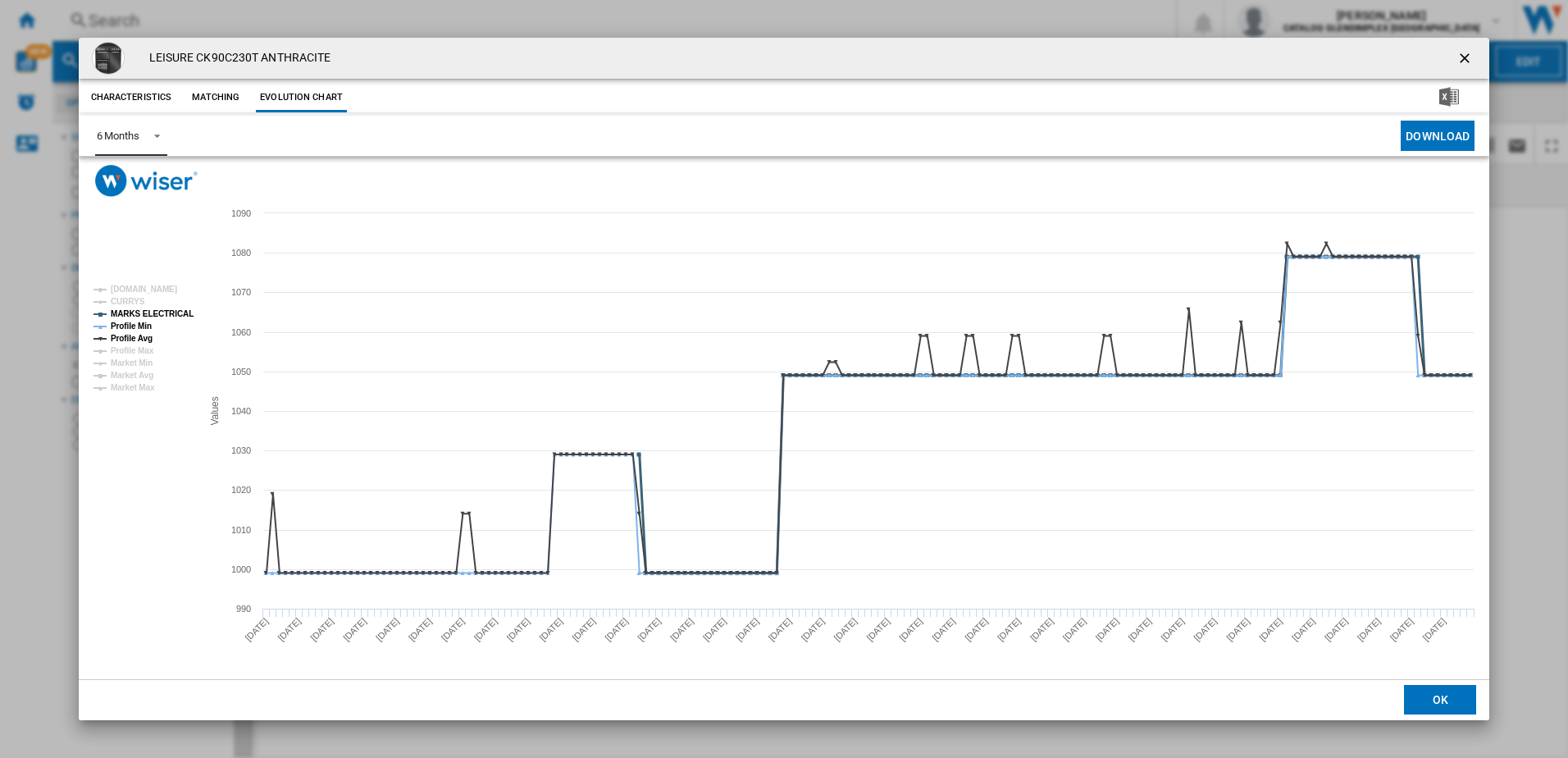
click at [129, 314] on tspan "MARKS ELECTRICAL" at bounding box center [151, 314] width 83 height 9
click at [132, 337] on tspan "Profile Avg" at bounding box center [131, 338] width 42 height 9
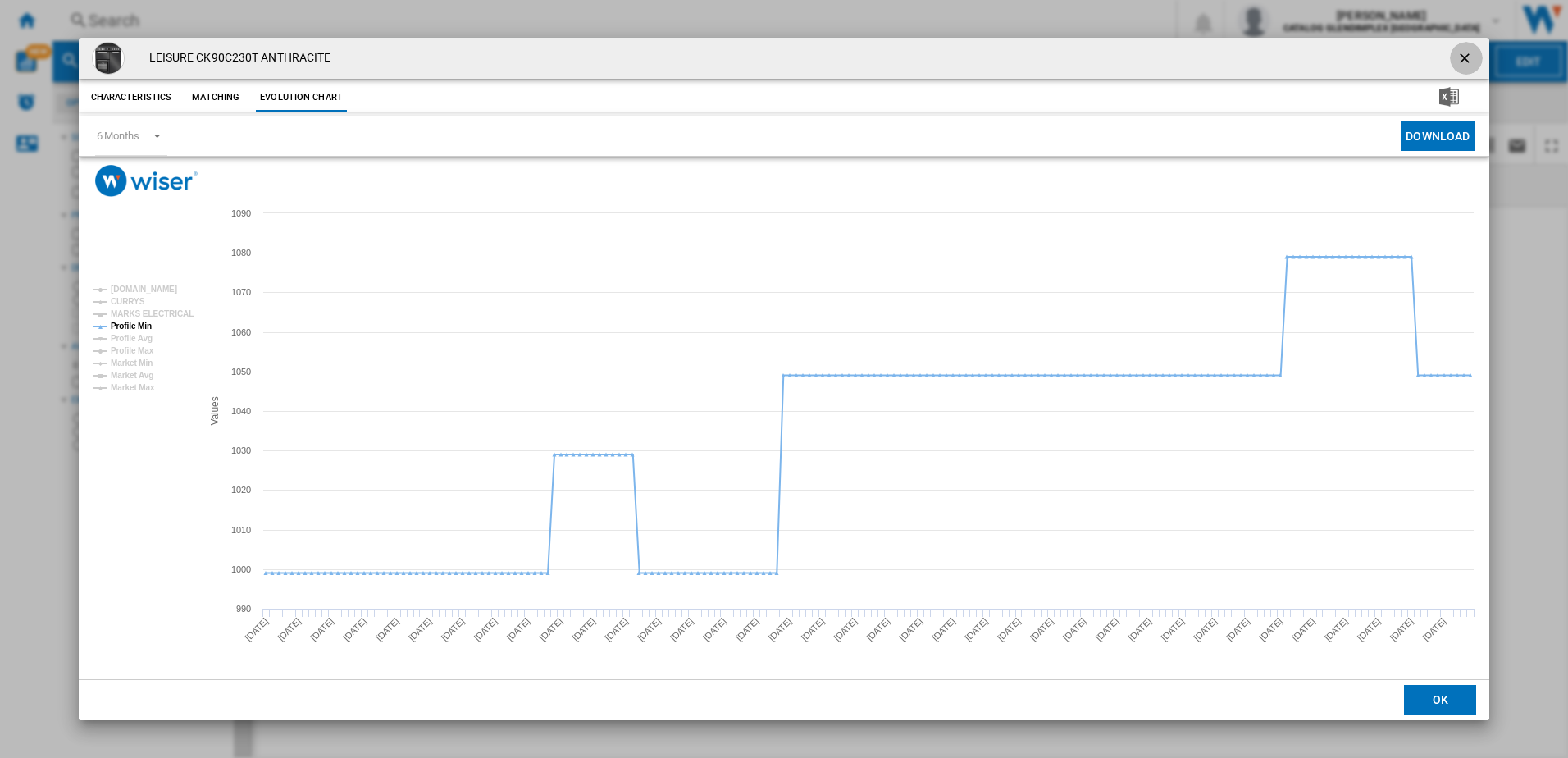
click at [1458, 66] on ng-md-icon "getI18NText('BUTTONS.CLOSE_DIALOG')" at bounding box center [1467, 60] width 20 height 20
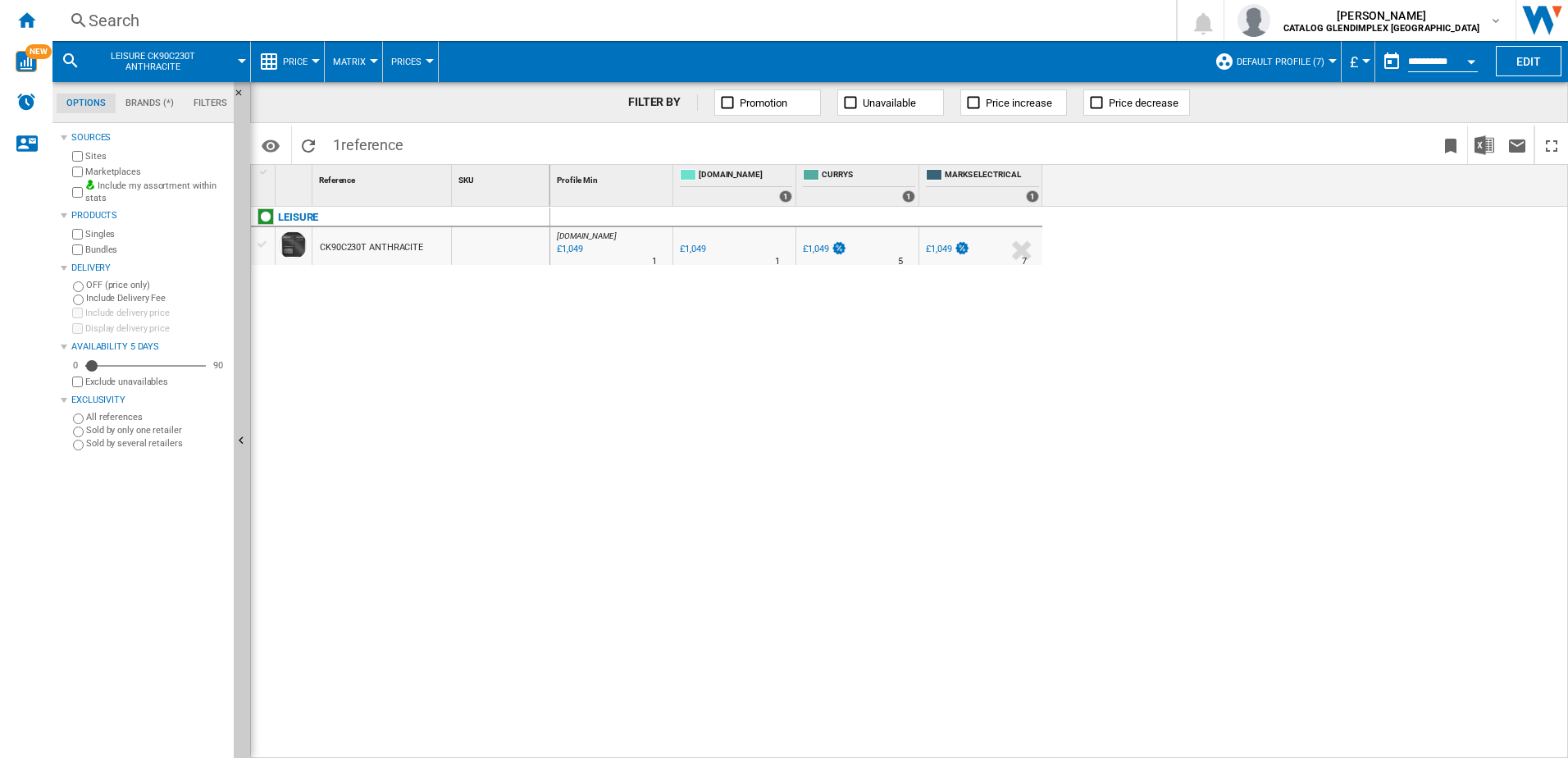
click at [284, 16] on div "Search" at bounding box center [611, 20] width 1045 height 23
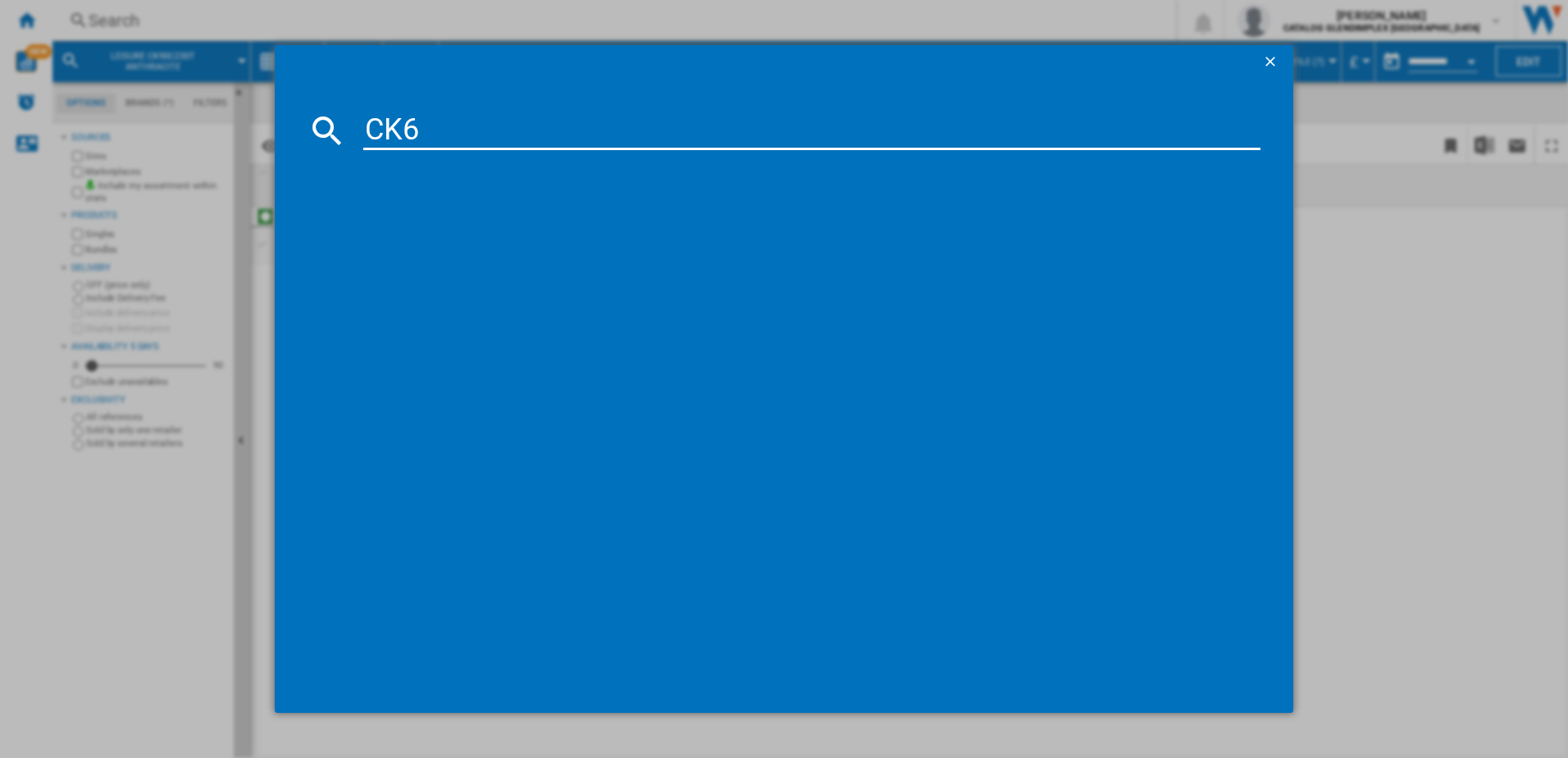
type input "CK60"
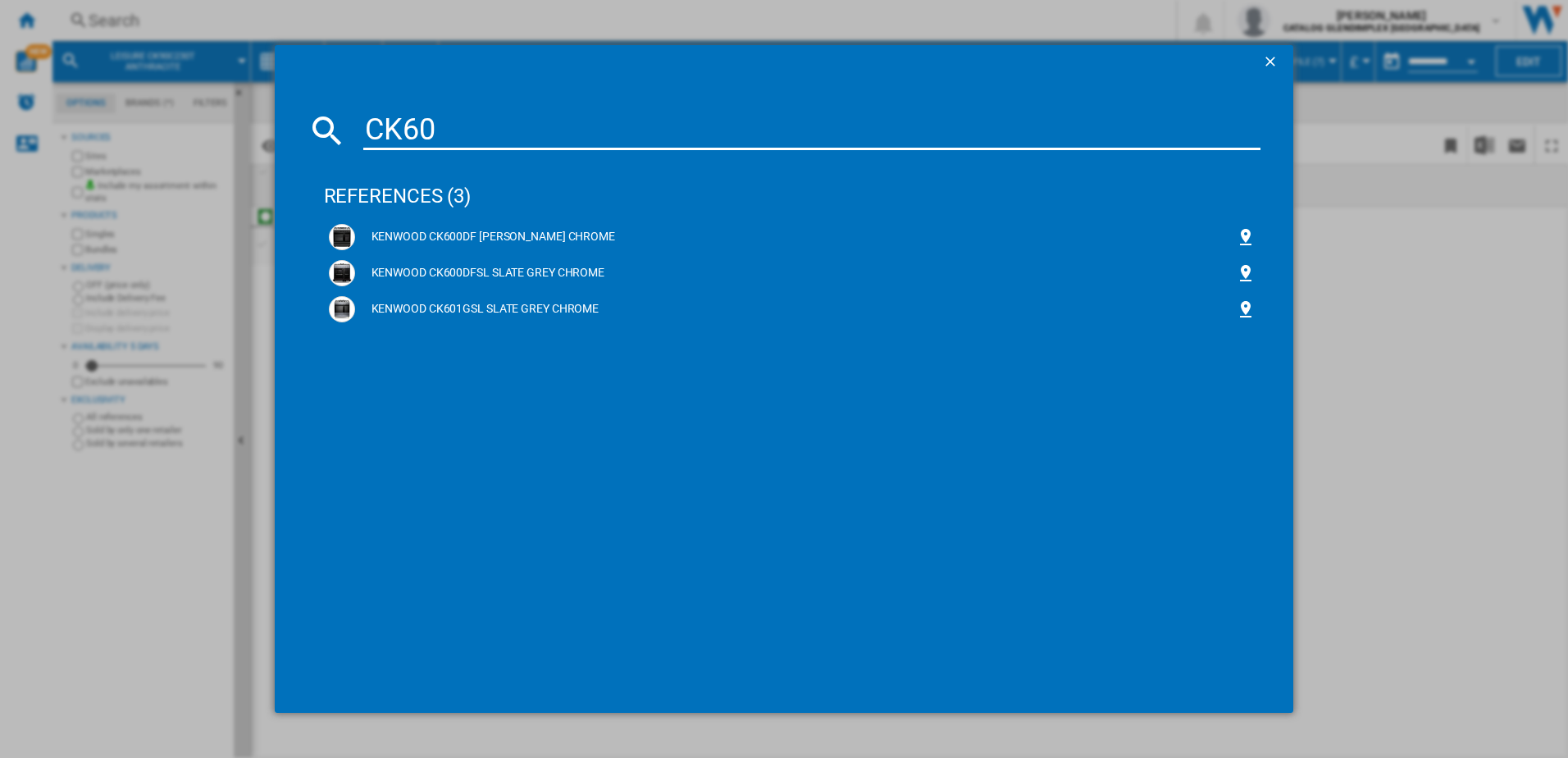
drag, startPoint x: 465, startPoint y: 139, endPoint x: 358, endPoint y: 134, distance: 107.1
click at [361, 132] on div "CK60" at bounding box center [784, 130] width 954 height 39
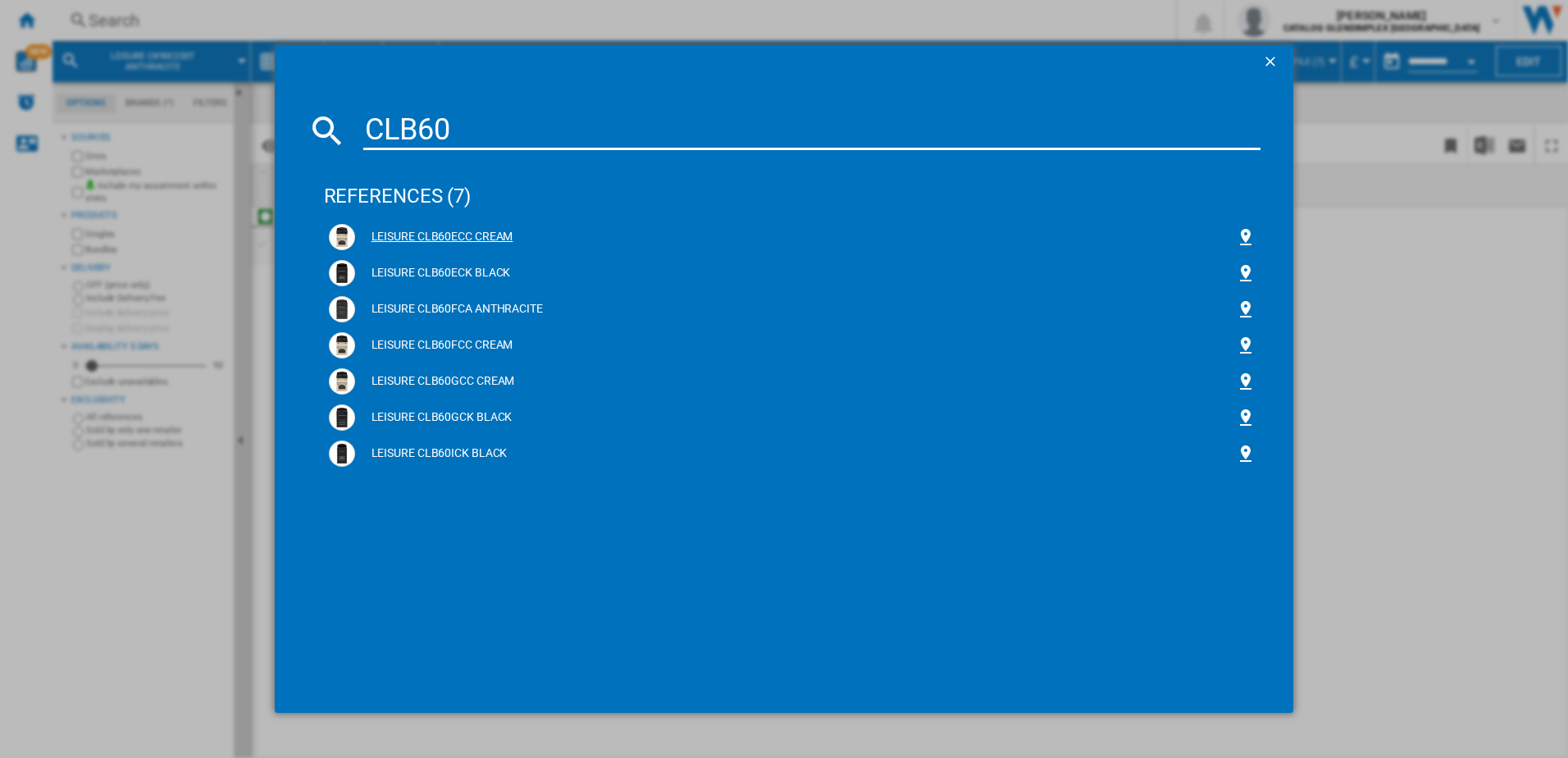
type input "CLB60"
click at [446, 231] on div "LEISURE CLB60ECC CREAM" at bounding box center [796, 237] width 882 height 16
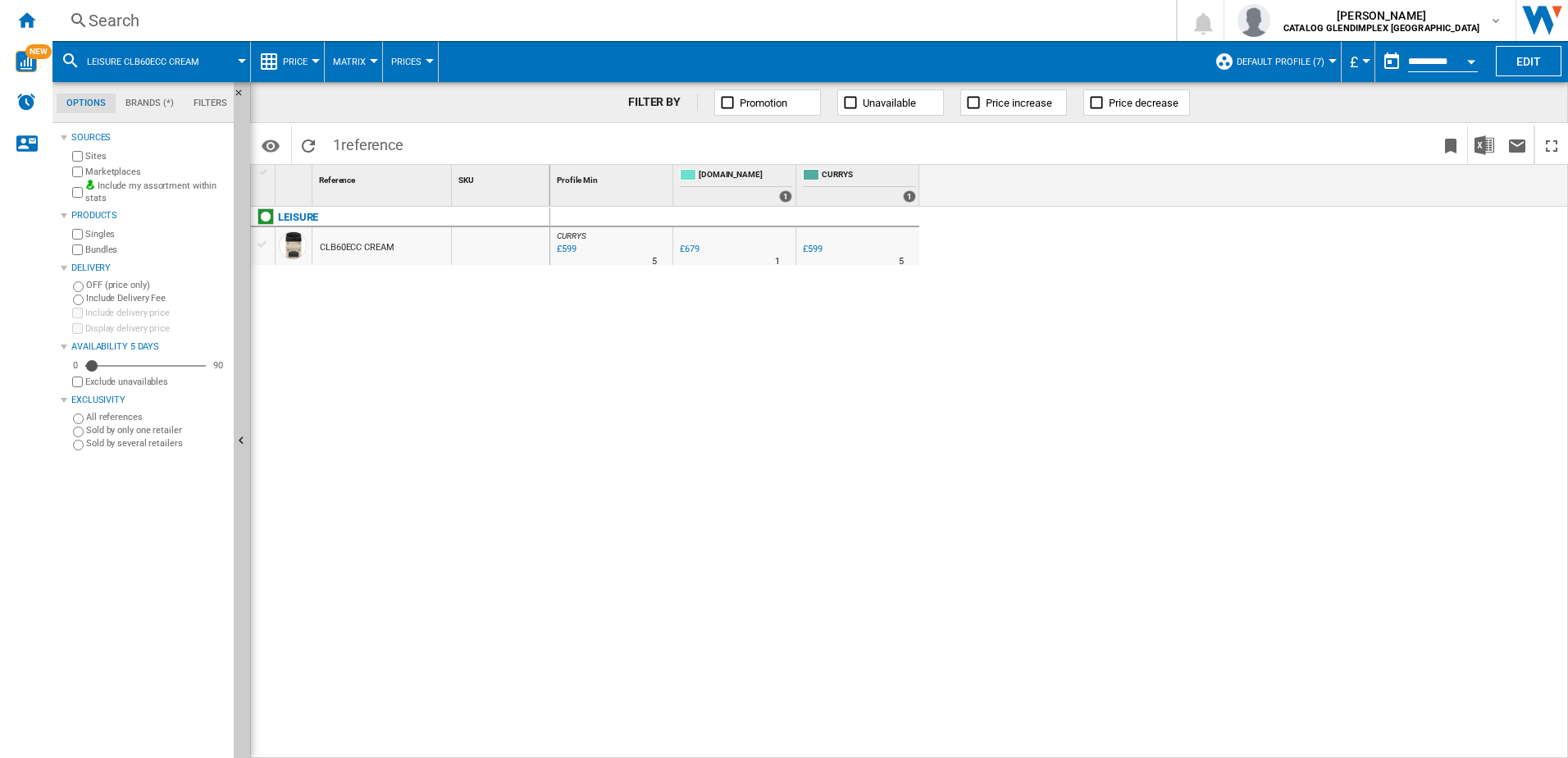
click at [341, 26] on div "Search" at bounding box center [611, 20] width 1045 height 23
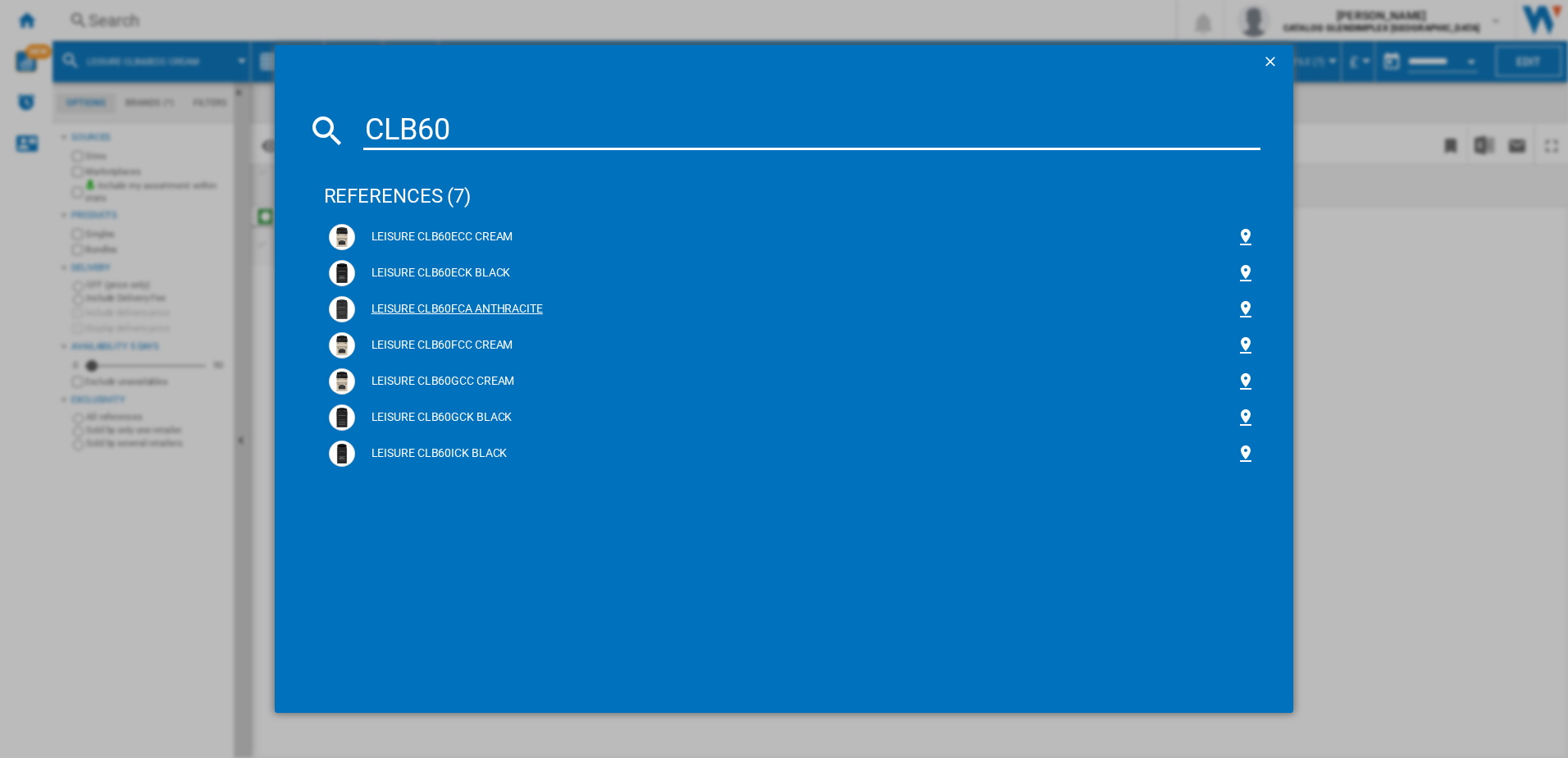
type input "CLB60"
click at [470, 306] on div "LEISURE CLB60FCA ANTHRACITE" at bounding box center [796, 309] width 882 height 16
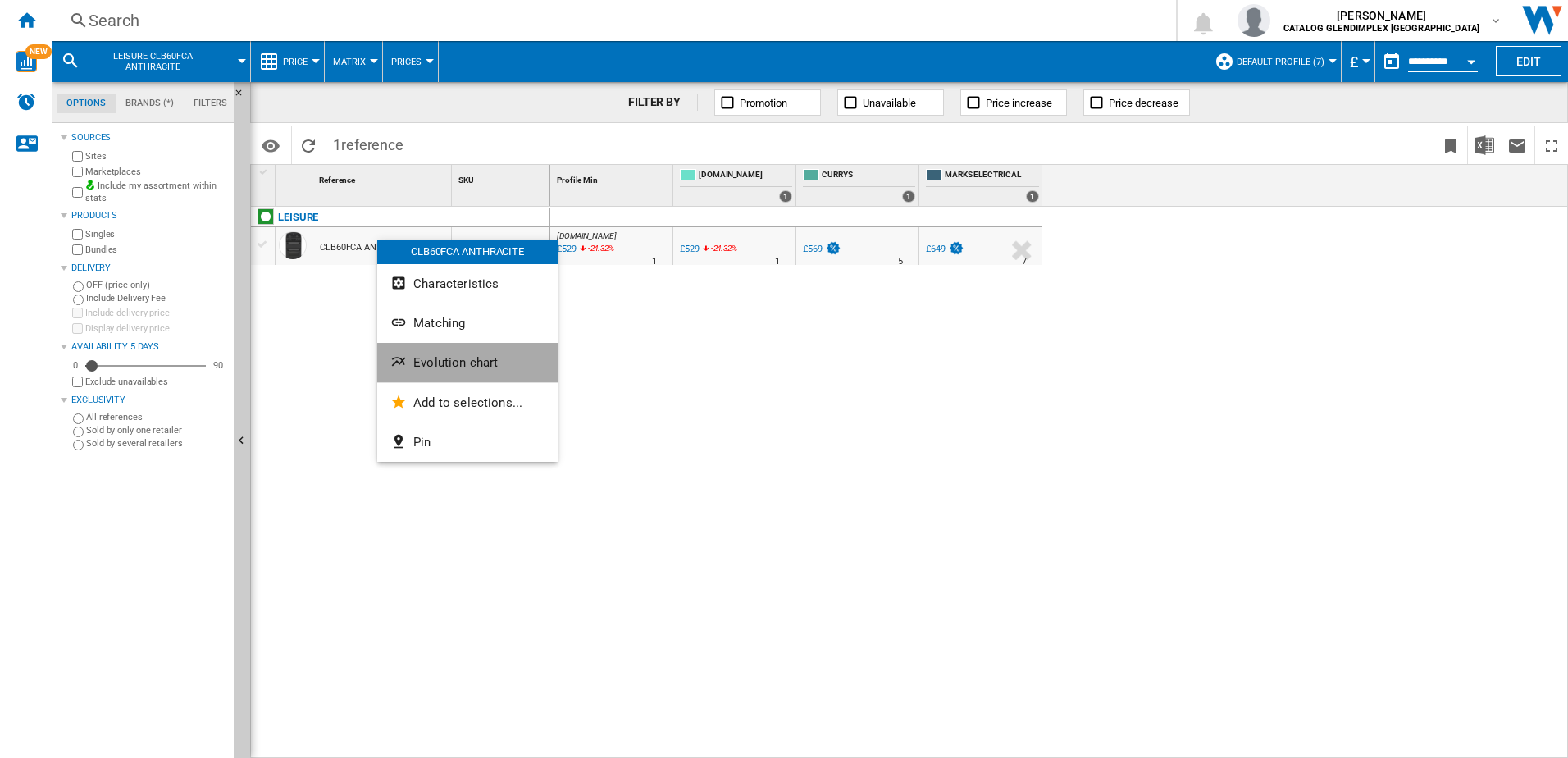
click at [473, 371] on button "Evolution chart" at bounding box center [468, 362] width 181 height 39
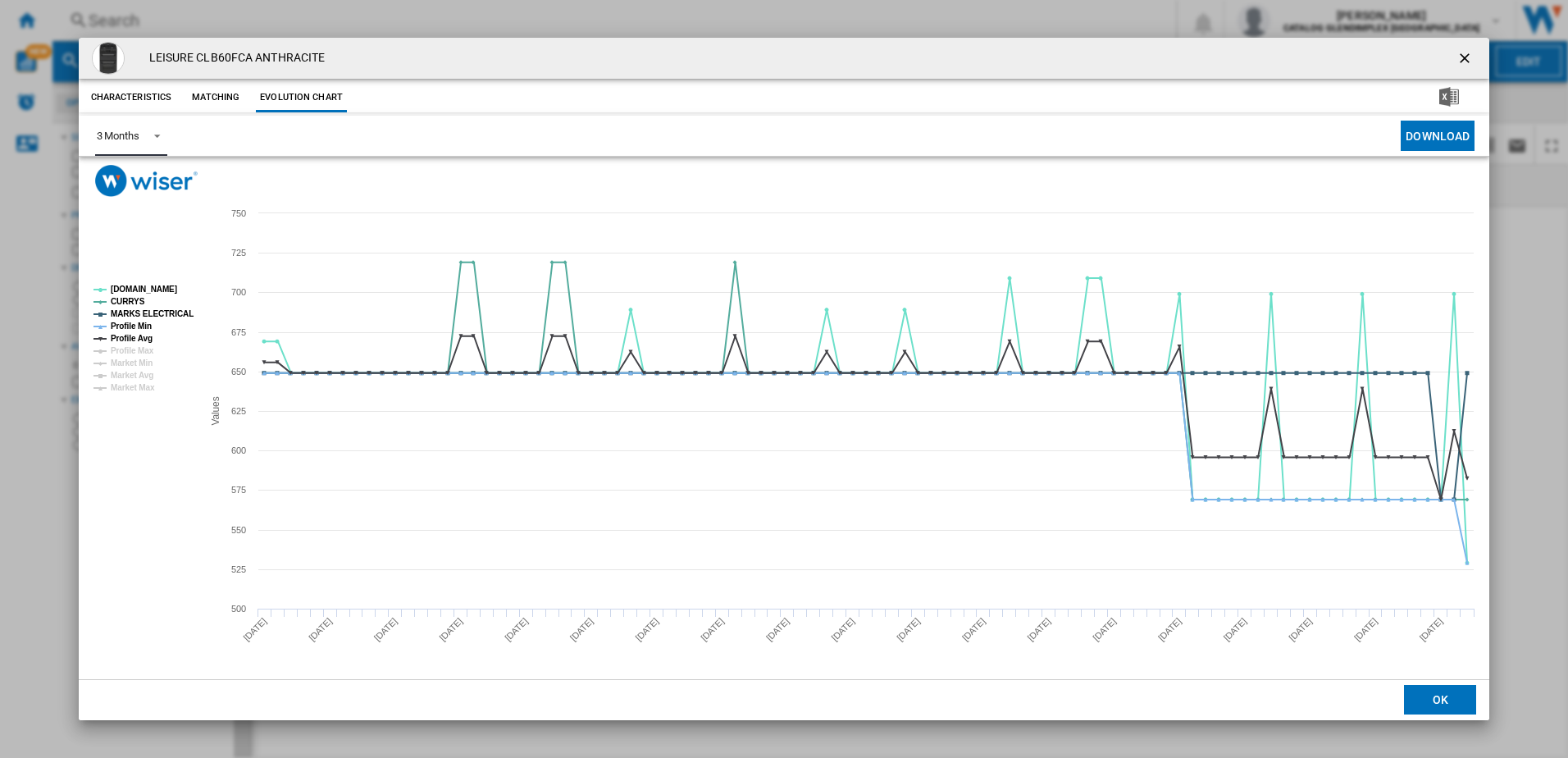
click at [133, 137] on div "3 Months" at bounding box center [118, 135] width 43 height 12
click at [144, 179] on md-option "6 Months" at bounding box center [139, 175] width 111 height 39
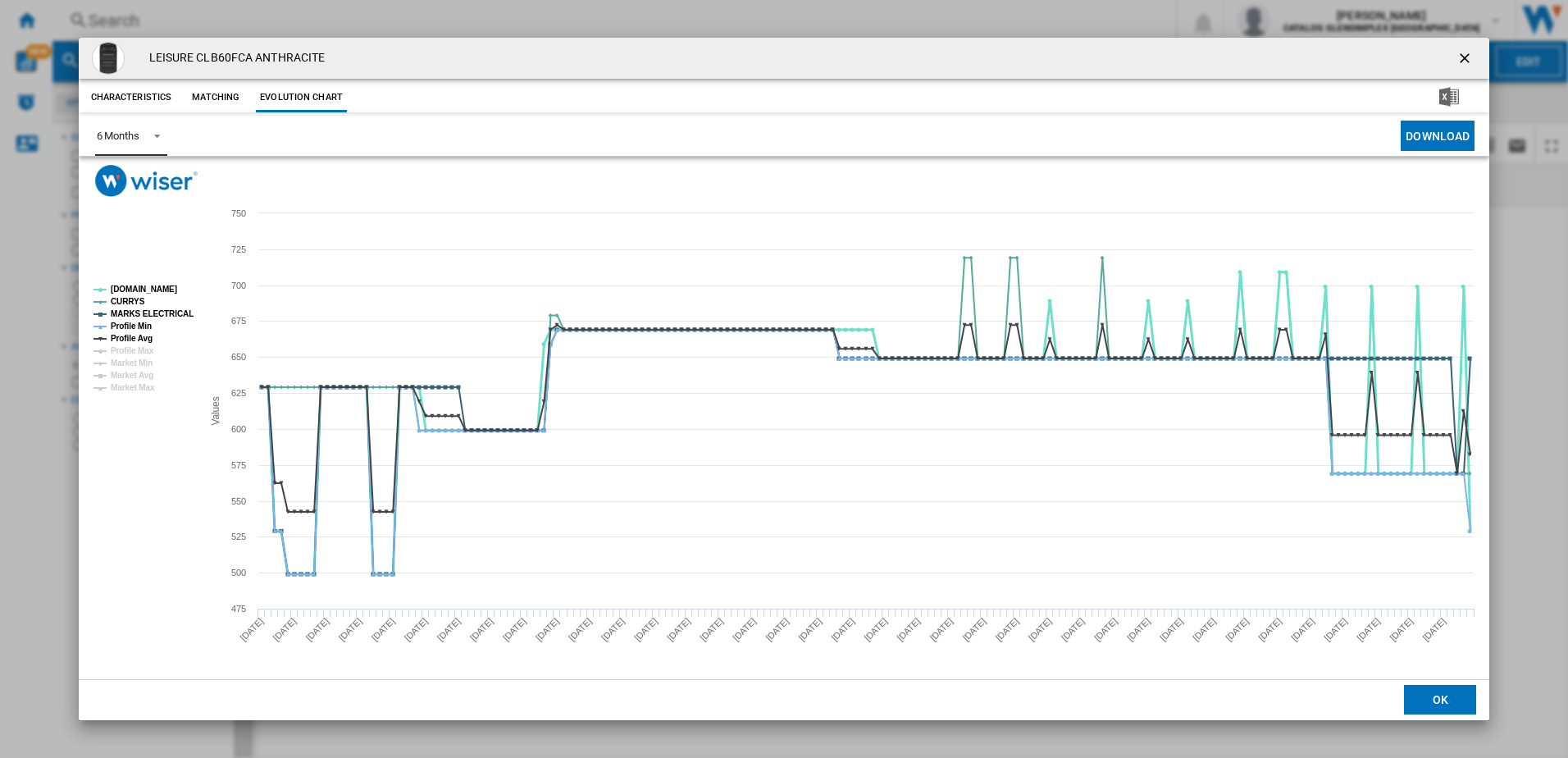
click at [132, 290] on tspan "AO.COM" at bounding box center [143, 289] width 67 height 9
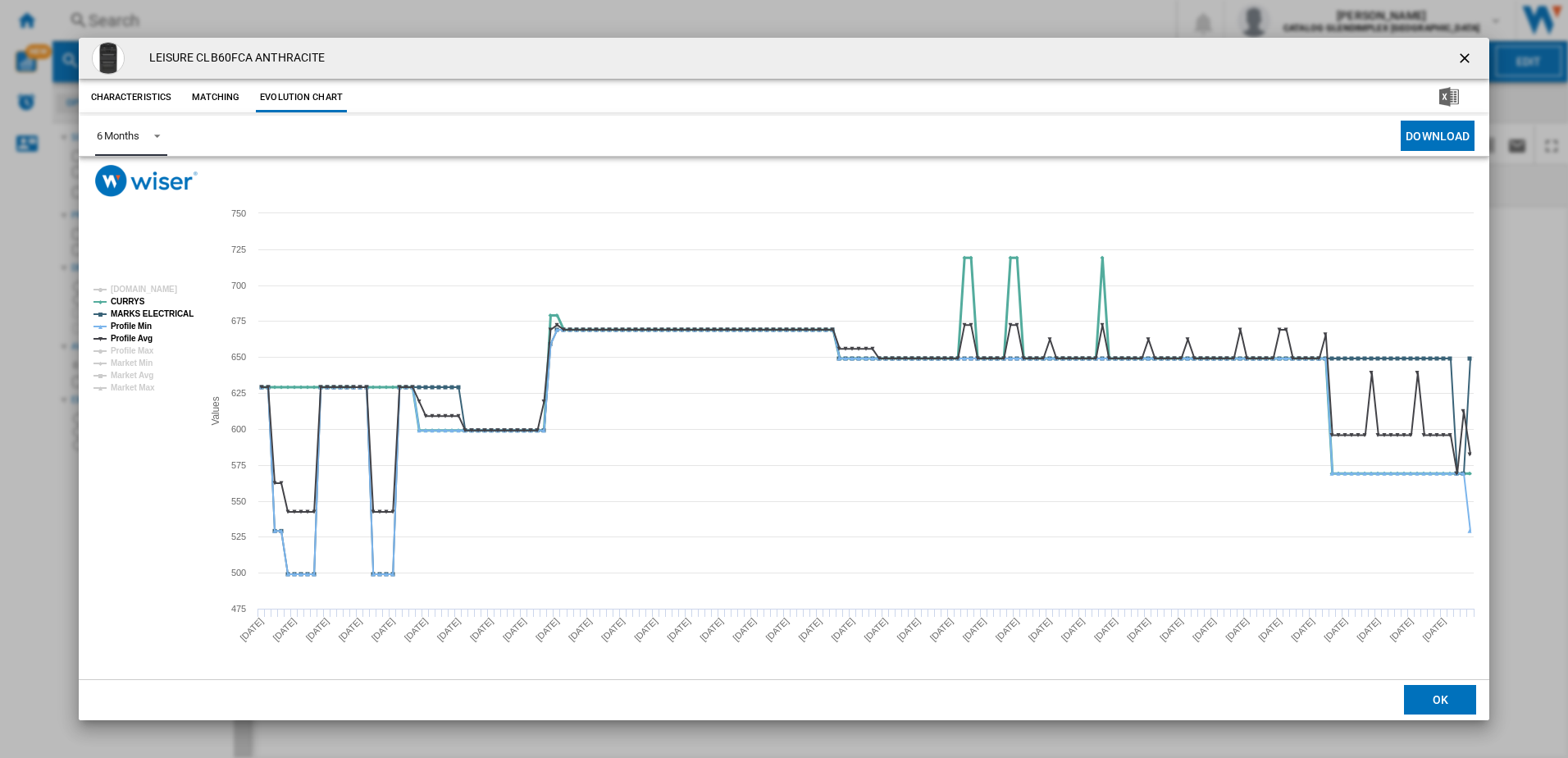
click at [129, 303] on tspan "CURRYS" at bounding box center [128, 302] width 35 height 9
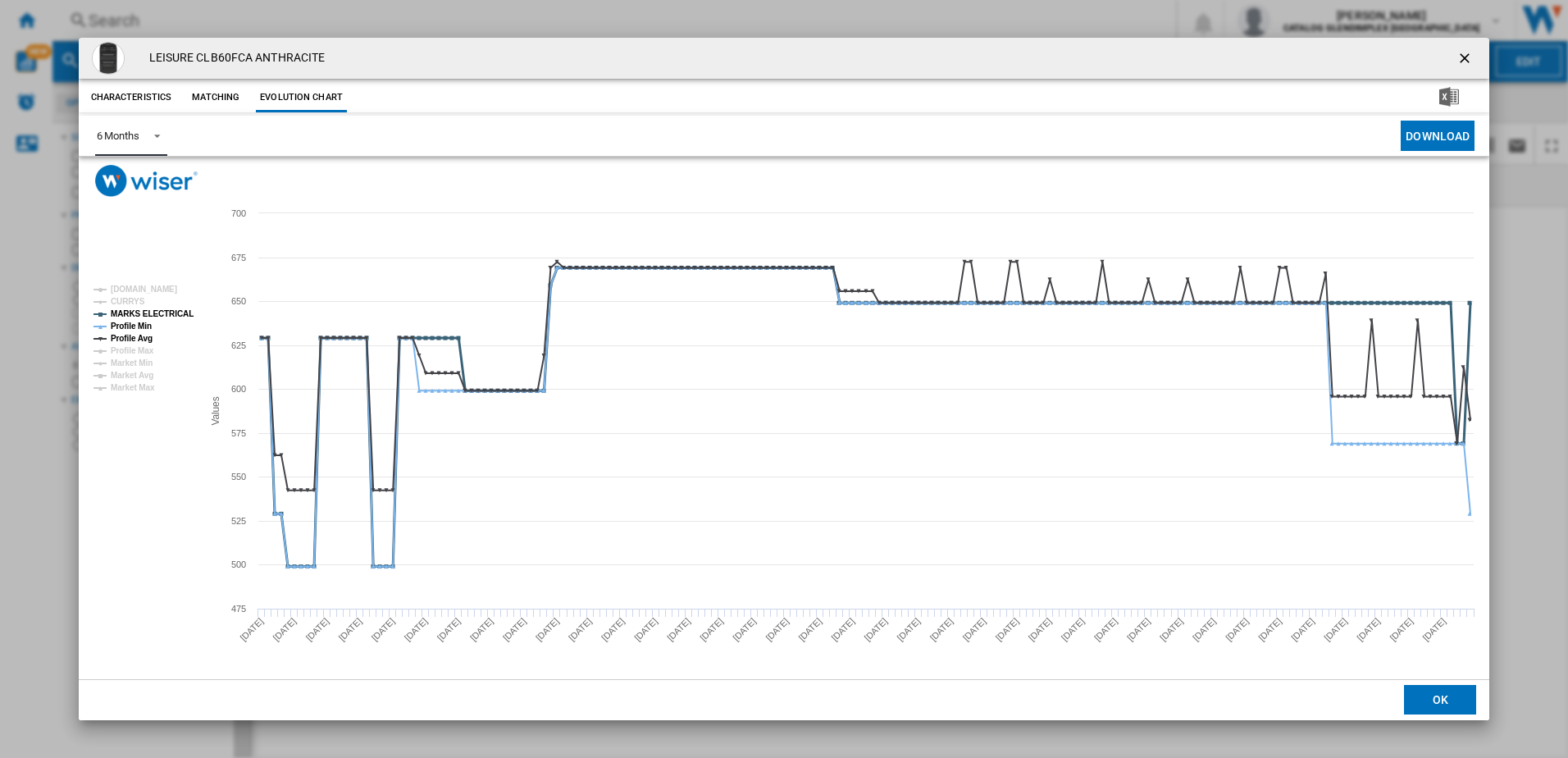
click at [130, 314] on tspan "MARKS ELECTRICAL" at bounding box center [151, 314] width 83 height 9
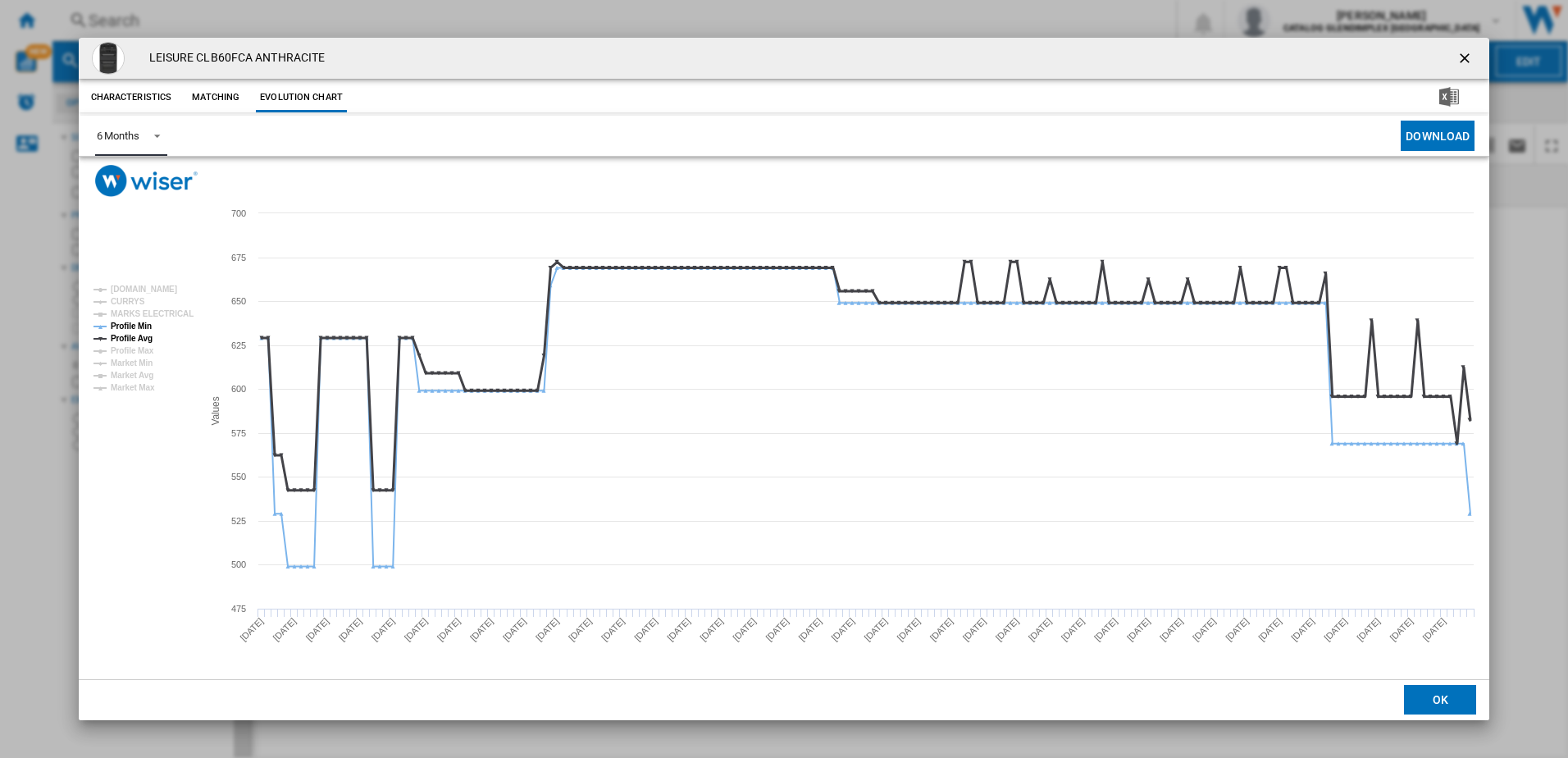
click at [132, 335] on tspan "Profile Avg" at bounding box center [131, 338] width 42 height 9
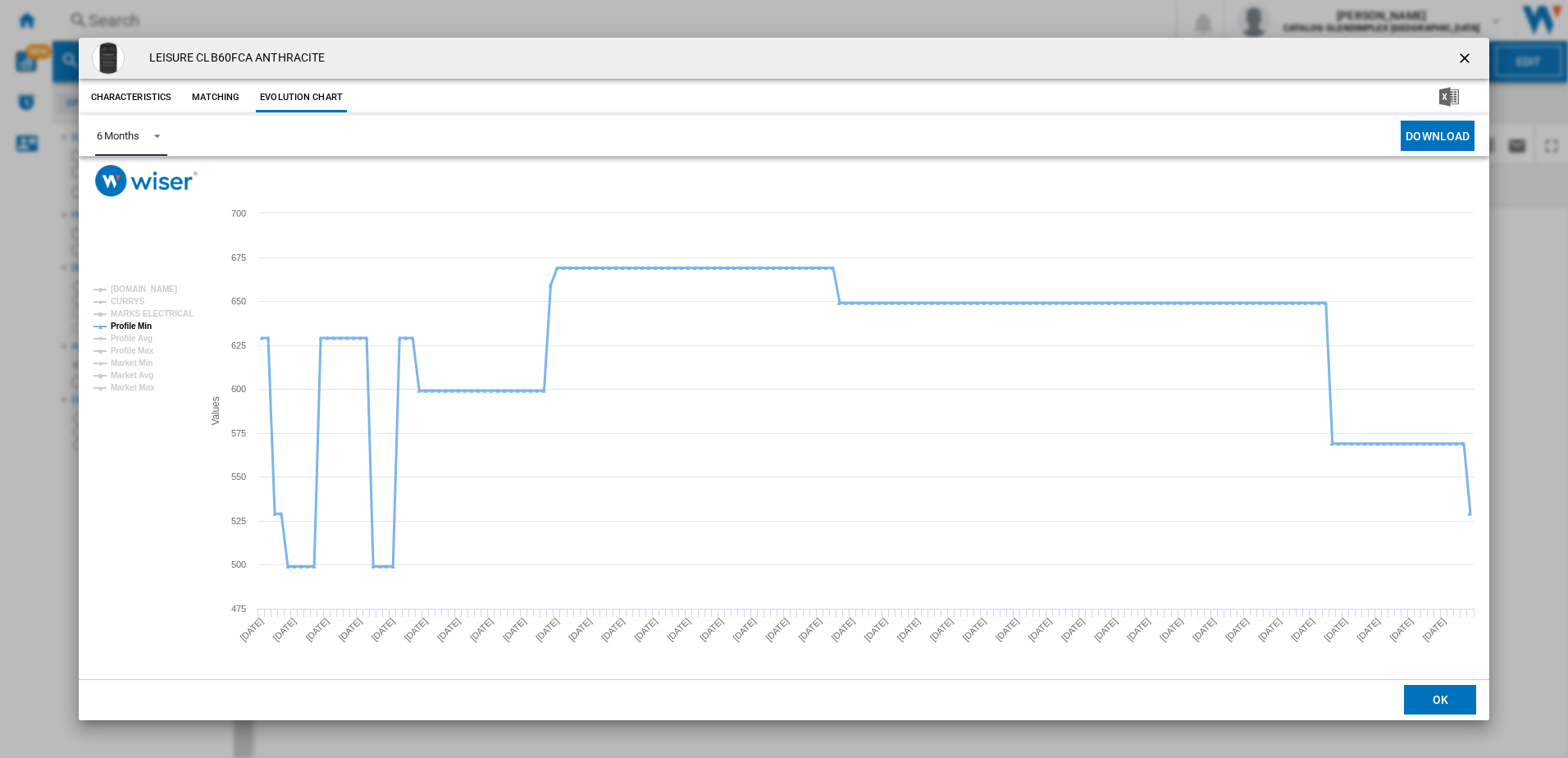
click at [117, 323] on tspan "Profile Min" at bounding box center [130, 327] width 41 height 9
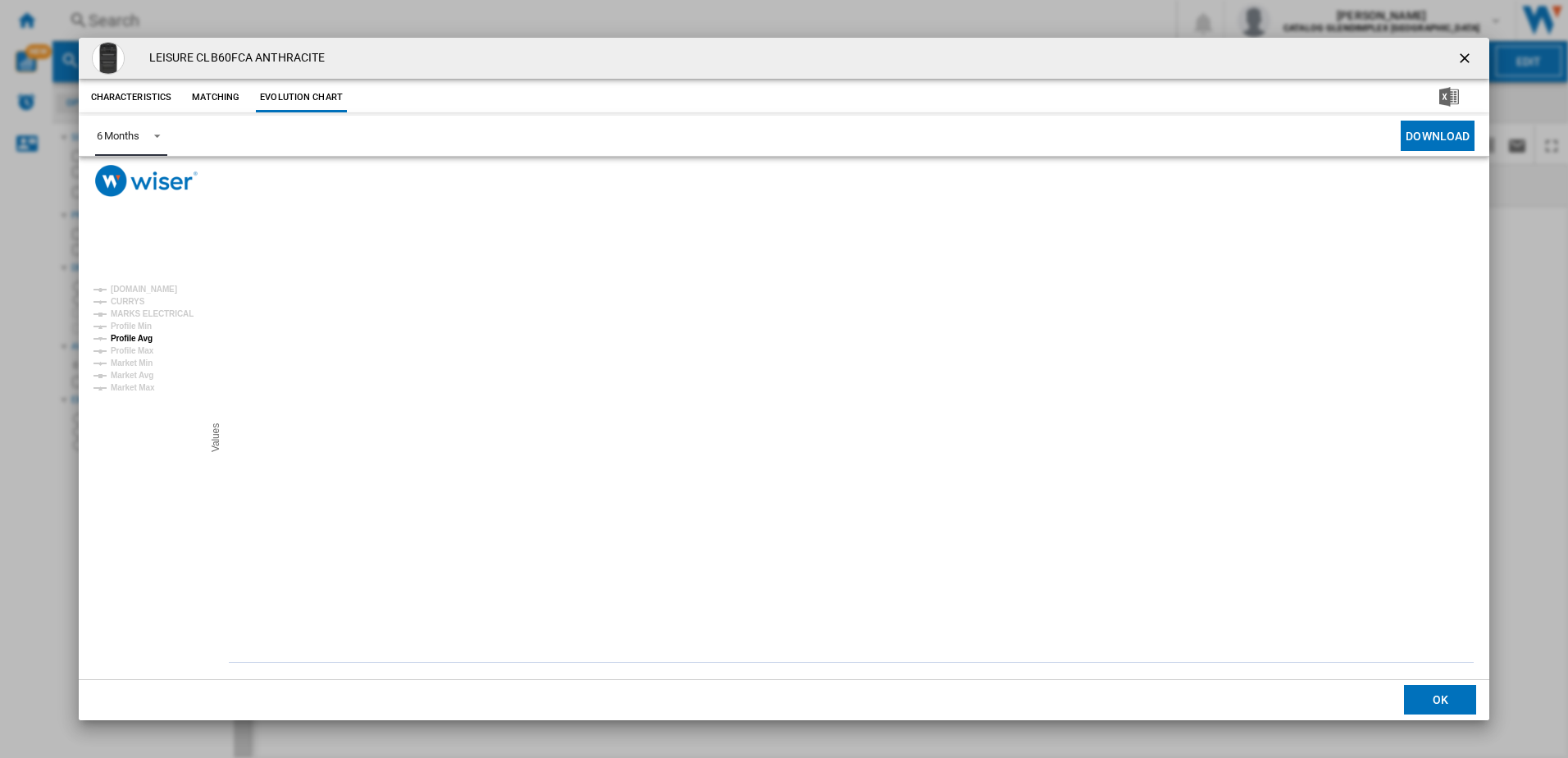
click at [128, 337] on tspan "Profile Avg" at bounding box center [131, 338] width 42 height 9
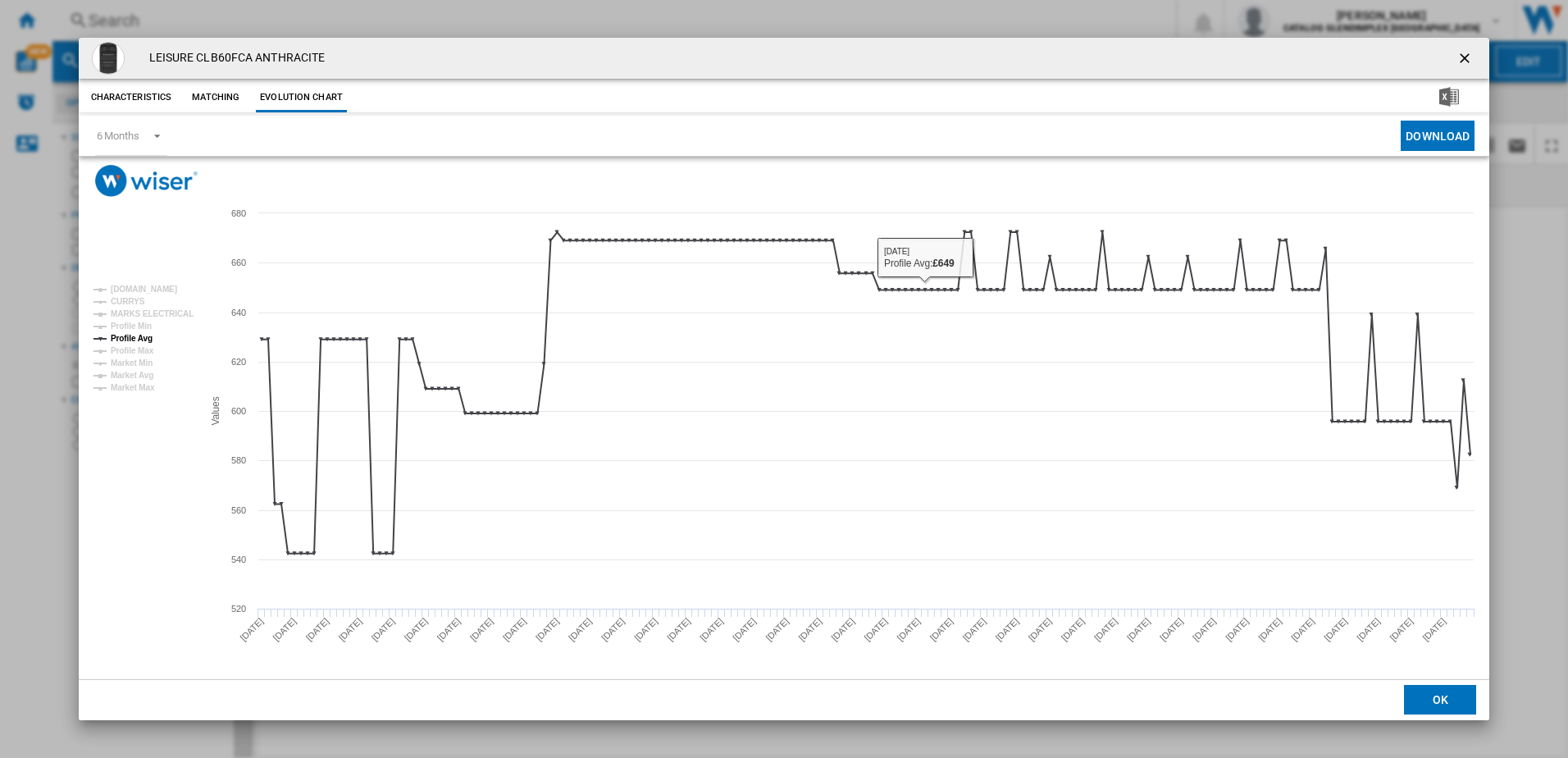
click at [1470, 61] on ng-md-icon "getI18NText('BUTTONS.CLOSE_DIALOG')" at bounding box center [1467, 60] width 20 height 20
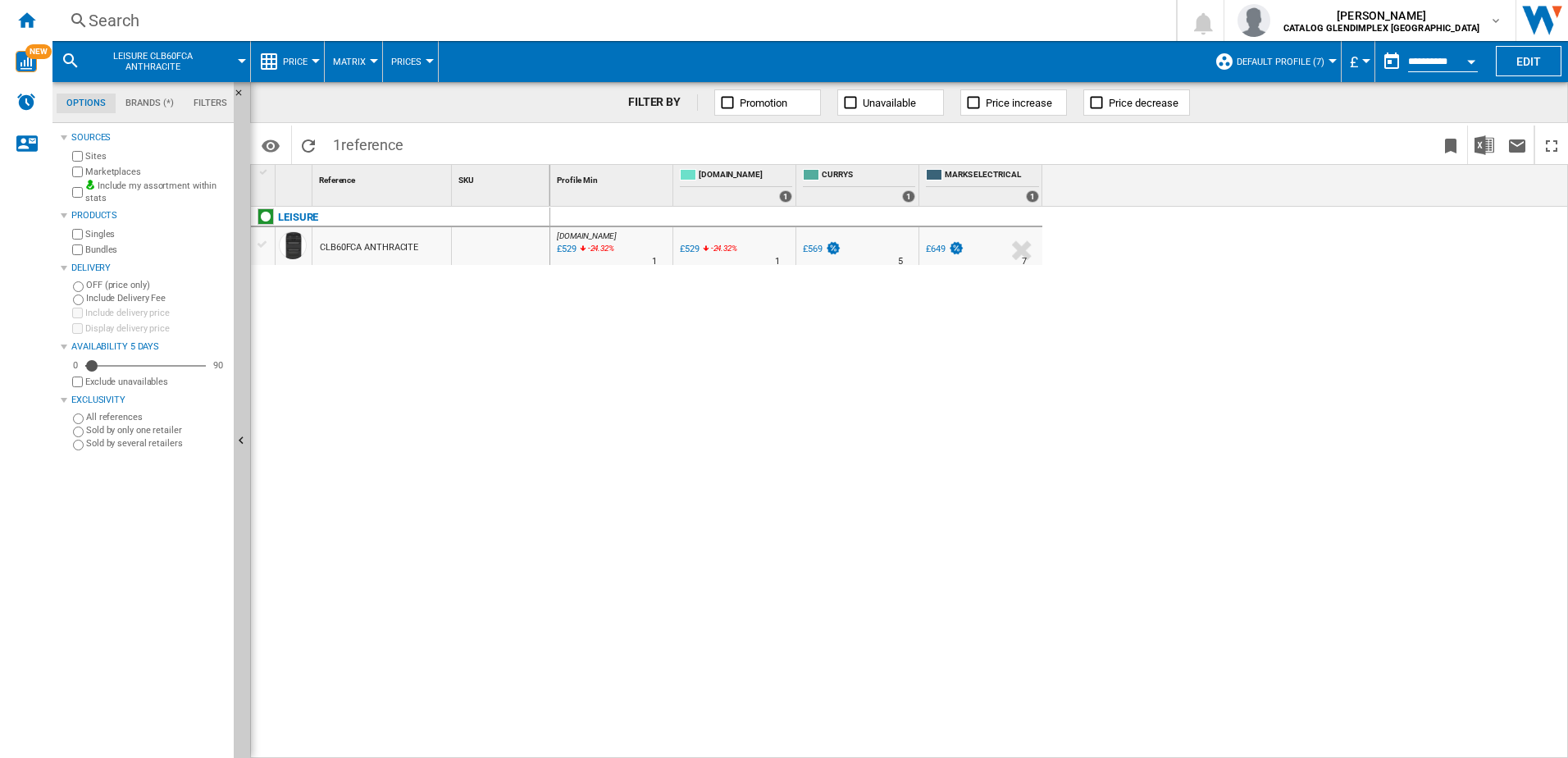
click at [242, 28] on div "Search" at bounding box center [611, 20] width 1045 height 23
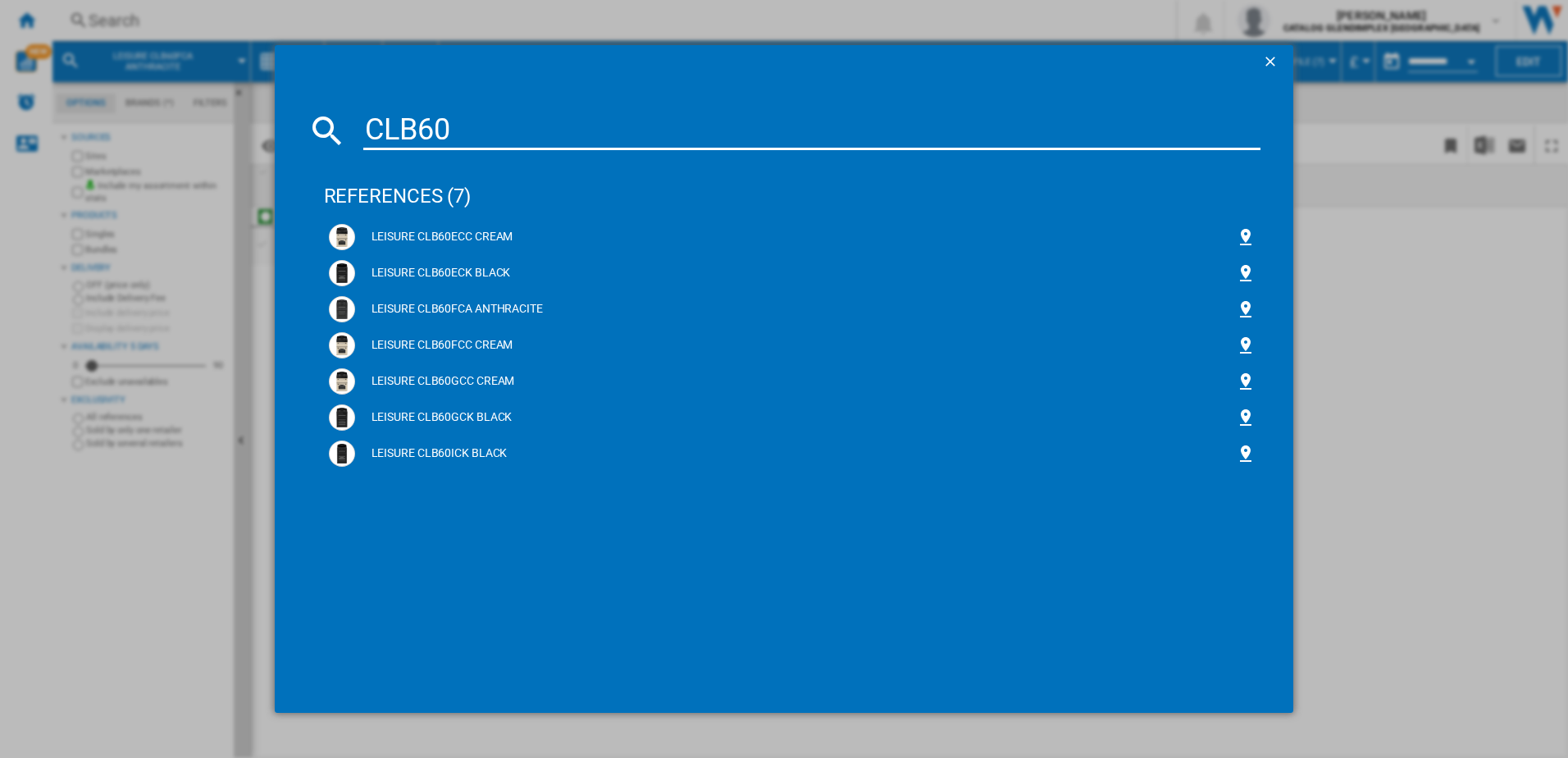
type input "CLB60"
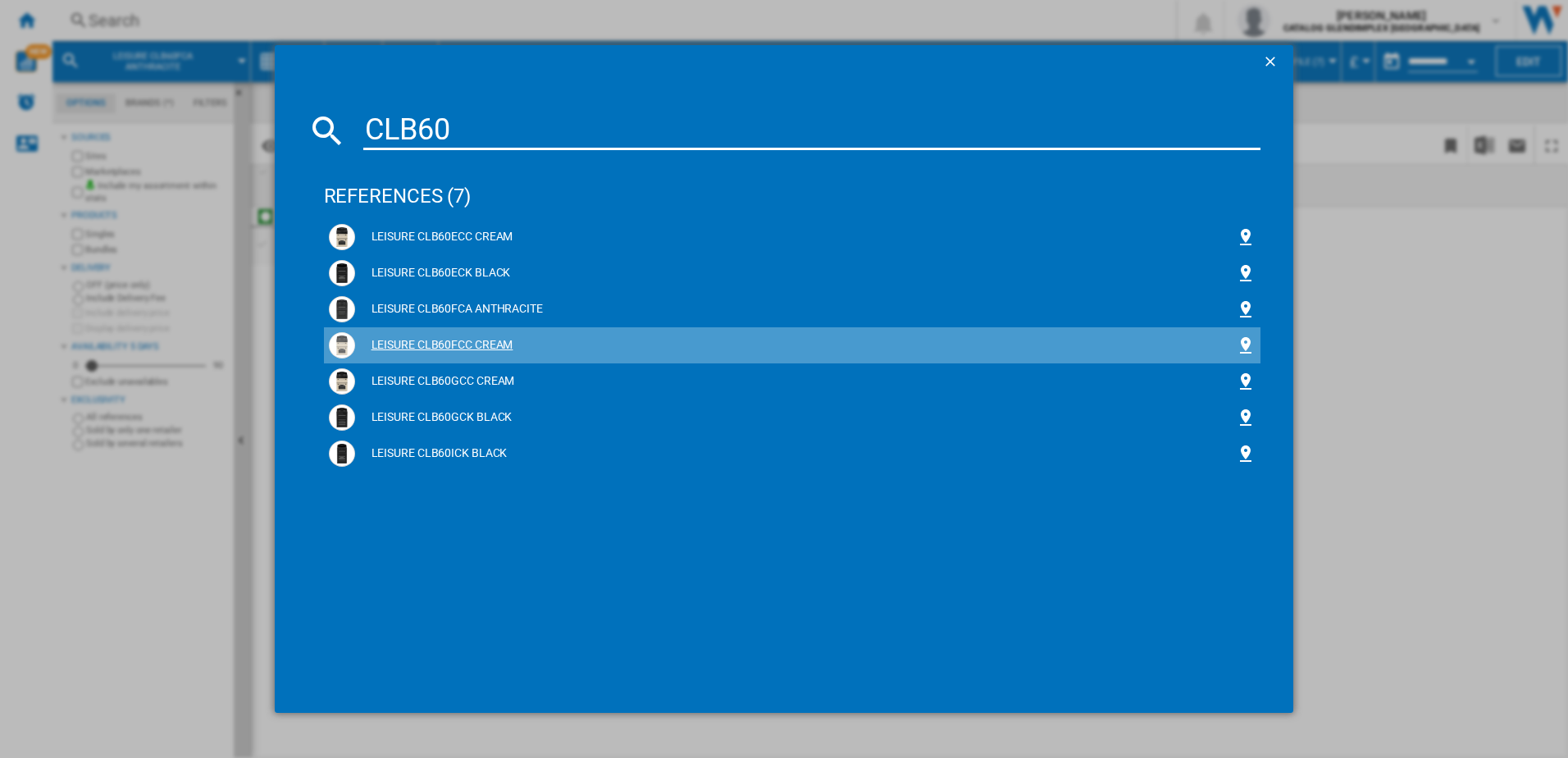
click at [449, 350] on div "LEISURE CLB60FCC CREAM" at bounding box center [796, 346] width 882 height 16
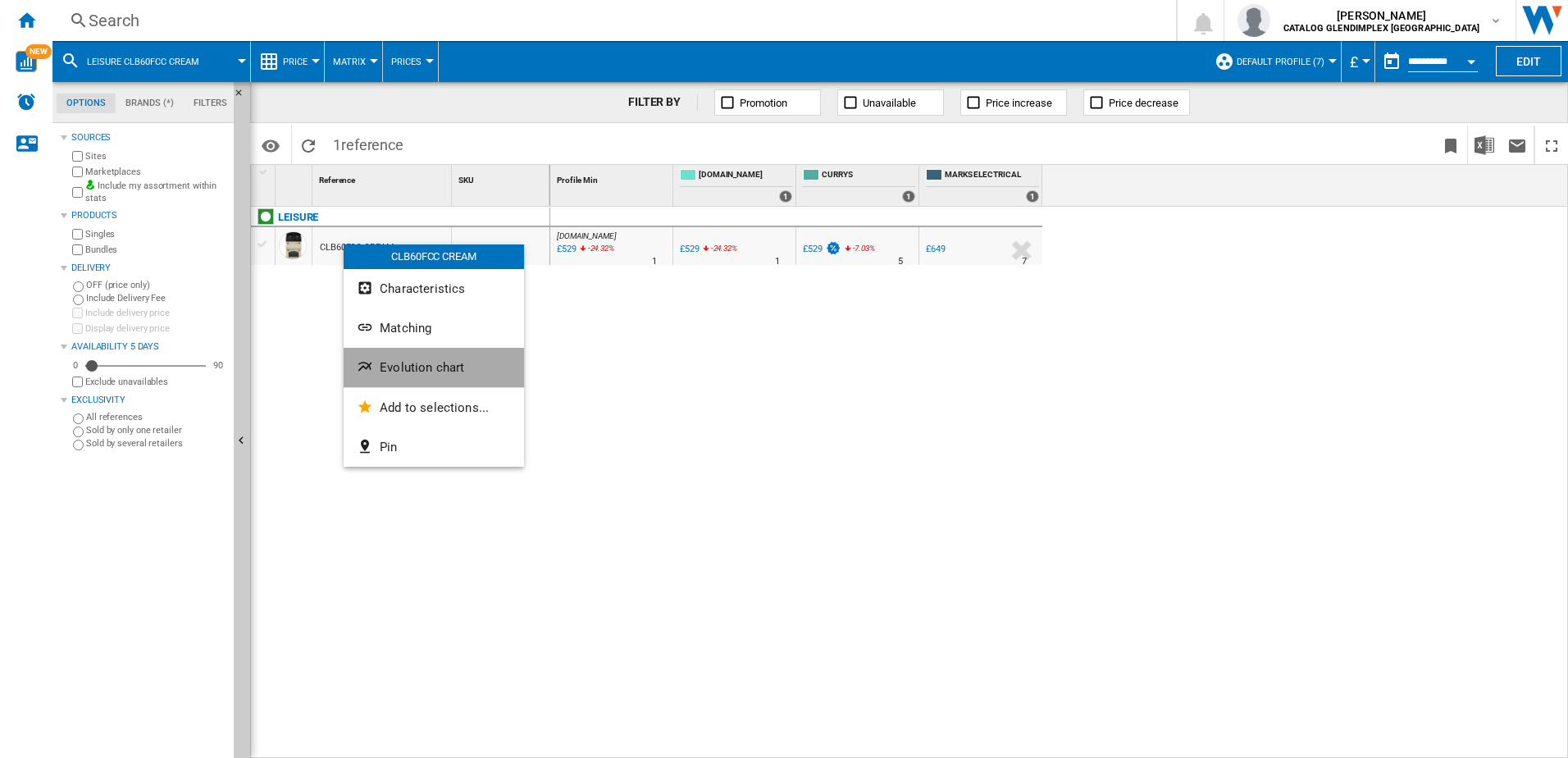
click at [421, 368] on span "Evolution chart" at bounding box center [422, 368] width 85 height 15
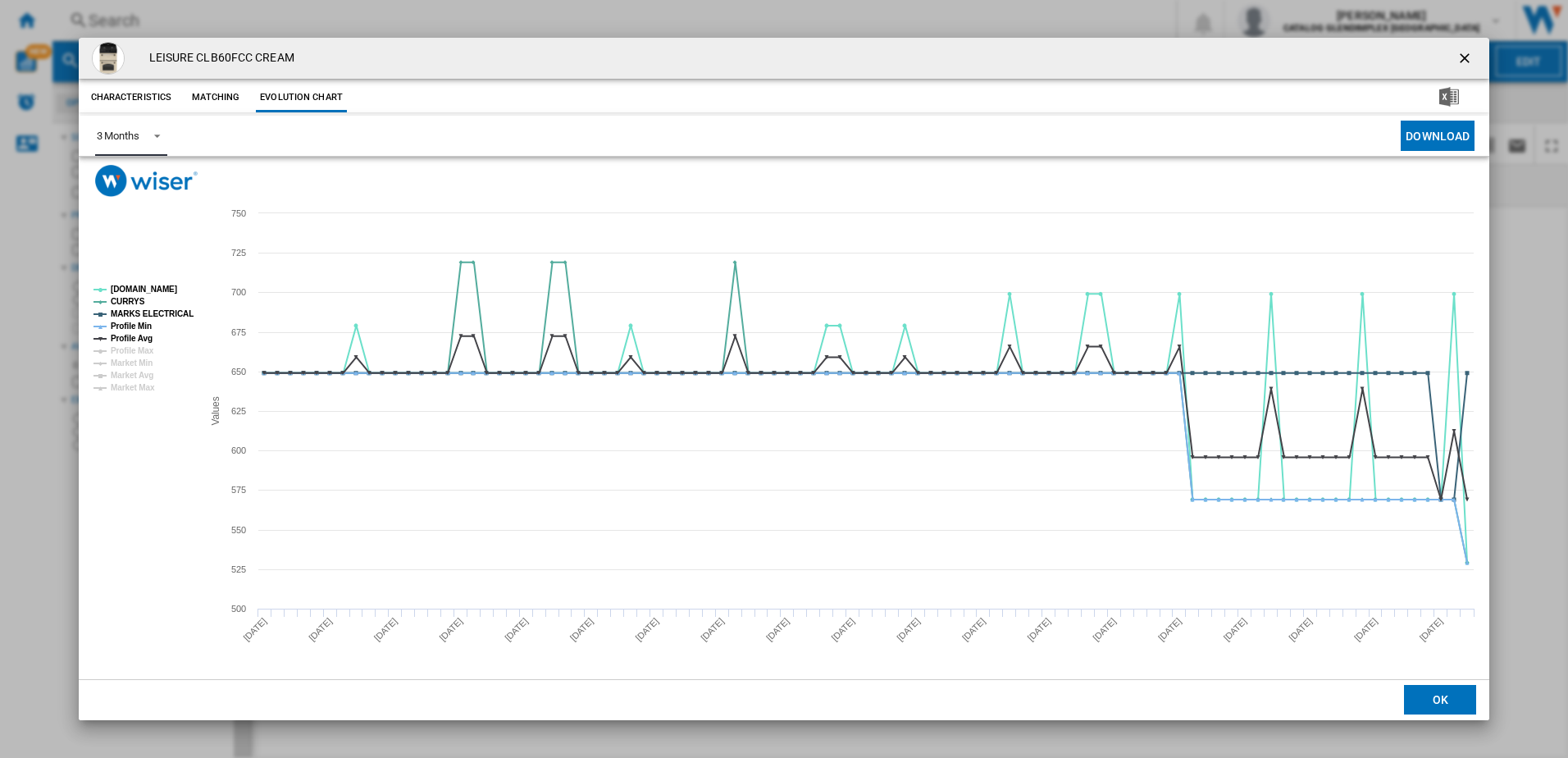
click at [143, 130] on span "Product popup" at bounding box center [153, 134] width 20 height 15
click at [150, 182] on md-option "6 Months" at bounding box center [139, 175] width 111 height 39
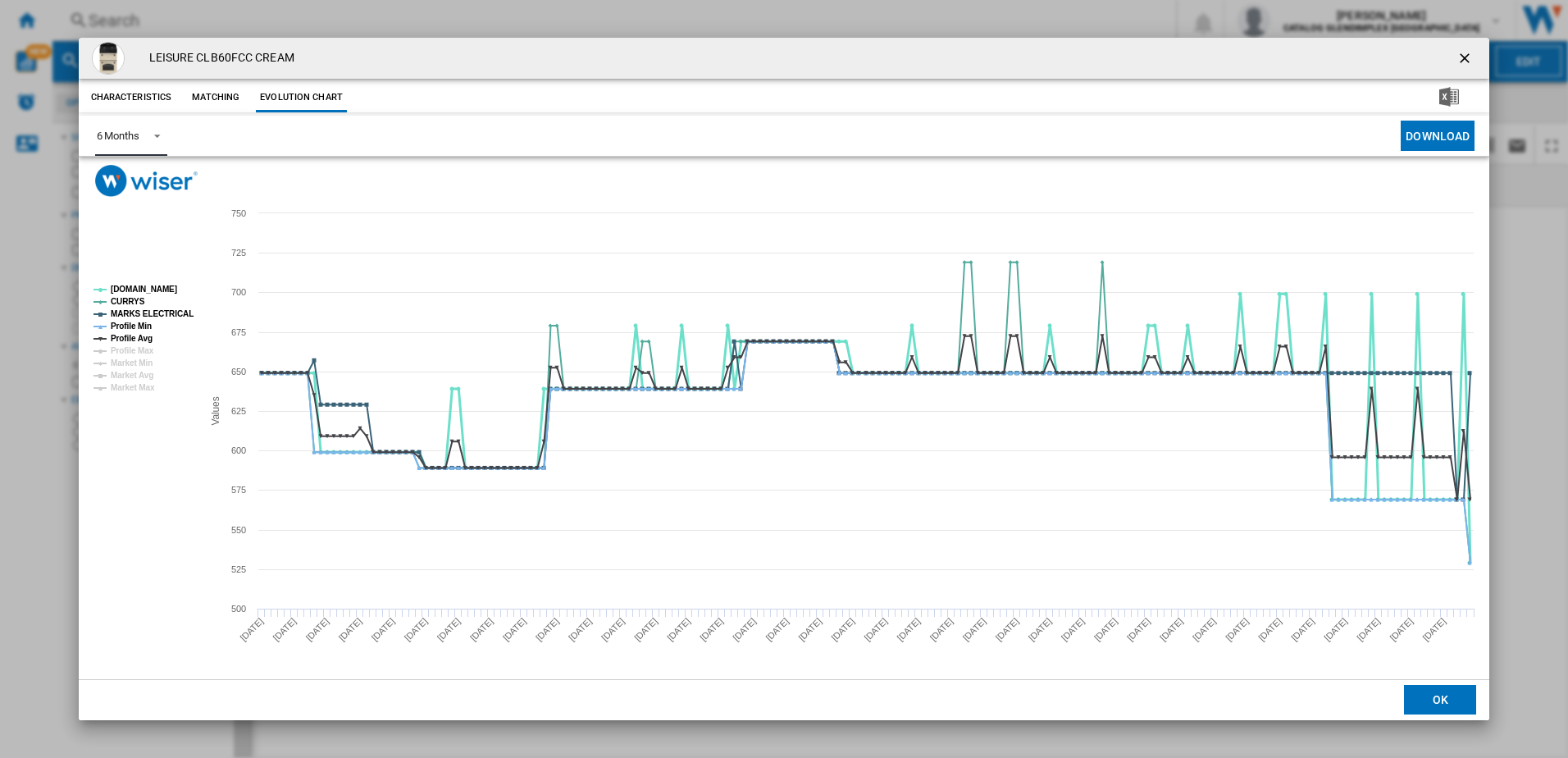
click at [129, 286] on tspan "AO.COM" at bounding box center [143, 289] width 67 height 9
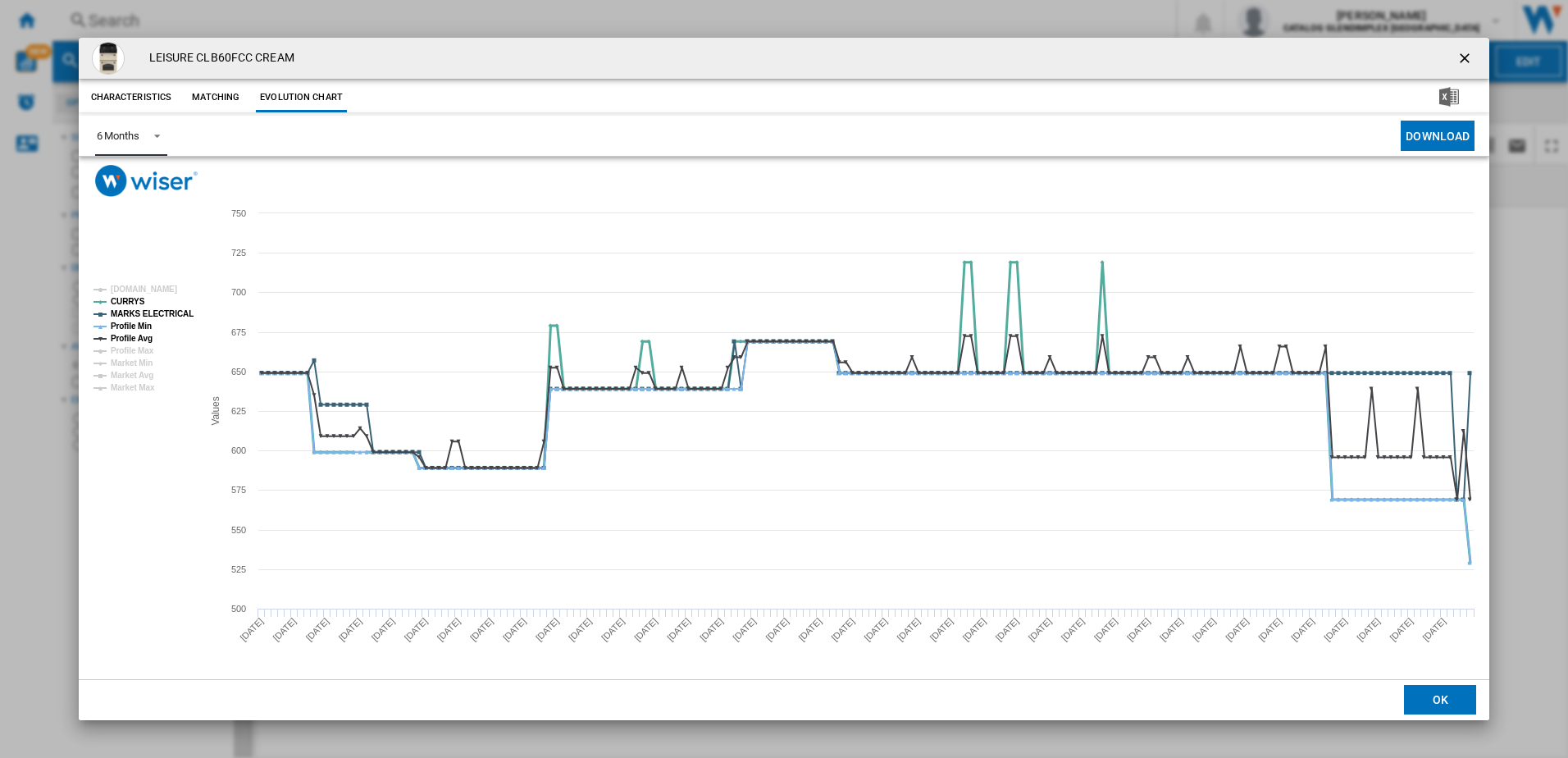
click at [127, 297] on tspan "CURRYS" at bounding box center [128, 302] width 35 height 9
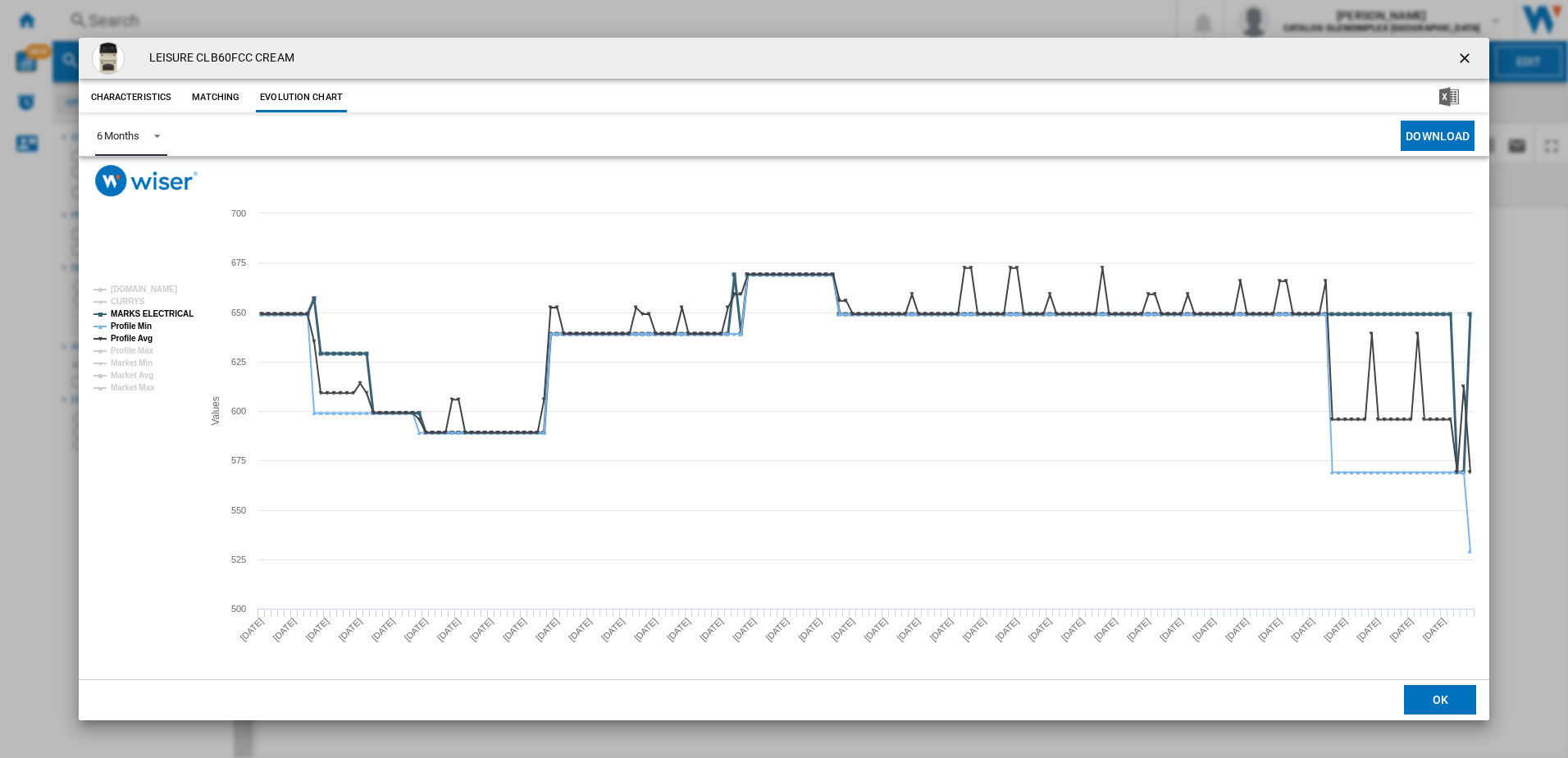
click at [129, 306] on tspan "CURRYS" at bounding box center [128, 302] width 35 height 9
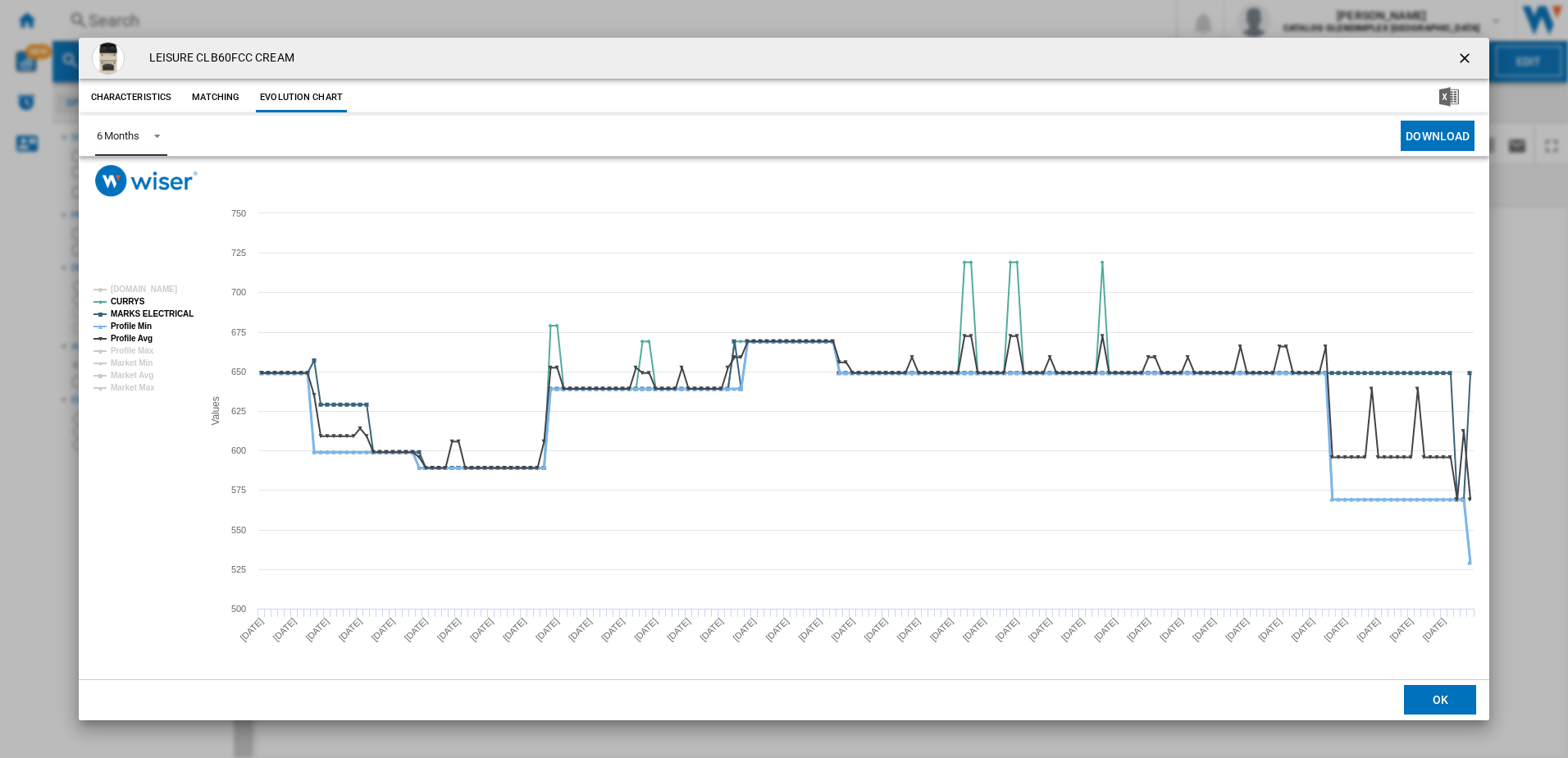
click at [131, 327] on tspan "Profile Min" at bounding box center [130, 327] width 41 height 9
click at [143, 315] on tspan "MARKS ELECTRICAL" at bounding box center [151, 314] width 83 height 9
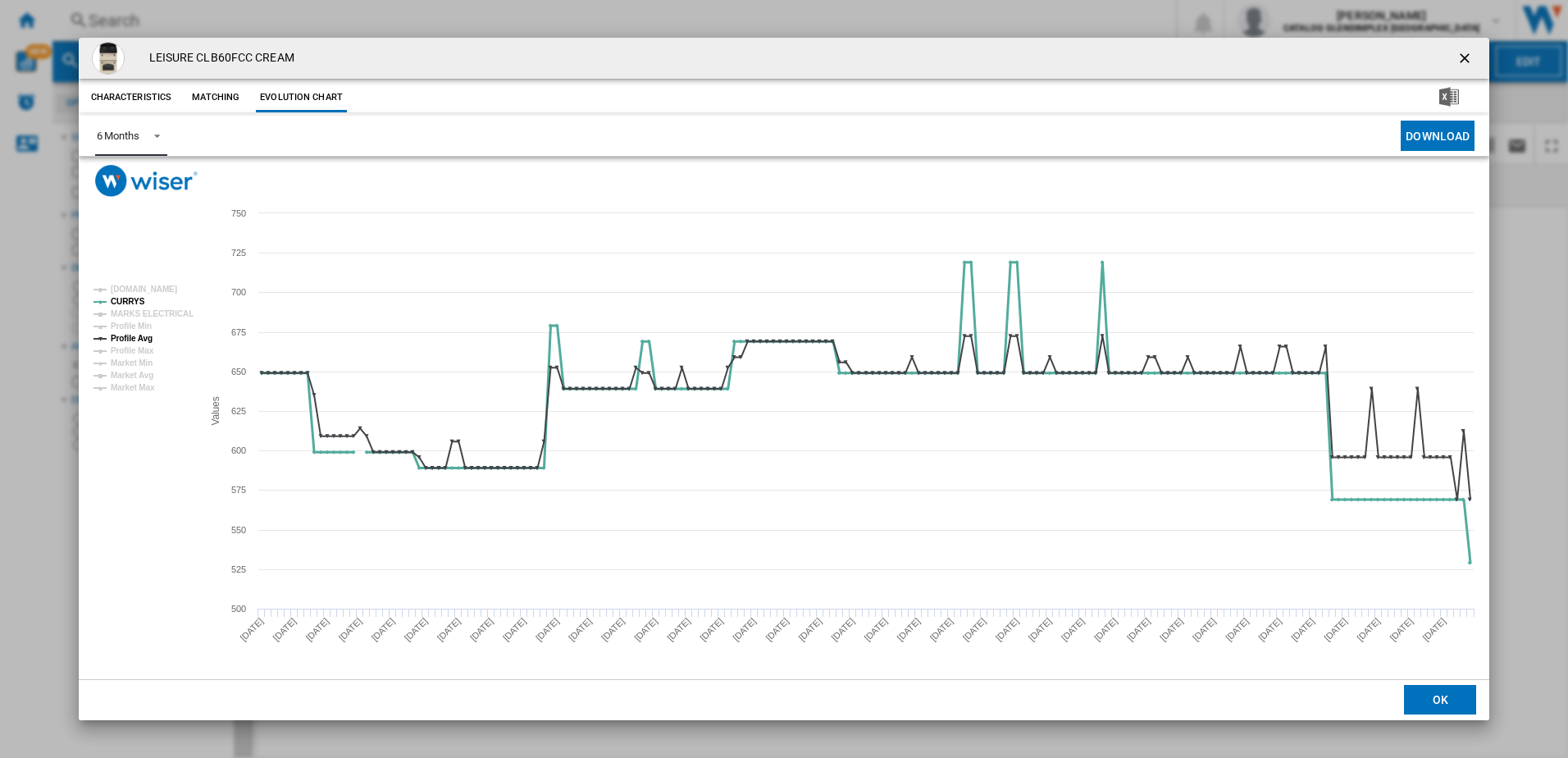
click at [137, 300] on tspan "CURRYS" at bounding box center [128, 302] width 35 height 9
